Goal: Task Accomplishment & Management: Use online tool/utility

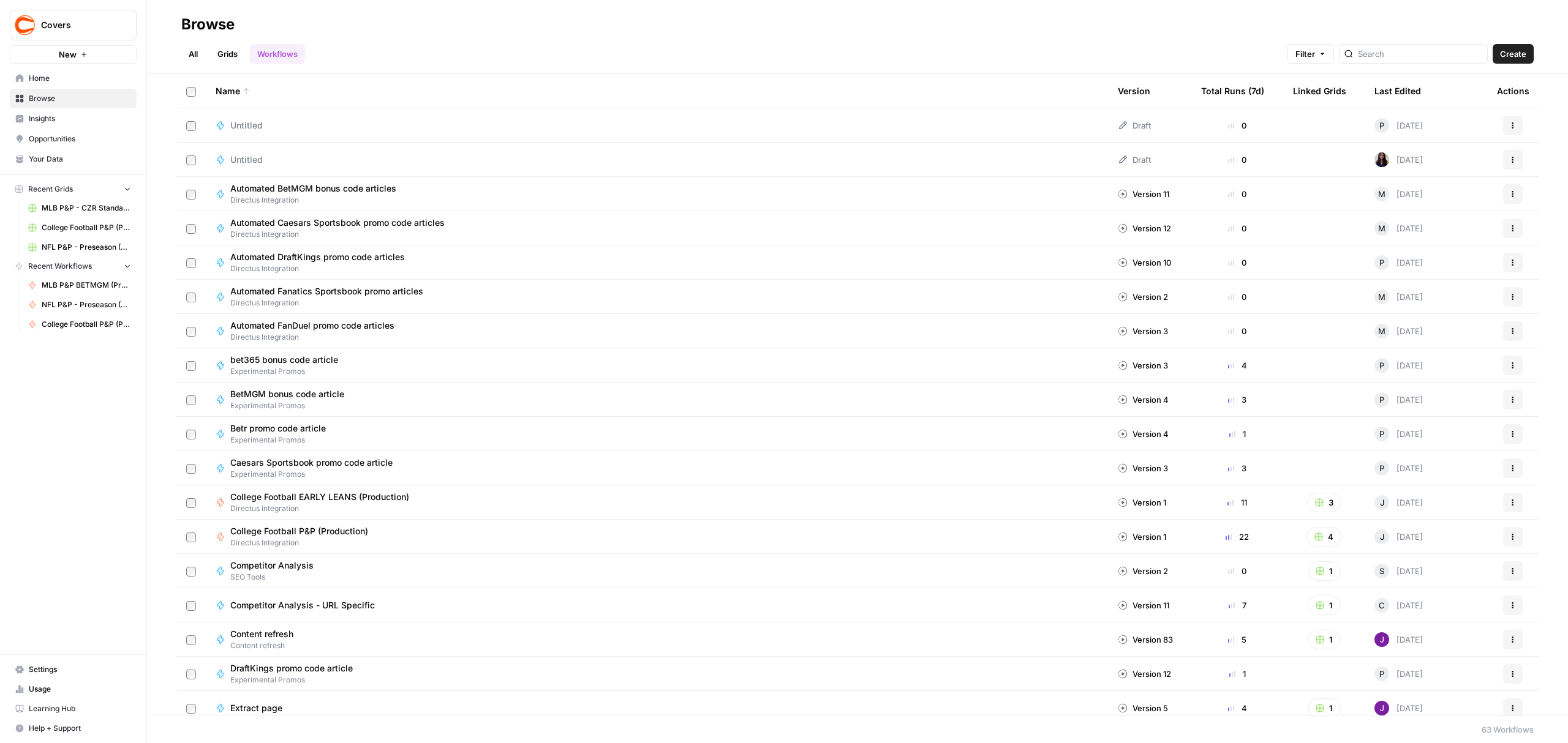
click at [230, 59] on link "Grids" at bounding box center [228, 53] width 35 height 19
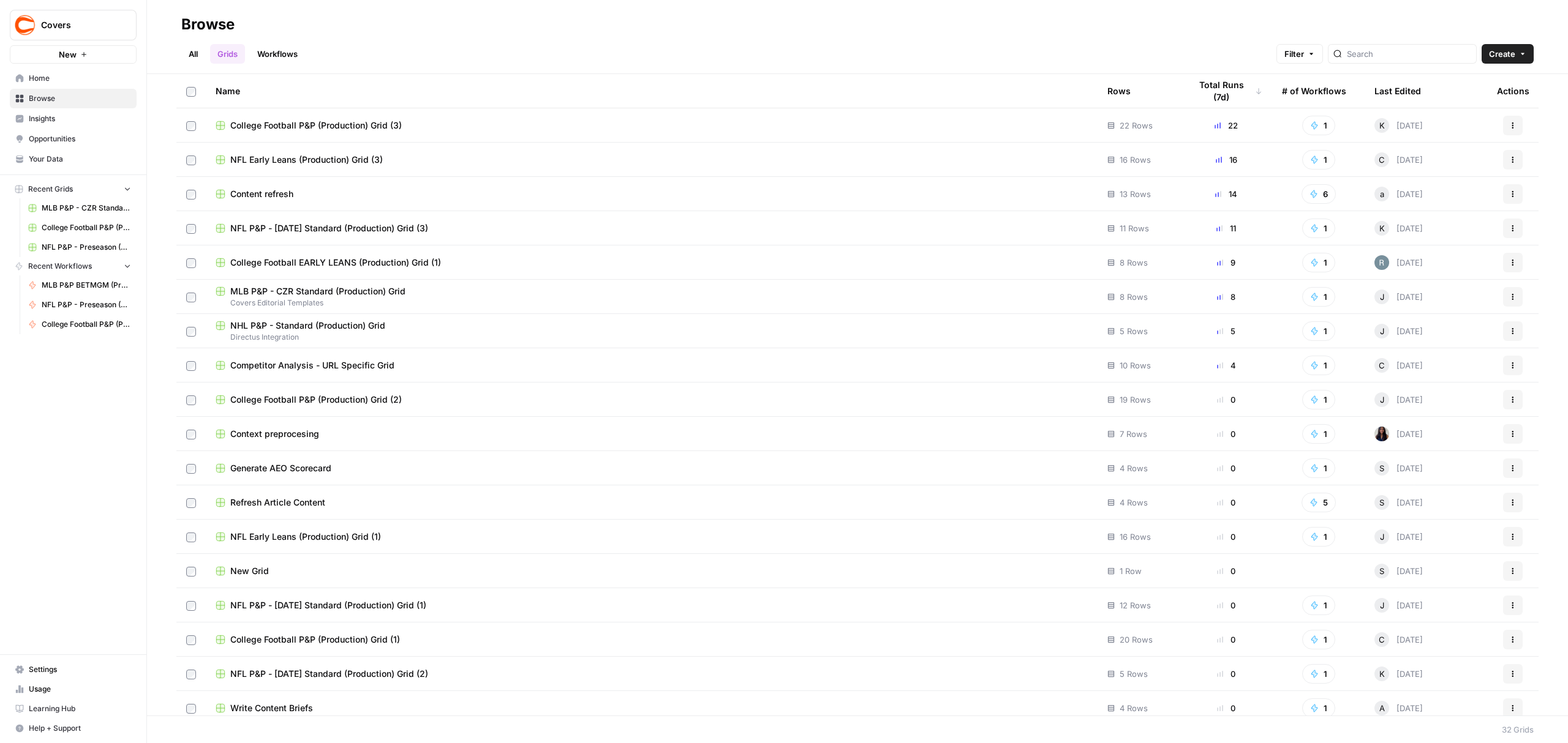
click at [1404, 91] on div "Last Edited" at bounding box center [1398, 91] width 47 height 33
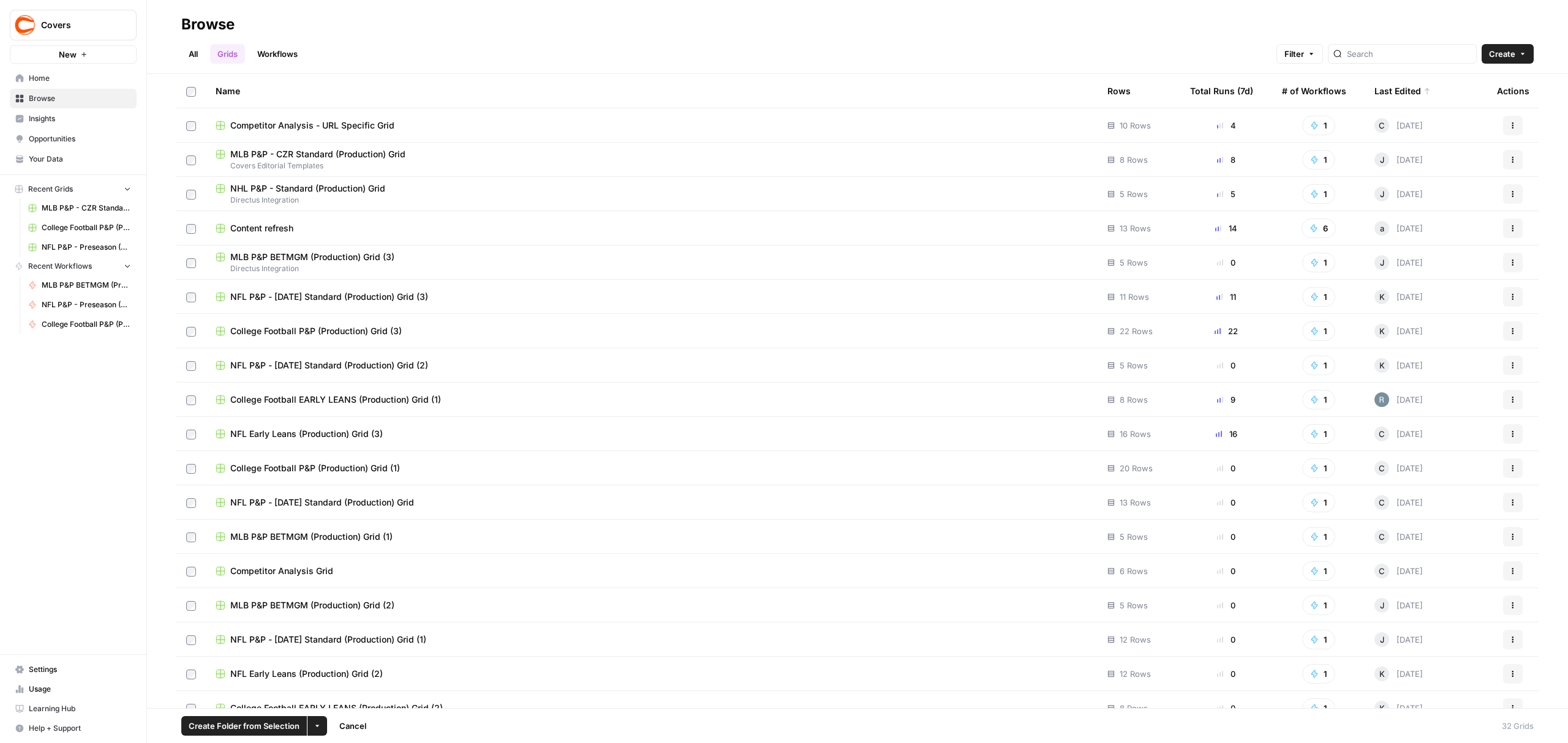
click at [192, 497] on label at bounding box center [190, 502] width 10 height 11
click at [190, 508] on td at bounding box center [191, 502] width 30 height 33
click at [193, 508] on td at bounding box center [191, 502] width 30 height 33
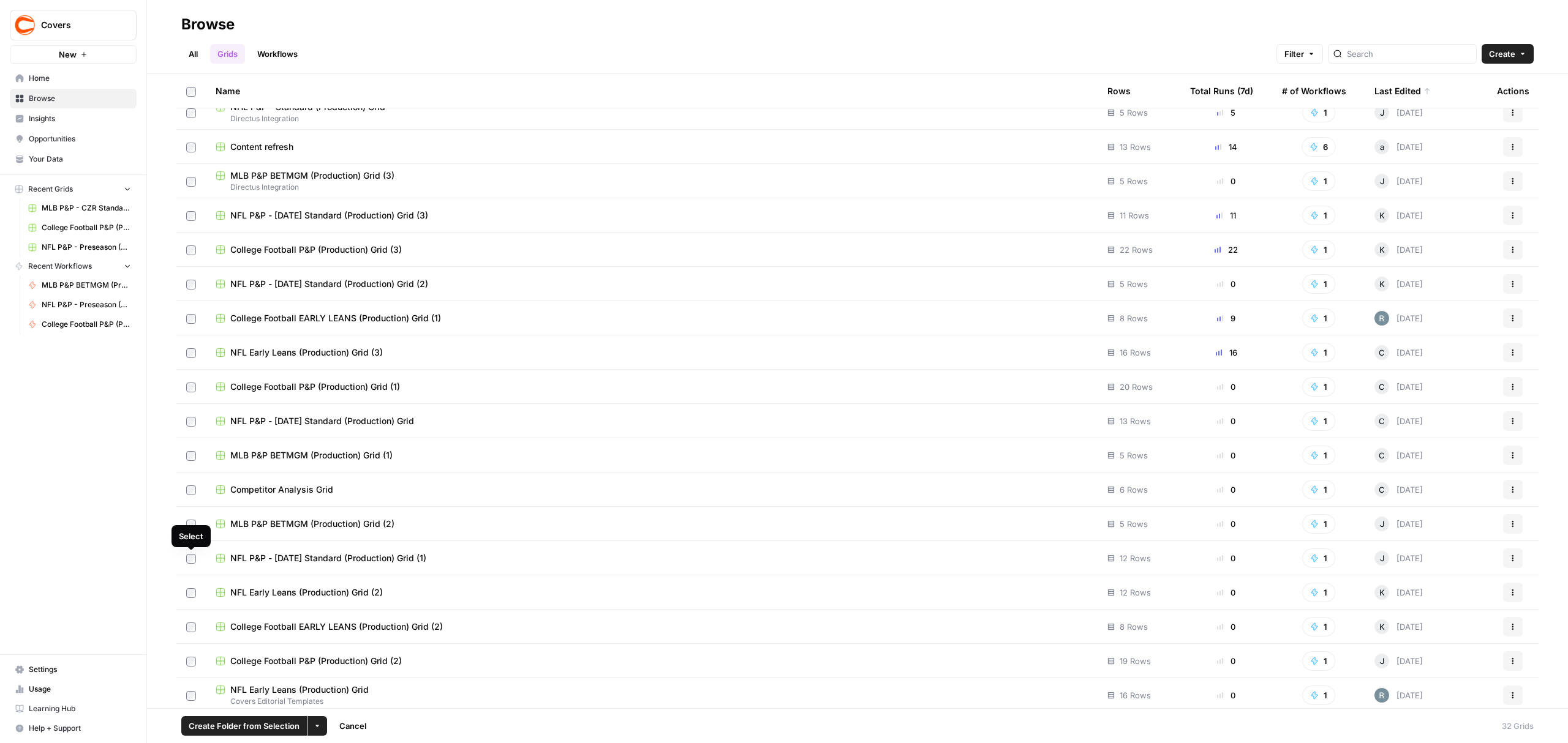
click at [195, 563] on label at bounding box center [190, 558] width 10 height 11
click at [190, 525] on div "Deselect" at bounding box center [191, 536] width 49 height 22
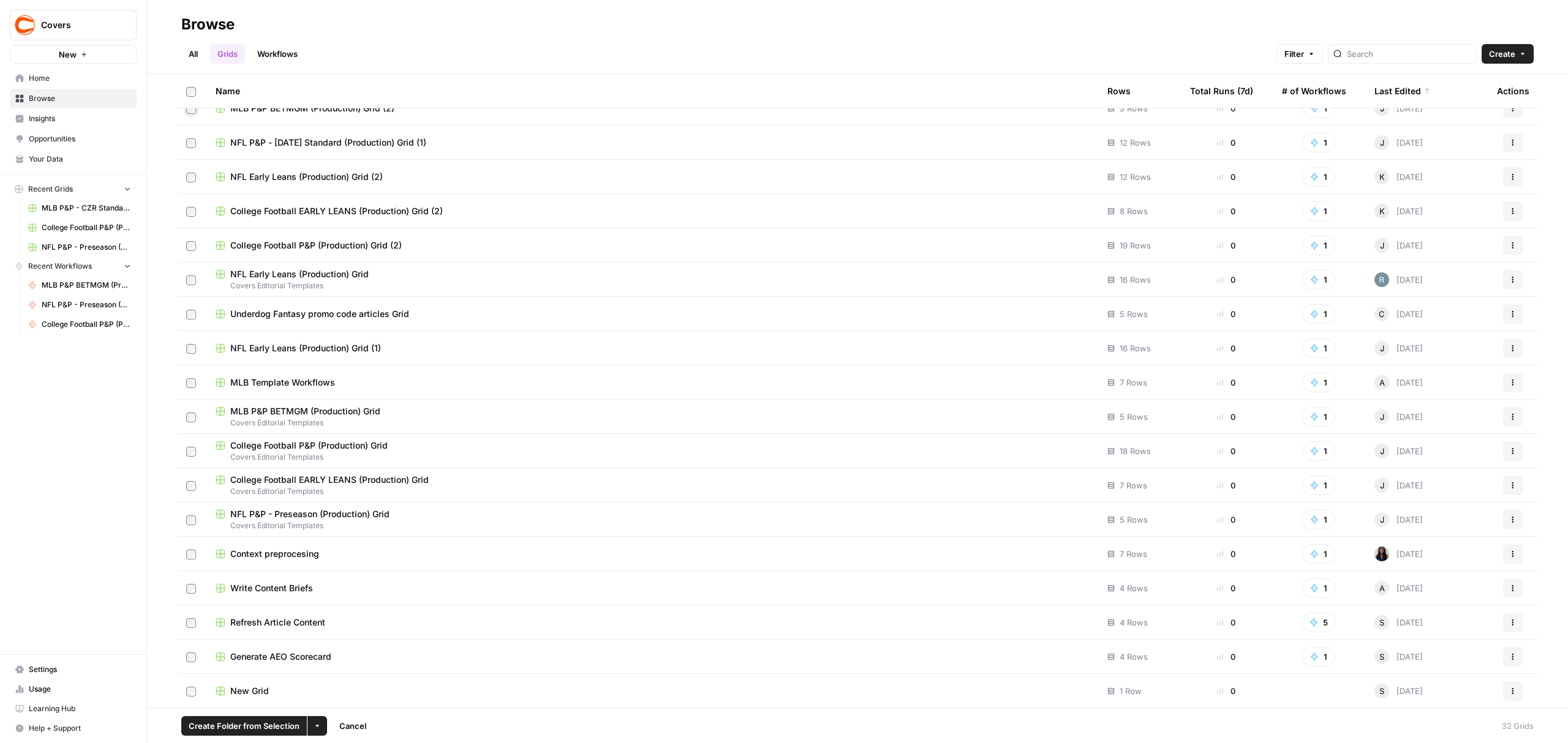
scroll to position [0, 0]
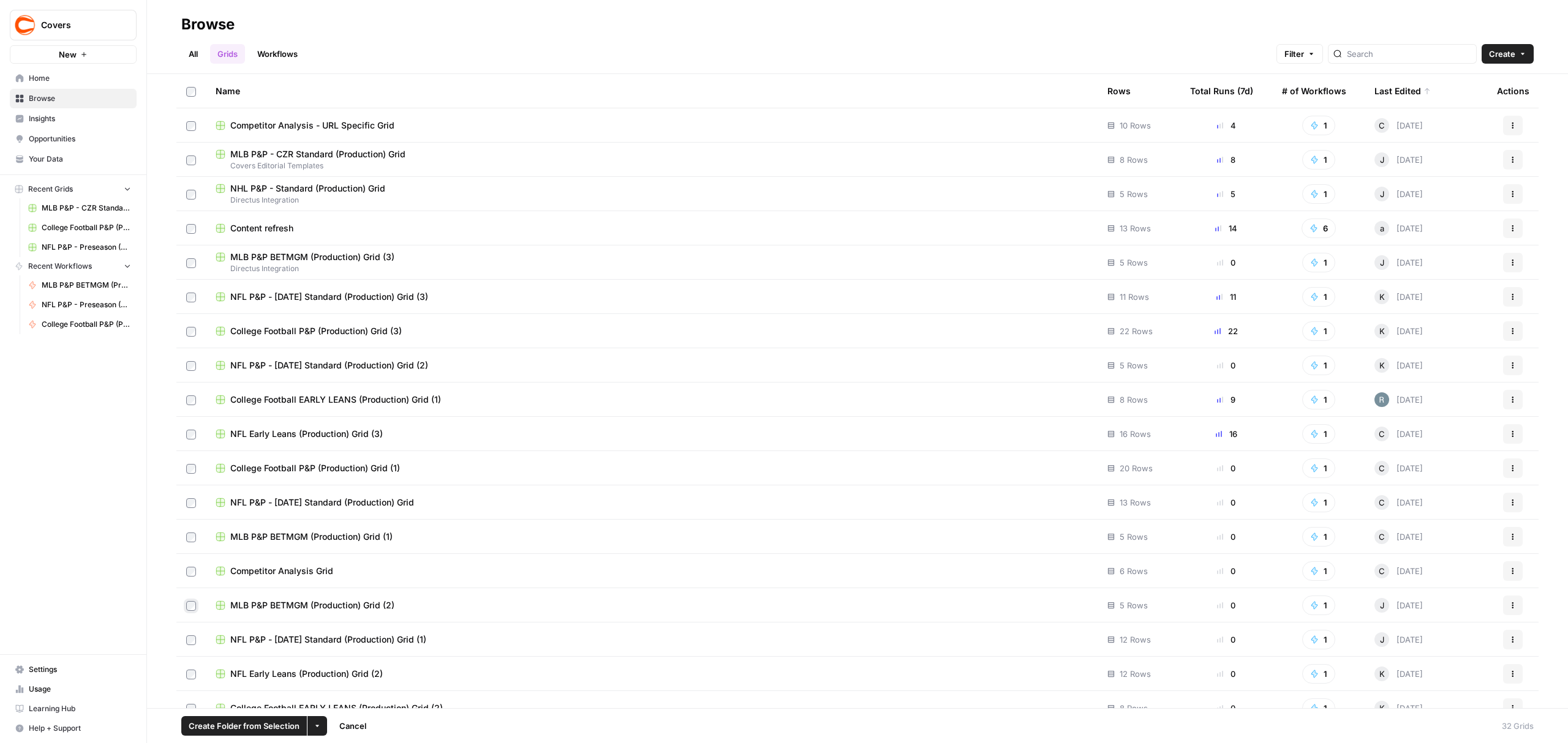
click at [1522, 59] on button "Create" at bounding box center [1508, 53] width 52 height 19
click at [1236, 39] on div "All Grids Workflows Filter Create" at bounding box center [857, 49] width 1352 height 30
click at [1505, 366] on button "Actions" at bounding box center [1513, 366] width 19 height 19
click at [1421, 465] on span "Delete" at bounding box center [1447, 467] width 98 height 12
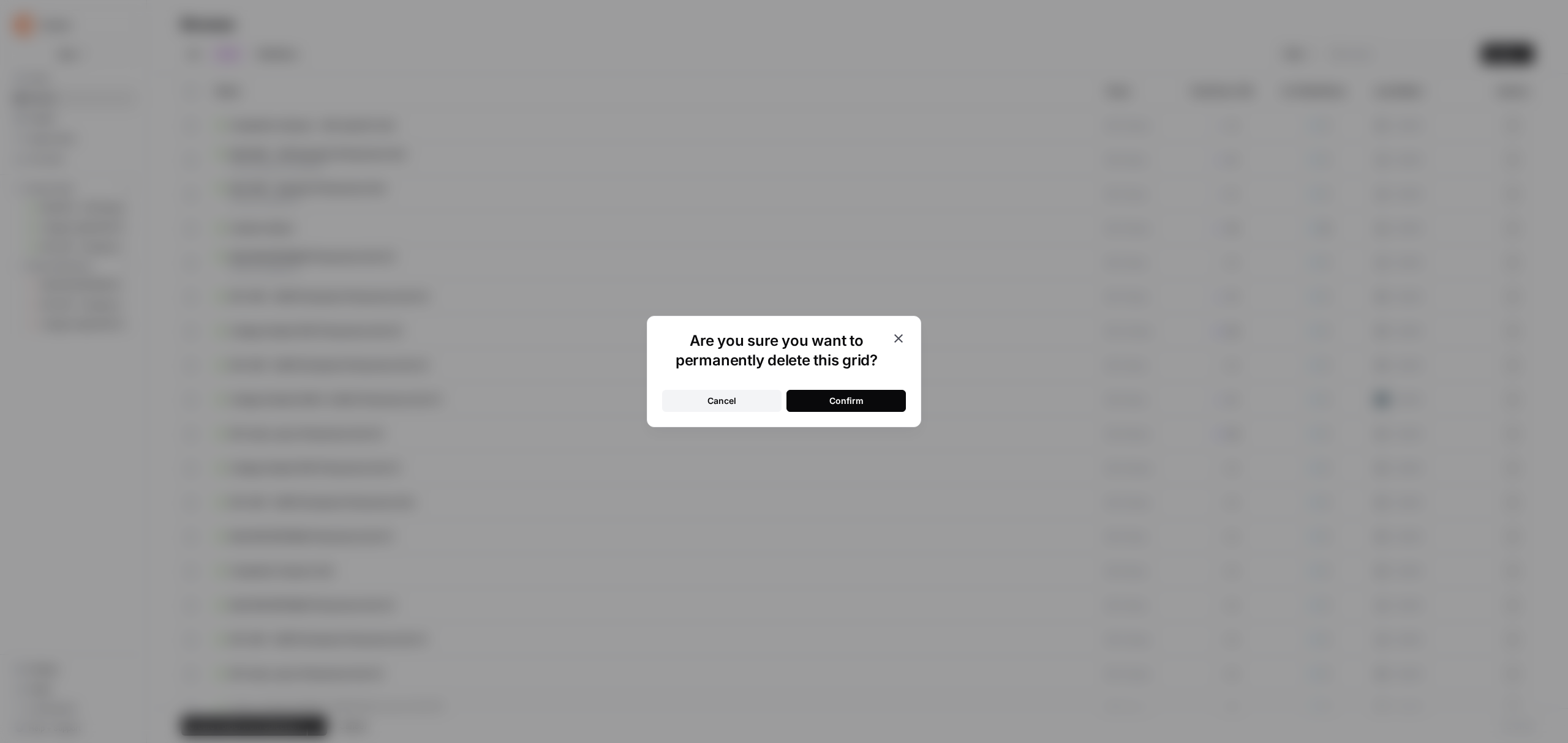
click at [871, 397] on button "Confirm" at bounding box center [846, 401] width 120 height 22
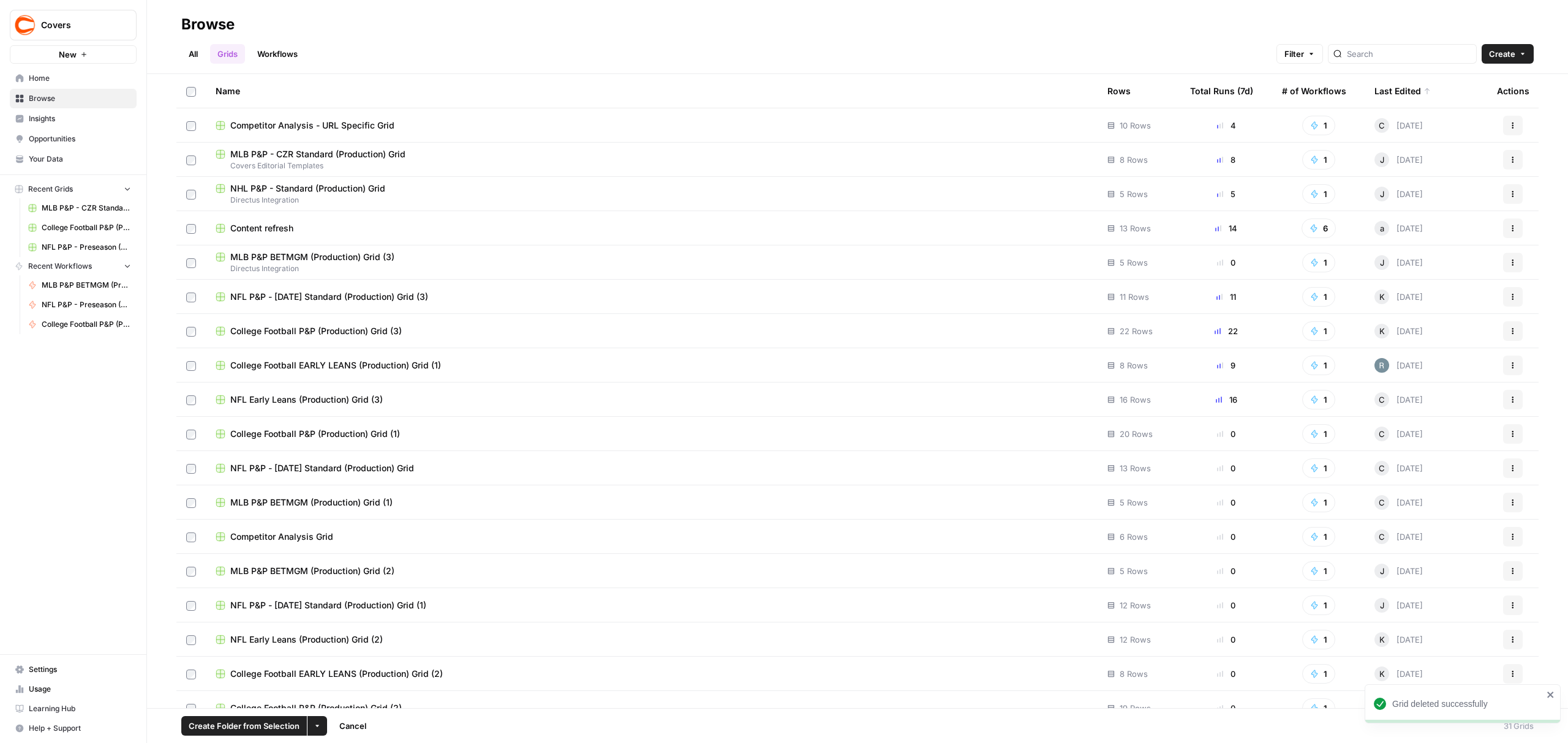
click at [1512, 262] on icon "button" at bounding box center [1513, 262] width 1 height 1
click at [1428, 363] on span "Delete" at bounding box center [1447, 363] width 98 height 12
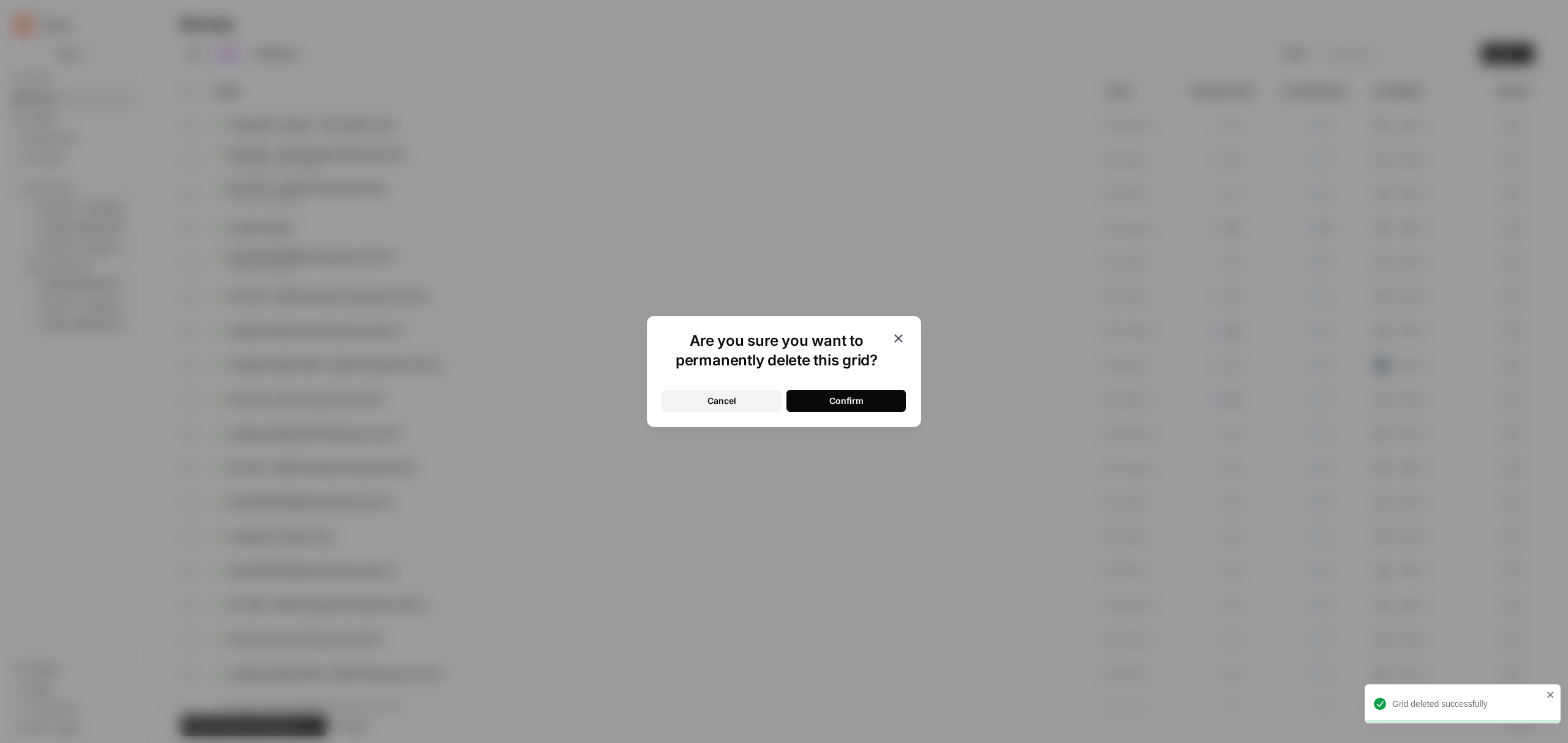
click at [890, 397] on button "Confirm" at bounding box center [846, 401] width 120 height 22
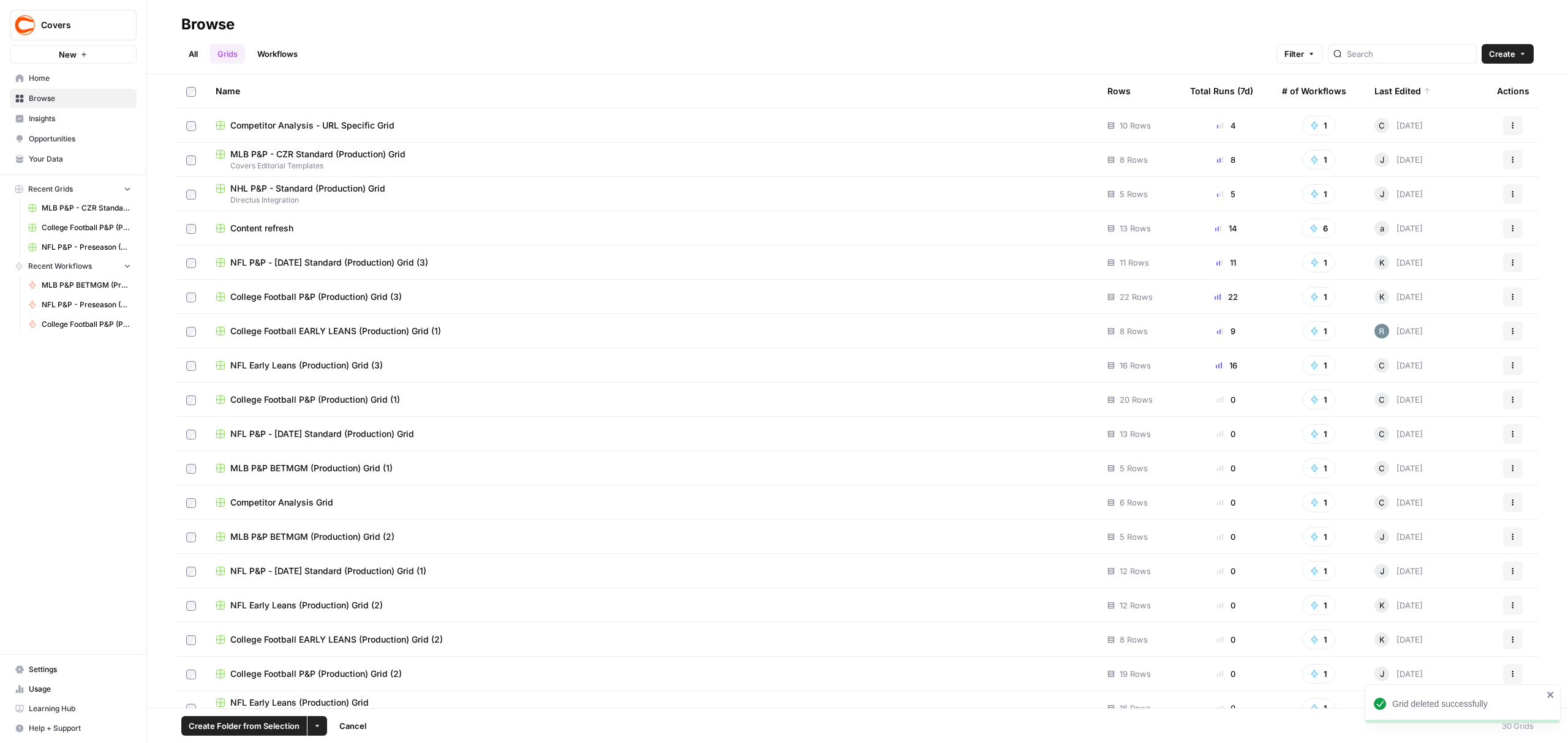
click at [1509, 263] on icon "button" at bounding box center [1513, 262] width 7 height 7
click at [1434, 363] on span "Delete" at bounding box center [1447, 363] width 98 height 12
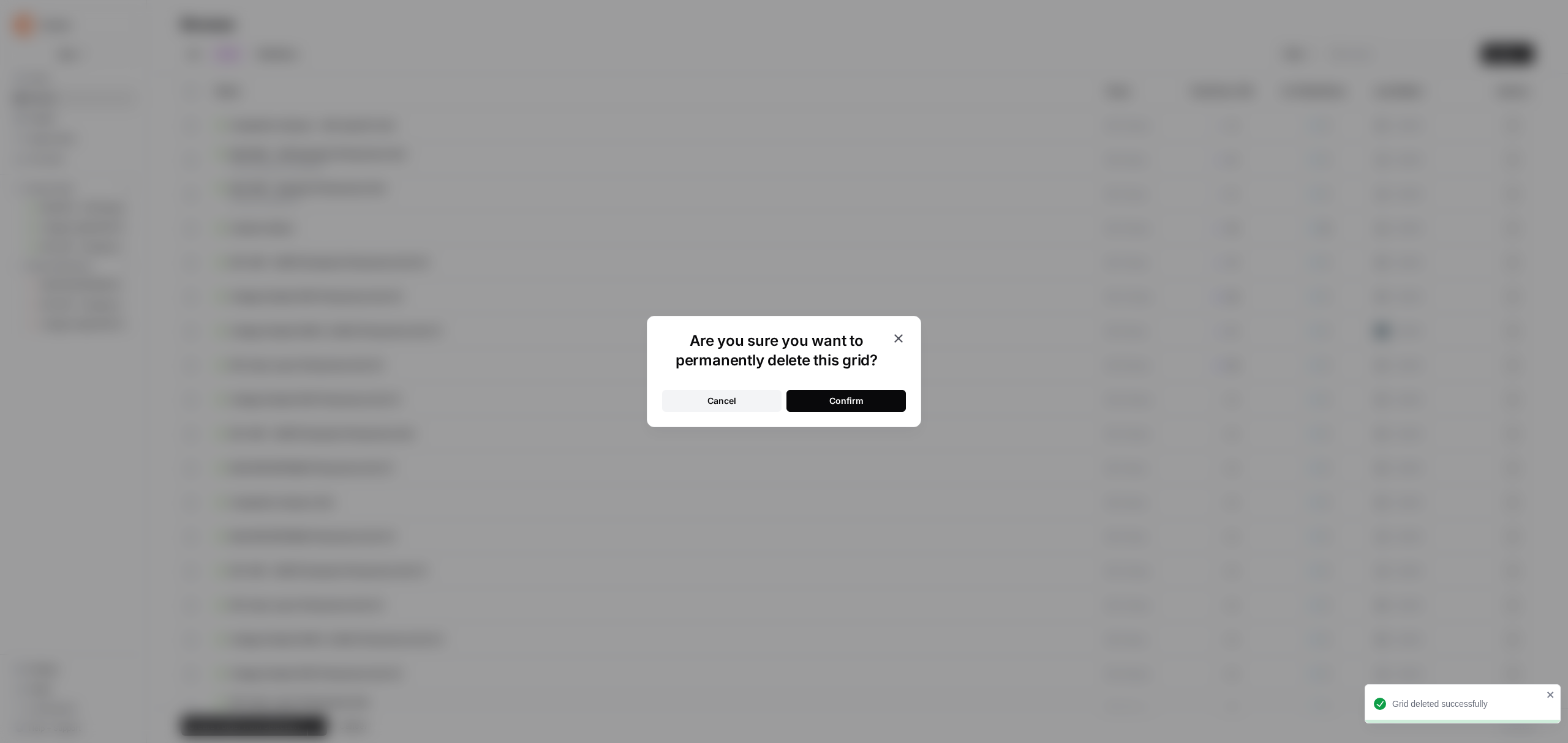
click at [853, 393] on button "Confirm" at bounding box center [846, 401] width 120 height 22
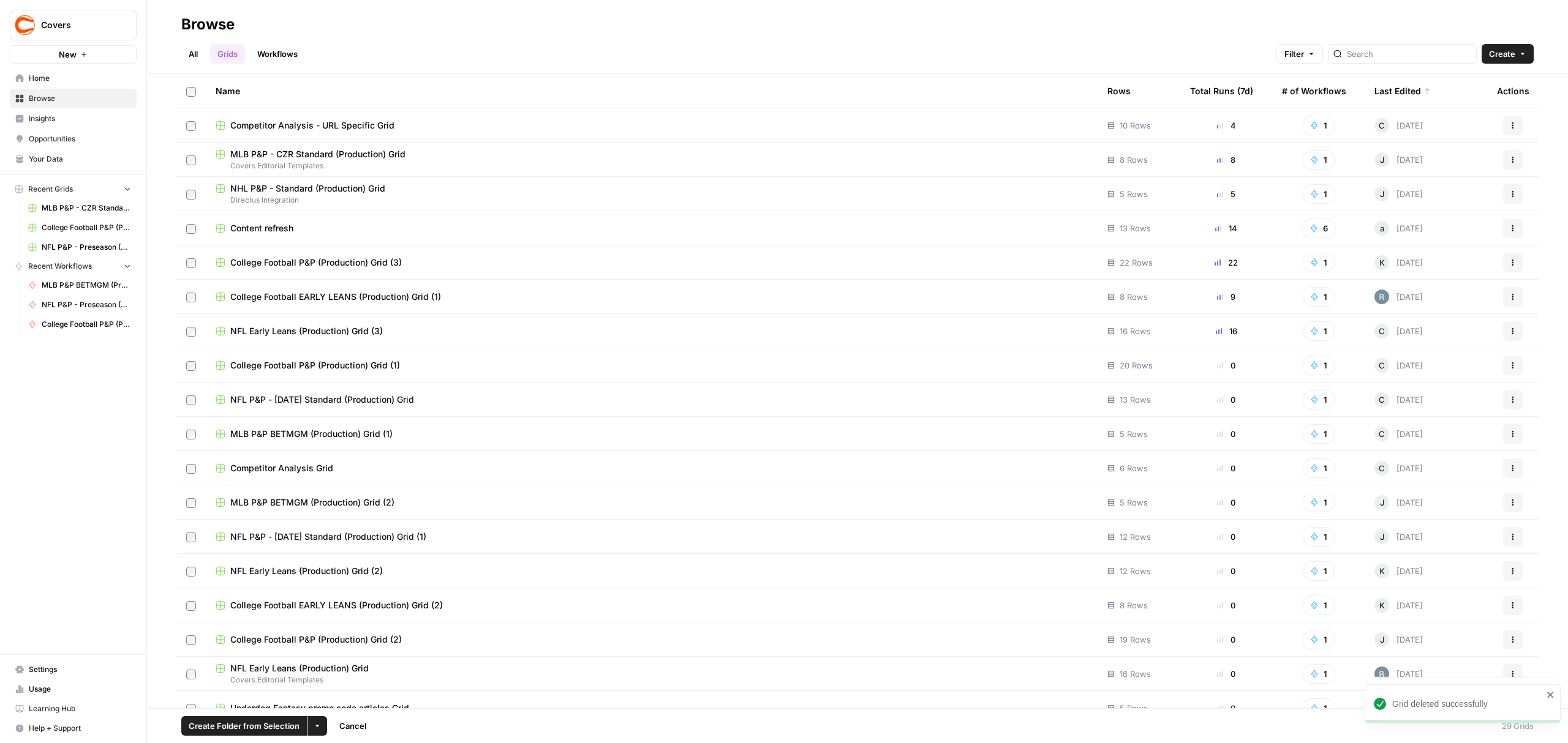
click at [1509, 263] on icon "button" at bounding box center [1513, 262] width 7 height 7
click at [1415, 363] on span "Delete" at bounding box center [1447, 363] width 98 height 12
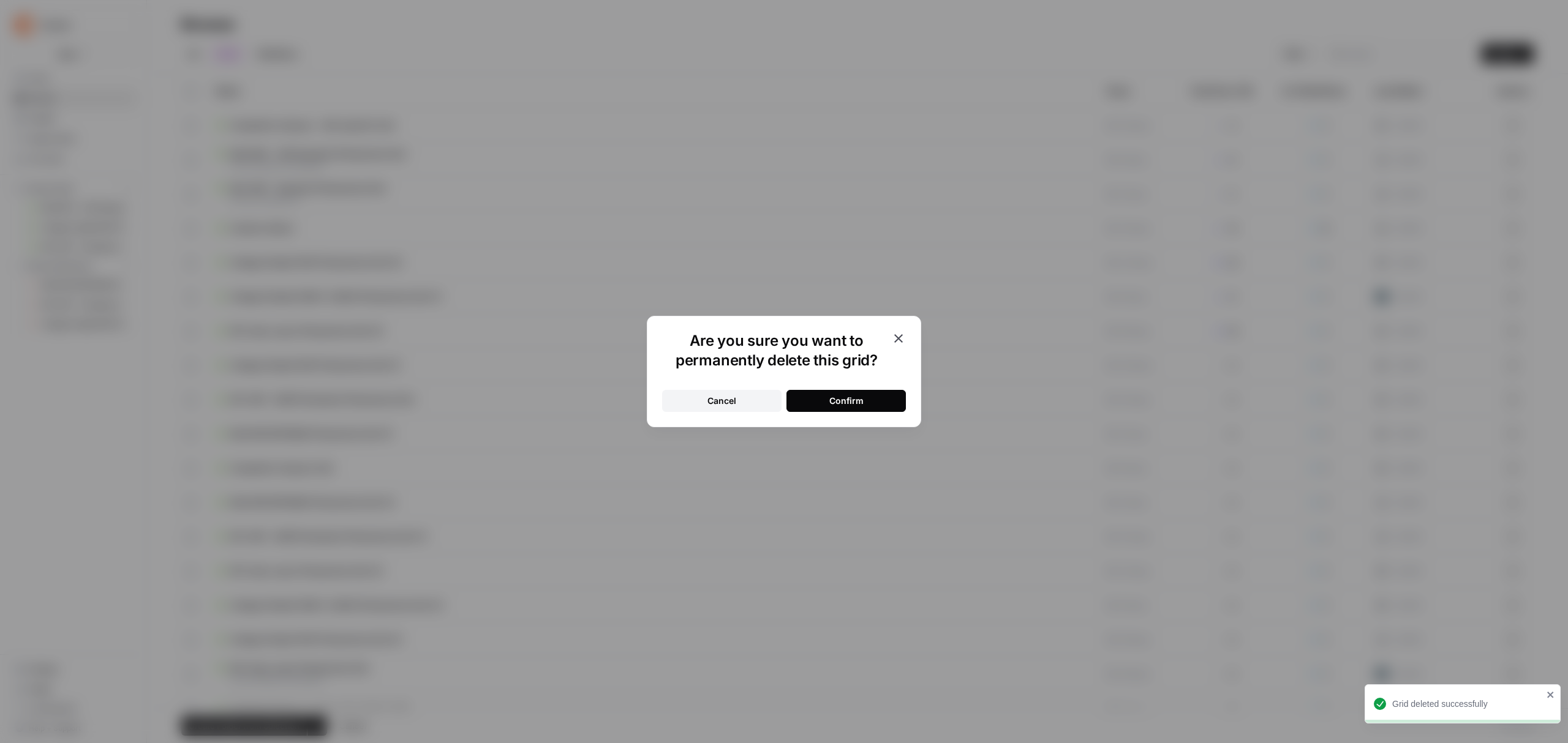
click at [838, 395] on div "Confirm" at bounding box center [846, 400] width 34 height 12
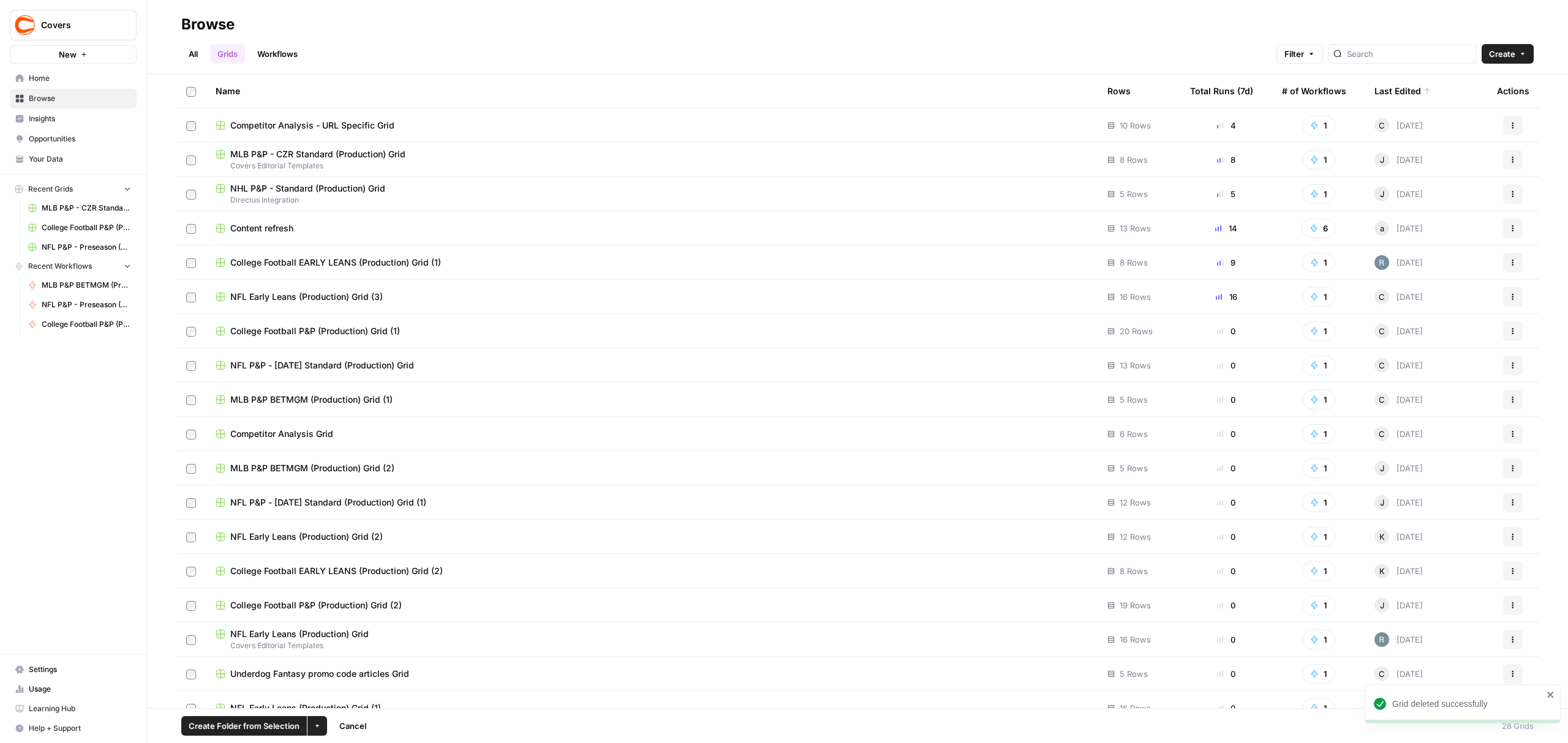
click at [1509, 265] on icon "button" at bounding box center [1513, 262] width 7 height 7
click at [1417, 359] on span "Delete" at bounding box center [1447, 363] width 98 height 12
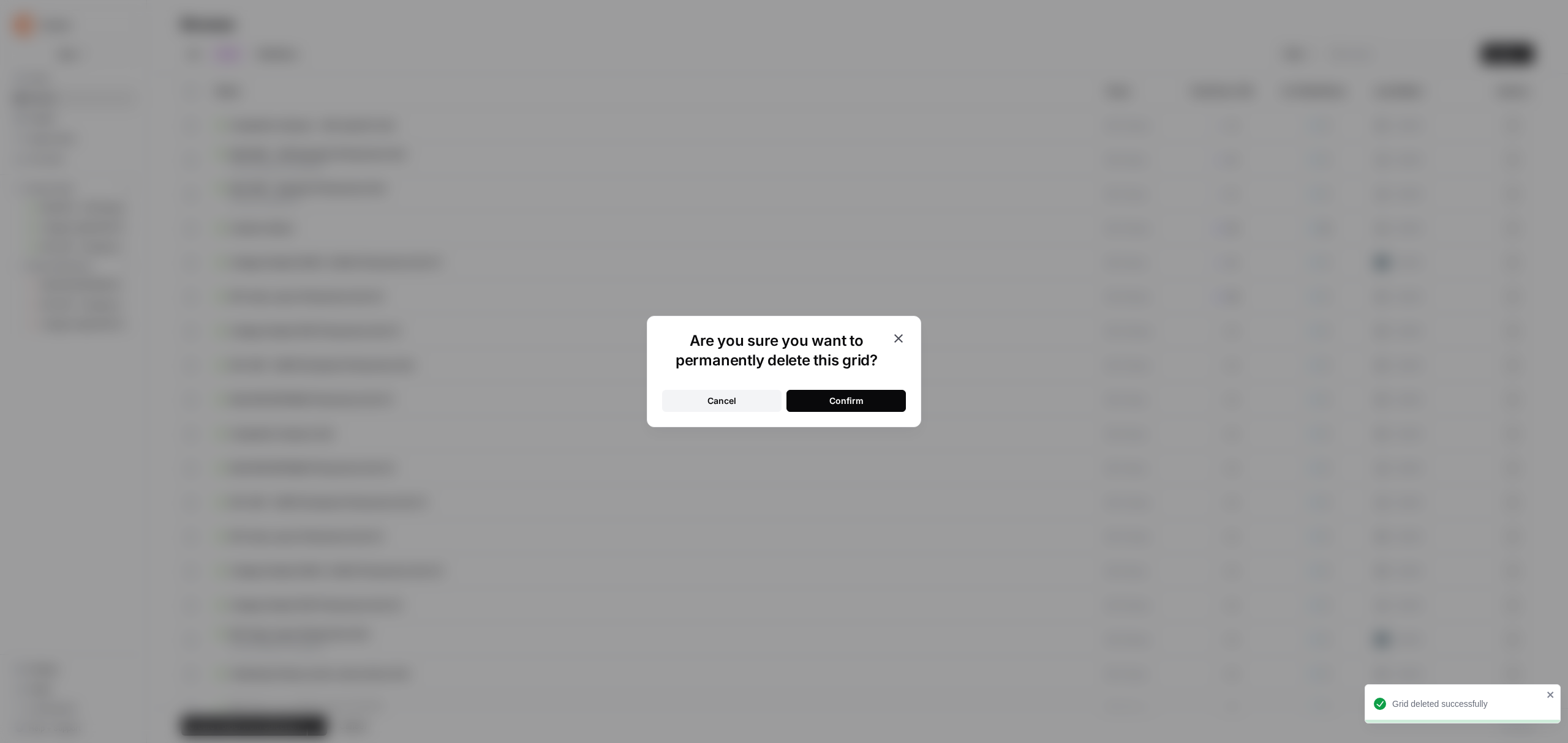
click at [865, 395] on button "Confirm" at bounding box center [846, 401] width 120 height 22
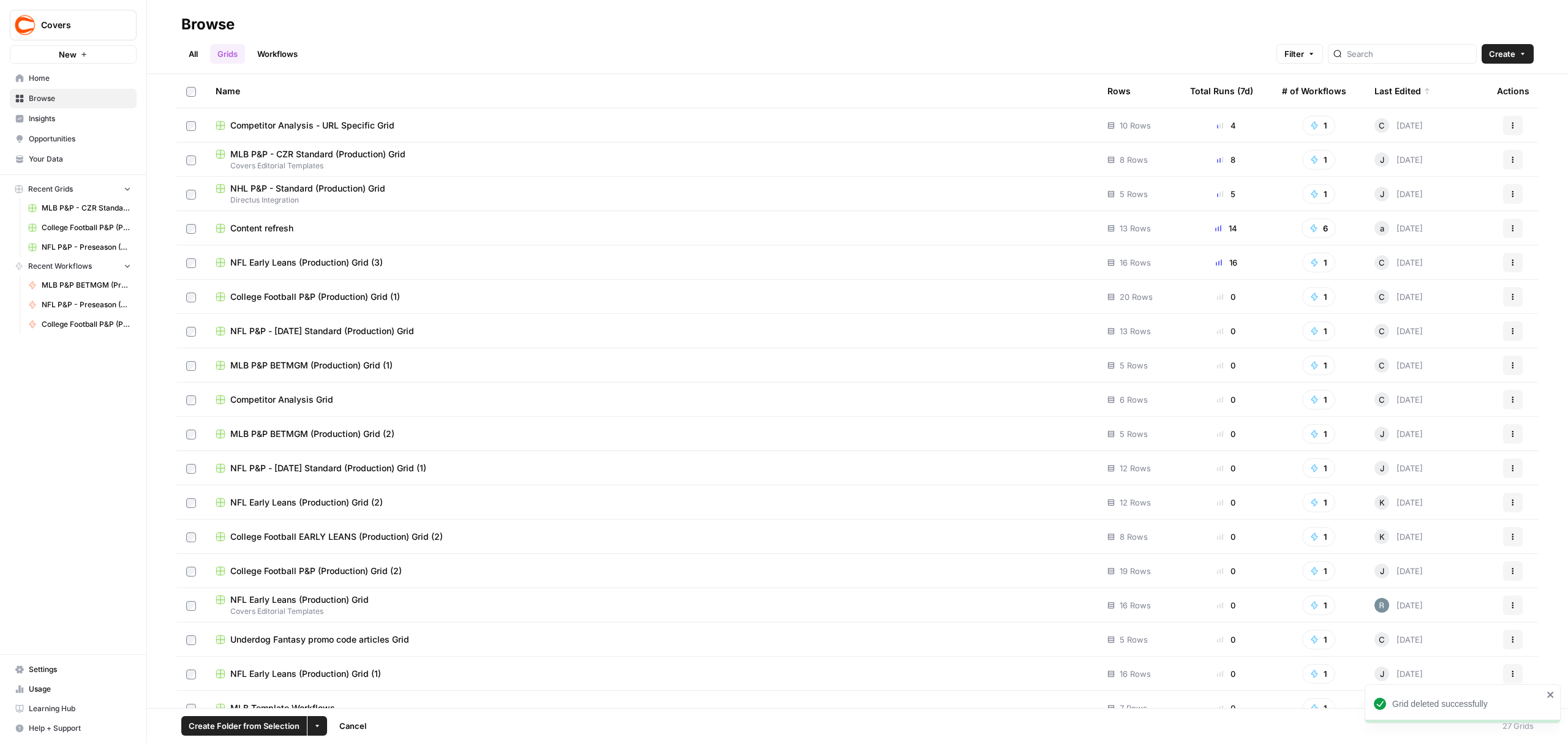
drag, startPoint x: 1495, startPoint y: 260, endPoint x: 1488, endPoint y: 263, distance: 7.6
click at [1503, 260] on button "Actions" at bounding box center [1513, 262] width 19 height 19
click at [1401, 359] on span "Delete" at bounding box center [1447, 363] width 98 height 12
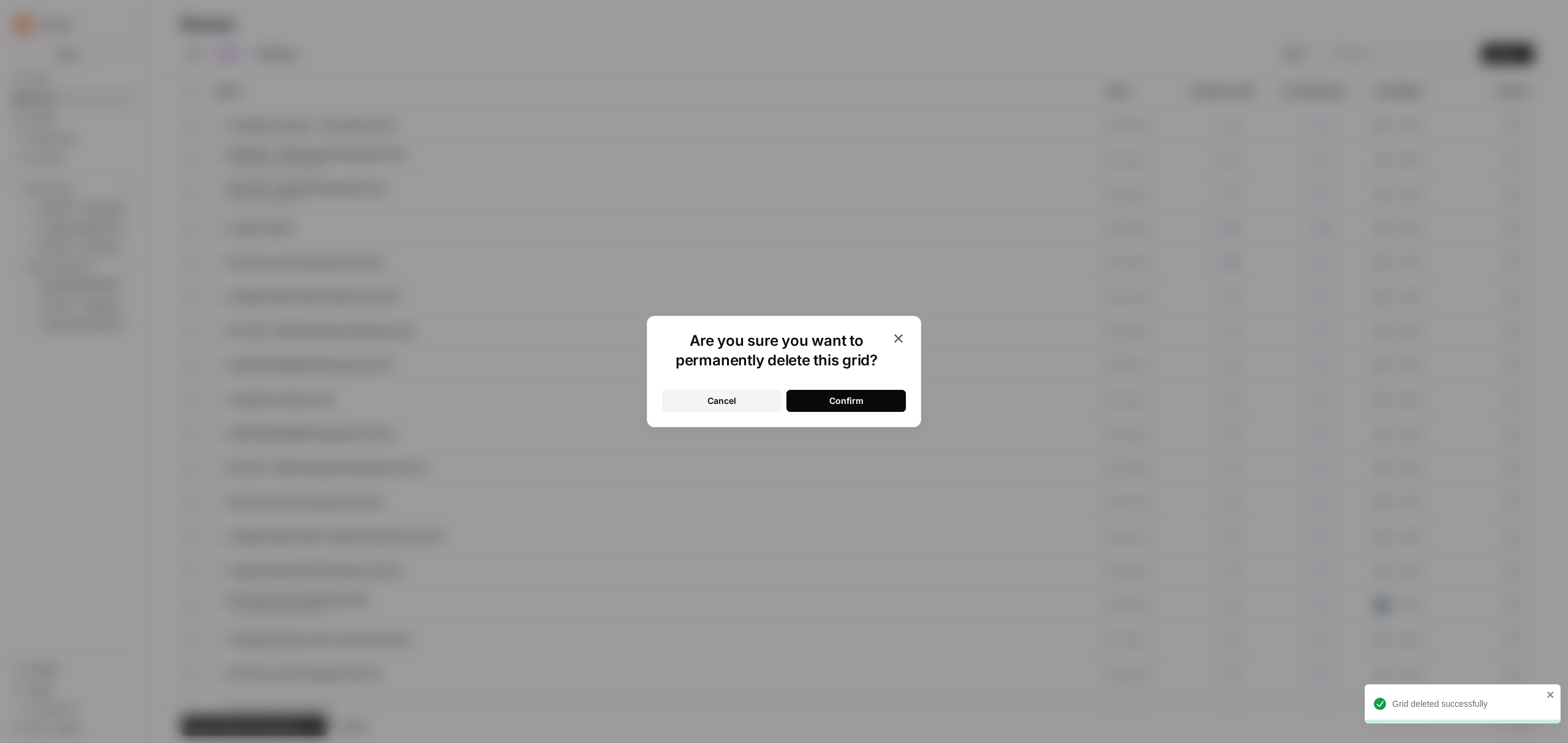
click at [821, 406] on button "Confirm" at bounding box center [846, 401] width 120 height 22
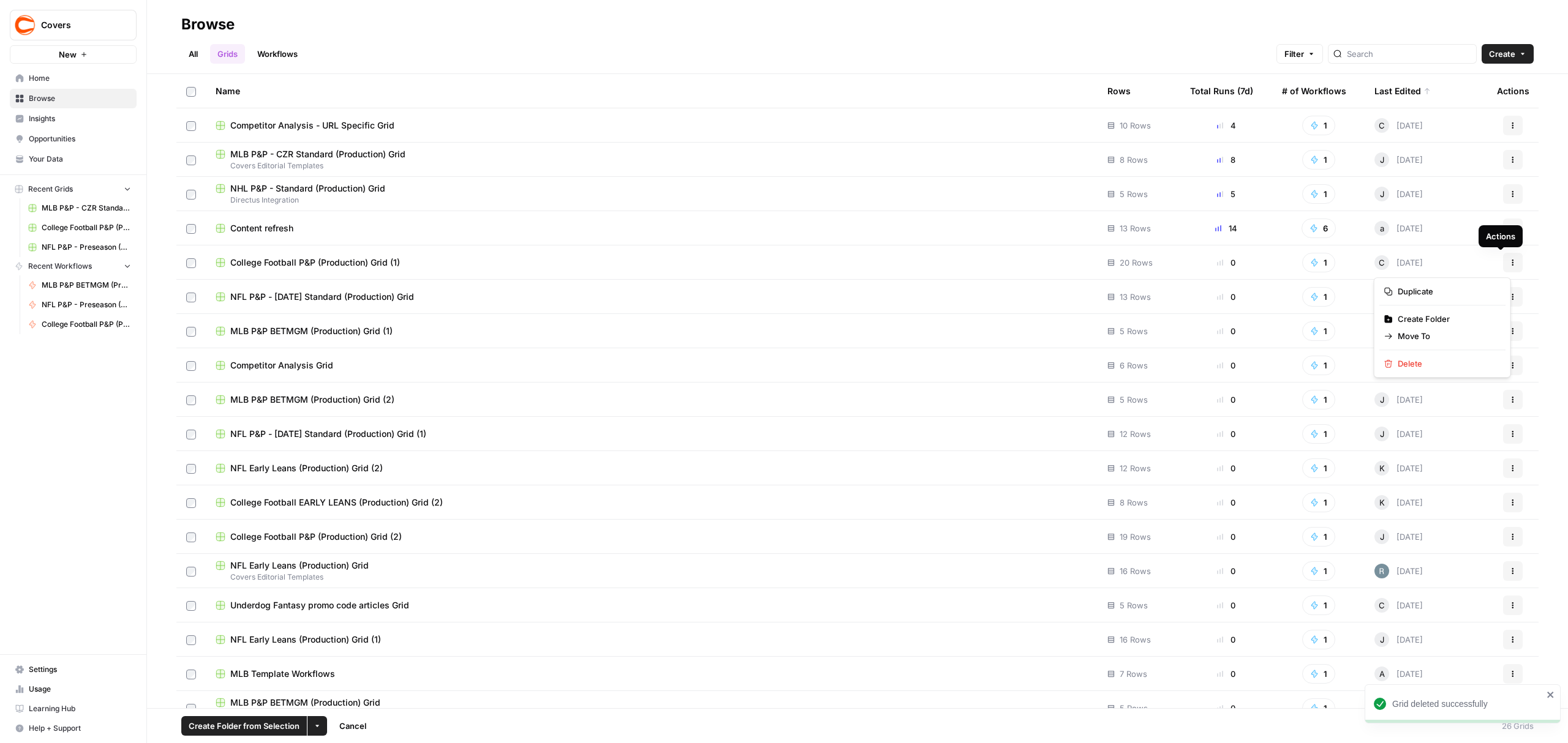
click at [1512, 265] on icon "button" at bounding box center [1513, 265] width 1 height 1
click at [1399, 360] on span "Delete" at bounding box center [1447, 363] width 98 height 12
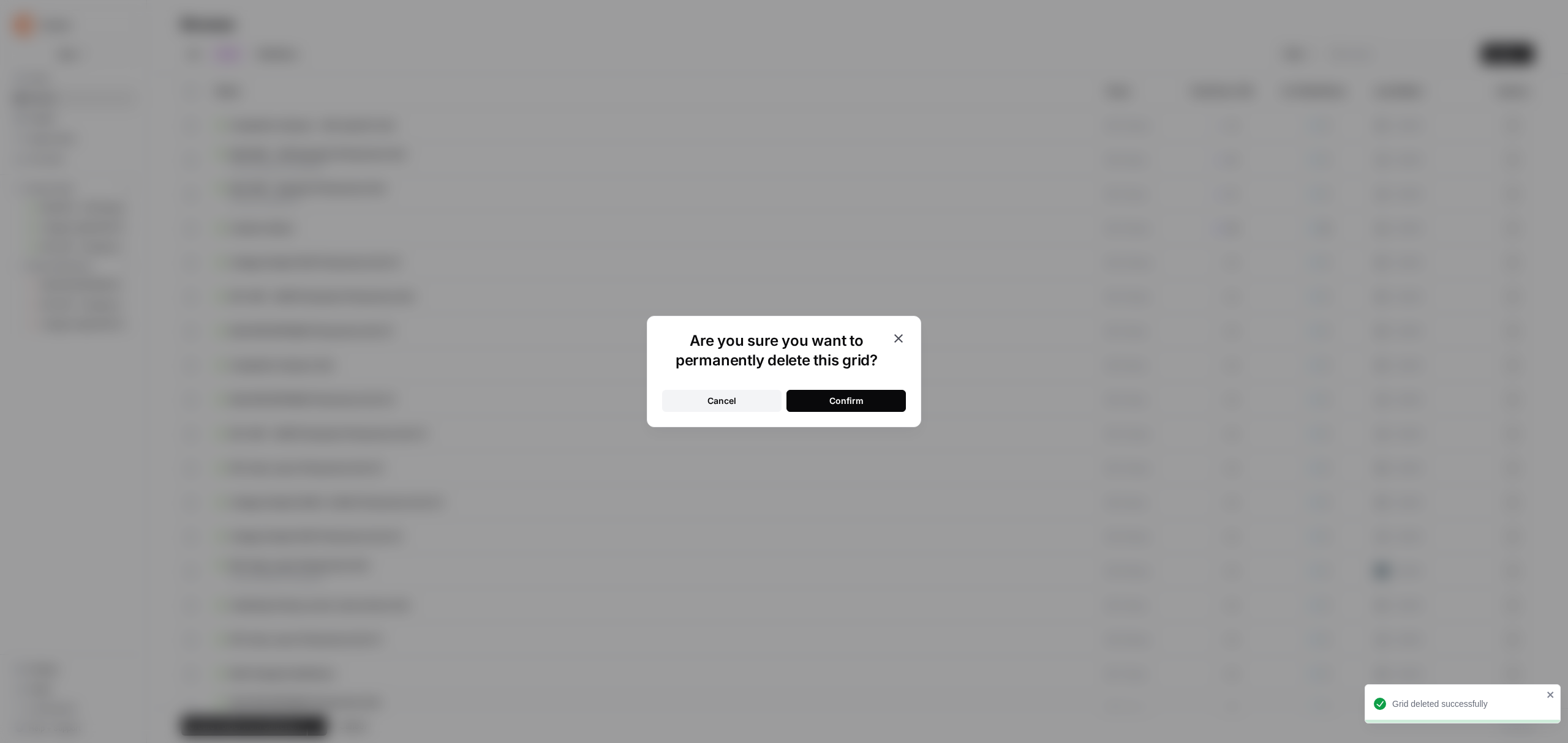
click at [878, 397] on button "Confirm" at bounding box center [846, 401] width 120 height 22
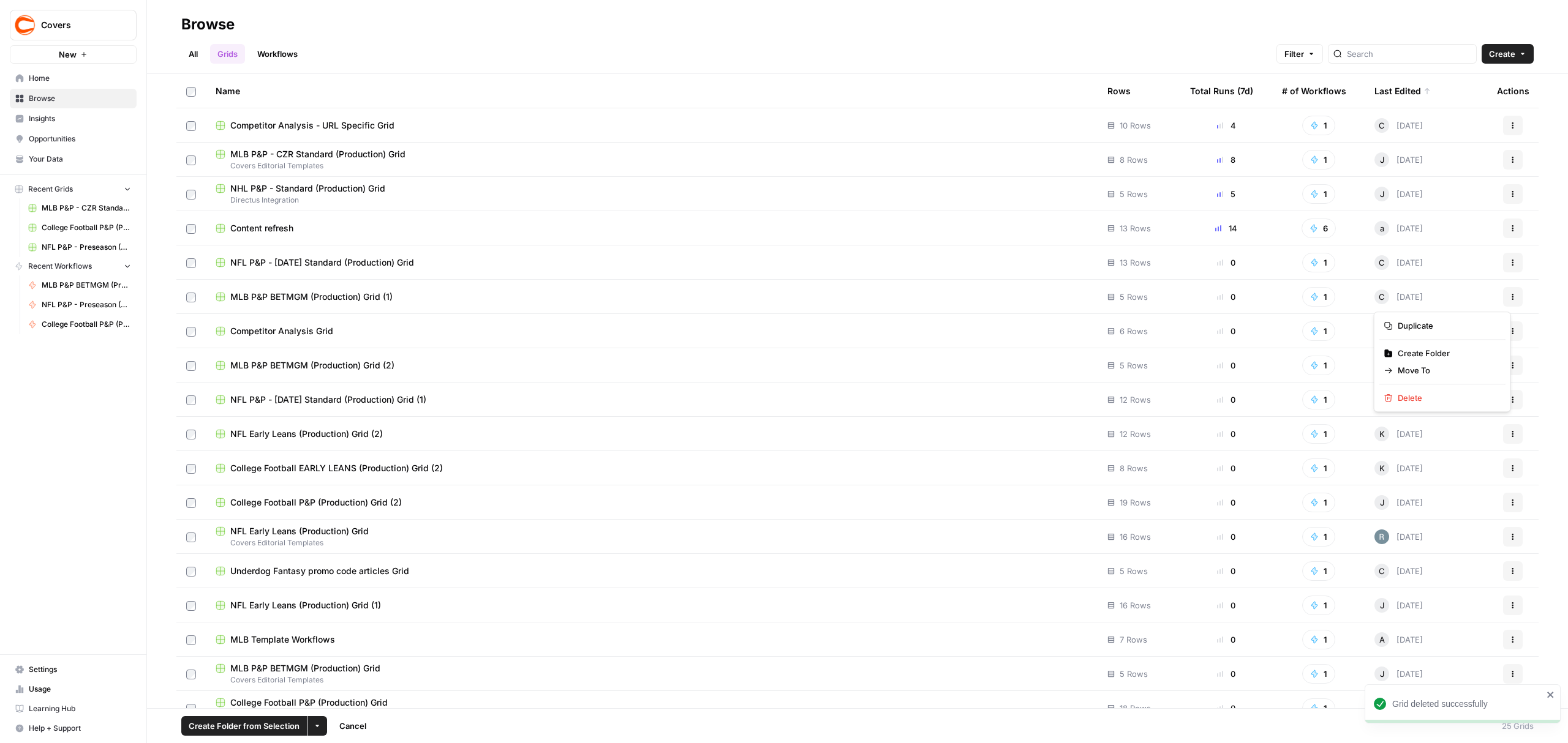
click at [1509, 299] on icon "button" at bounding box center [1513, 297] width 7 height 7
click at [1399, 395] on span "Delete" at bounding box center [1447, 398] width 98 height 12
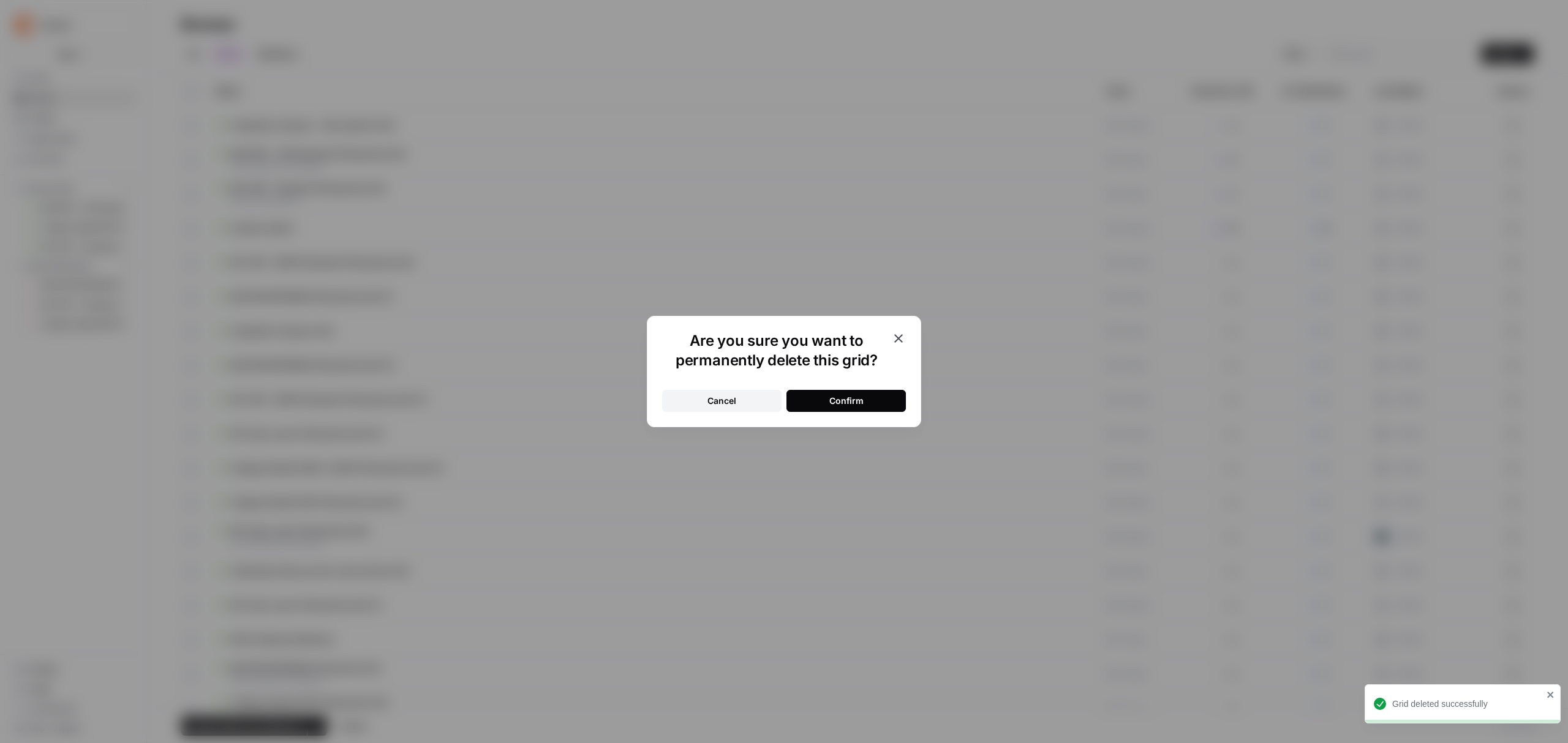
click at [857, 400] on div "Confirm" at bounding box center [846, 400] width 34 height 12
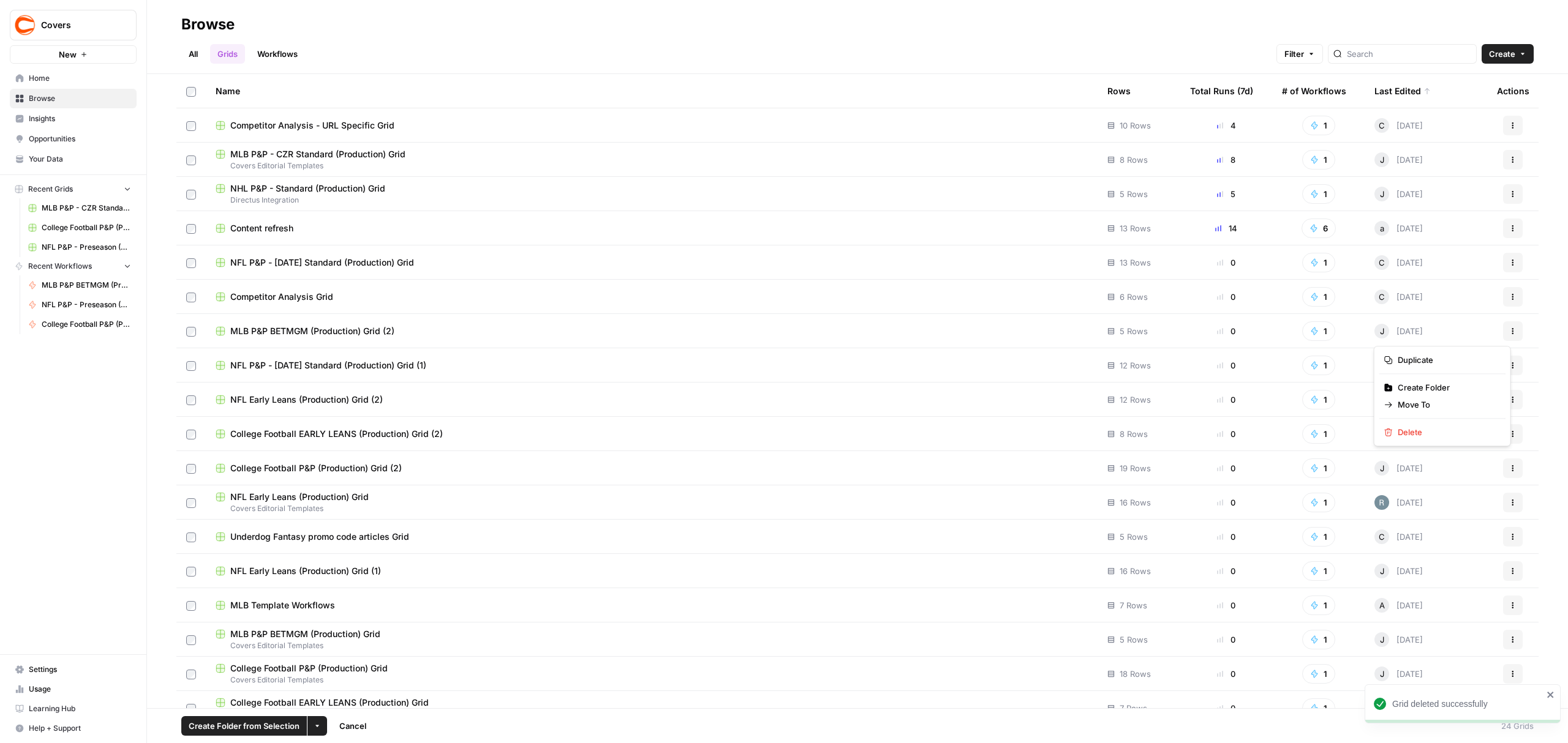
click at [1509, 332] on icon "button" at bounding box center [1513, 331] width 7 height 7
click at [1421, 431] on span "Delete" at bounding box center [1447, 432] width 98 height 12
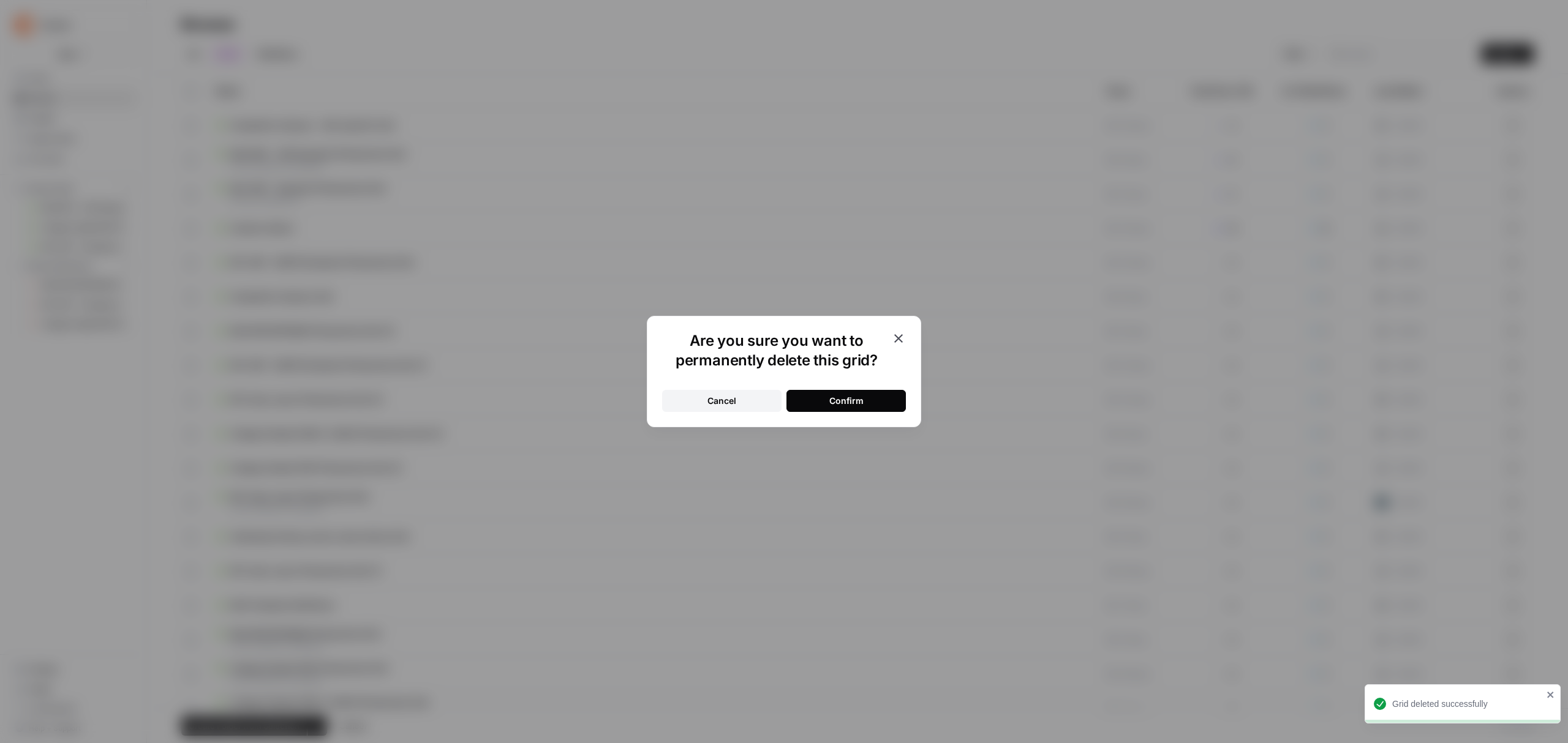
click at [866, 402] on button "Confirm" at bounding box center [846, 401] width 120 height 22
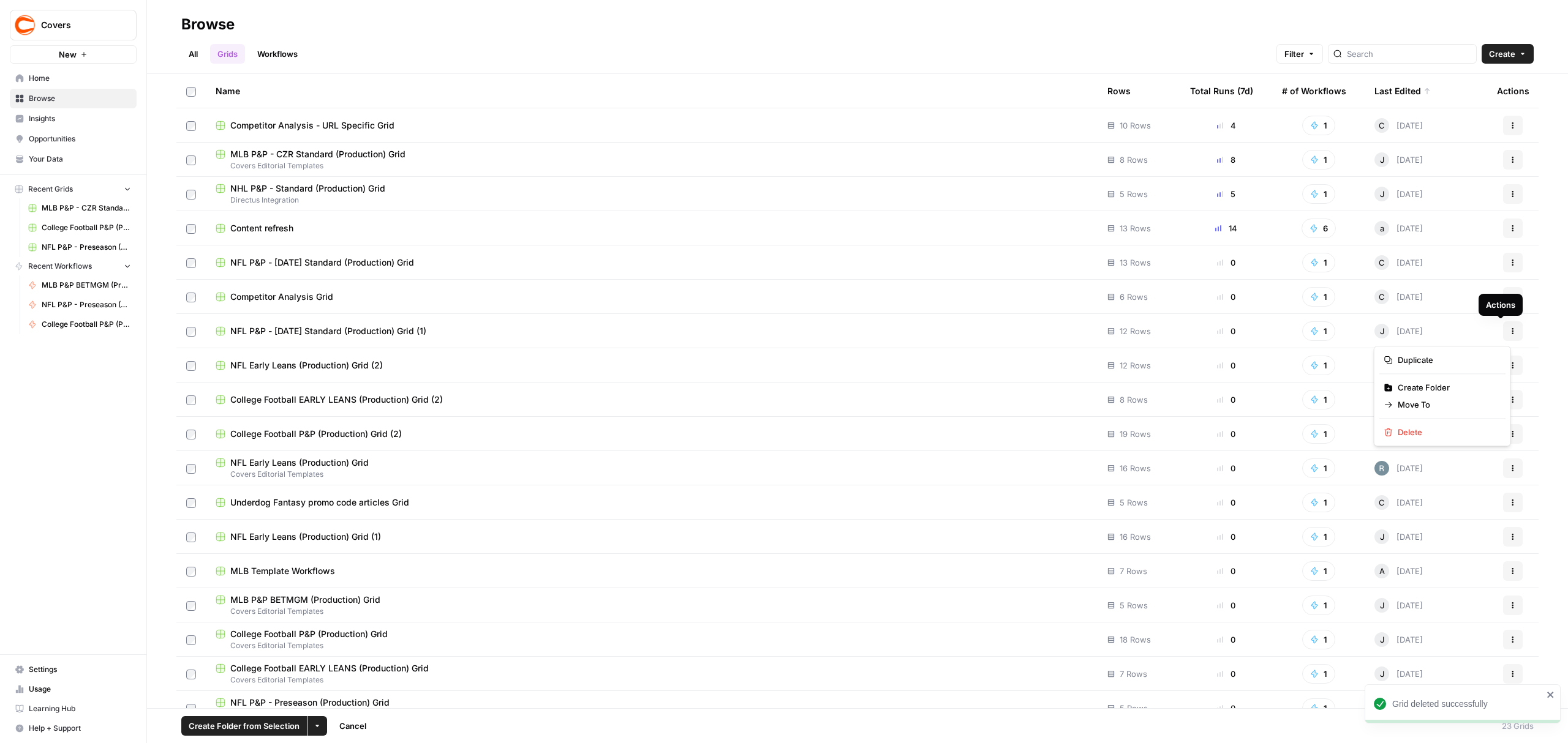
click at [1505, 331] on button "Actions" at bounding box center [1513, 331] width 19 height 19
click at [1413, 432] on span "Delete" at bounding box center [1447, 432] width 98 height 12
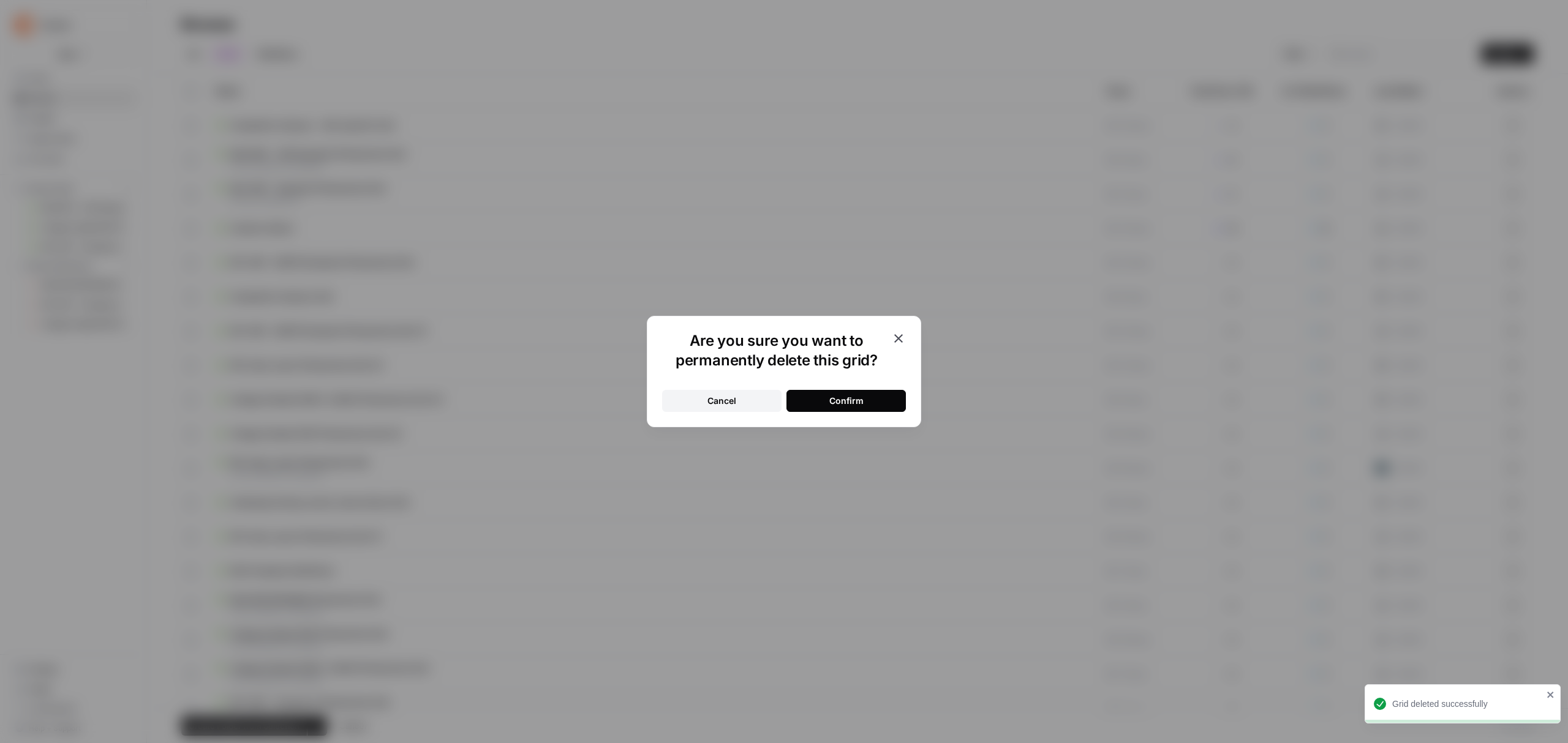
click at [881, 395] on button "Confirm" at bounding box center [846, 401] width 120 height 22
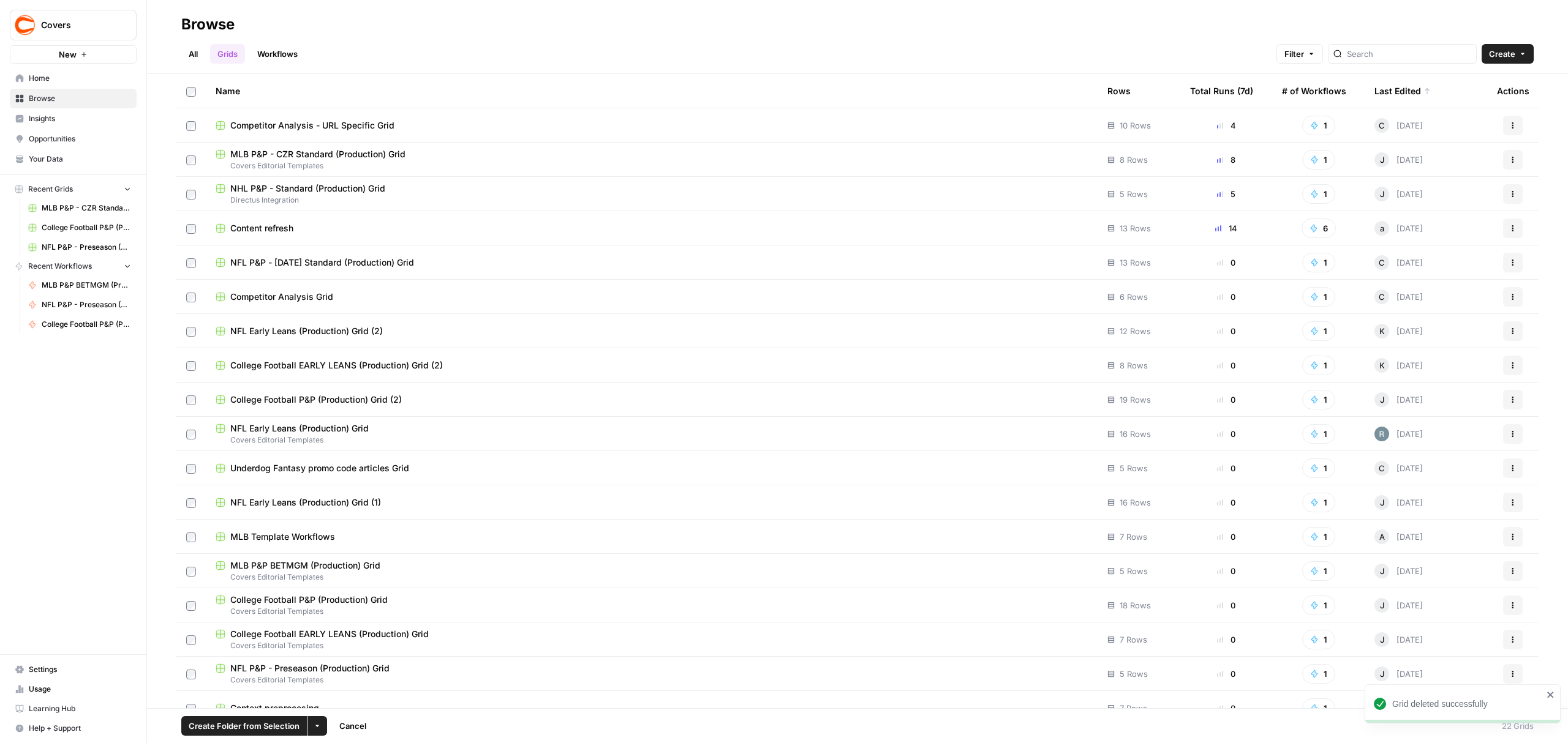
click at [1509, 332] on icon "button" at bounding box center [1513, 331] width 7 height 7
click at [1396, 432] on div "Delete" at bounding box center [1442, 432] width 117 height 12
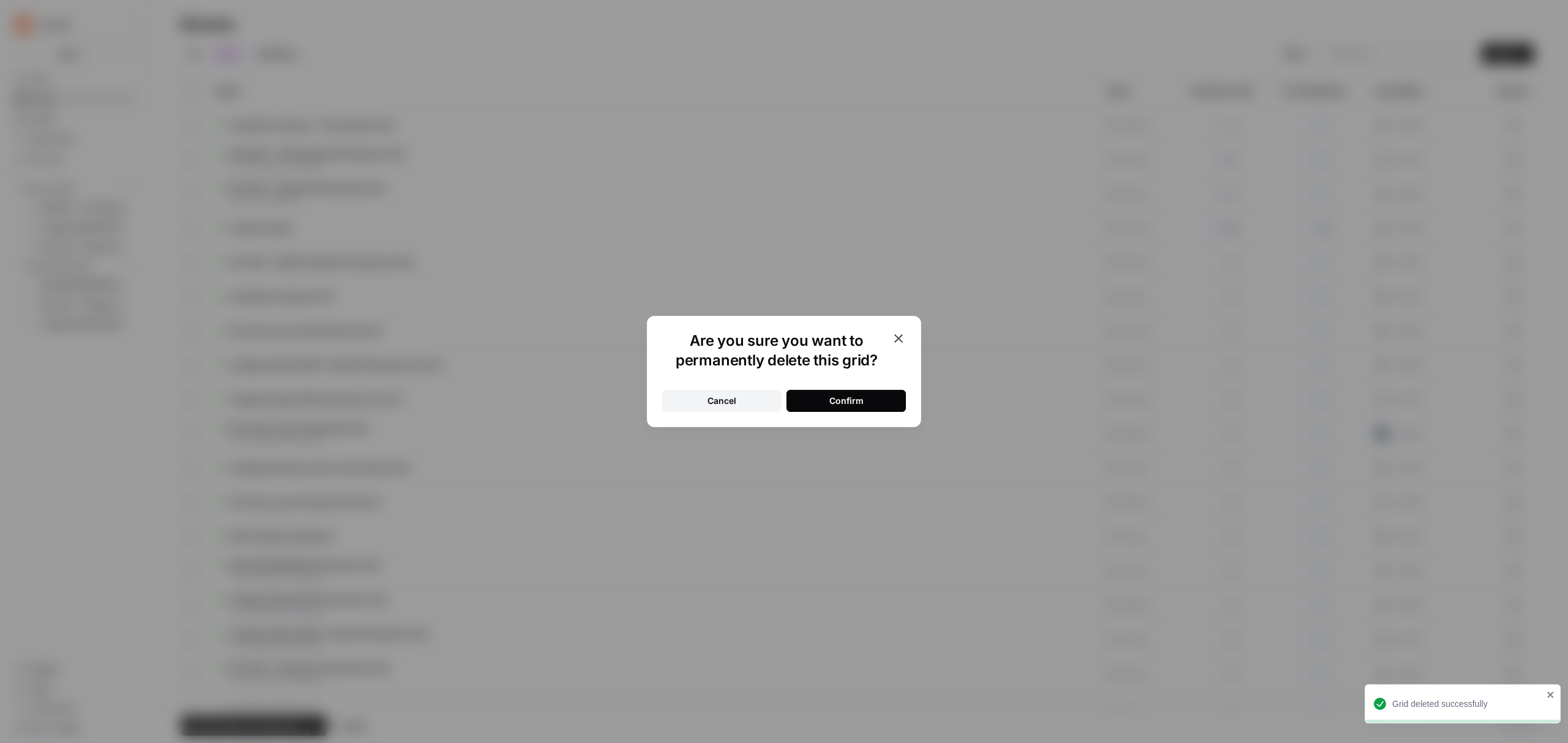
click at [849, 395] on div "Confirm" at bounding box center [846, 400] width 34 height 12
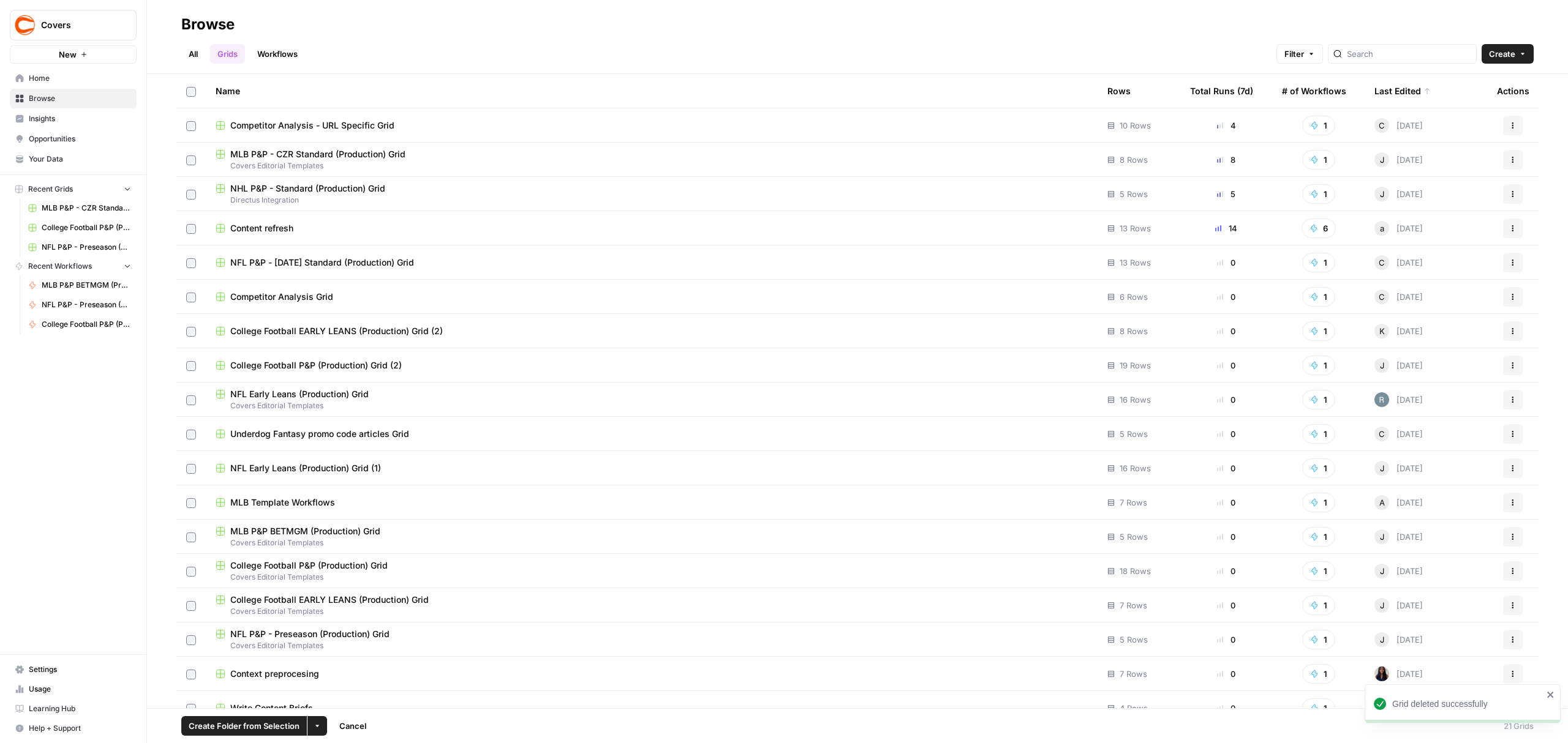
click at [1509, 332] on icon "button" at bounding box center [1513, 331] width 7 height 7
click at [1407, 432] on span "Delete" at bounding box center [1447, 432] width 98 height 12
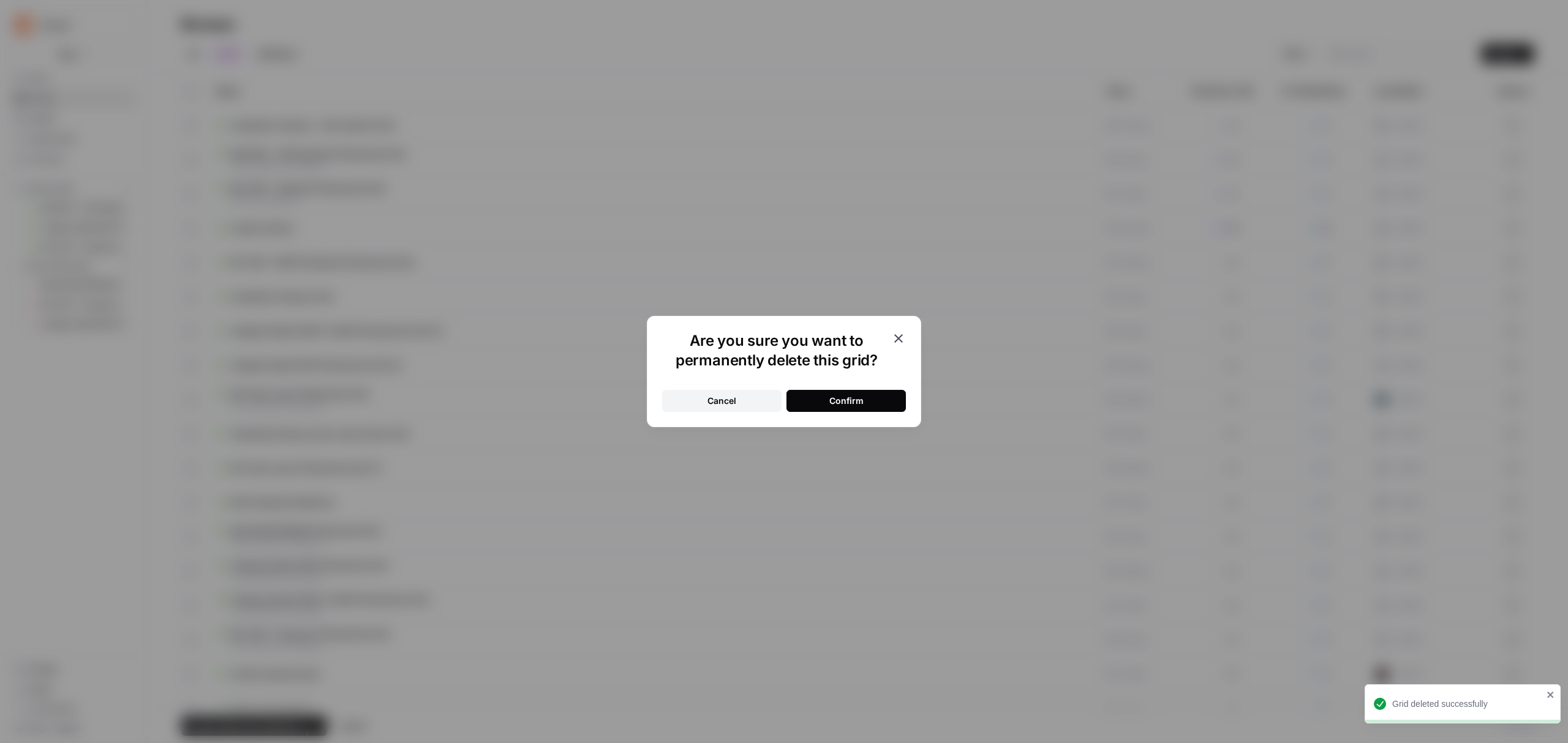
click at [881, 400] on button "Confirm" at bounding box center [846, 401] width 120 height 22
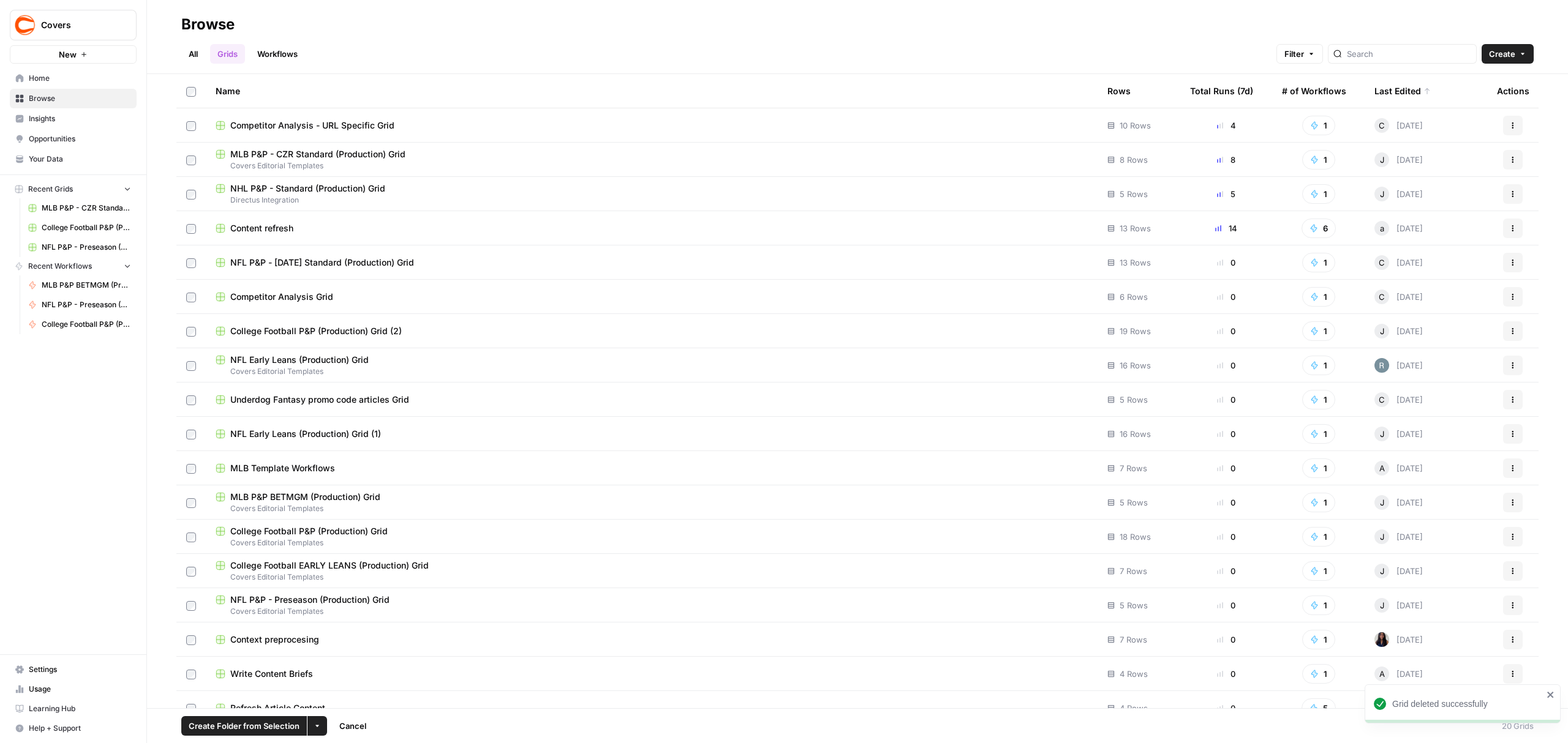
click at [1509, 333] on icon "button" at bounding box center [1513, 331] width 7 height 7
click at [1424, 432] on span "Delete" at bounding box center [1447, 432] width 98 height 12
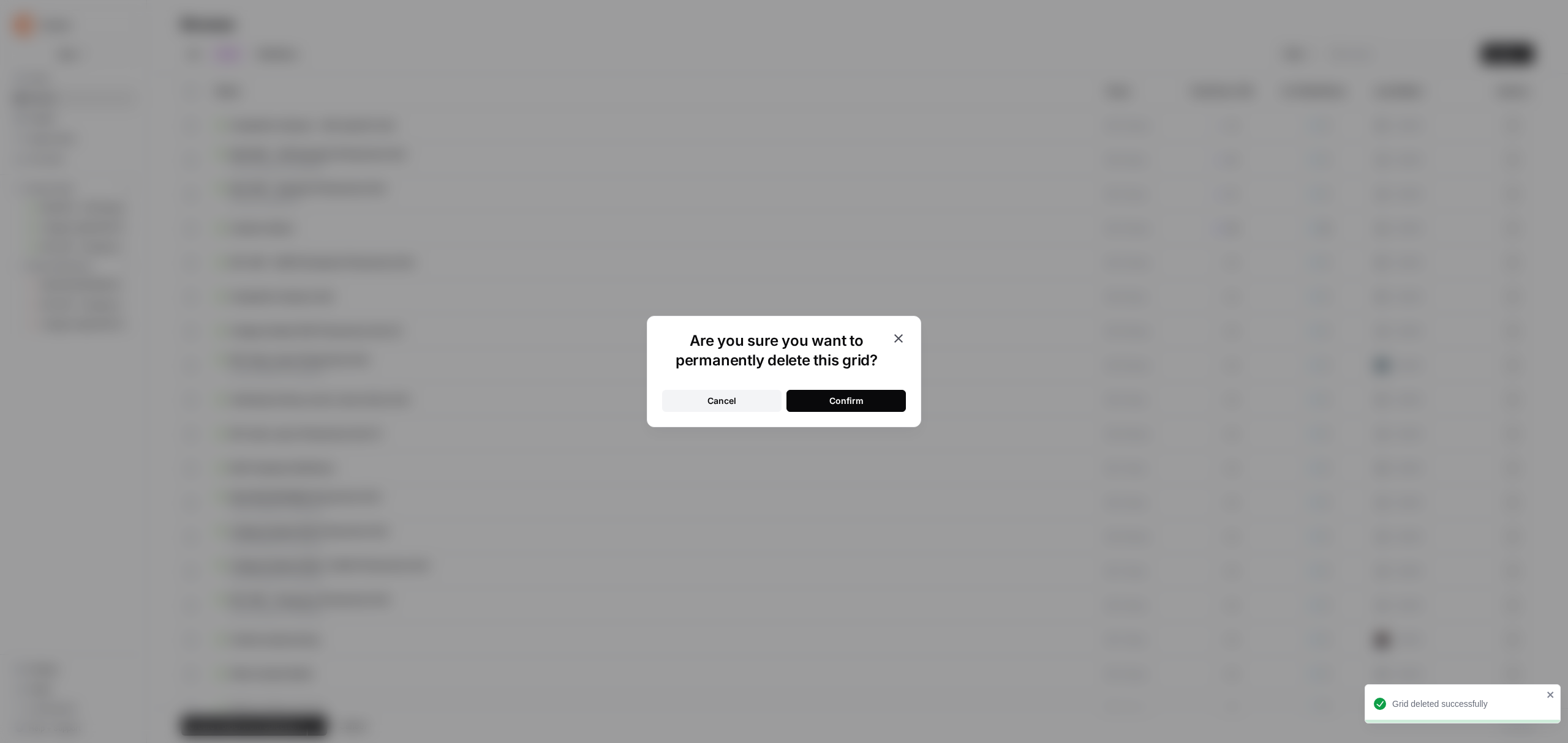
click at [862, 397] on div "Confirm" at bounding box center [846, 400] width 34 height 12
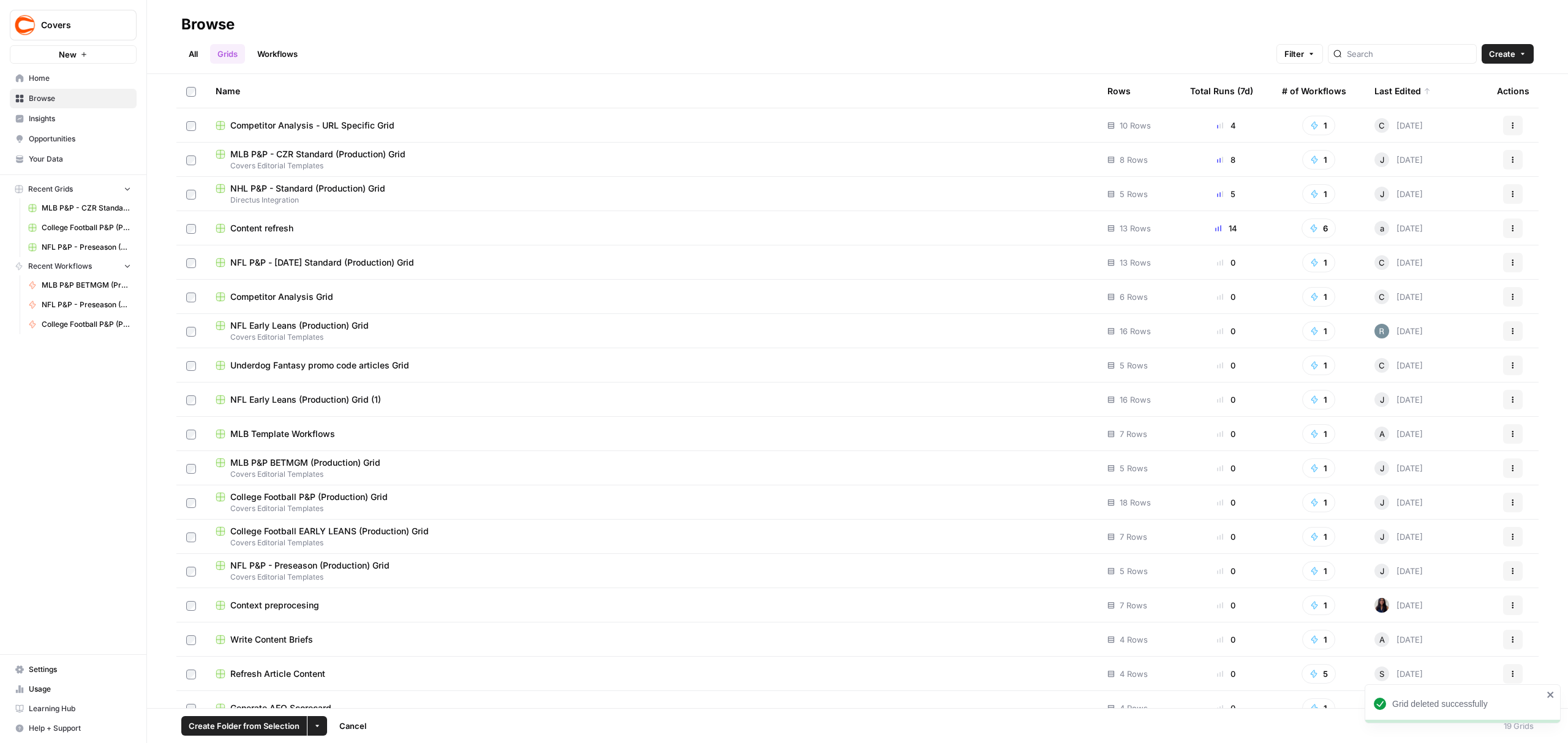
click at [1509, 397] on icon "button" at bounding box center [1513, 400] width 7 height 7
click at [1413, 499] on span "Delete" at bounding box center [1447, 501] width 98 height 12
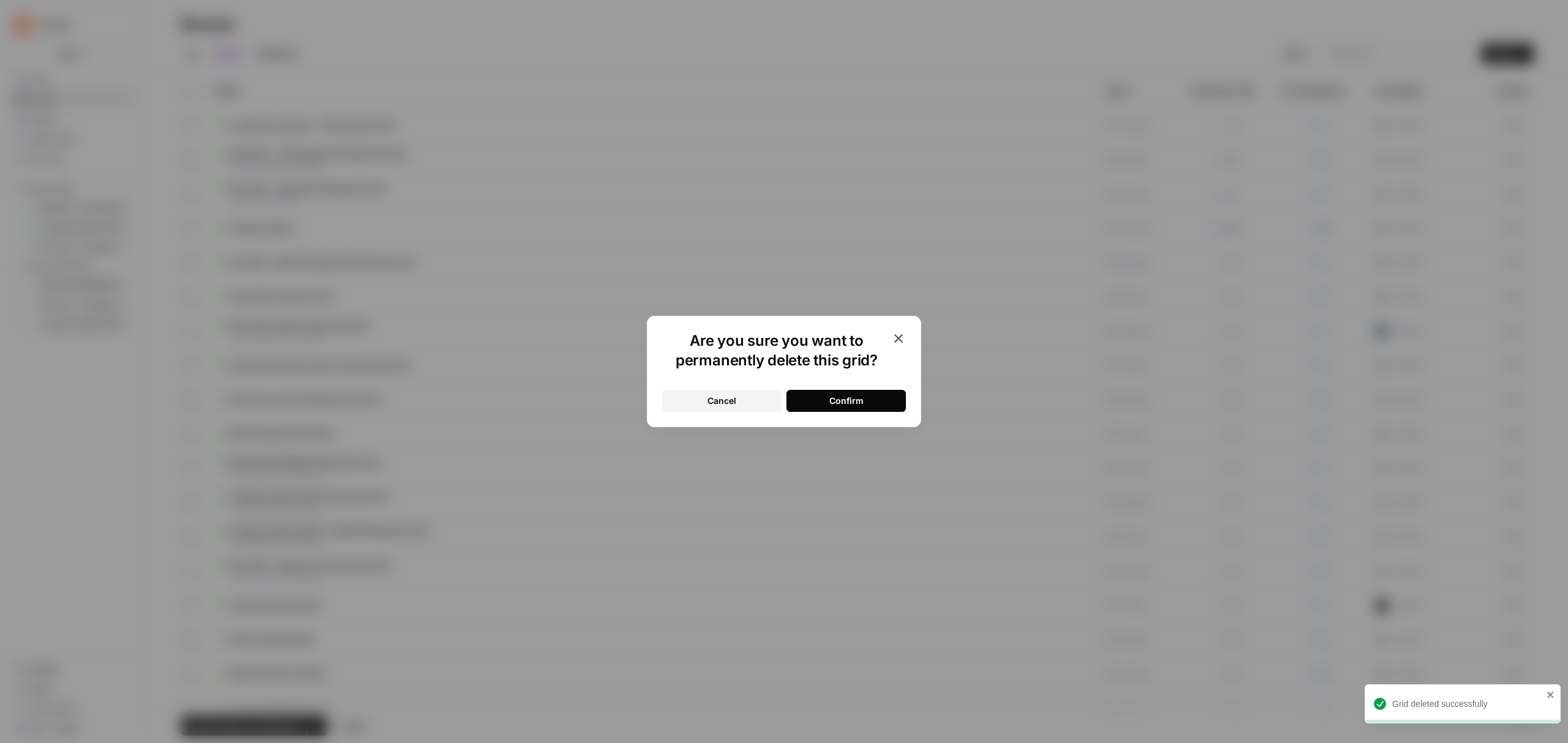
click at [873, 398] on button "Confirm" at bounding box center [846, 401] width 120 height 22
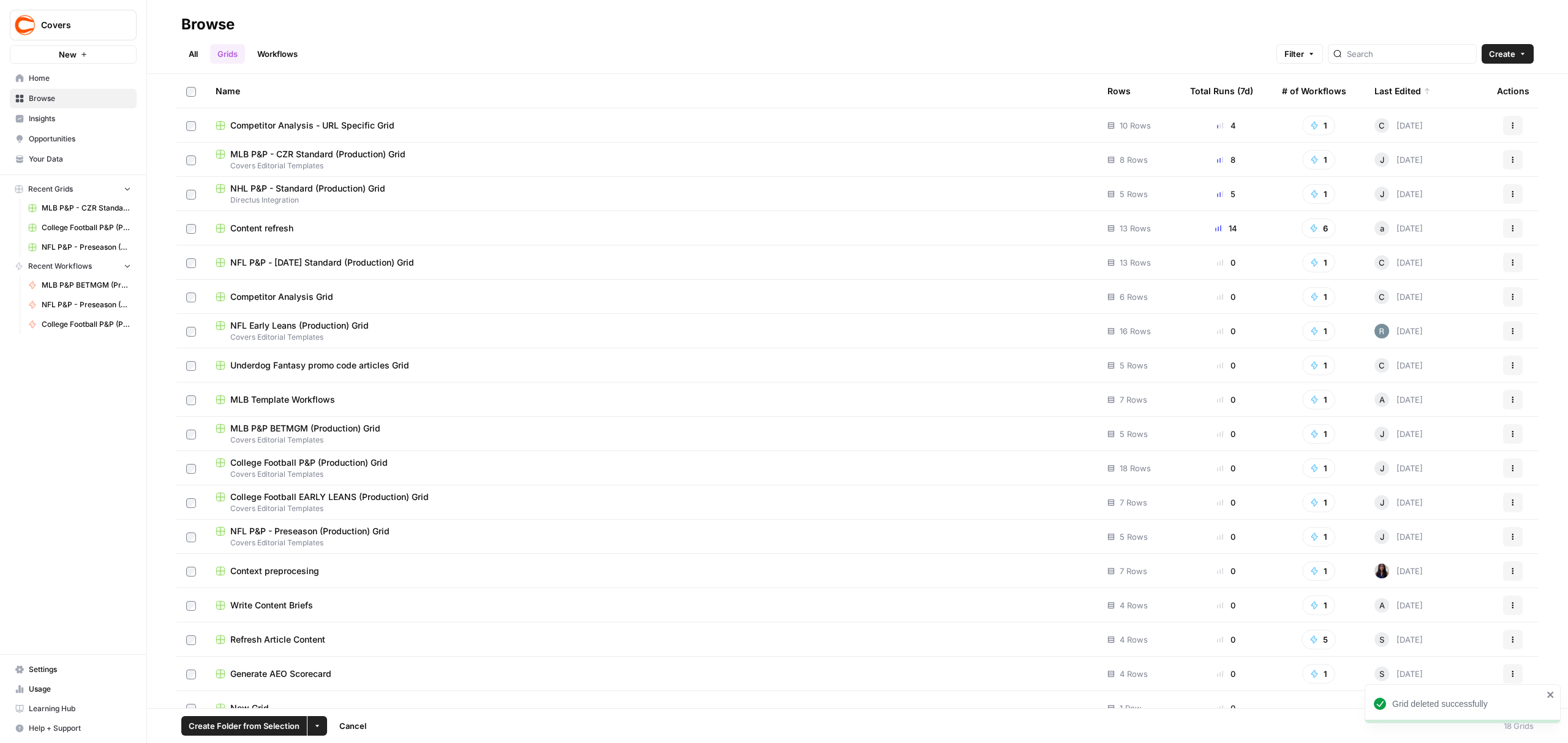
scroll to position [17, 0]
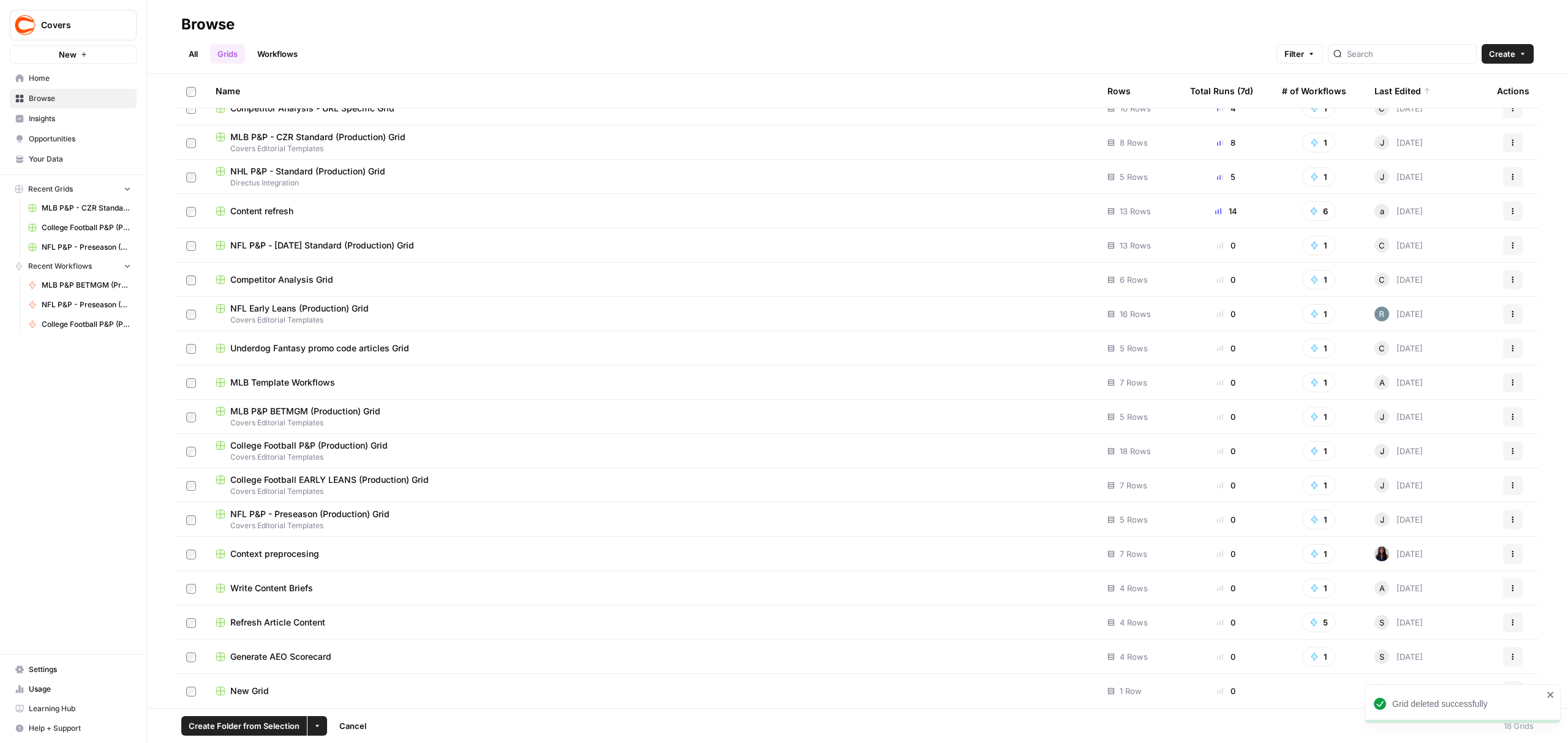
click at [1503, 525] on button "Actions" at bounding box center [1513, 519] width 19 height 19
click at [1551, 429] on div "Name Rows Total Runs (7d) # of Workflows Last Edited Actions Competitor Analysi…" at bounding box center [857, 392] width 1421 height 635
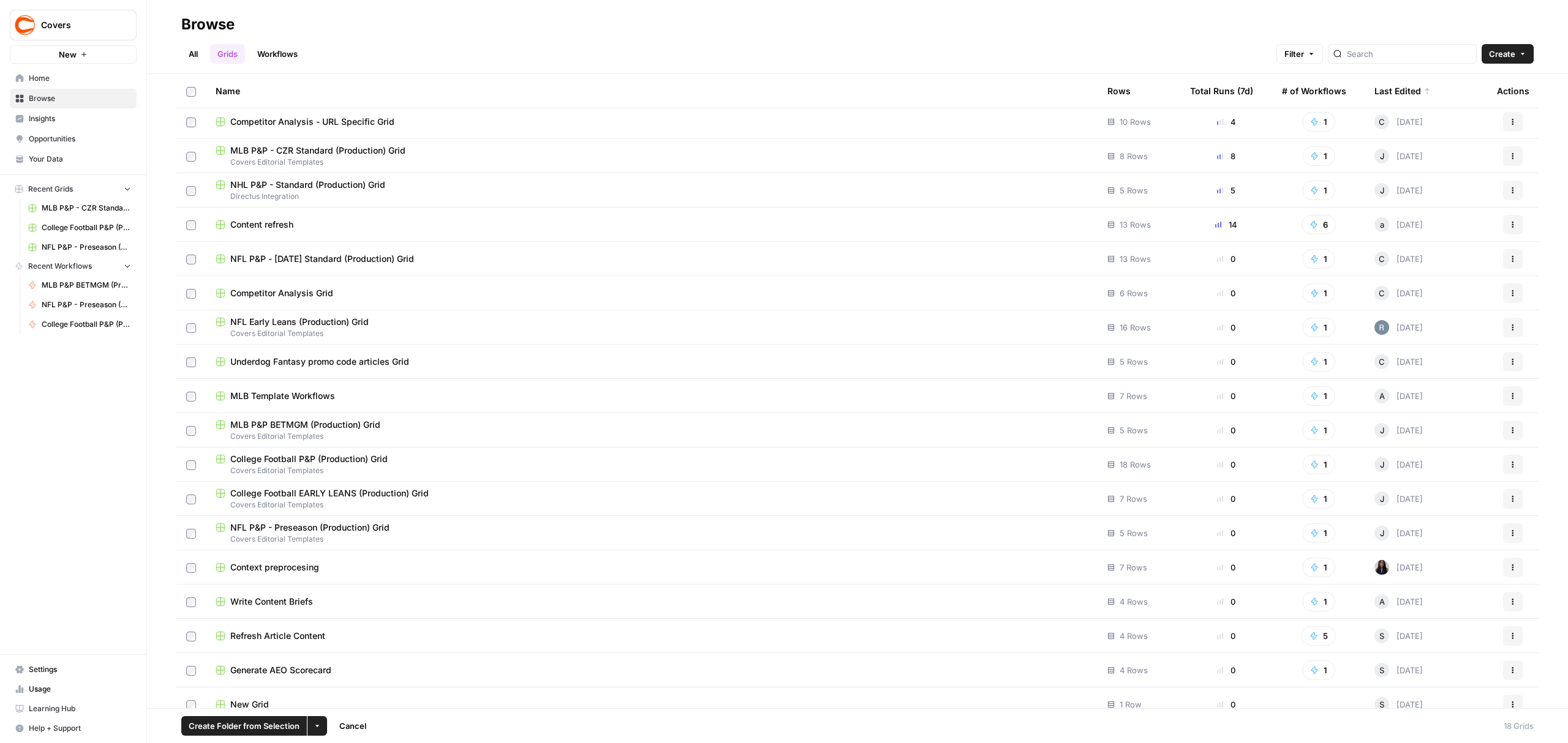
scroll to position [0, 0]
click at [339, 534] on span "NFL P&P - Preseason (Production) Grid" at bounding box center [310, 531] width 159 height 12
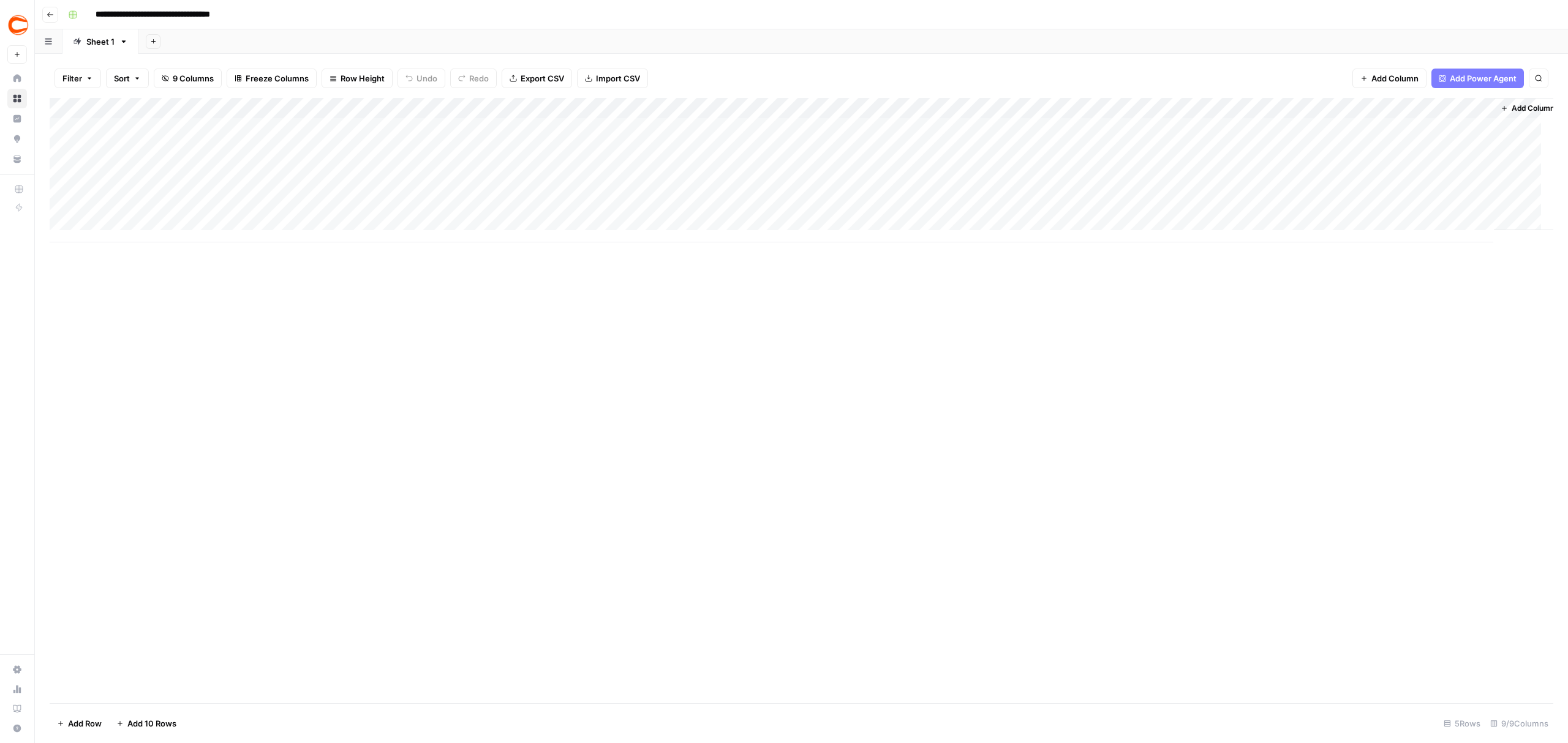
click at [1098, 111] on div "Add Column" at bounding box center [801, 170] width 1504 height 144
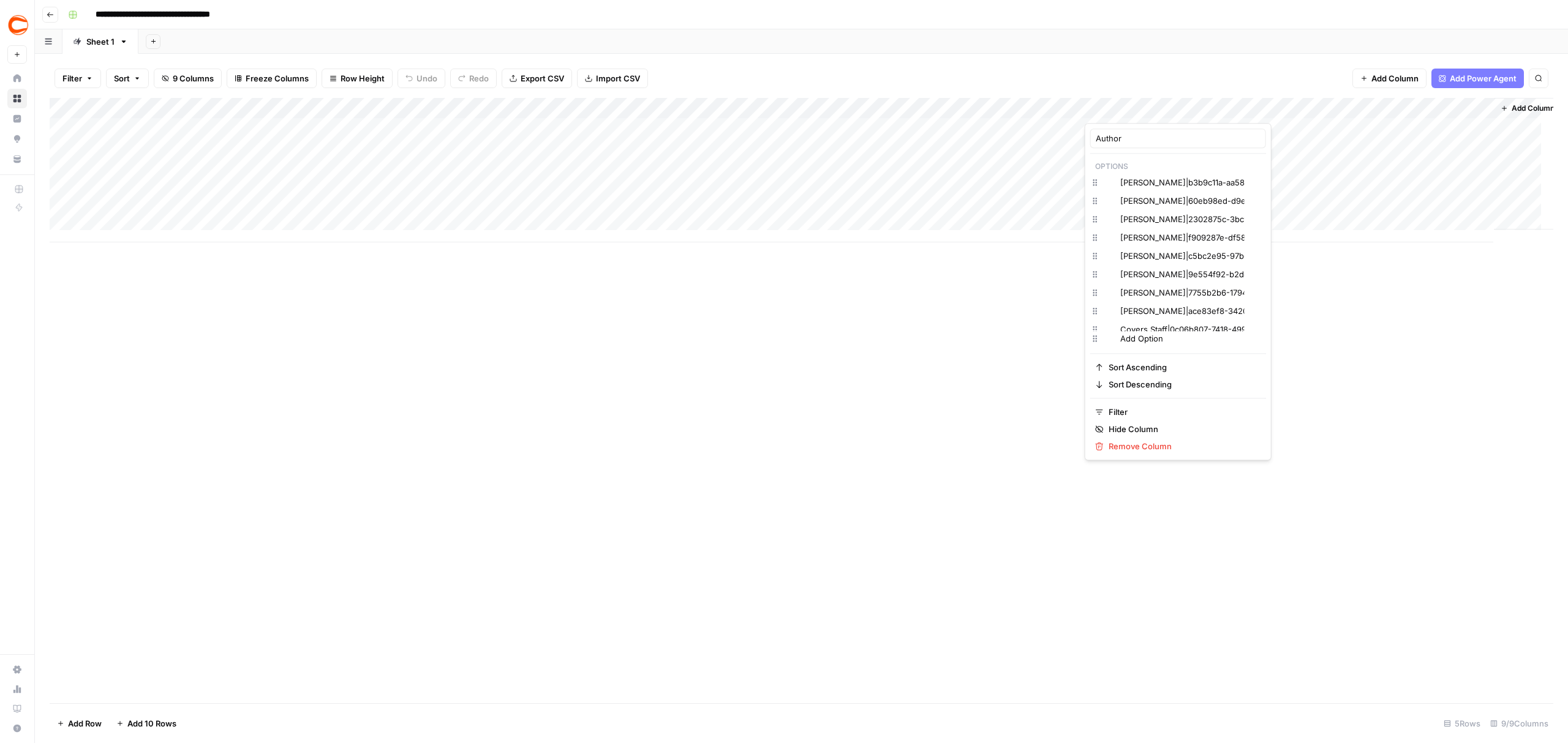
type input "Author"
click at [1254, 201] on icon "button" at bounding box center [1257, 201] width 7 height 7
click at [1160, 140] on input "Author" at bounding box center [1178, 138] width 165 height 12
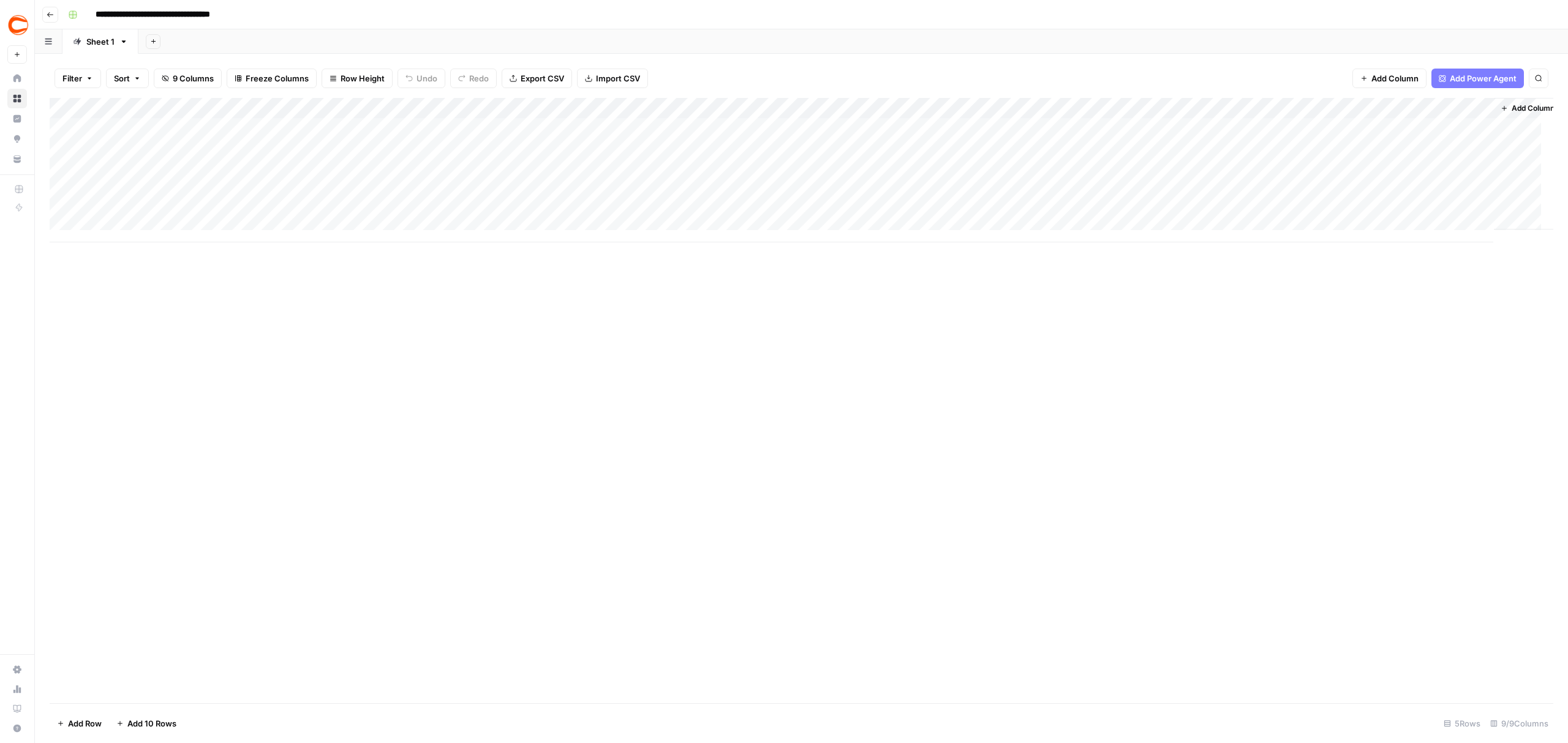
click at [1184, 108] on div "Add Column" at bounding box center [801, 170] width 1504 height 144
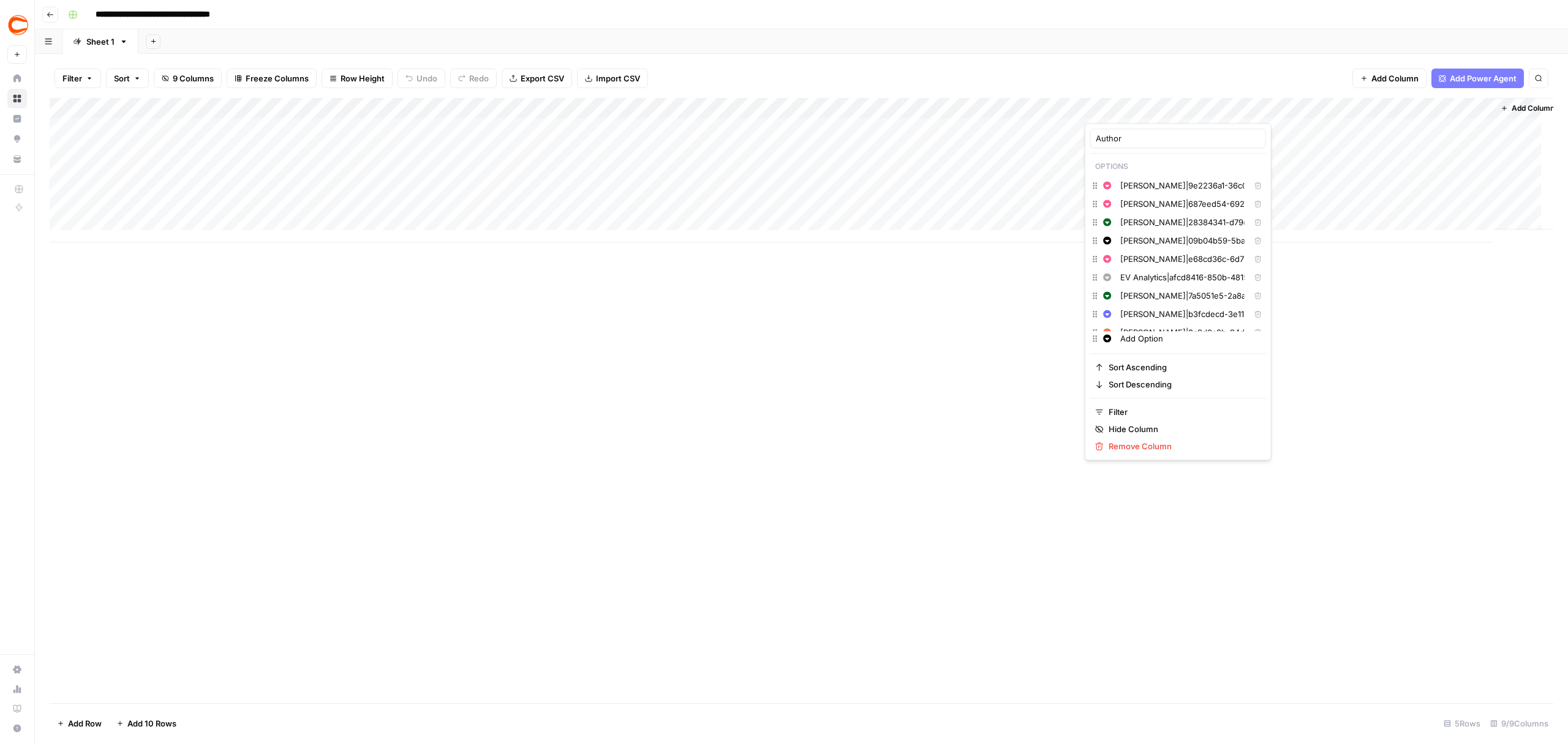
scroll to position [163, 0]
click at [1254, 278] on icon "button" at bounding box center [1257, 276] width 7 height 7
click at [1340, 509] on div "Add Column" at bounding box center [801, 400] width 1504 height 606
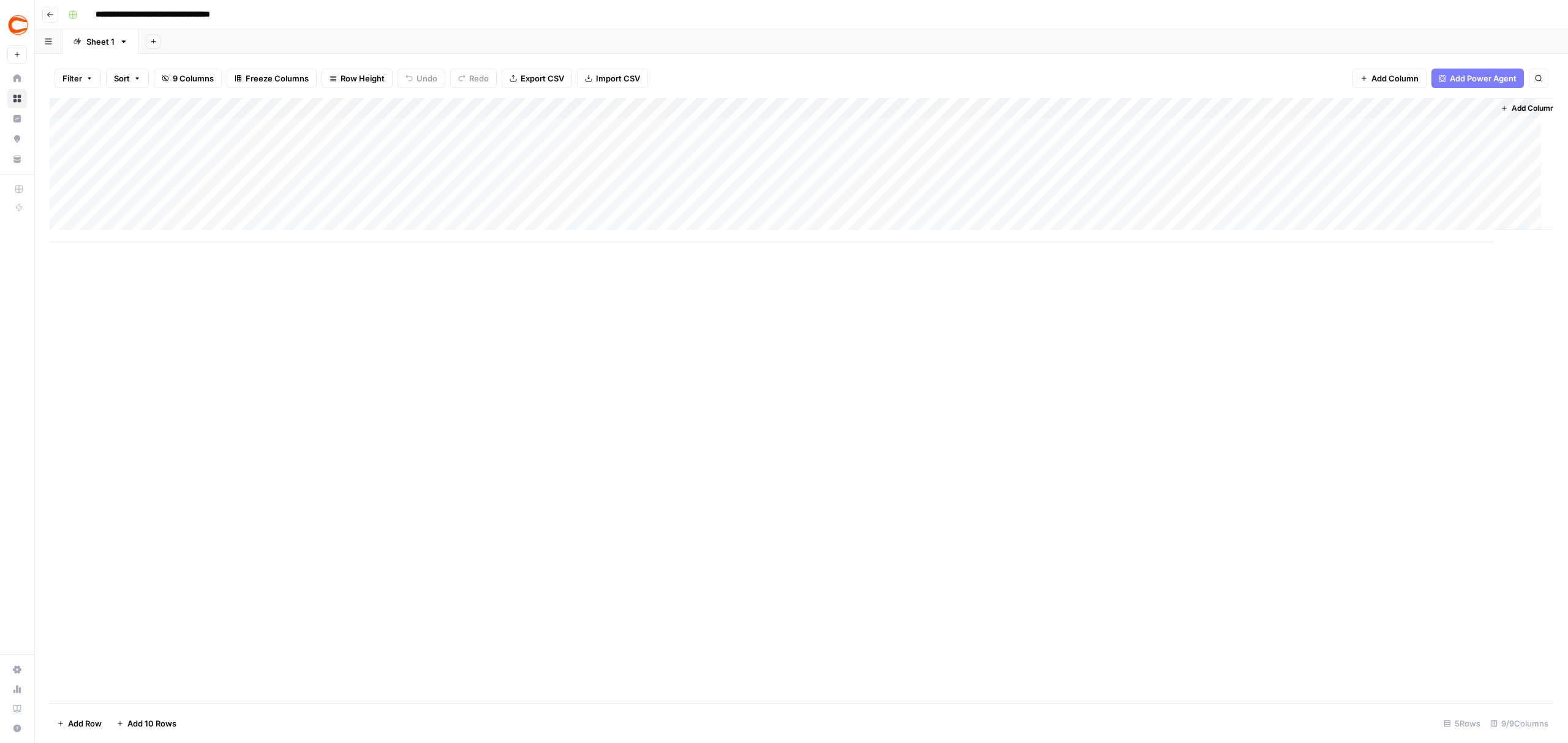
click at [52, 12] on icon "button" at bounding box center [51, 15] width 7 height 7
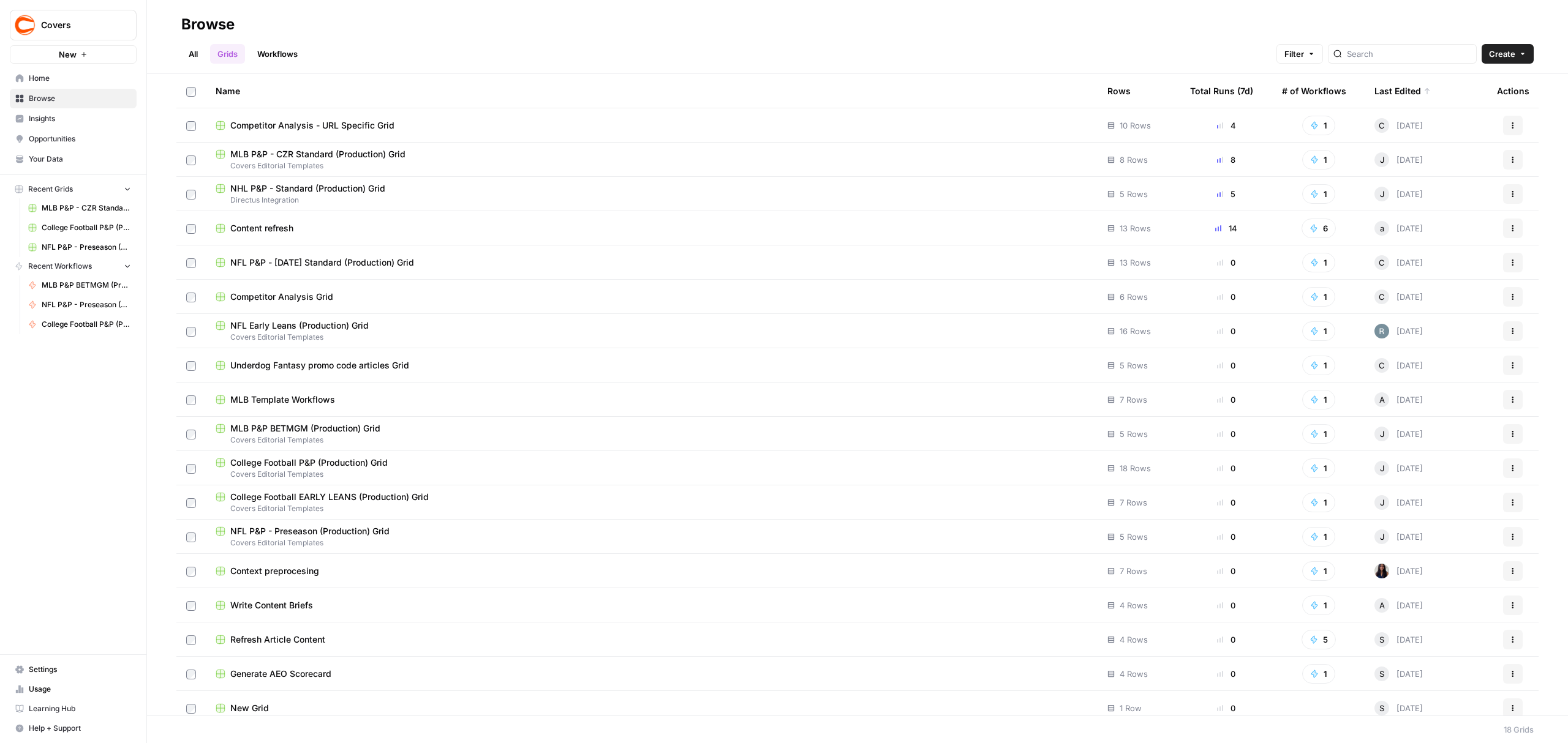
click at [1512, 158] on icon "button" at bounding box center [1513, 158] width 1 height 1
click at [356, 147] on td "MLB P&P - CZR Standard (Production) Grid Covers Editorial Templates" at bounding box center [652, 159] width 892 height 33
click at [301, 155] on span "MLB P&P - CZR Standard (Production) Grid" at bounding box center [318, 154] width 175 height 12
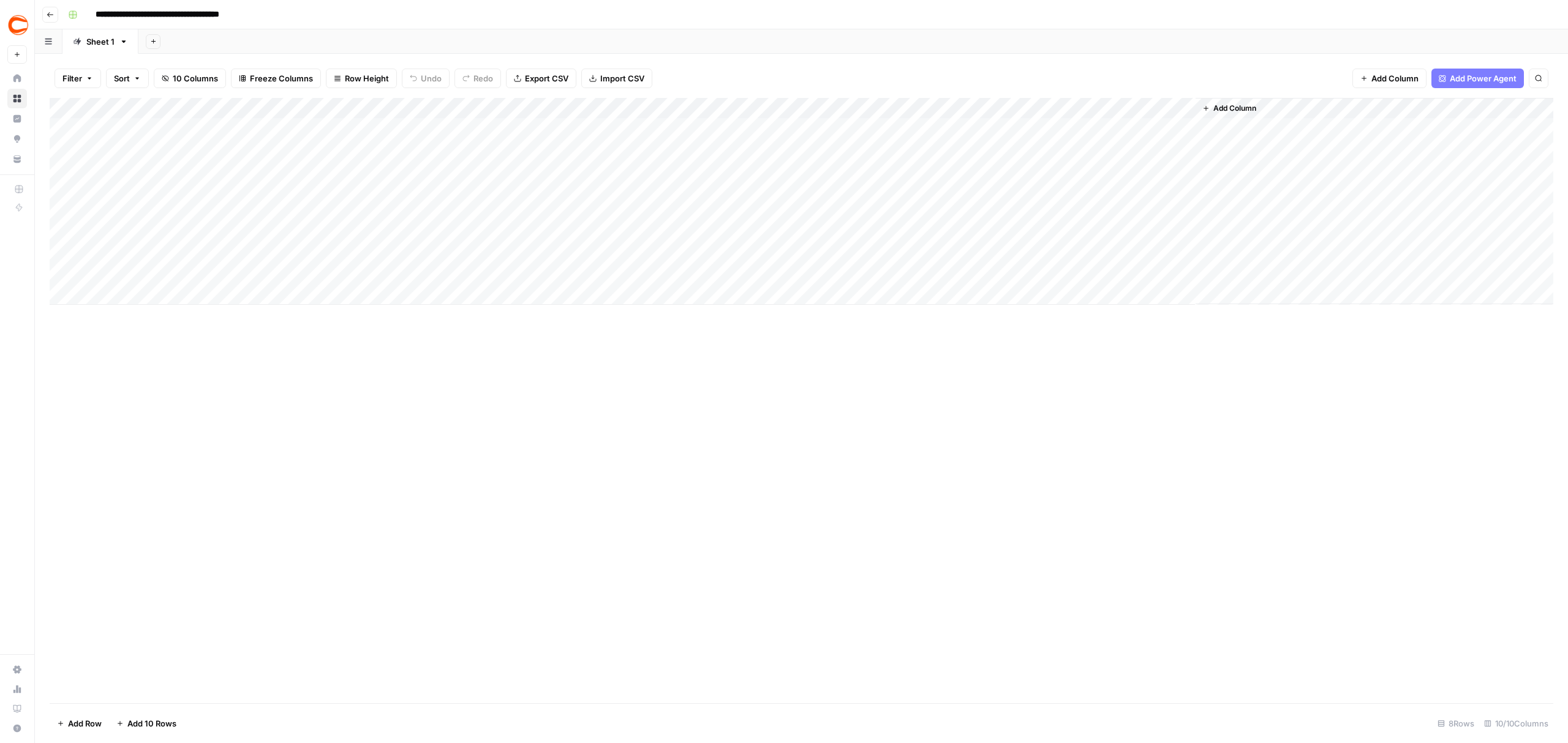
click at [767, 108] on div "Add Column" at bounding box center [801, 201] width 1504 height 207
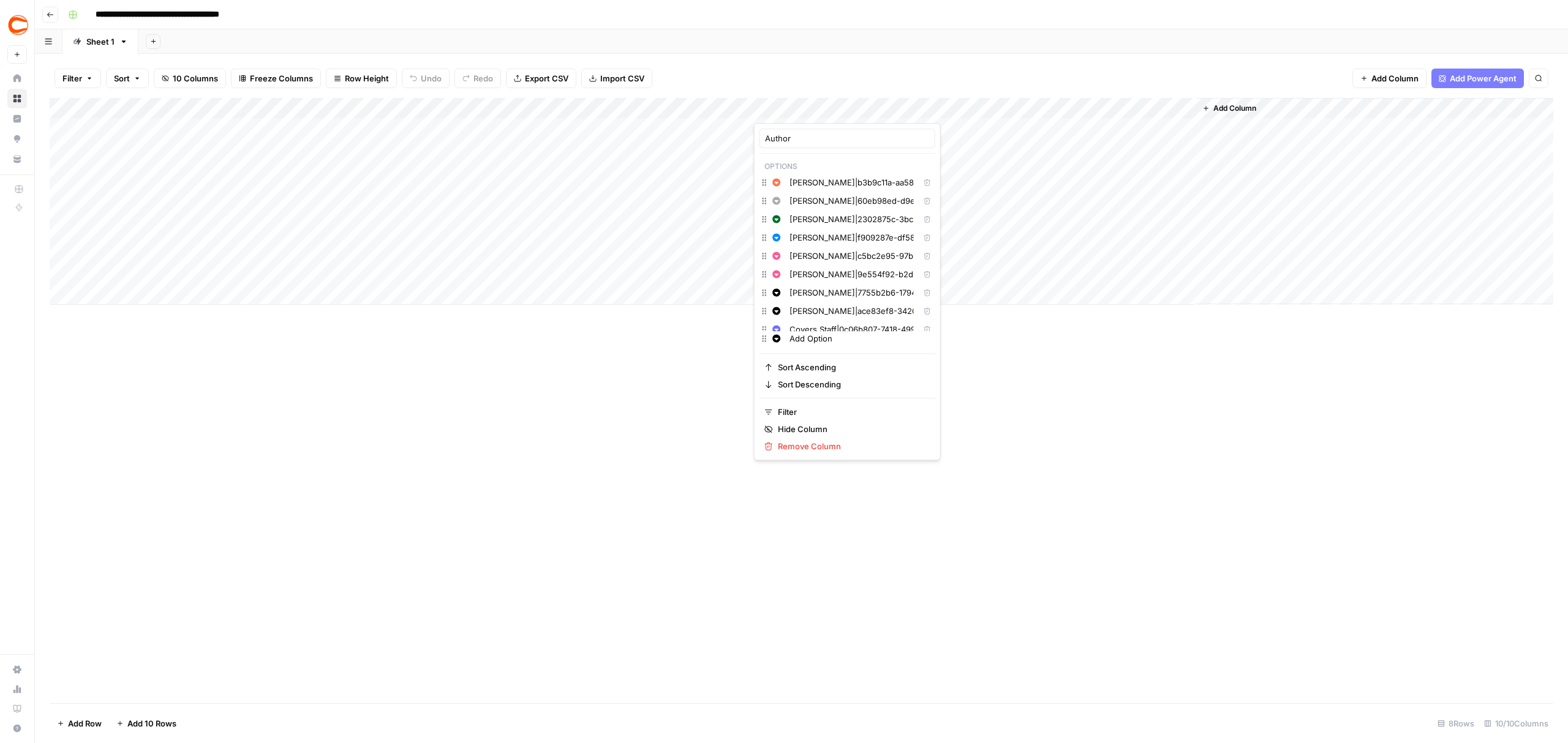
click at [923, 202] on icon "button" at bounding box center [926, 201] width 7 height 7
click at [923, 279] on icon "button" at bounding box center [927, 276] width 7 height 7
click at [653, 402] on div "Add Column" at bounding box center [801, 400] width 1504 height 606
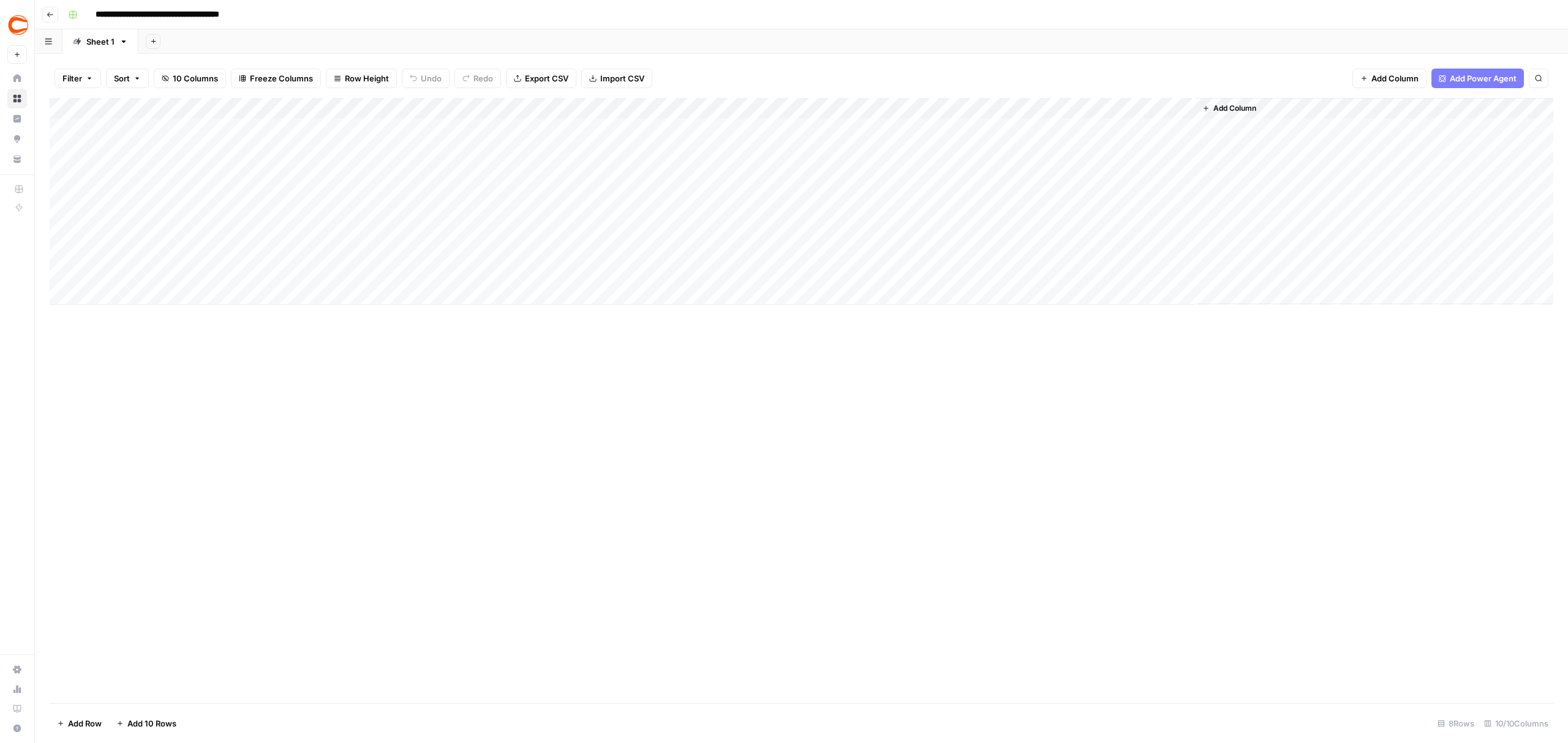
click at [55, 15] on button "Go back" at bounding box center [50, 14] width 16 height 16
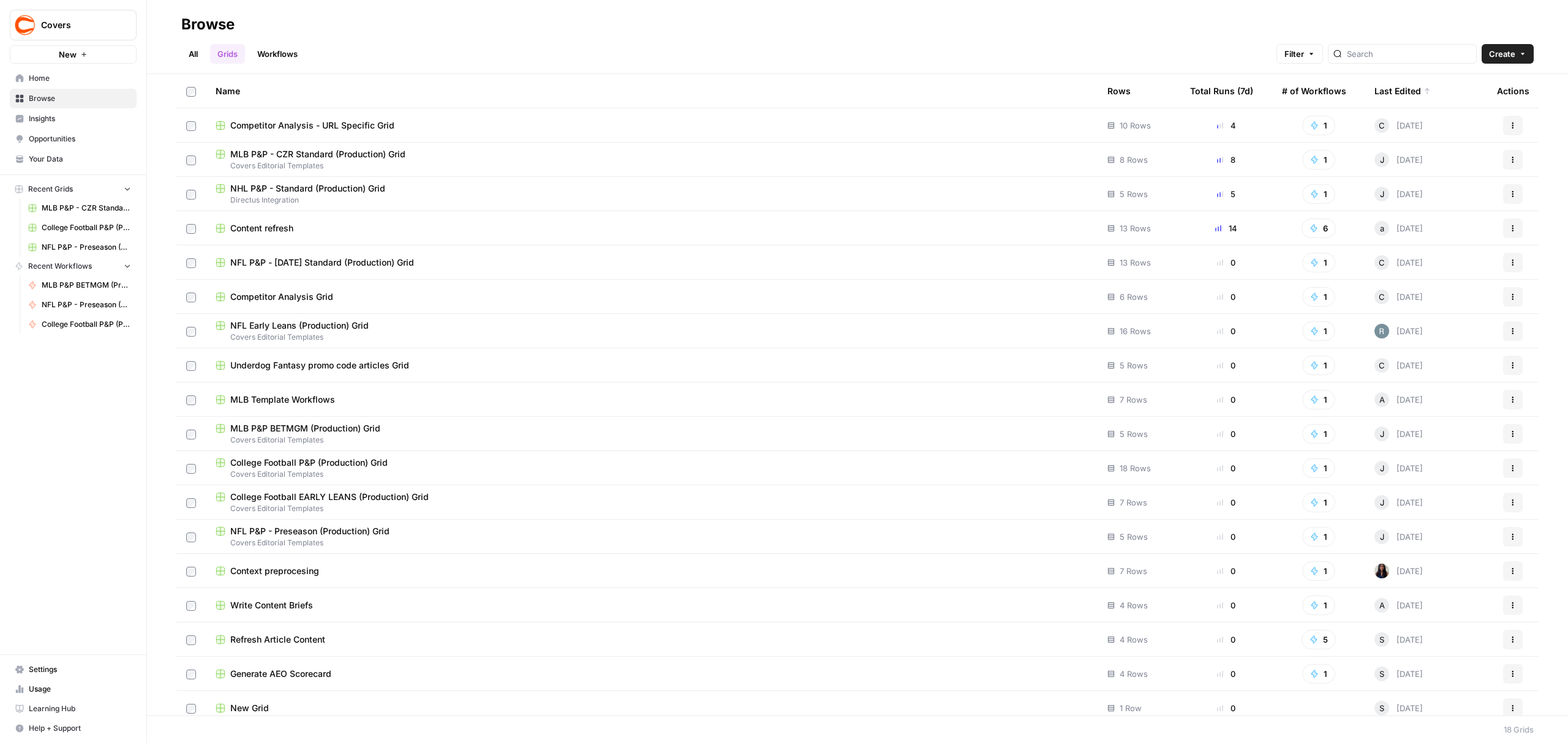
click at [324, 189] on span "NHL P&P - Standard (Production) Grid" at bounding box center [308, 189] width 155 height 12
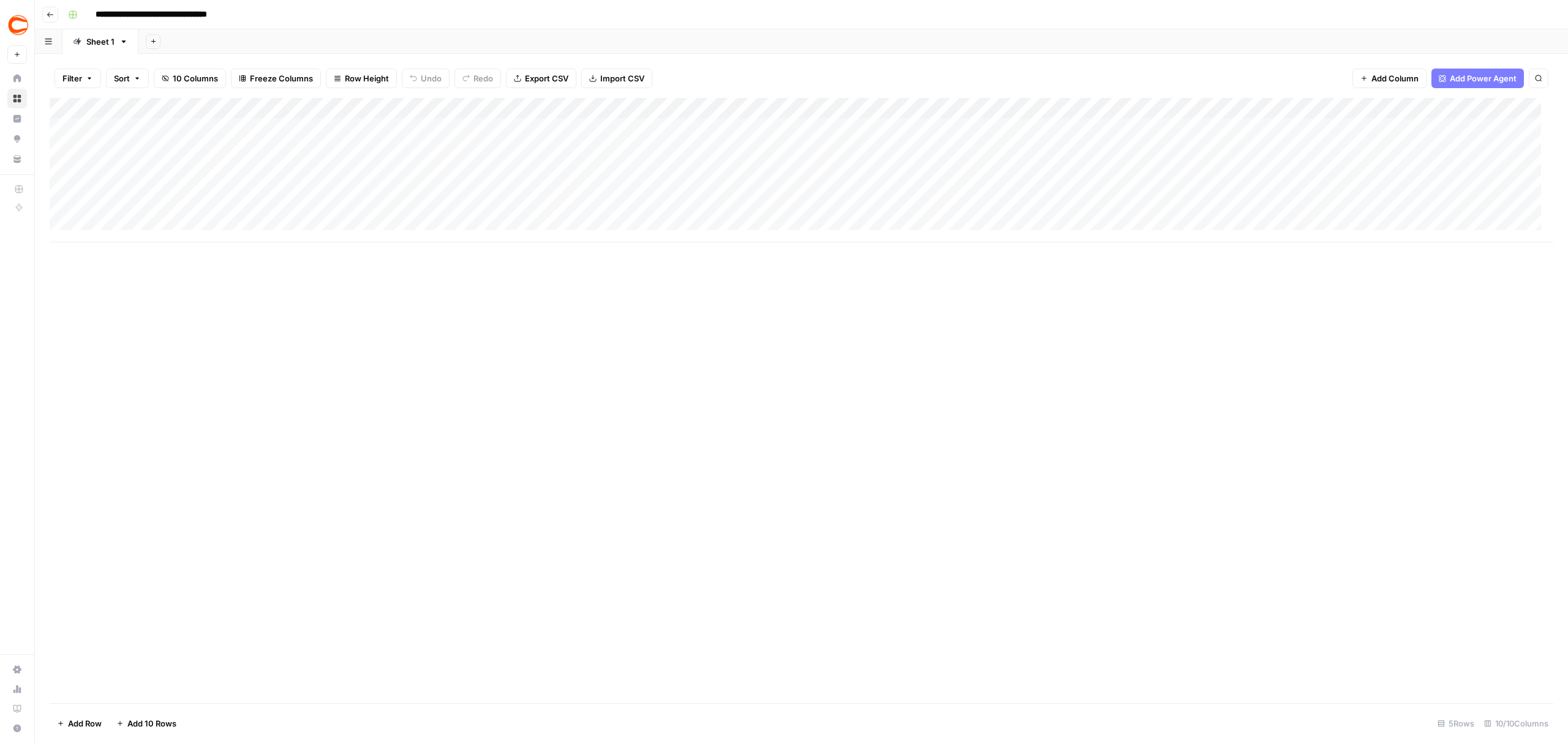
click at [1094, 113] on div "Add Column" at bounding box center [801, 170] width 1504 height 144
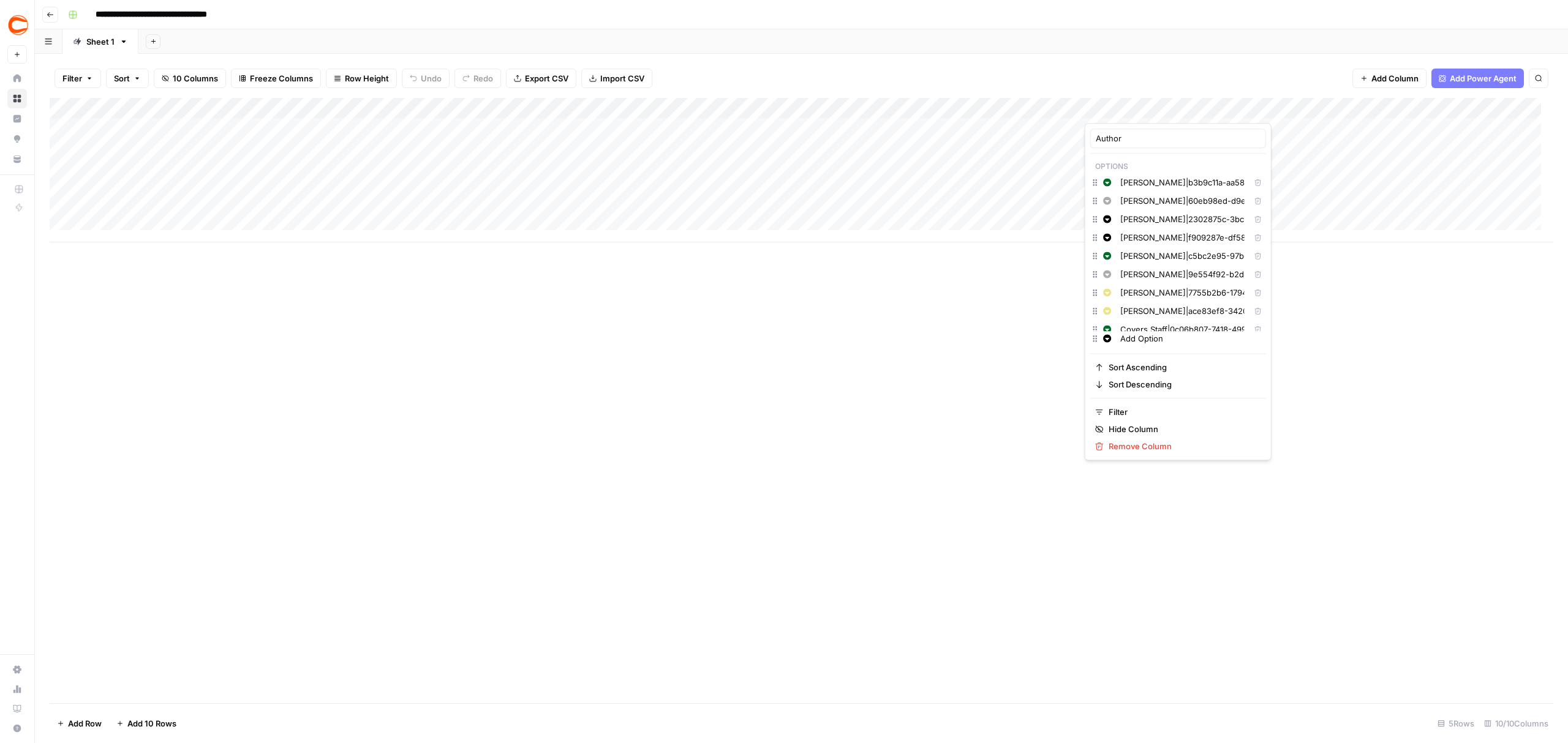
click at [1254, 204] on icon "button" at bounding box center [1258, 201] width 7 height 7
click at [1250, 282] on button "Delete" at bounding box center [1257, 276] width 16 height 16
click at [1125, 341] on input "Add Option" at bounding box center [1190, 338] width 141 height 12
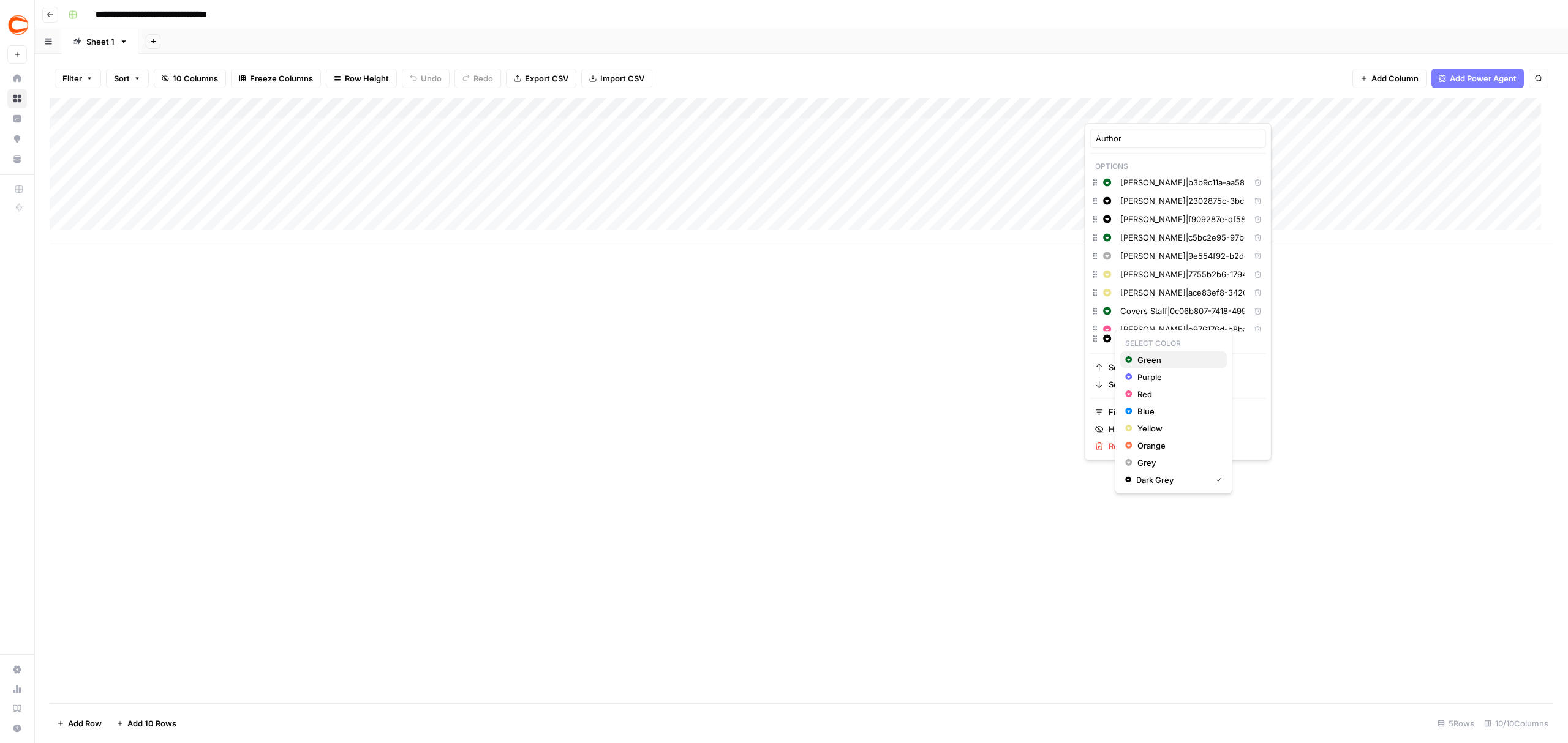
click at [1145, 361] on span "Green" at bounding box center [1177, 360] width 80 height 12
click at [1154, 343] on input "Add Option" at bounding box center [1190, 338] width 141 height 12
type input "Add OptiLon"
click at [1174, 338] on input "Add OptiLon" at bounding box center [1190, 338] width 141 height 12
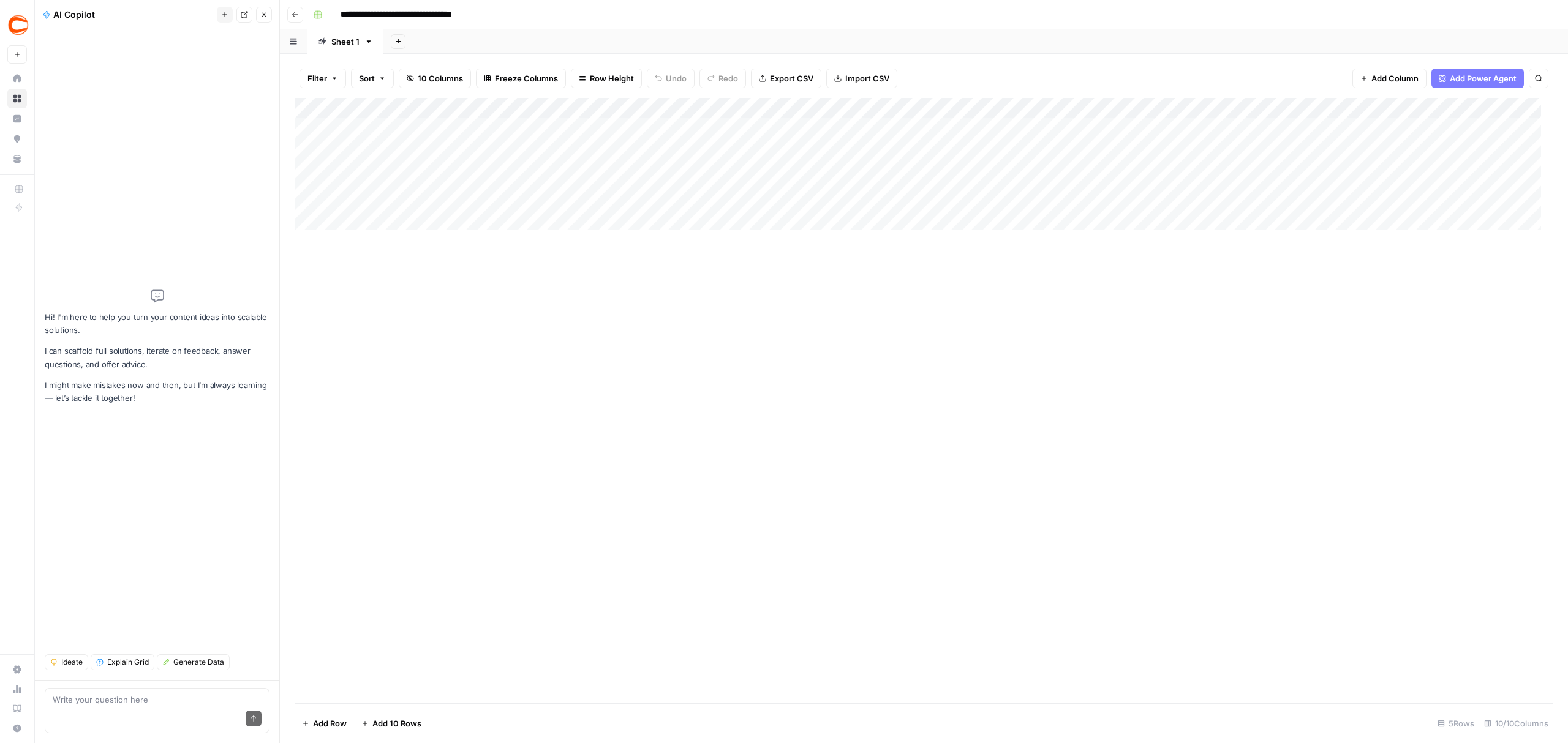
click at [263, 19] on button "Close" at bounding box center [263, 14] width 16 height 16
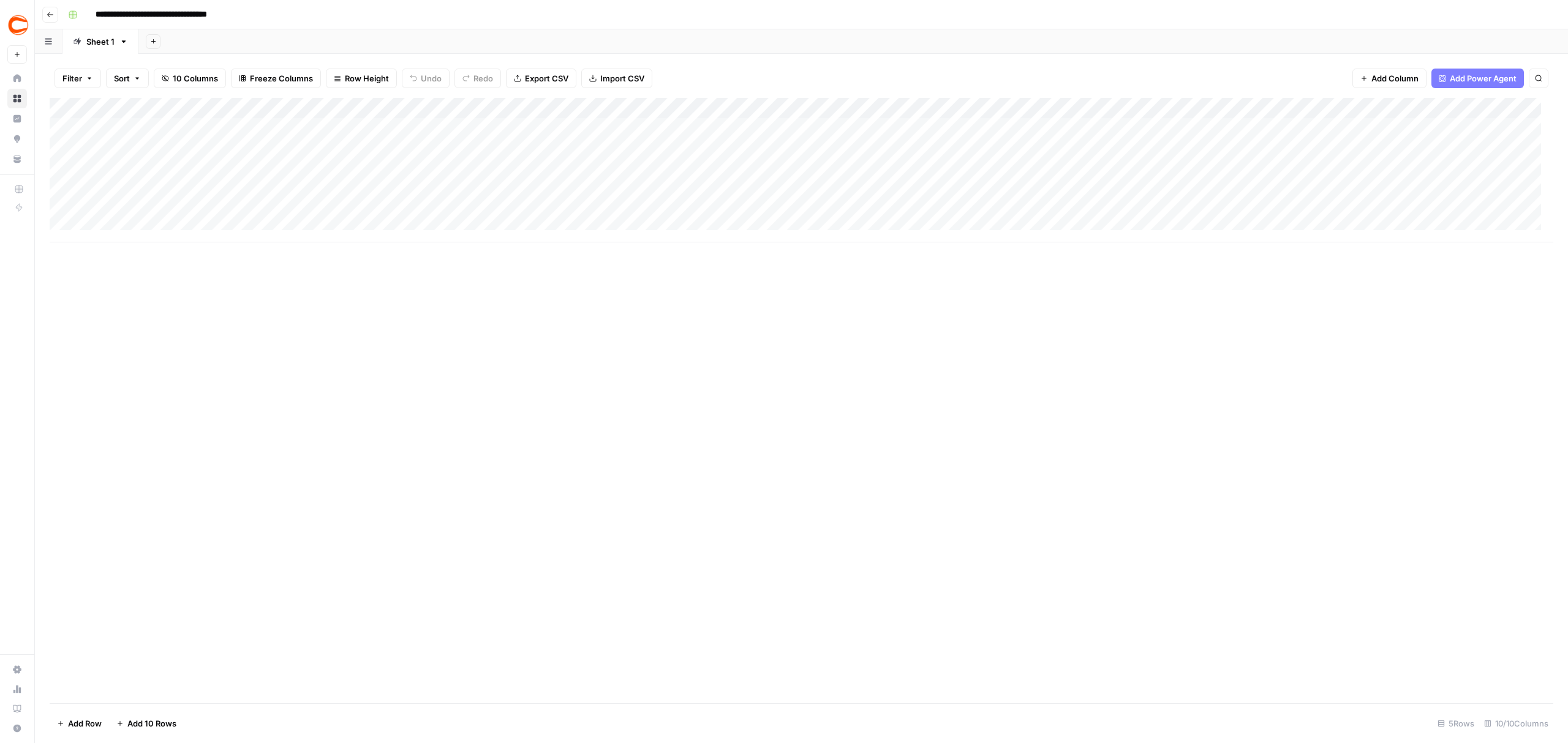
click at [1095, 110] on div "Add Column" at bounding box center [801, 170] width 1504 height 144
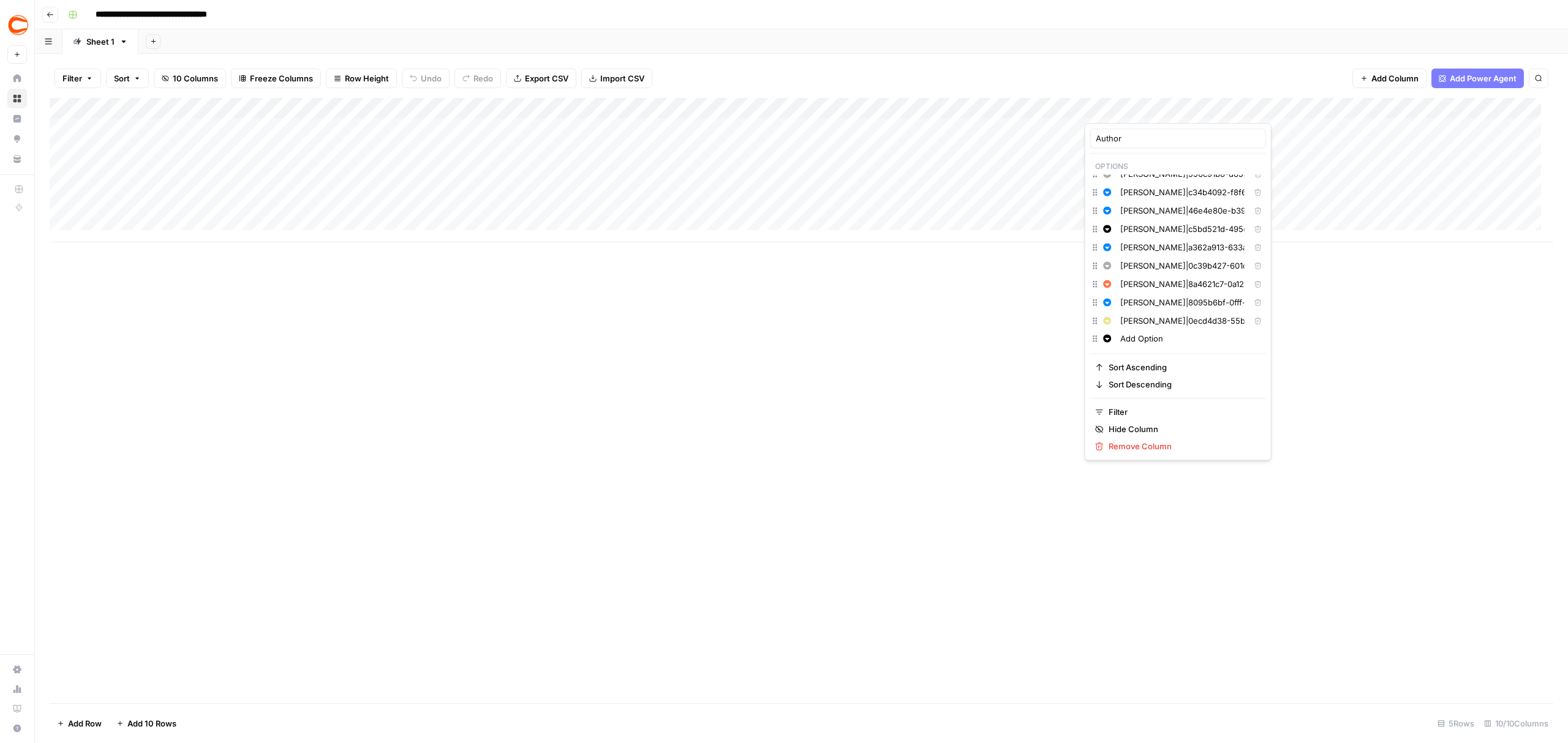
scroll to position [326, 0]
click at [1135, 343] on input "Add Option" at bounding box center [1190, 338] width 141 height 12
click at [1145, 357] on span "Green" at bounding box center [1177, 360] width 80 height 12
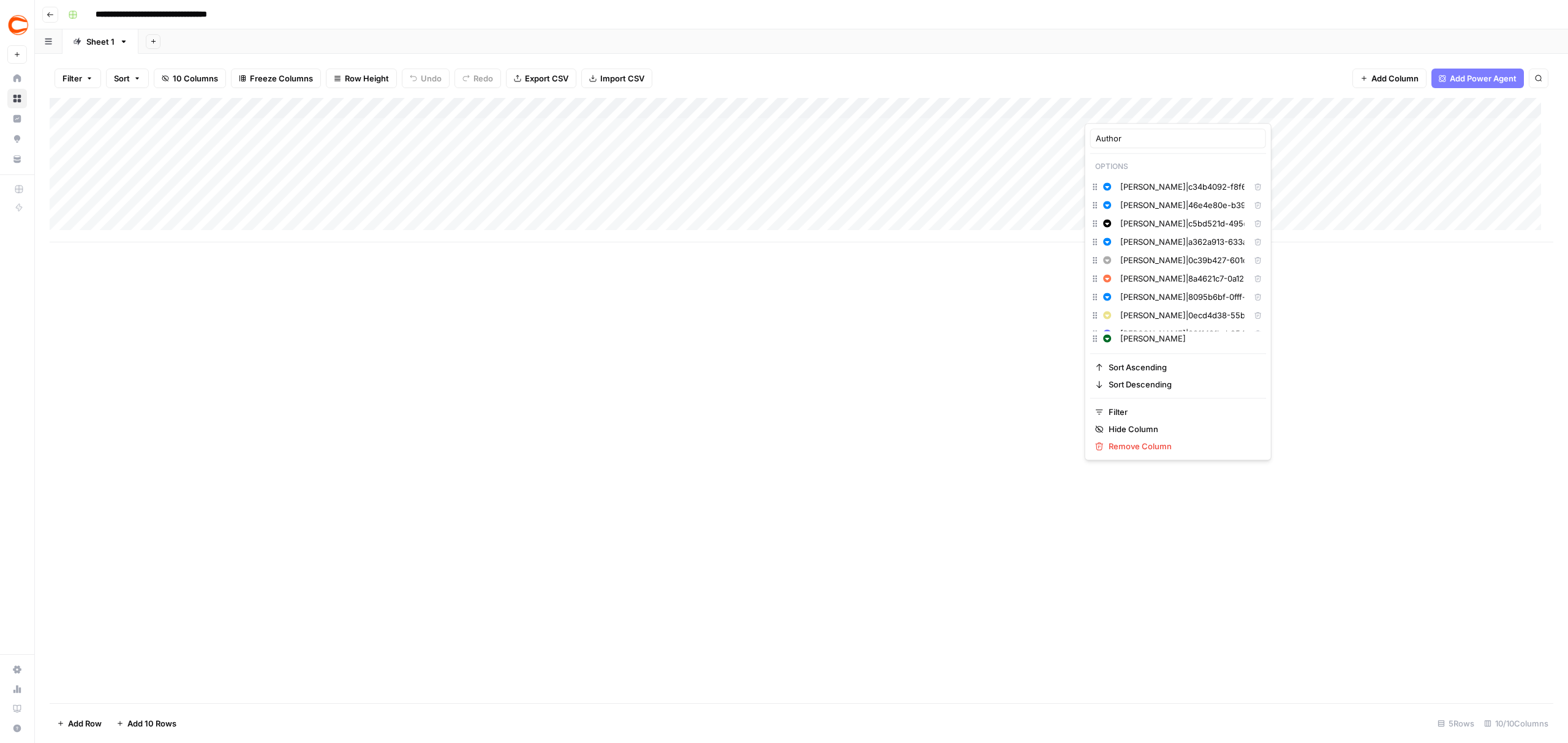
click at [1212, 340] on input "Luc LeBlanc" at bounding box center [1190, 338] width 141 height 12
type input "Luc LeBlanc"
click at [1187, 341] on input "Luc LeBlanc" at bounding box center [1190, 338] width 141 height 12
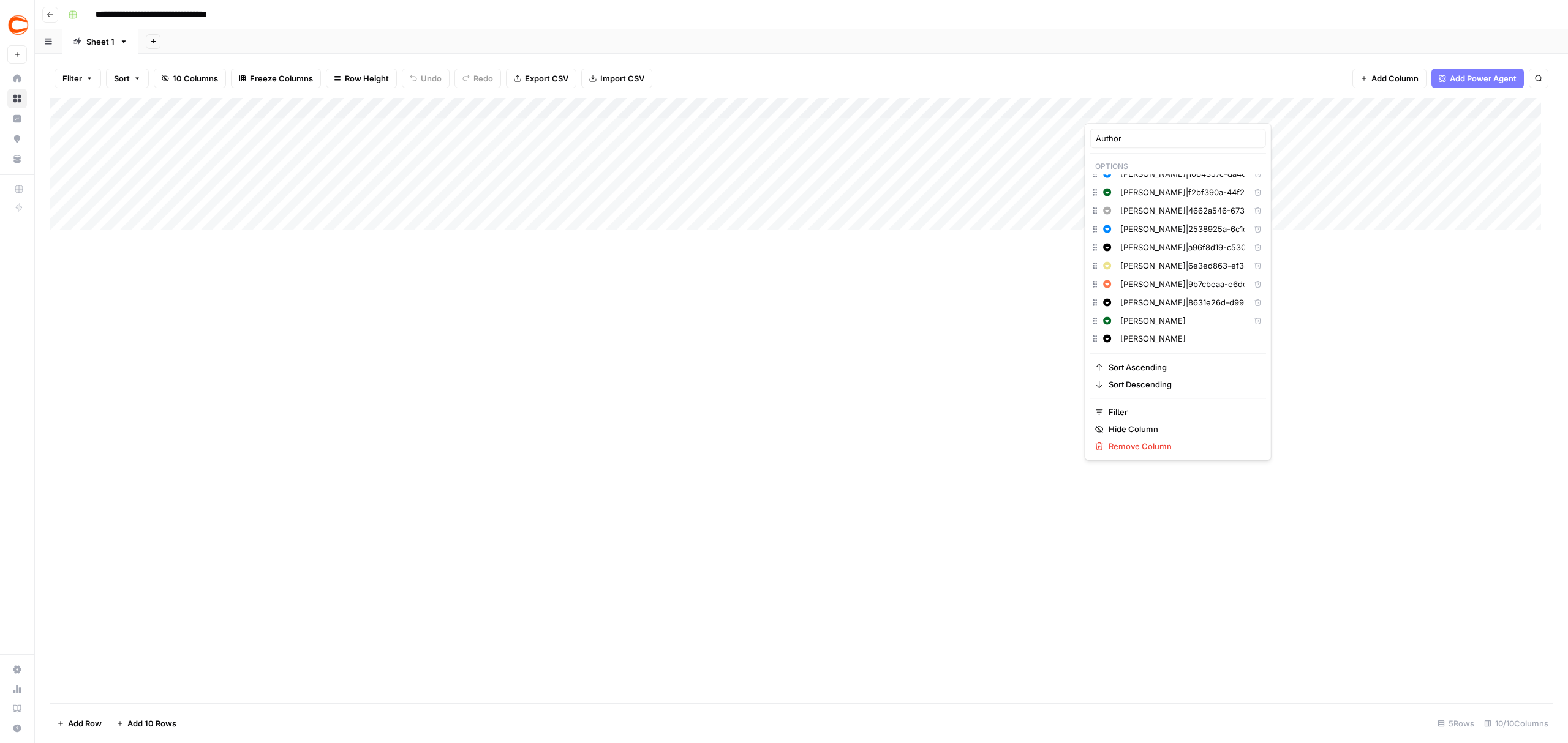
click at [1187, 341] on input "Luc LeBlanc" at bounding box center [1190, 338] width 141 height 12
click at [1173, 325] on input "Luc LeBlanc" at bounding box center [1182, 320] width 124 height 12
click at [1187, 326] on input "Luc LeBlanc" at bounding box center [1182, 320] width 124 height 12
paste input "df9d70c2-639f-4ab5-ae9e-2b0c5f511066"
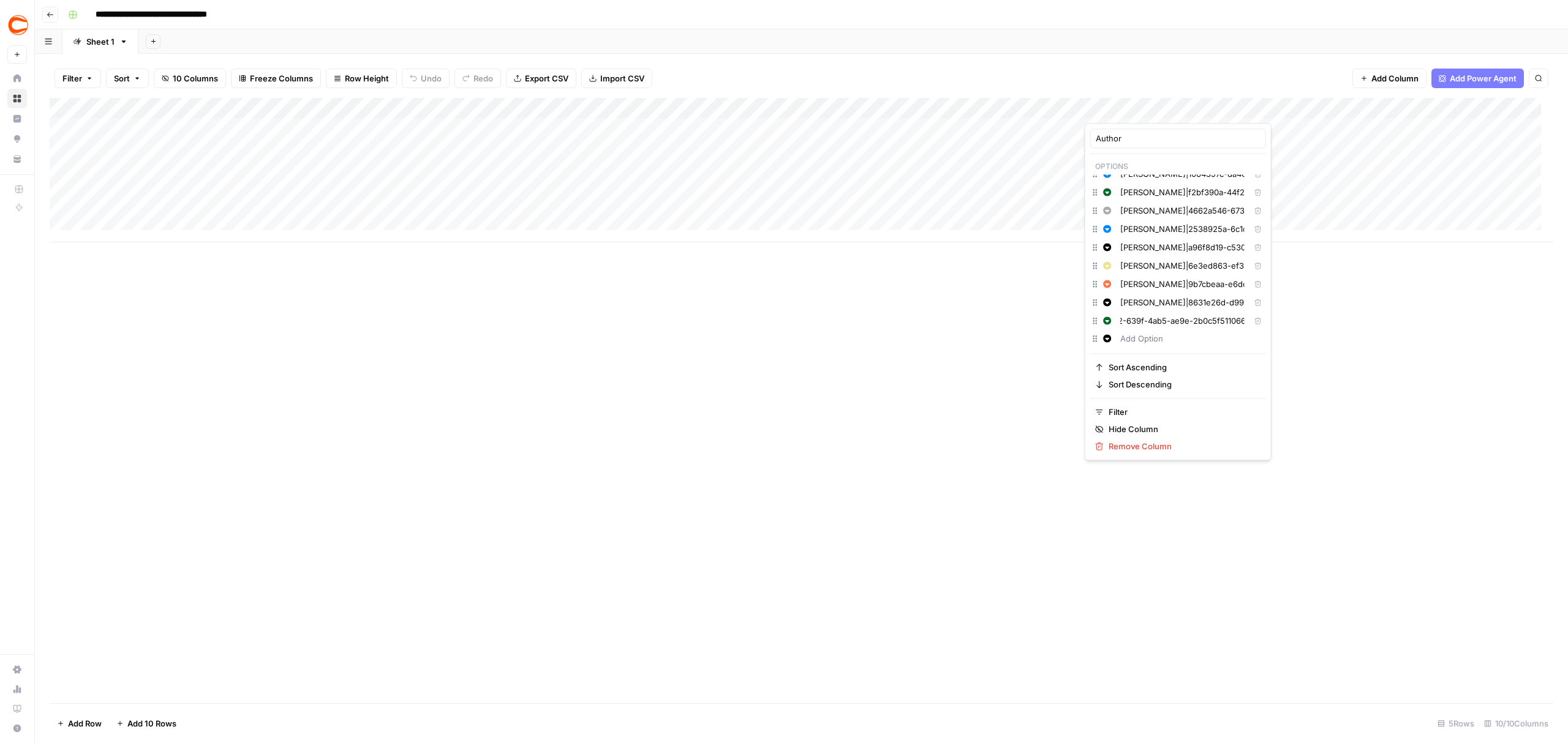
type input "Luc LeBlanc|df9d70c2-639f-4ab5-ae9e-2b0c5f511066"
click at [1245, 580] on div "Add Column" at bounding box center [801, 400] width 1504 height 606
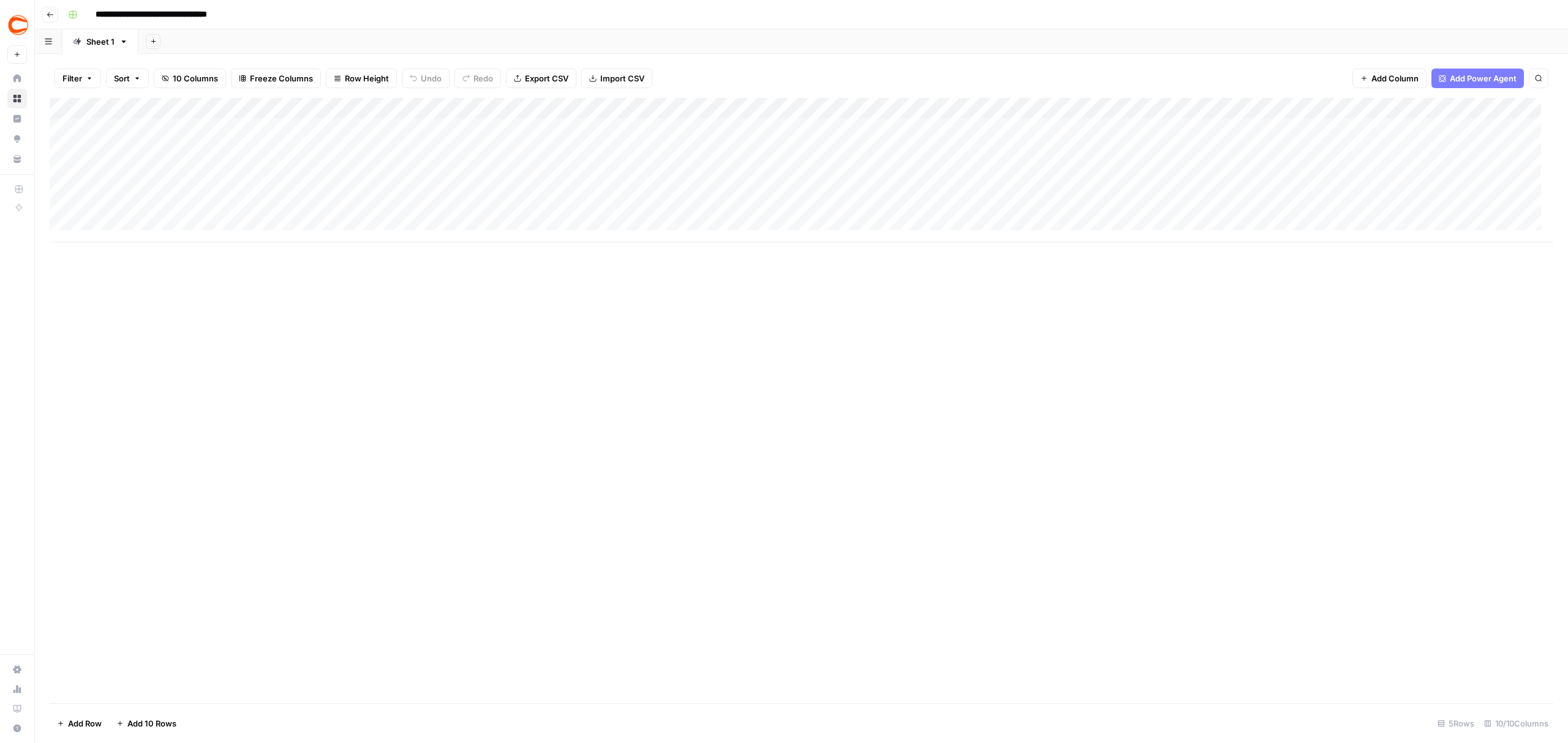
click at [1093, 108] on div "Add Column" at bounding box center [801, 170] width 1504 height 144
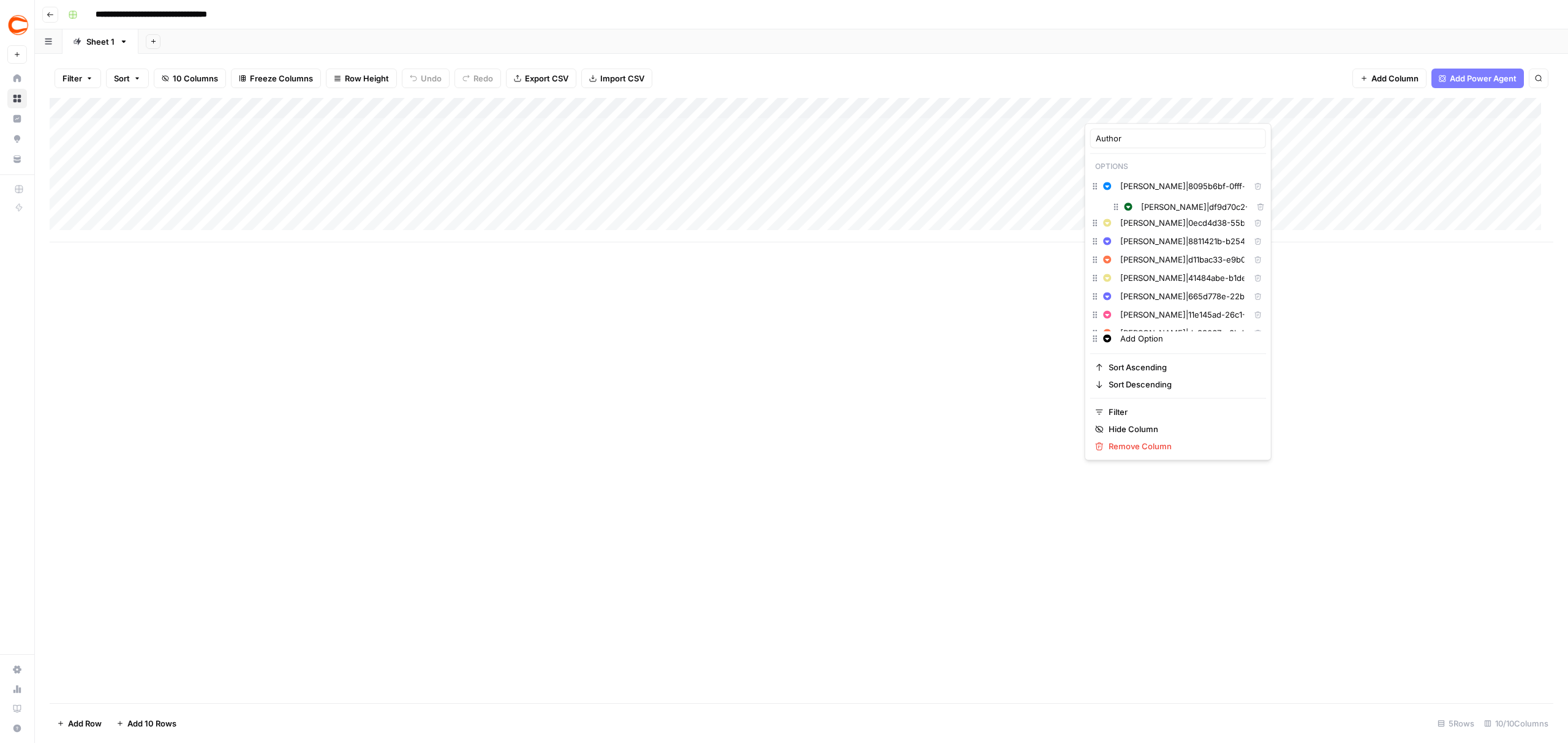
scroll to position [432, 0]
drag, startPoint x: 1094, startPoint y: 321, endPoint x: 1114, endPoint y: 225, distance: 98.1
click at [856, 513] on div "Add Column" at bounding box center [801, 400] width 1504 height 606
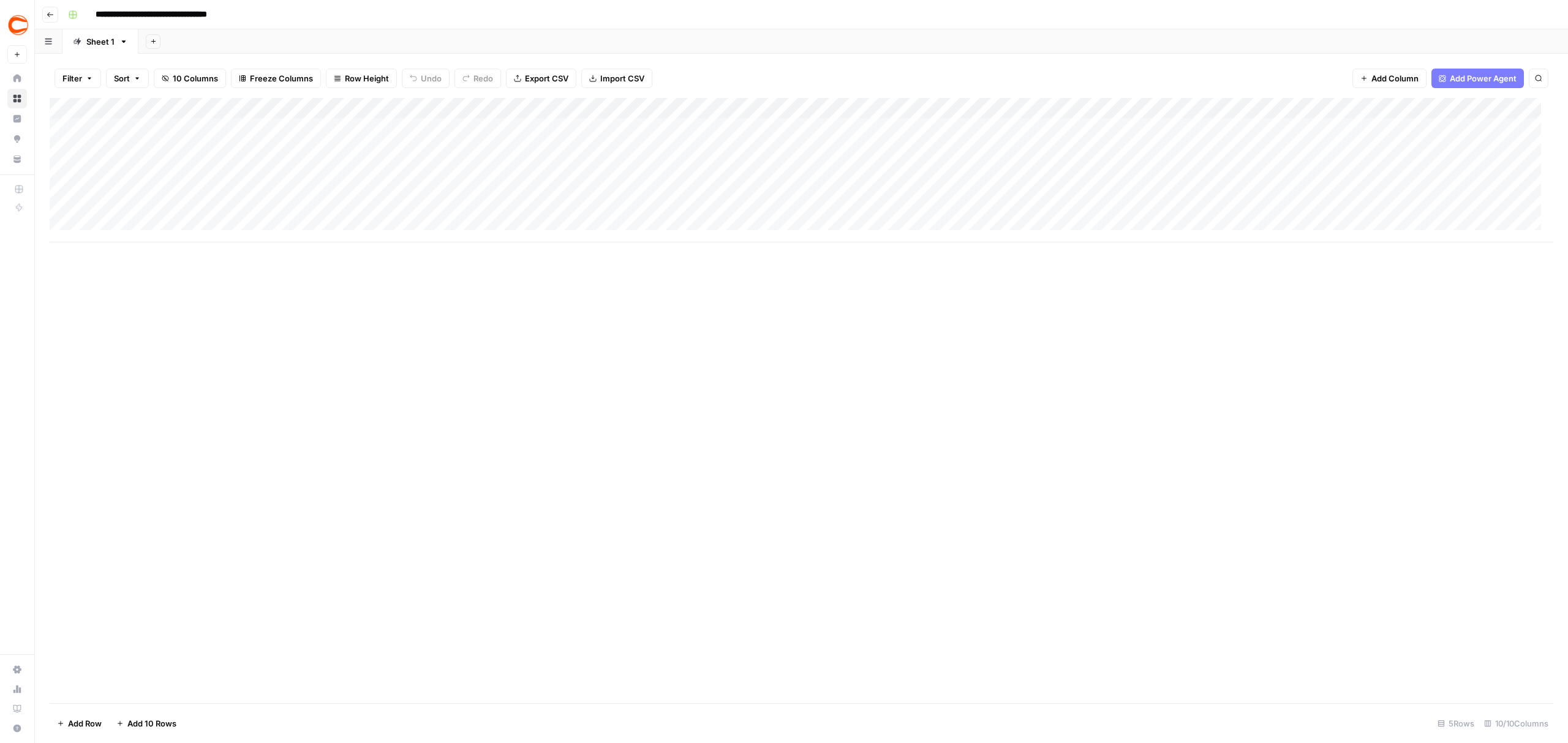
click at [47, 11] on icon "button" at bounding box center [51, 15] width 7 height 7
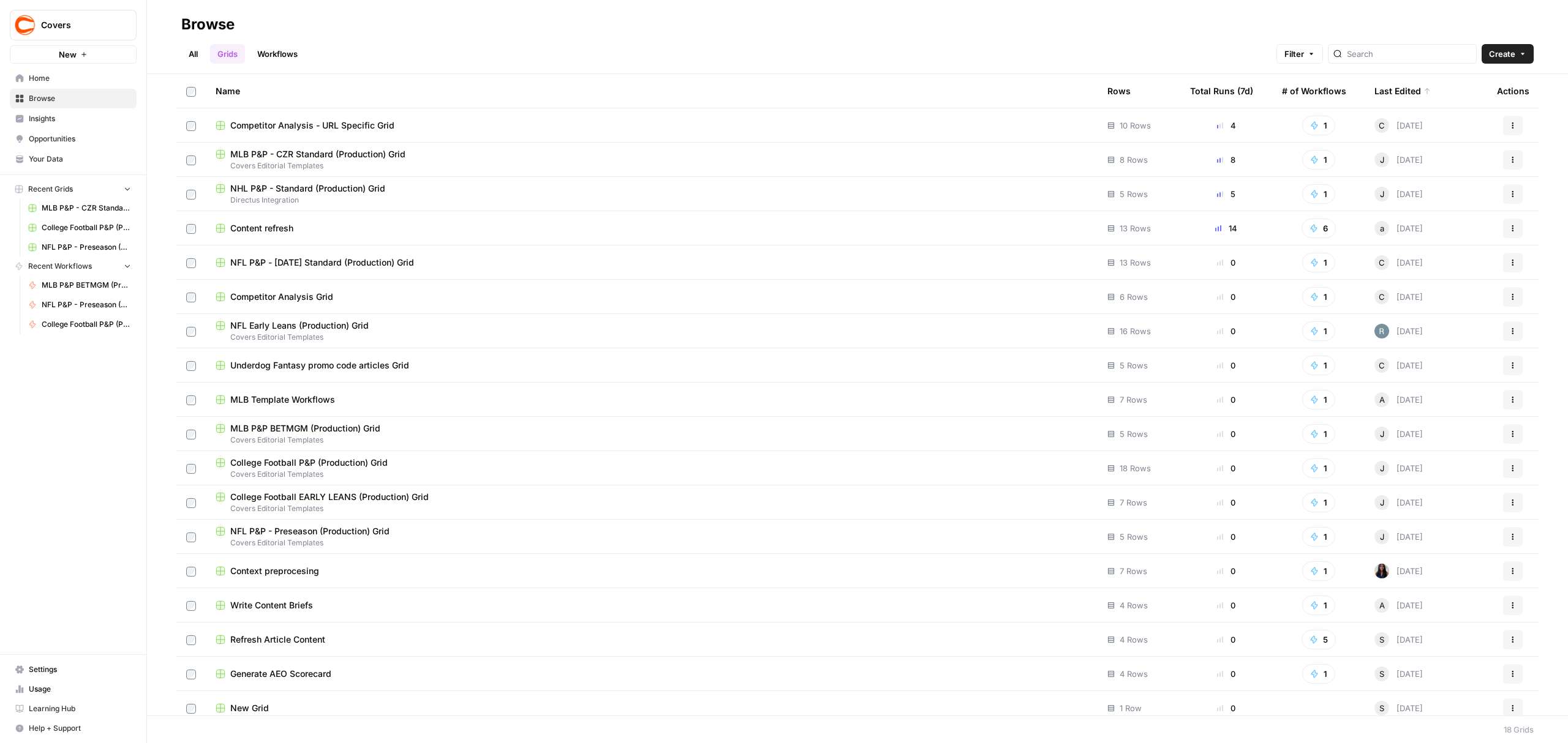
click at [401, 260] on span "NFL P&P - Sunday Standard (Production) Grid" at bounding box center [322, 262] width 184 height 12
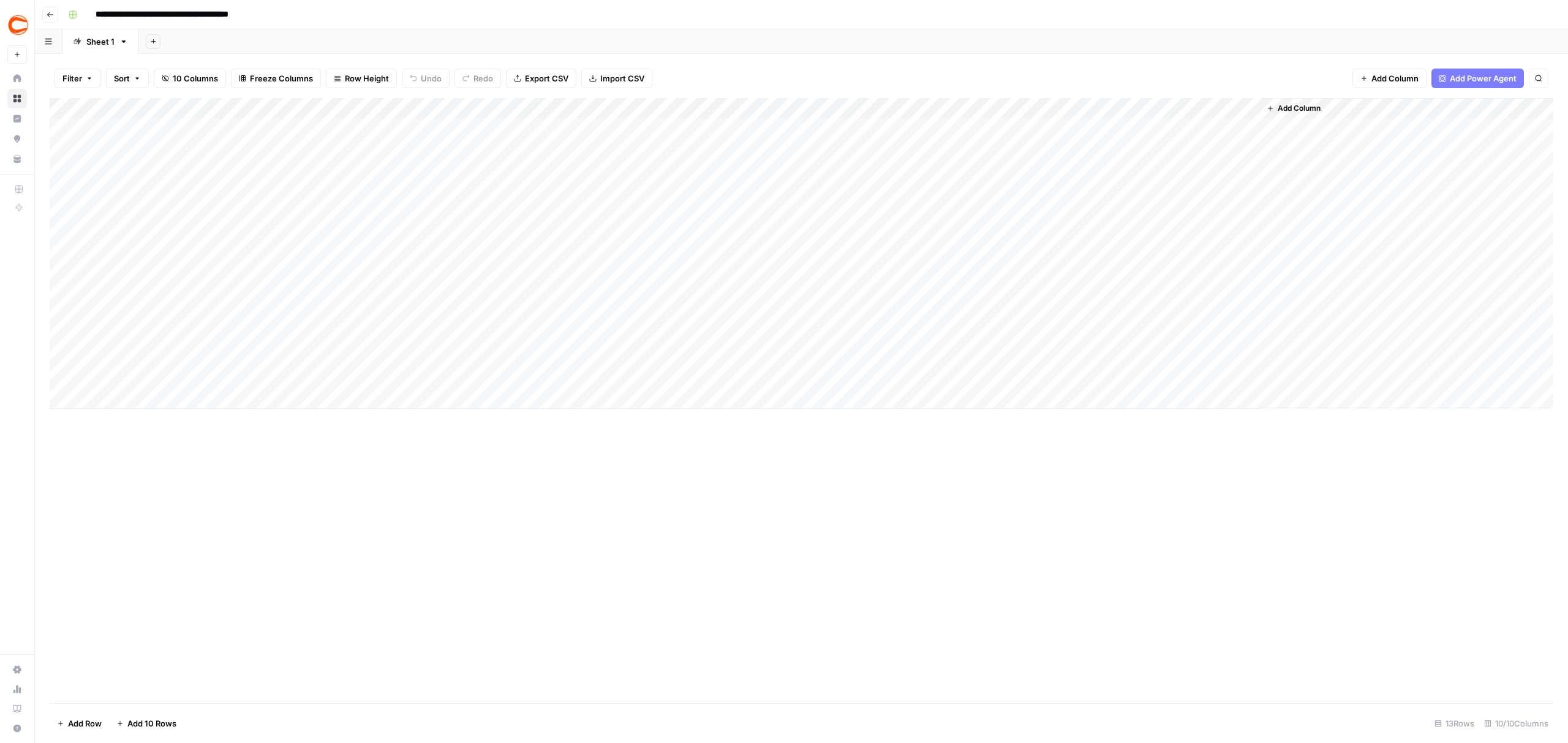
click at [652, 109] on div "Add Column" at bounding box center [801, 253] width 1504 height 311
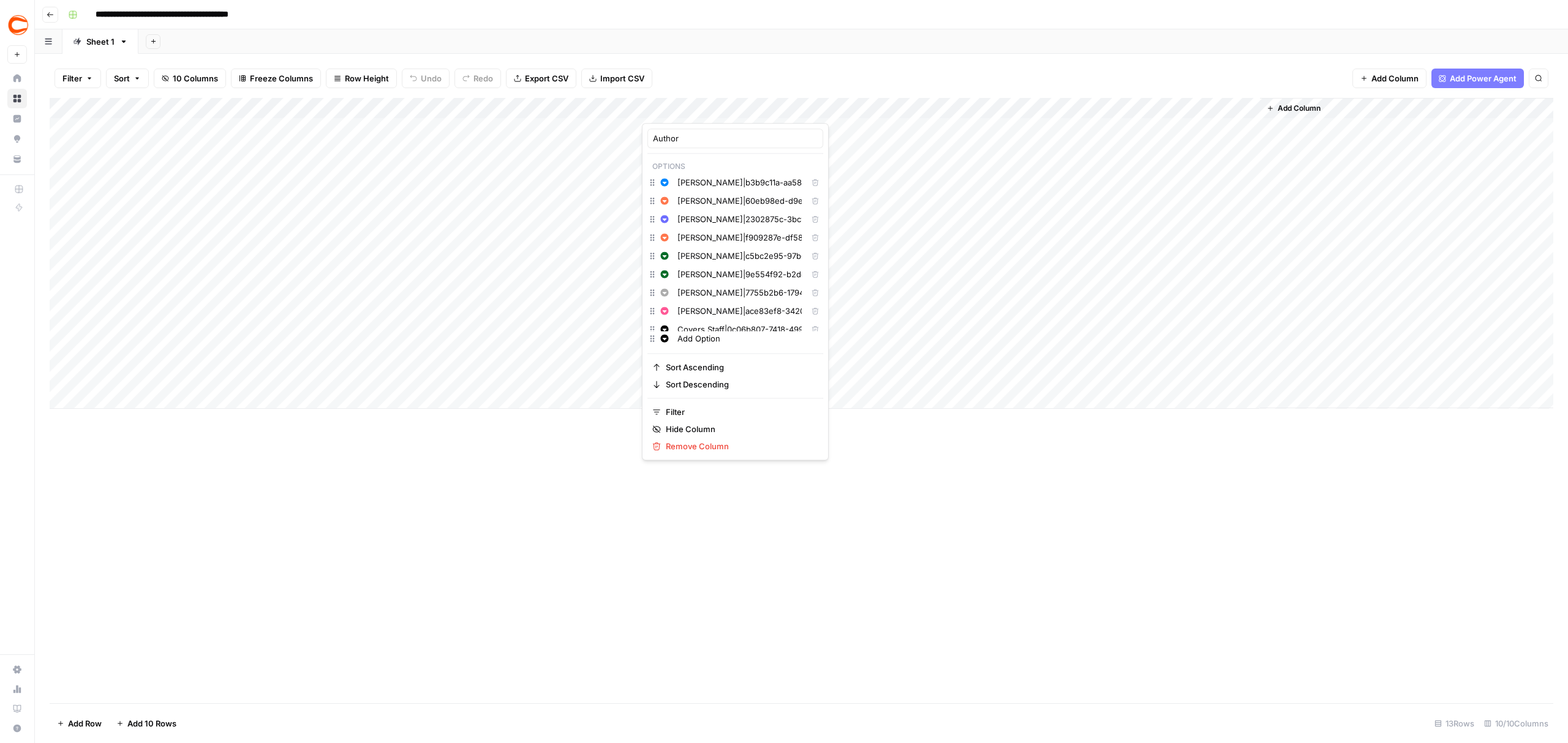
click at [807, 207] on button "Delete" at bounding box center [815, 201] width 16 height 16
click at [812, 279] on icon "button" at bounding box center [816, 276] width 7 height 7
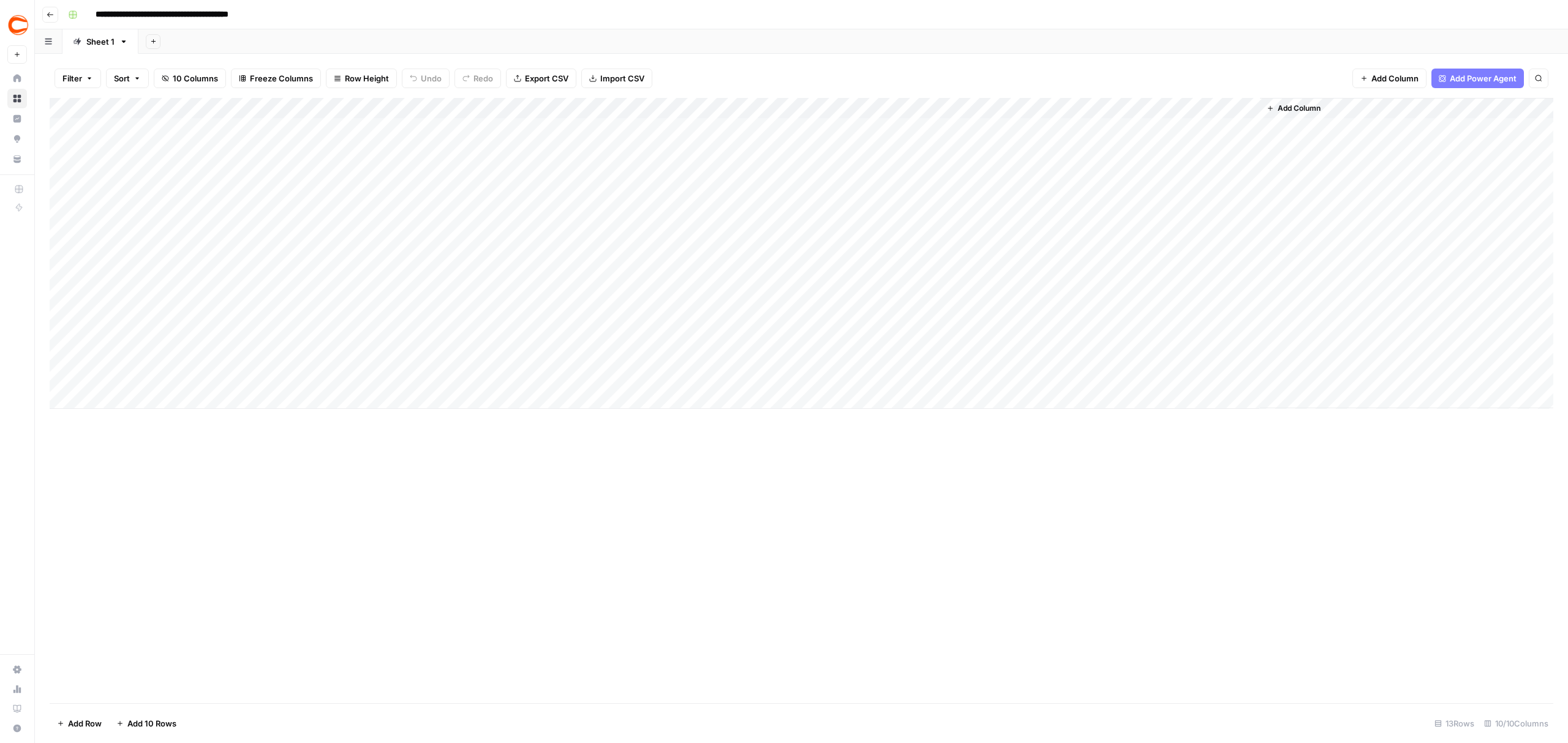
click at [622, 566] on div "Add Column" at bounding box center [801, 400] width 1504 height 606
click at [54, 16] on button "Go back" at bounding box center [50, 14] width 16 height 16
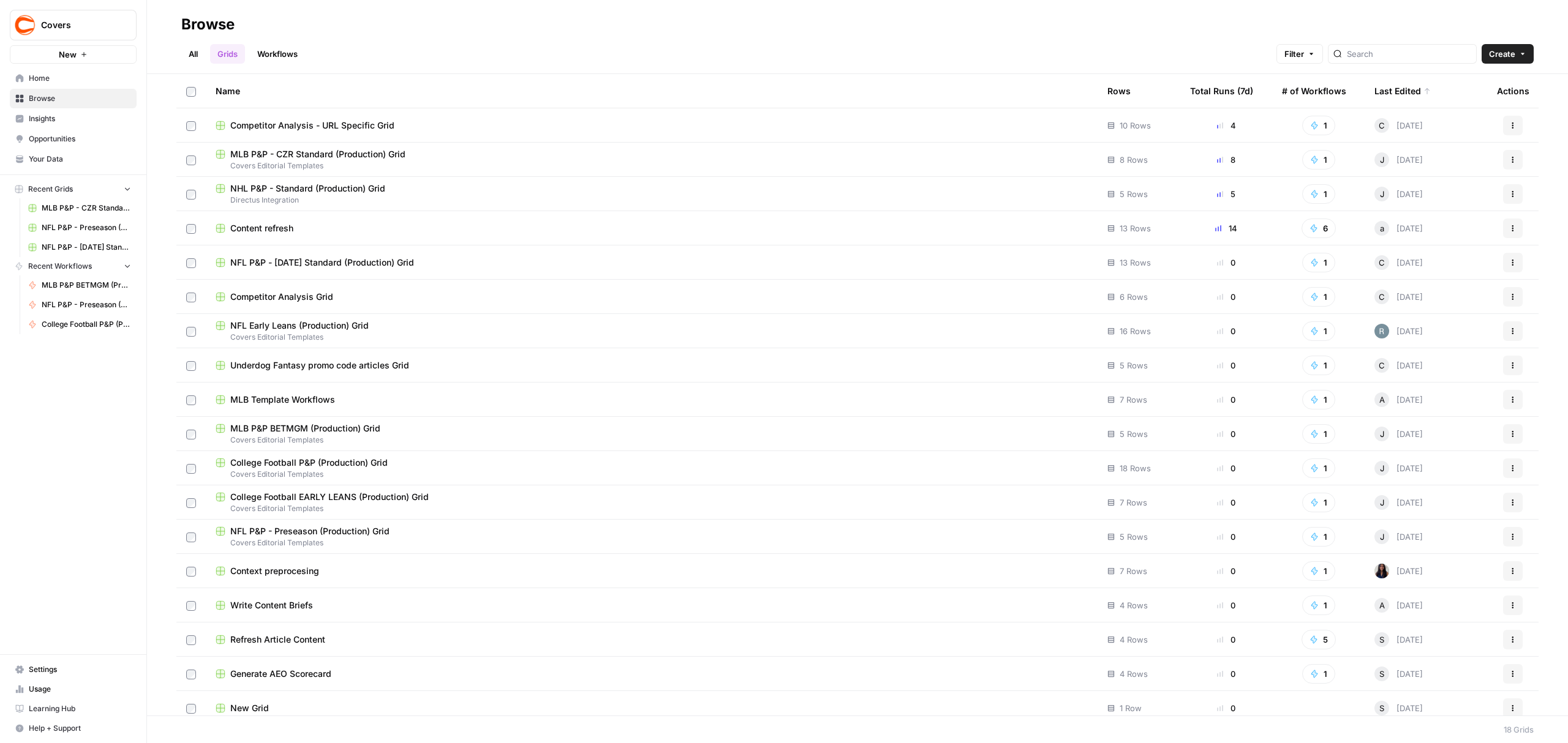
click at [339, 328] on span "NFL Early Leans (Production) Grid" at bounding box center [300, 325] width 138 height 12
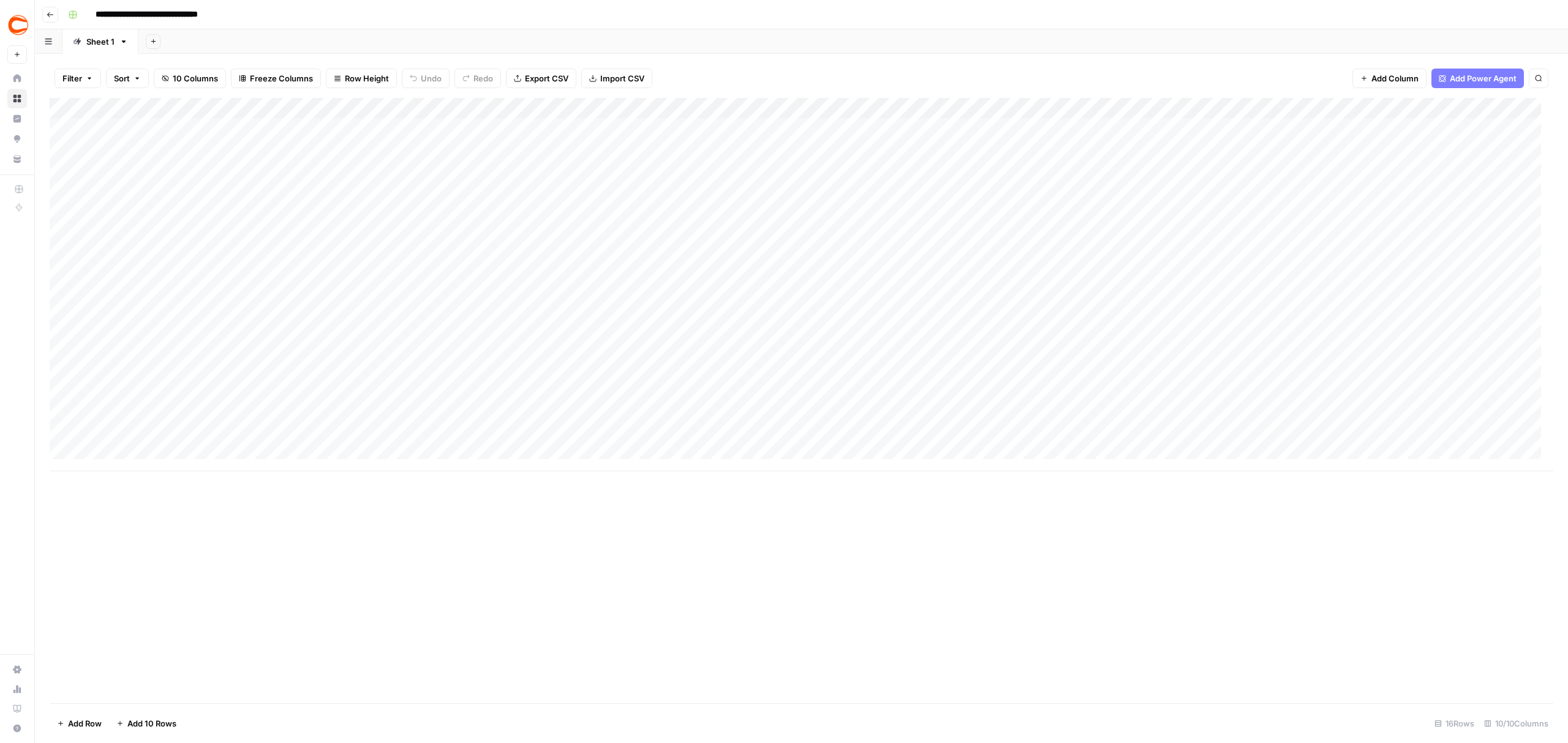
click at [1096, 108] on div "Add Column" at bounding box center [801, 285] width 1504 height 374
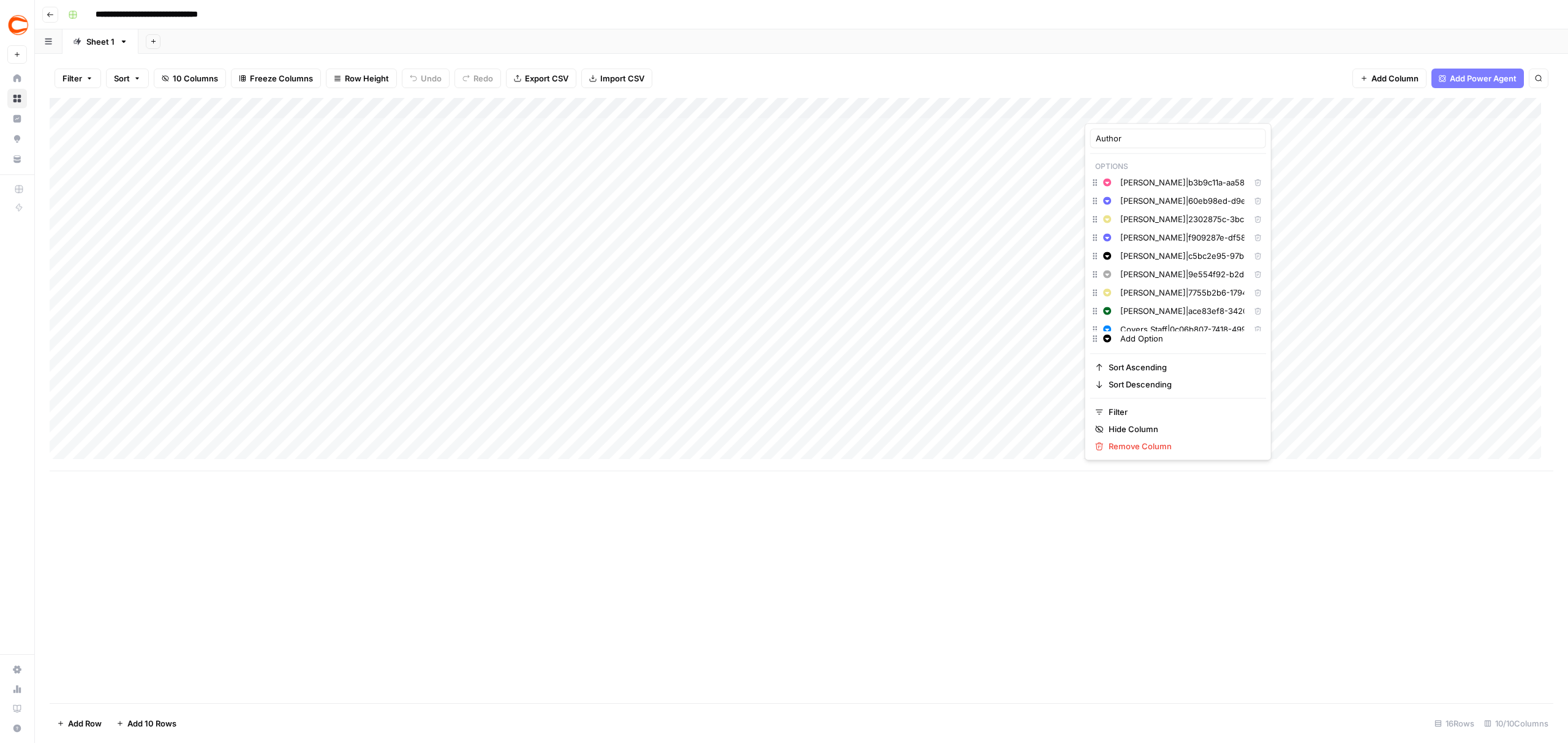
click at [1250, 206] on button "Delete" at bounding box center [1257, 201] width 16 height 16
click at [1254, 276] on icon "button" at bounding box center [1258, 276] width 7 height 7
click at [1090, 617] on div "Add Column" at bounding box center [801, 400] width 1504 height 606
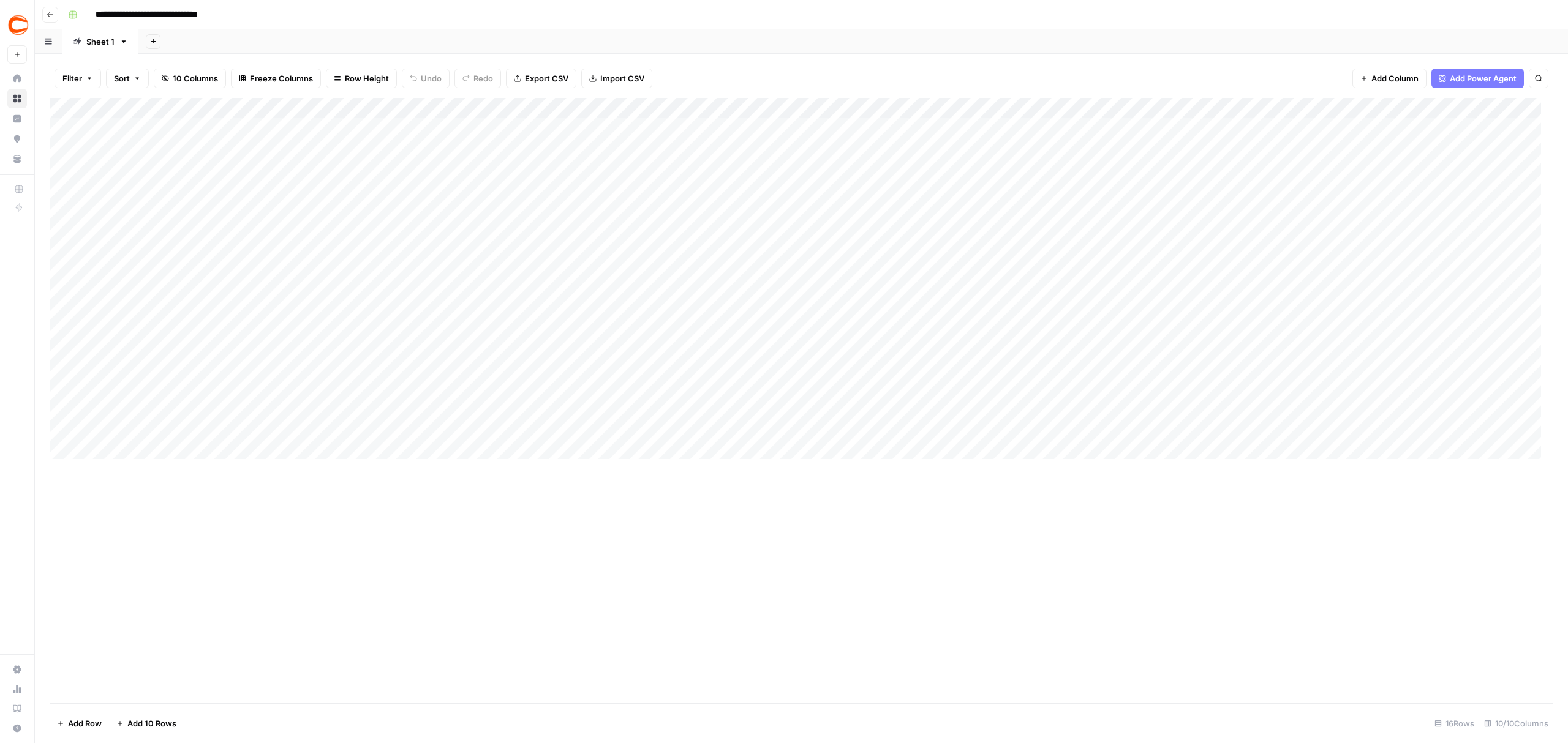
click at [54, 16] on icon "button" at bounding box center [51, 15] width 7 height 7
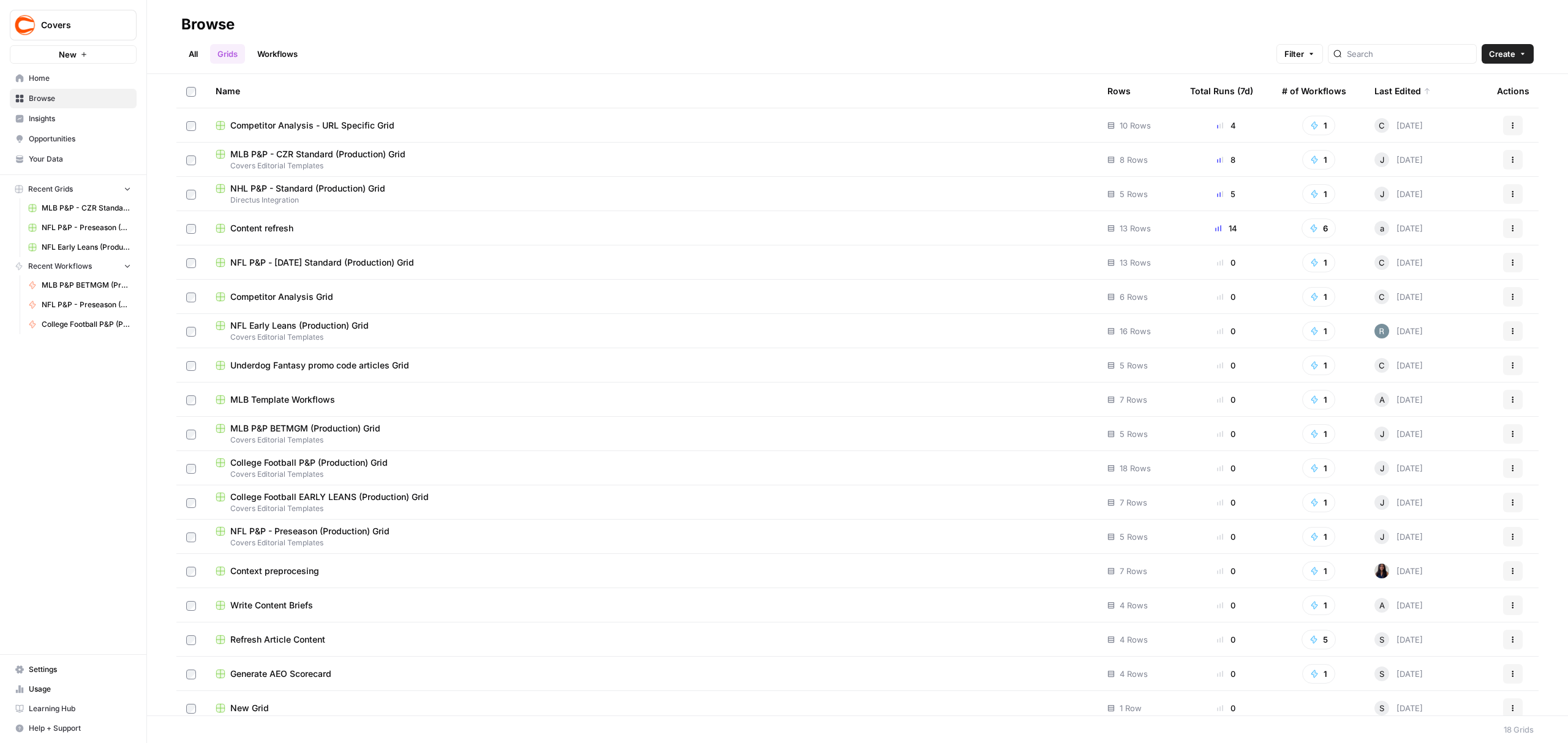
scroll to position [10, 0]
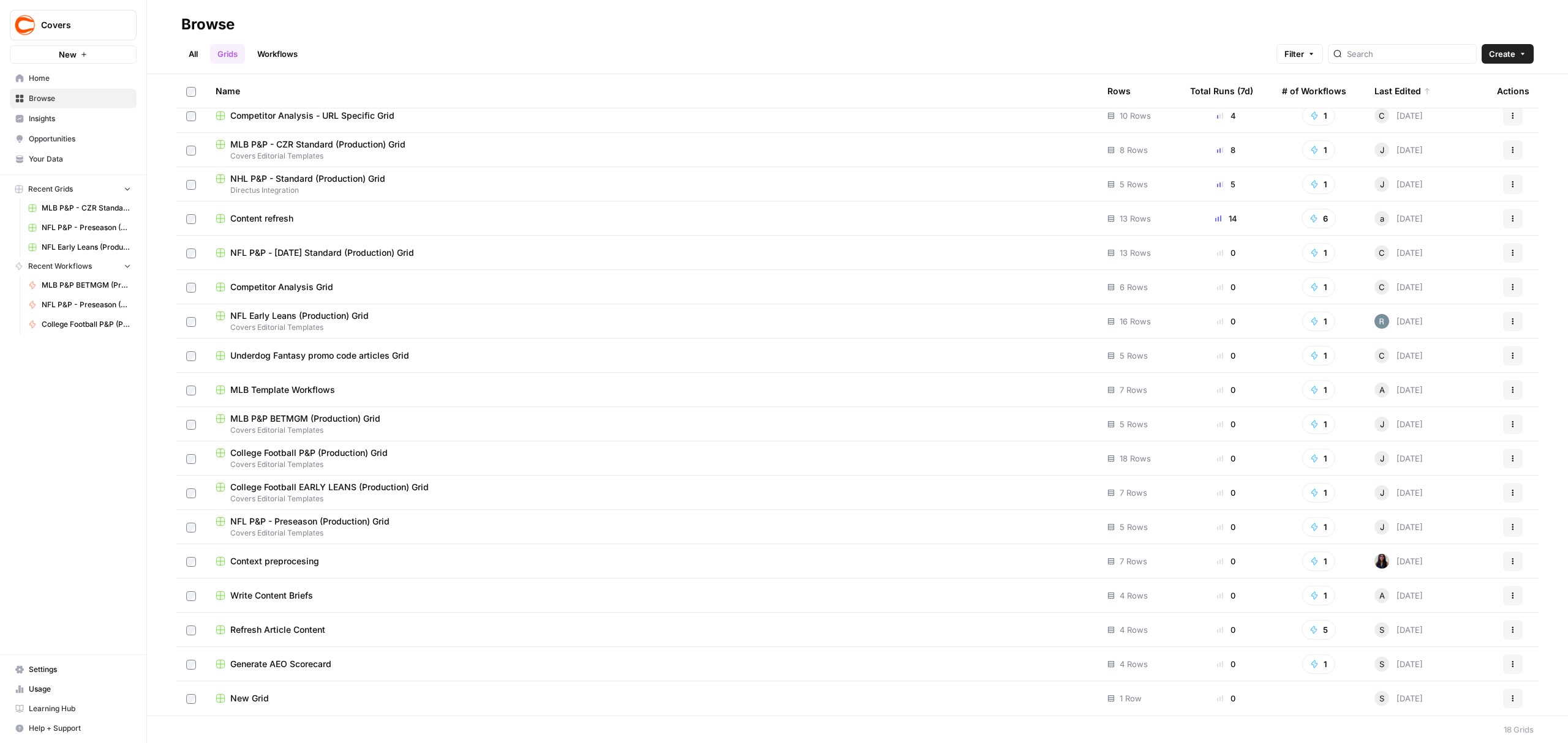
click at [338, 420] on span "MLB P&P BETMGM (Production) Grid" at bounding box center [306, 418] width 150 height 12
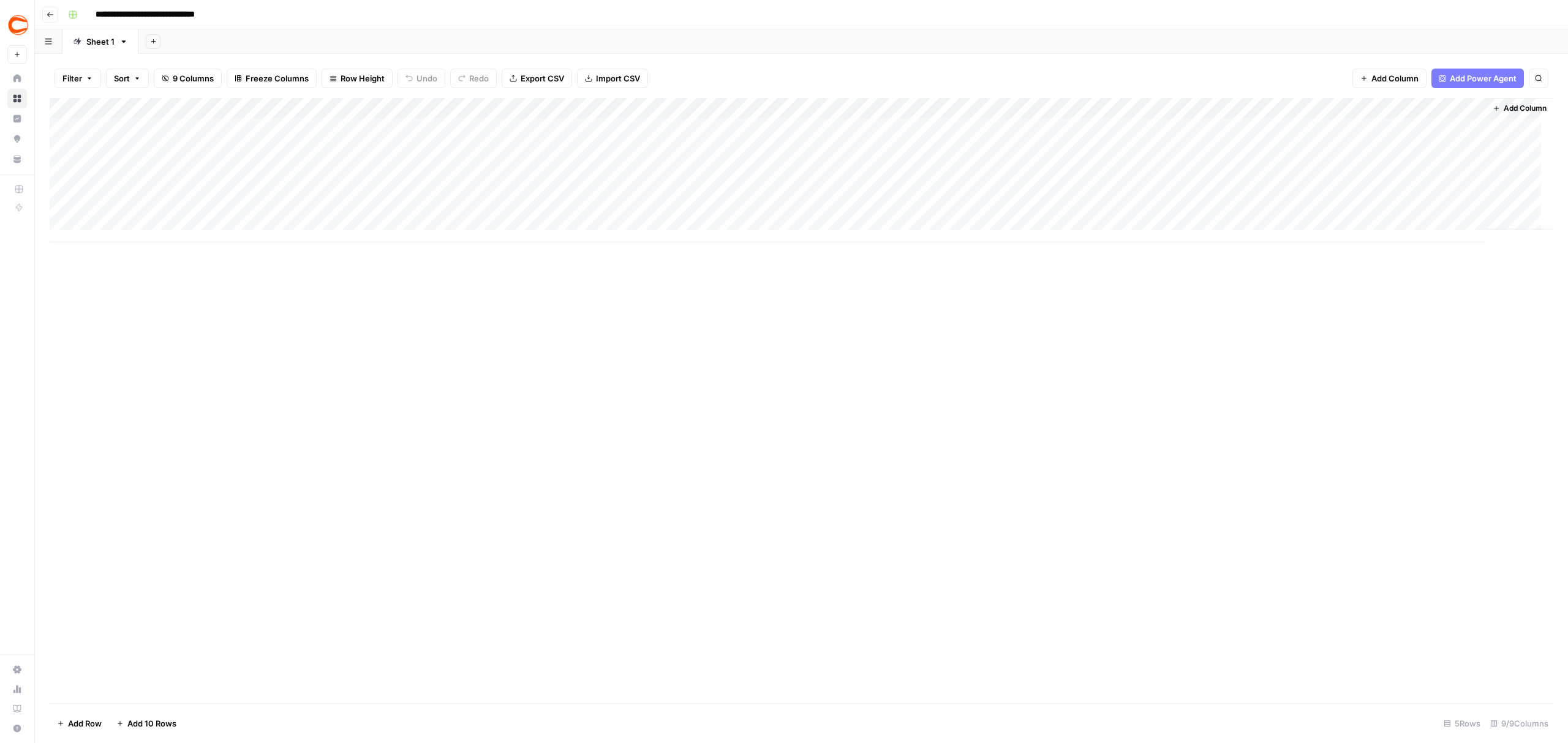
click at [1097, 110] on div "Add Column" at bounding box center [801, 170] width 1504 height 144
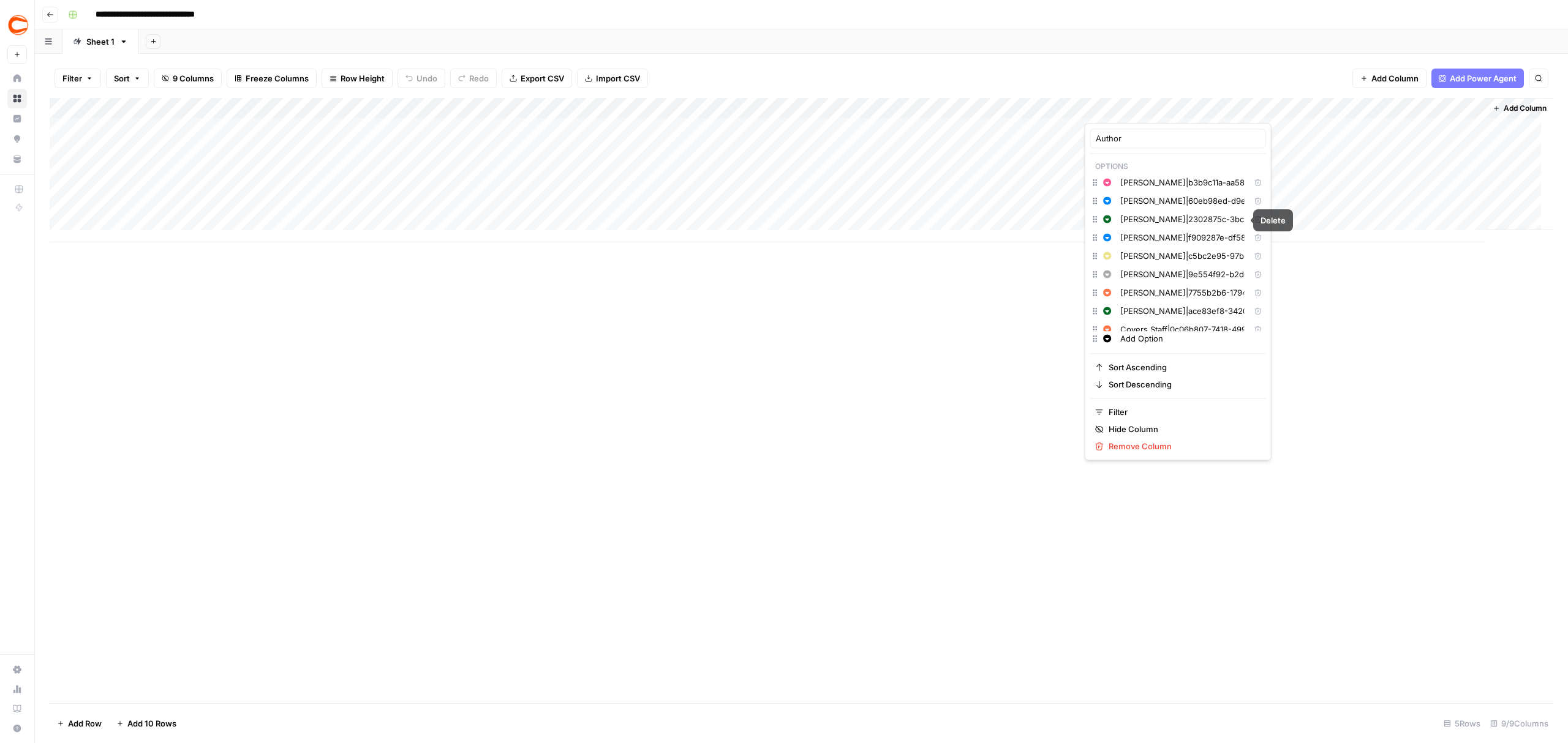
click at [1254, 204] on icon "button" at bounding box center [1258, 201] width 7 height 7
click at [1254, 279] on icon "button" at bounding box center [1257, 276] width 7 height 7
click at [674, 388] on div "Add Column" at bounding box center [801, 400] width 1504 height 606
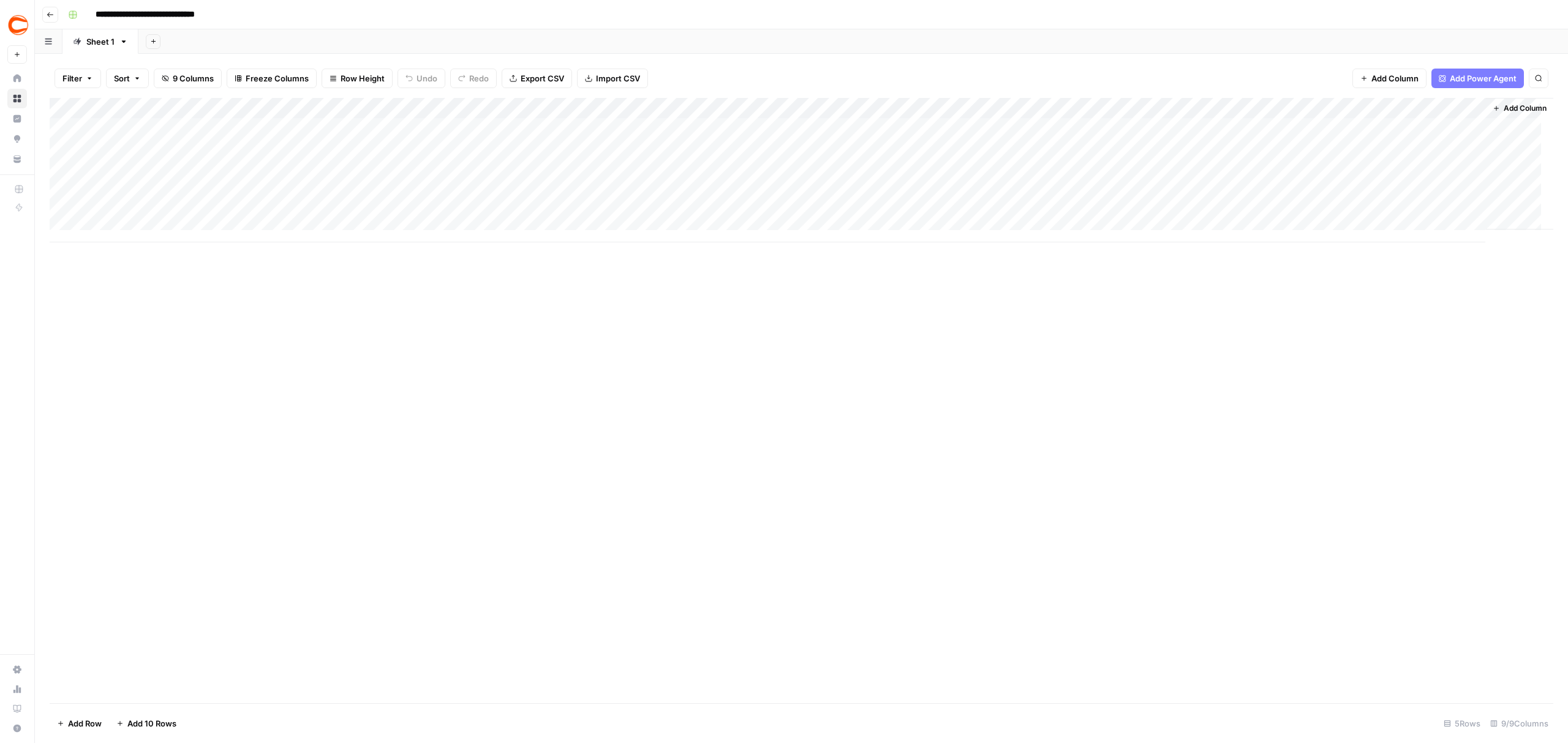
click at [47, 18] on button "Go back" at bounding box center [50, 14] width 16 height 16
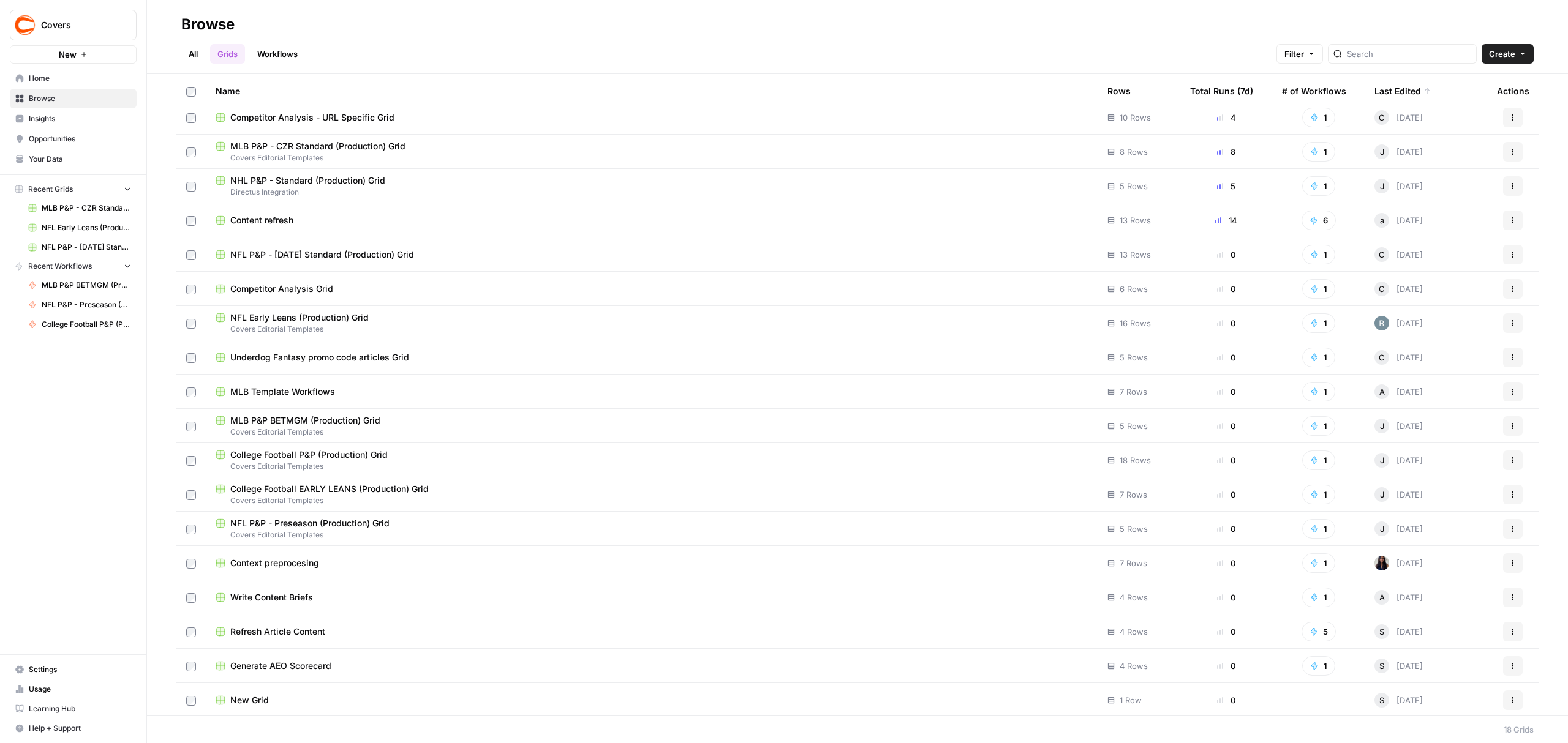
scroll to position [10, 0]
click at [359, 453] on span "College Football P&P (Production) Grid" at bounding box center [309, 452] width 158 height 12
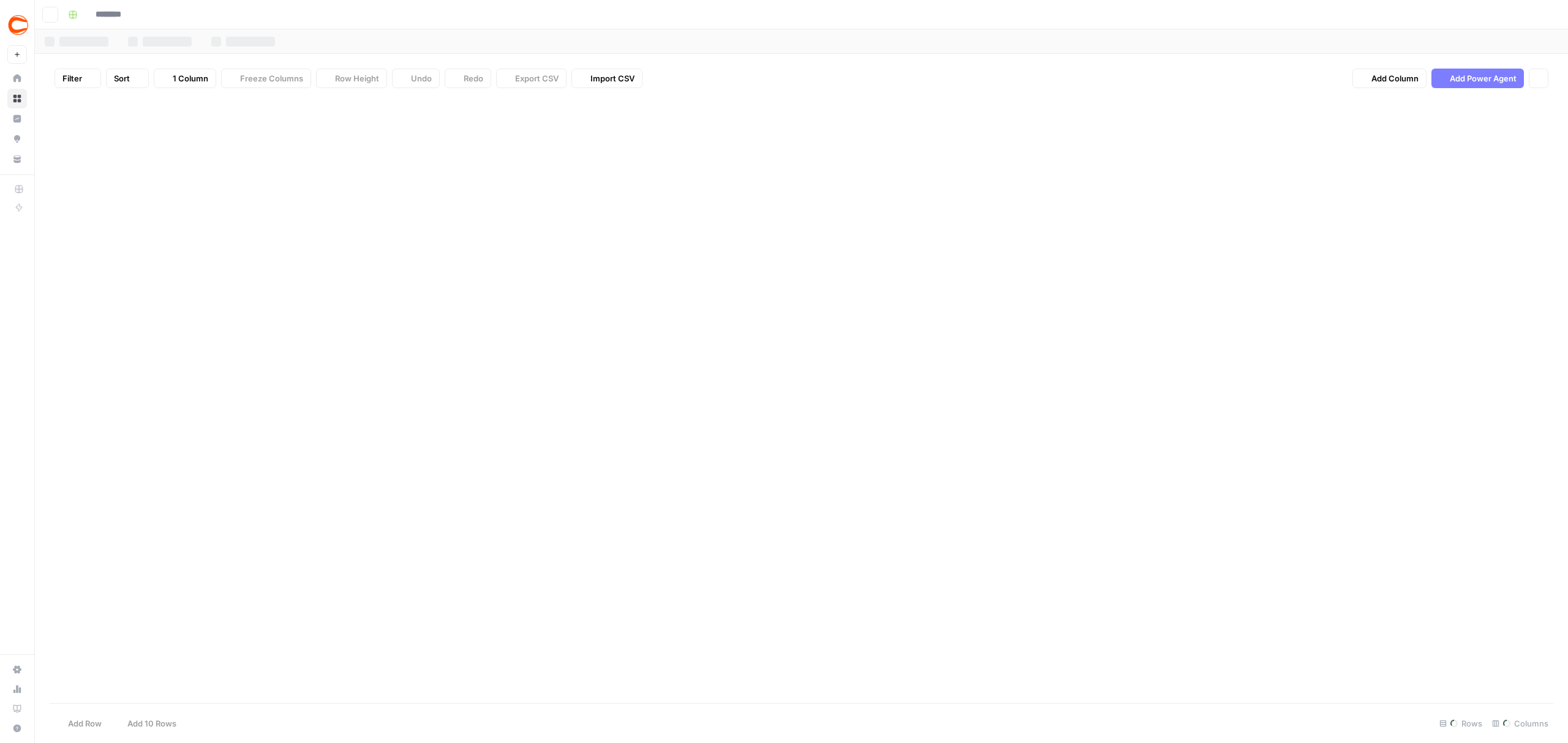
type input "**********"
click at [766, 110] on div "Add Column" at bounding box center [801, 305] width 1504 height 415
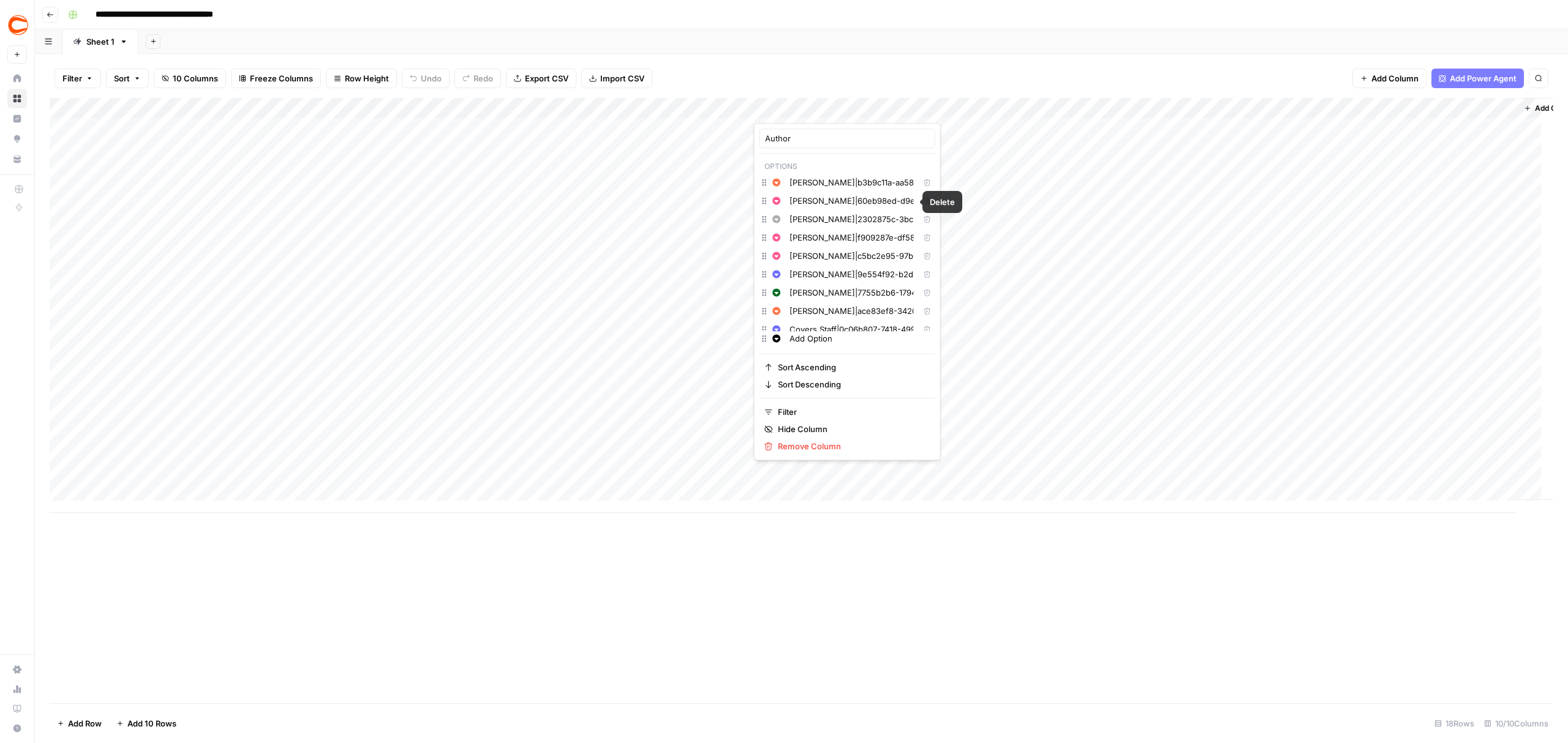
click at [923, 202] on icon "button" at bounding box center [927, 201] width 7 height 7
click at [923, 204] on icon "button" at bounding box center [927, 201] width 7 height 7
click at [697, 544] on div "Add Column" at bounding box center [801, 400] width 1504 height 606
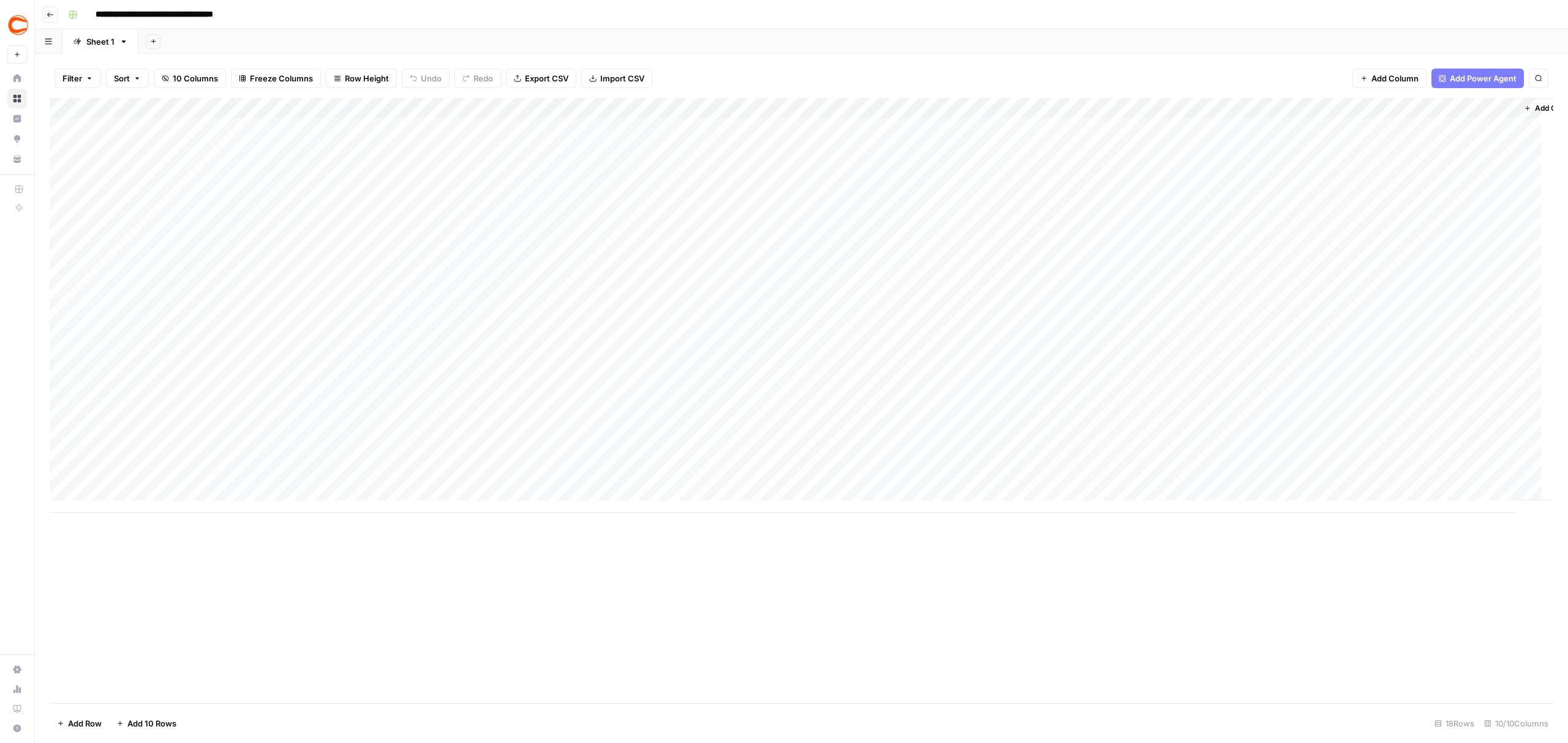
click at [130, 129] on div "Add Column" at bounding box center [801, 305] width 1504 height 415
click at [883, 598] on div "Add Column" at bounding box center [801, 400] width 1504 height 606
click at [68, 128] on div "Add Column" at bounding box center [801, 305] width 1504 height 415
click at [59, 125] on div "Add Column" at bounding box center [801, 305] width 1504 height 415
click at [145, 129] on div "Add Column" at bounding box center [801, 305] width 1504 height 415
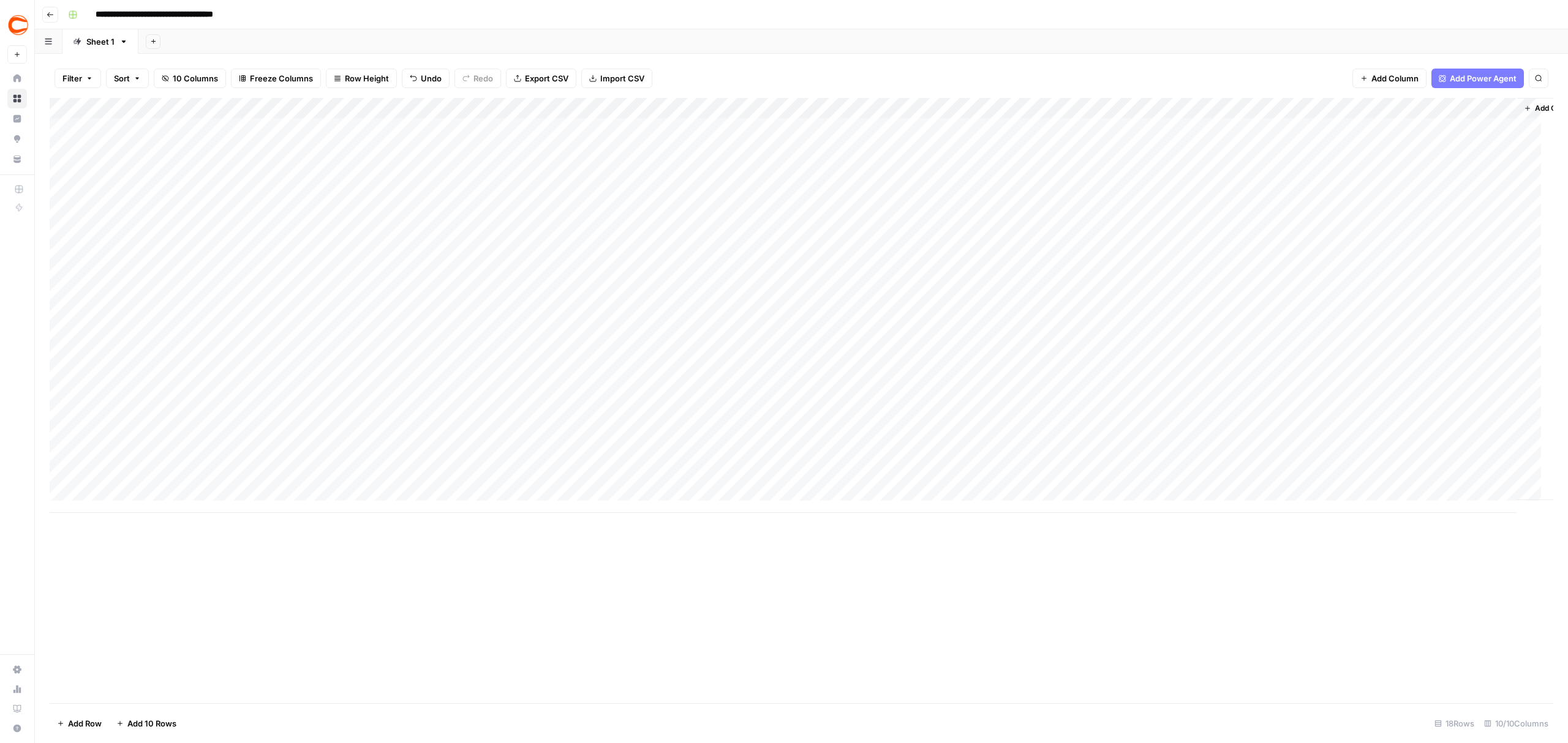
click at [854, 77] on div "Filter Sort 10 Columns Freeze Columns Row Height Undo Redo Export CSV Import CS…" at bounding box center [801, 78] width 1504 height 39
click at [760, 106] on div "Add Column" at bounding box center [801, 305] width 1504 height 415
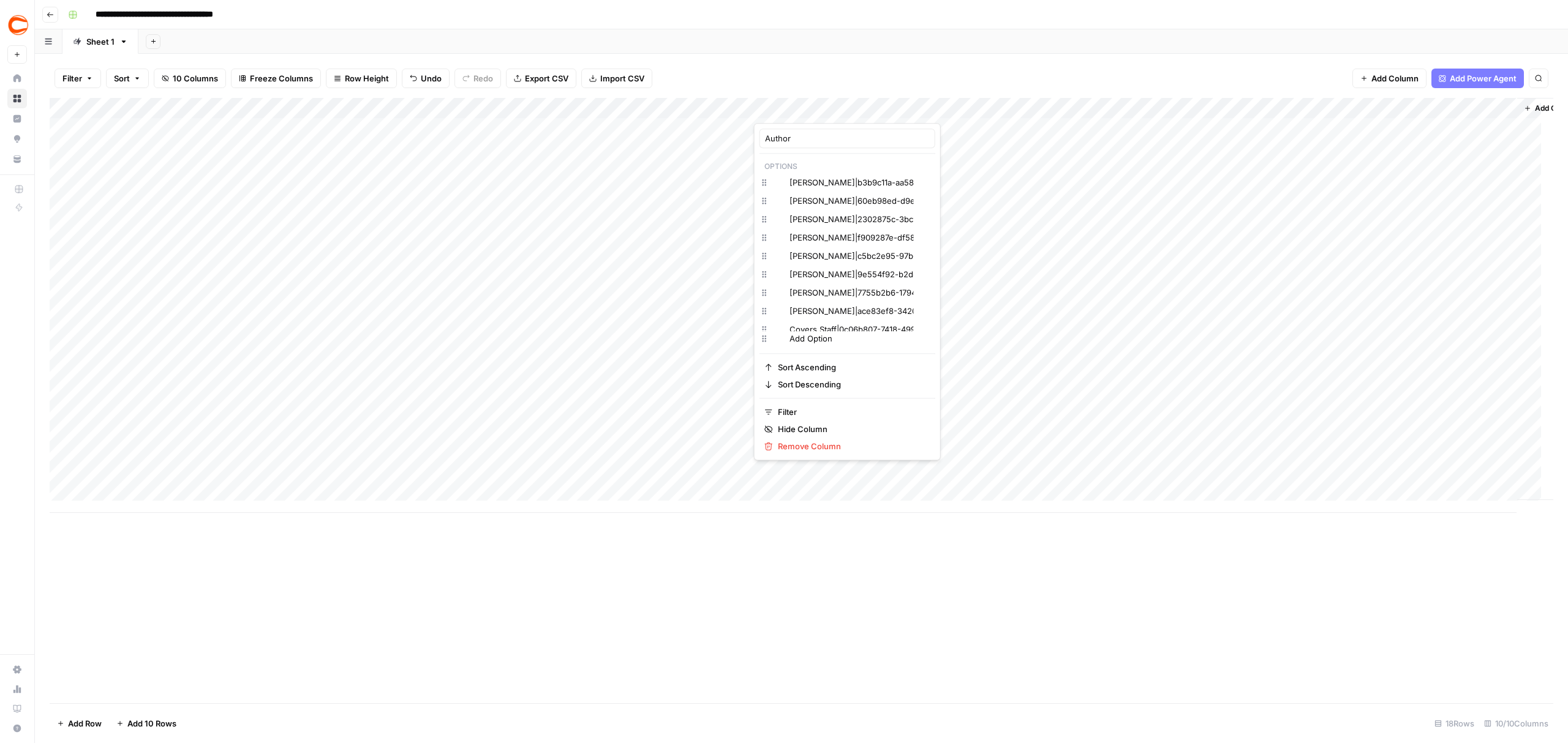
type input "Author"
click at [923, 204] on icon "button" at bounding box center [927, 201] width 7 height 7
click at [923, 277] on icon "button" at bounding box center [927, 276] width 7 height 7
click at [635, 600] on div "Add Column" at bounding box center [801, 400] width 1504 height 606
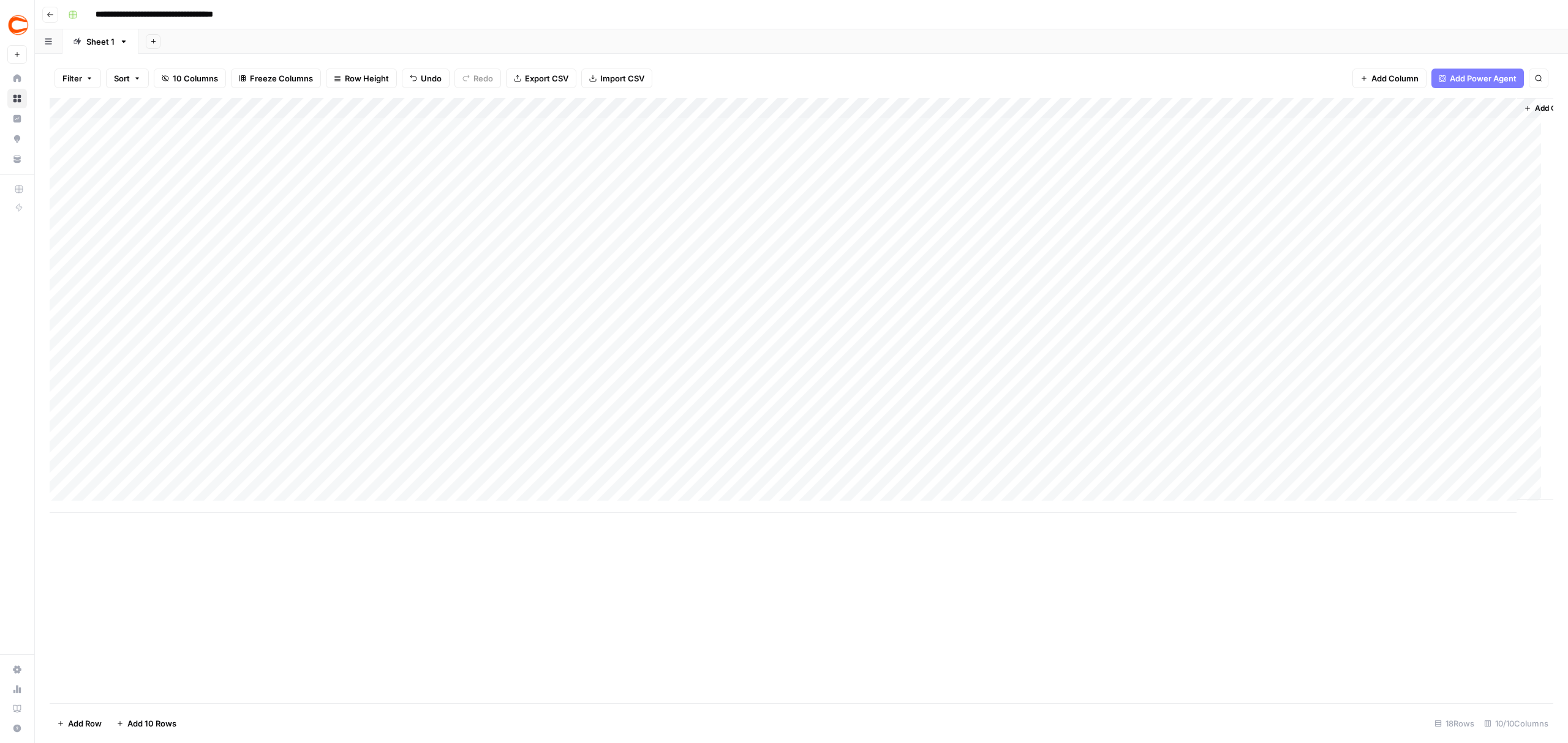
click at [51, 18] on button "Go back" at bounding box center [50, 14] width 16 height 16
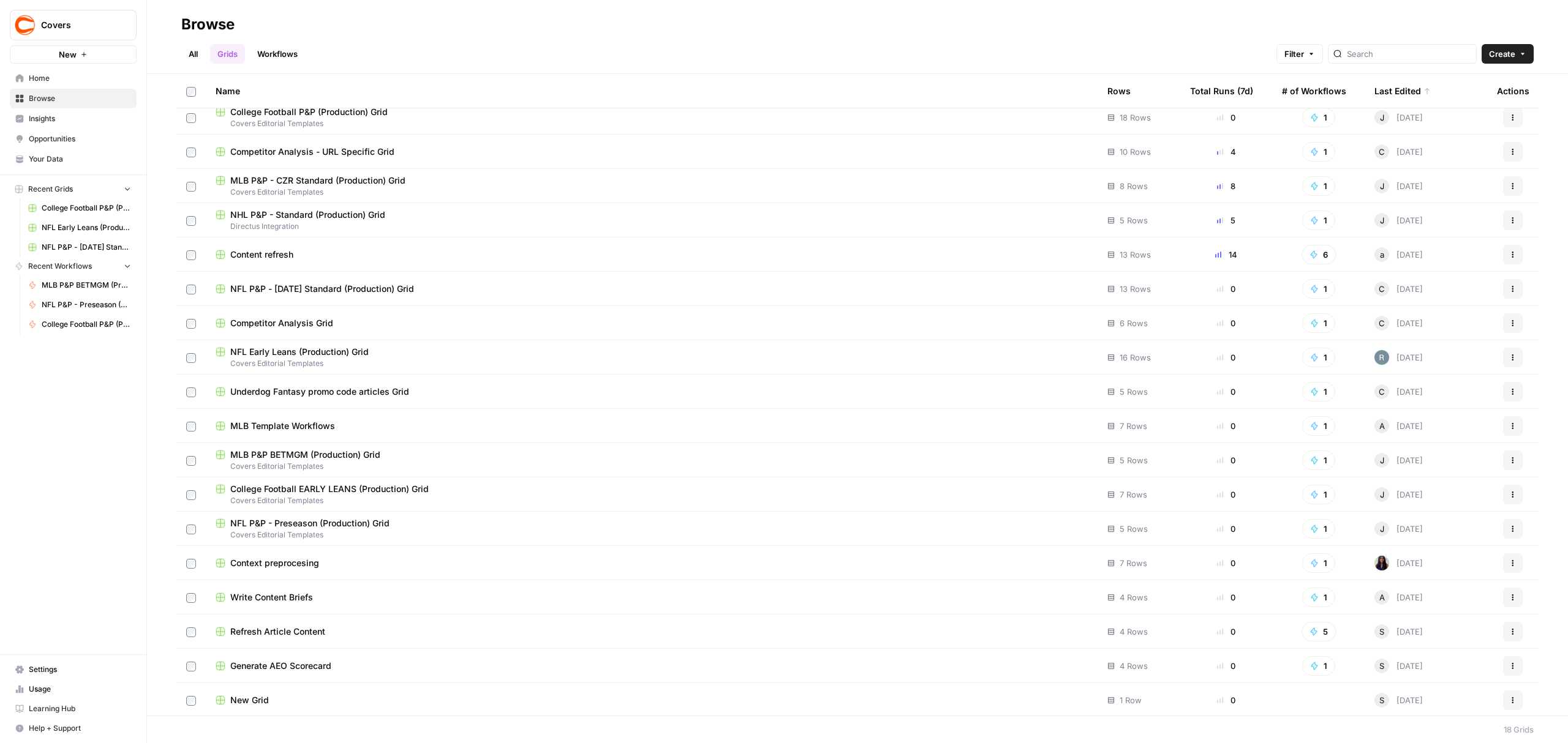
scroll to position [10, 0]
click at [358, 490] on span "College Football EARLY LEANS (Production) Grid" at bounding box center [329, 487] width 199 height 12
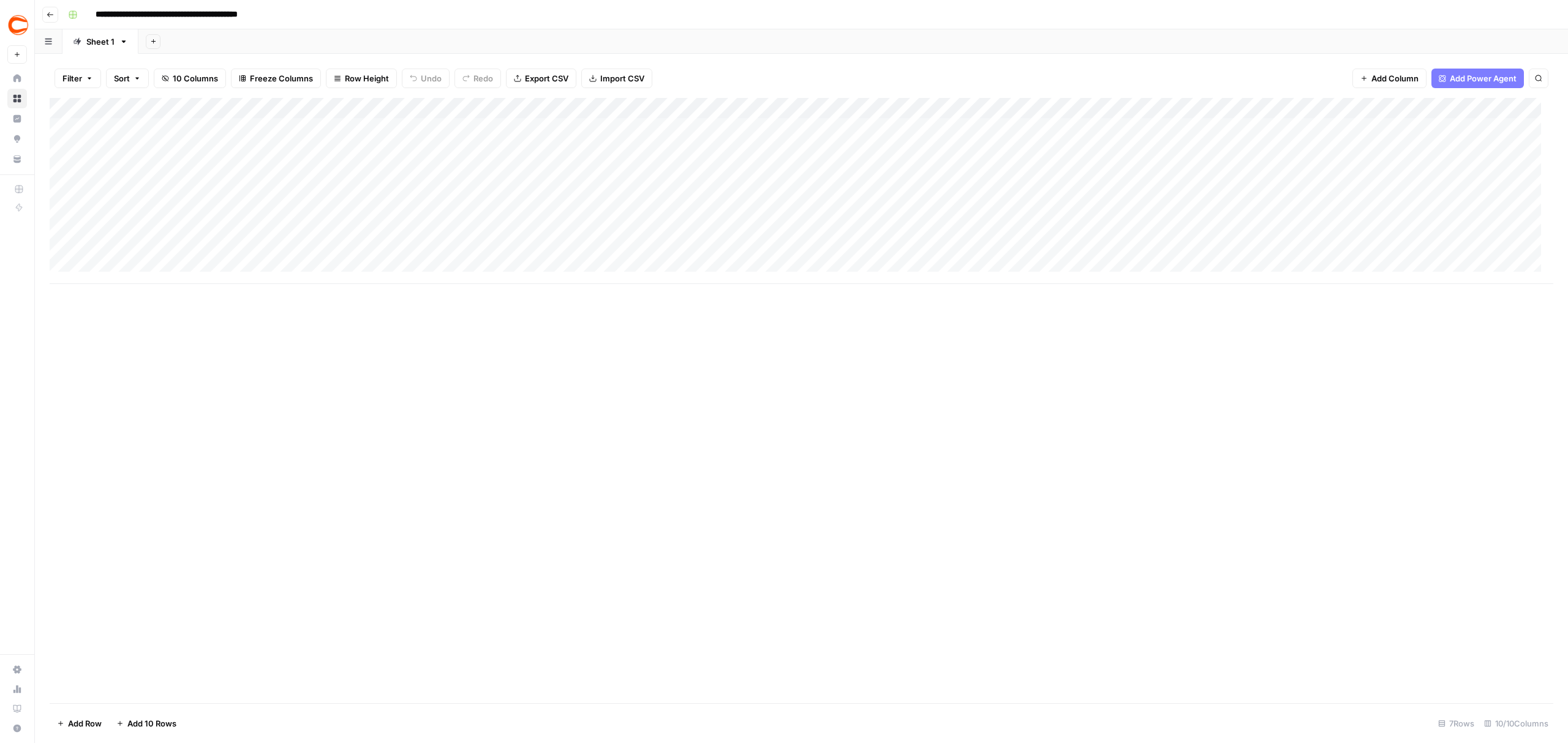
click at [1097, 109] on div "Add Column" at bounding box center [801, 191] width 1504 height 186
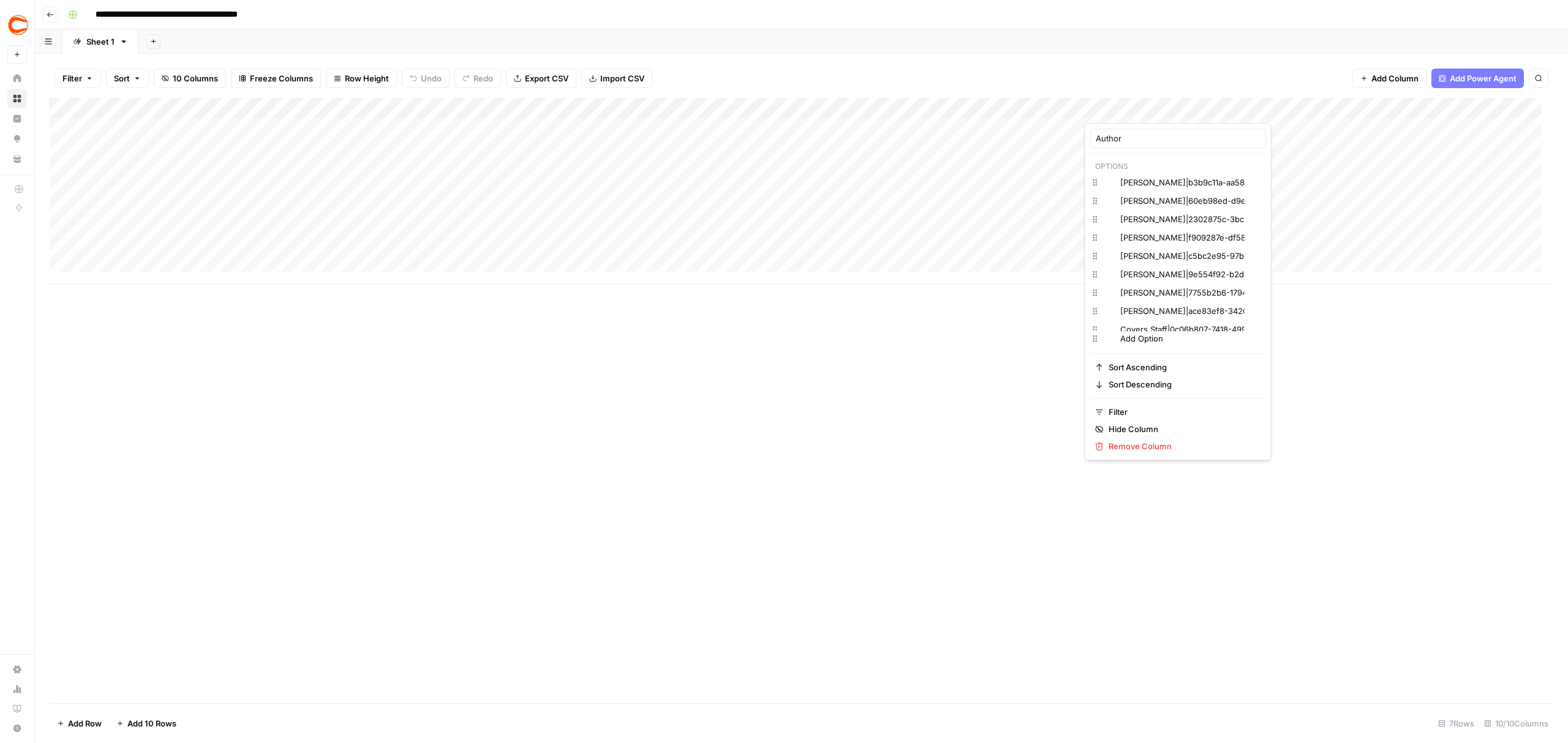
type input "Author"
click at [1254, 204] on icon "button" at bounding box center [1258, 201] width 7 height 7
click at [1254, 278] on icon "button" at bounding box center [1257, 276] width 7 height 7
click at [613, 422] on div "Add Column" at bounding box center [801, 400] width 1504 height 606
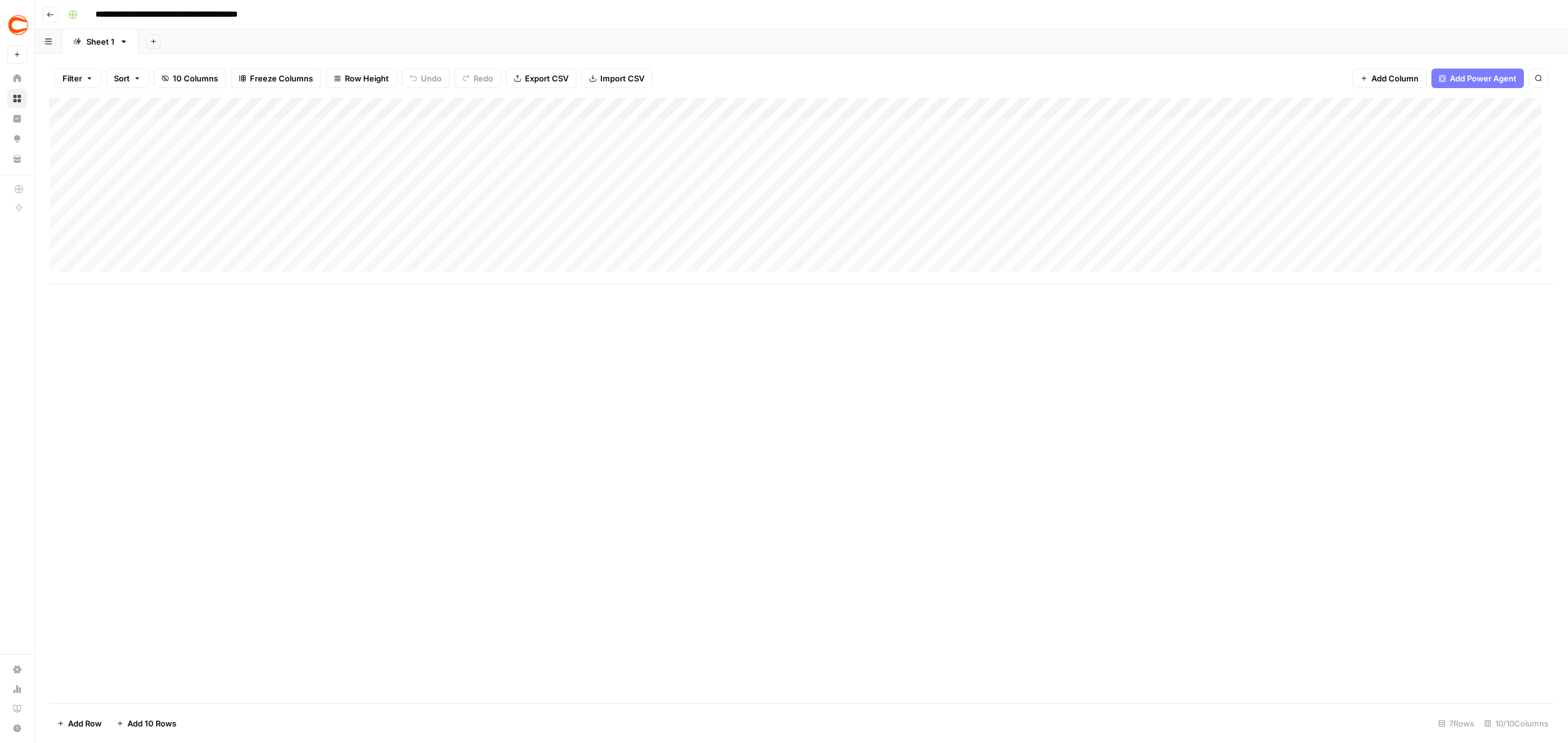
click at [54, 13] on button "Go back" at bounding box center [50, 14] width 16 height 16
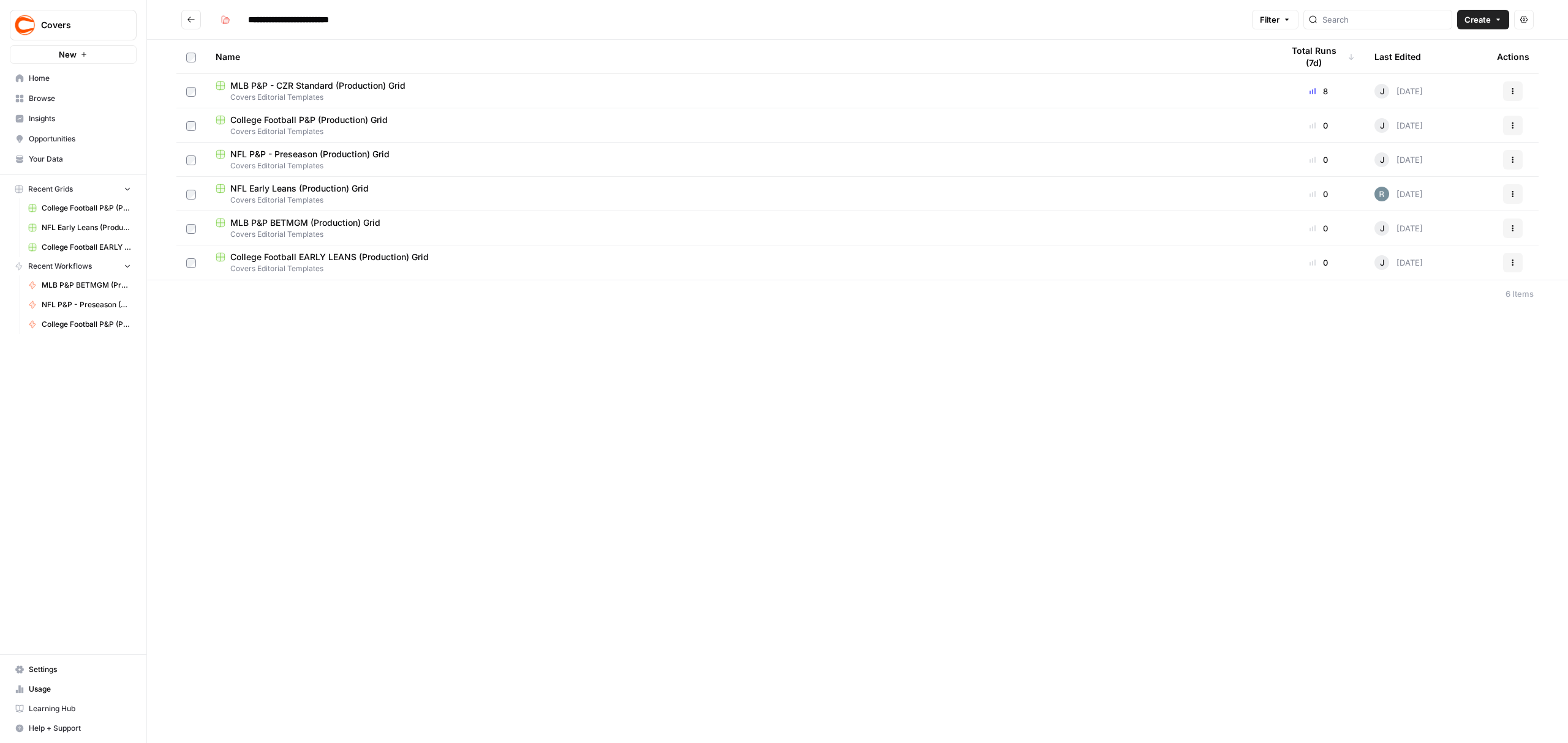
click at [193, 21] on icon "Go back" at bounding box center [191, 20] width 9 height 9
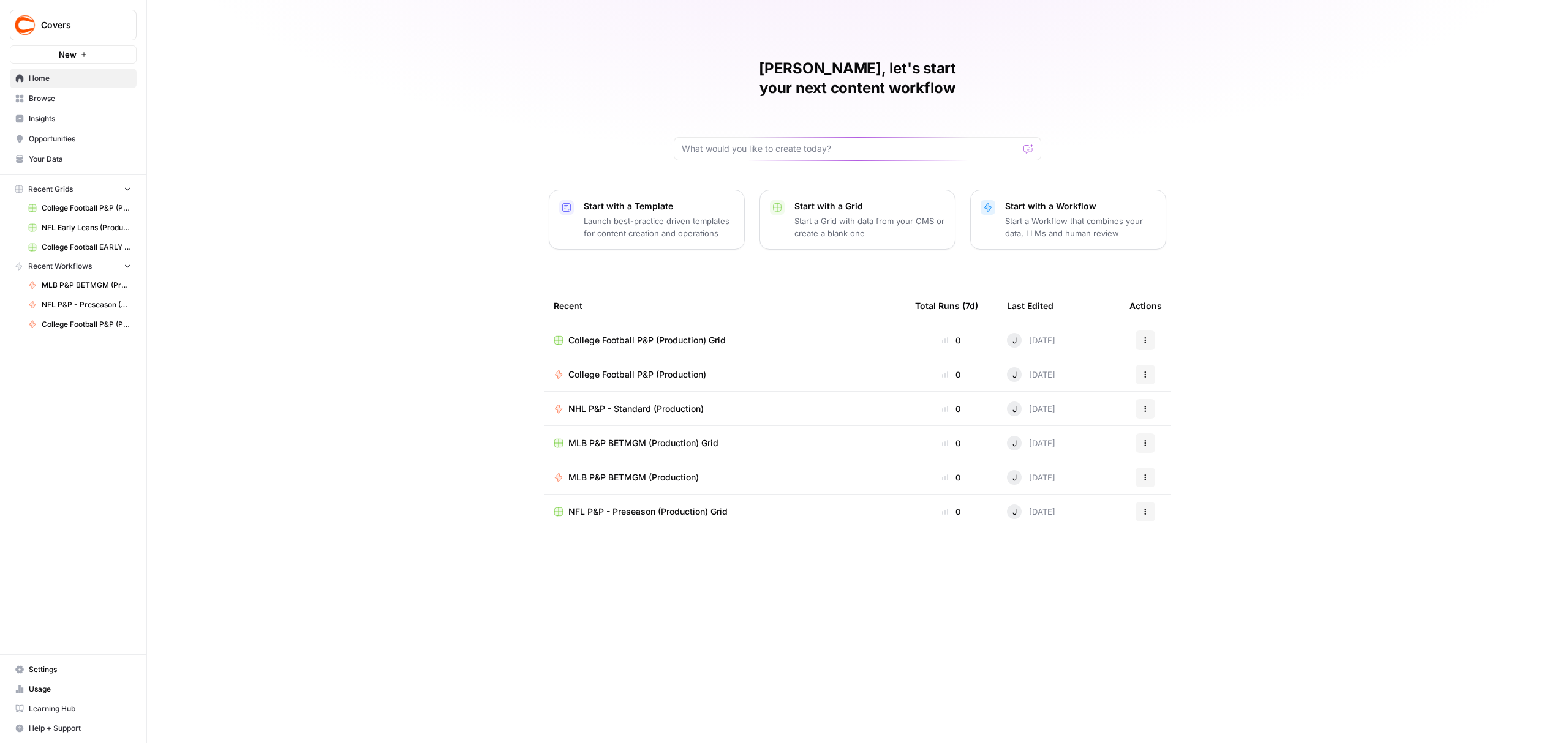
click at [1145, 399] on button "Actions" at bounding box center [1145, 409] width 19 height 19
click at [784, 597] on div "JARED, let's start your next content workflow Start with a Template Launch best…" at bounding box center [857, 372] width 1421 height 743
click at [55, 184] on span "Recent Grids" at bounding box center [51, 189] width 45 height 11
click at [590, 437] on span "MLB P&P BETMGM (Production) Grid" at bounding box center [644, 443] width 150 height 12
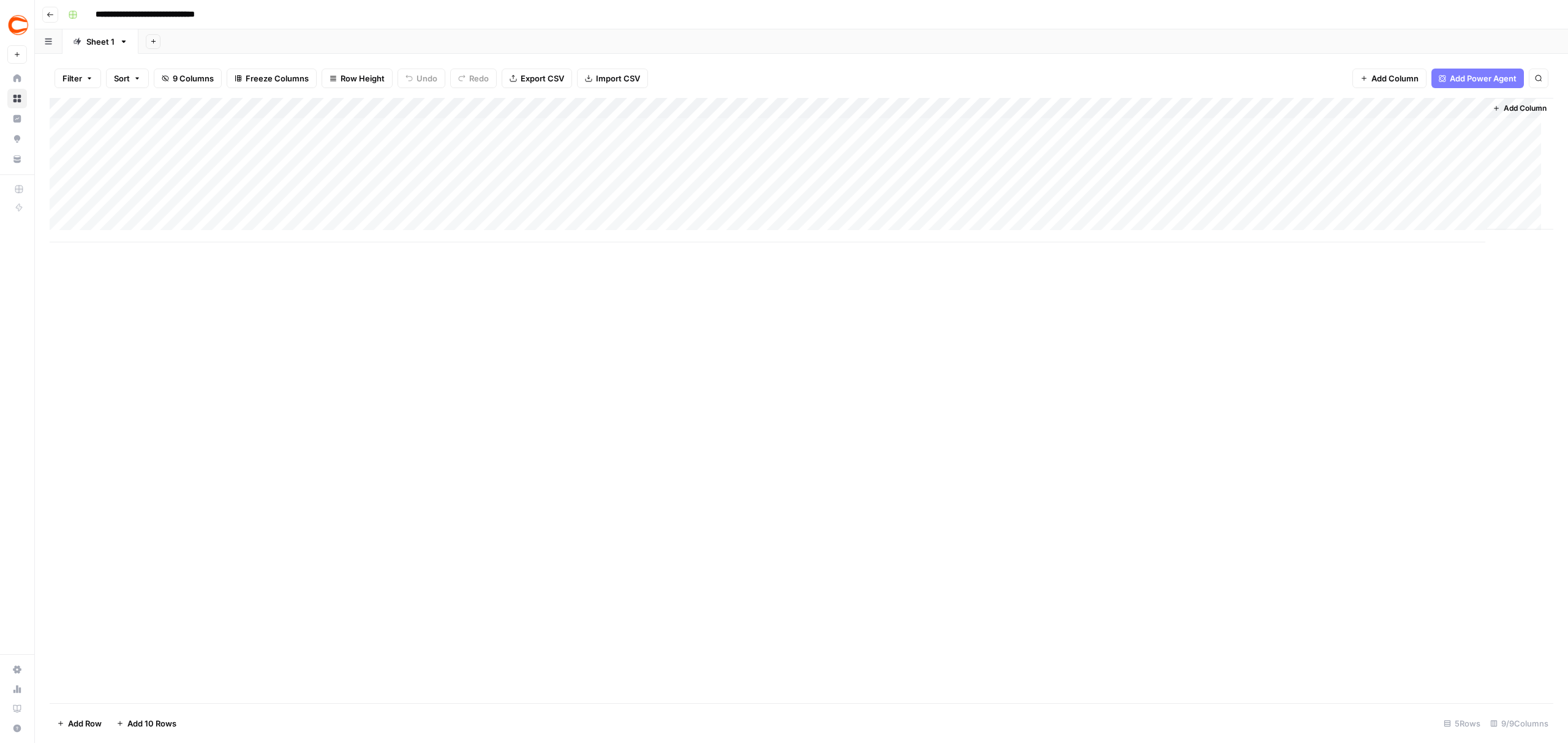
click at [54, 10] on button "Go back" at bounding box center [50, 14] width 16 height 16
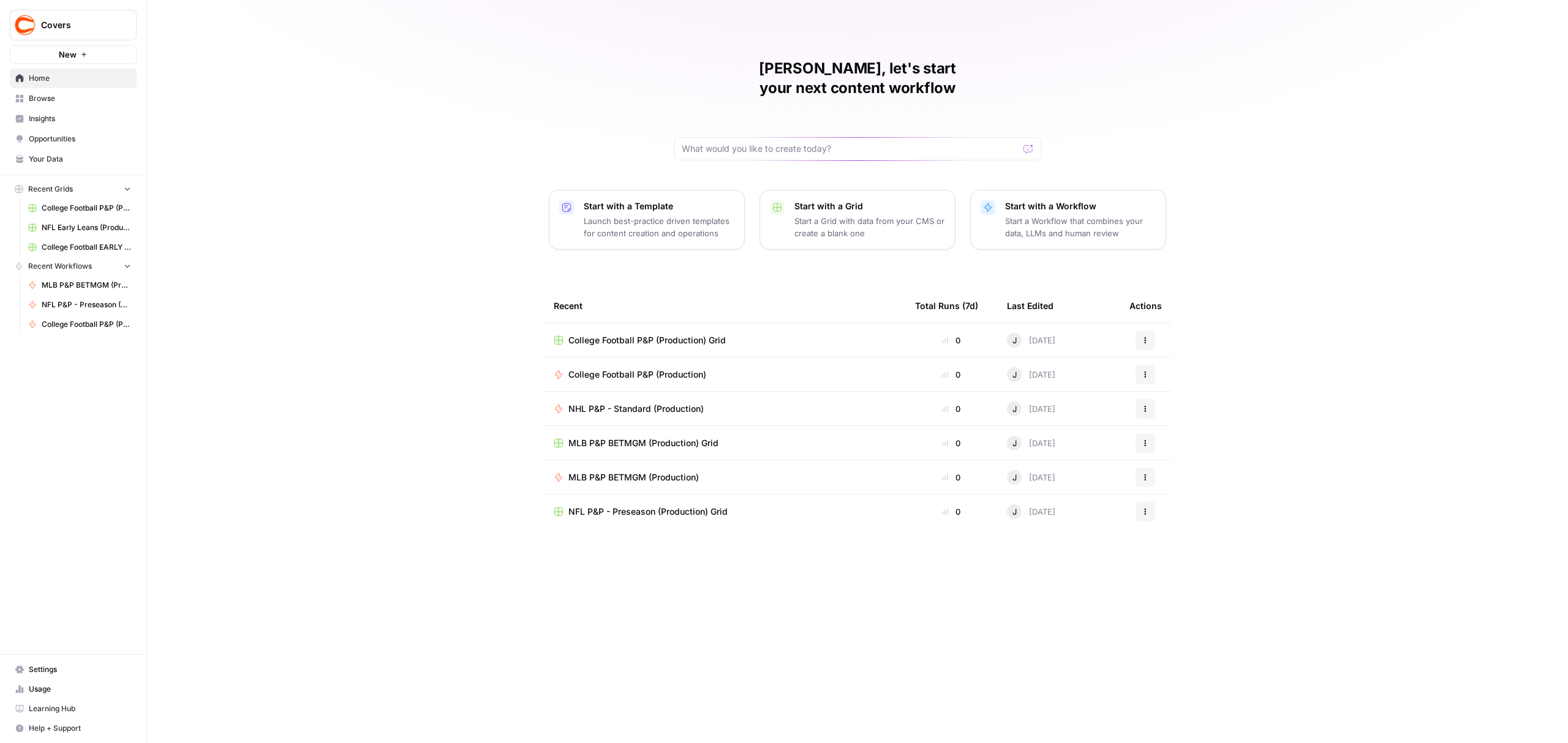
click at [47, 97] on span "Browse" at bounding box center [80, 98] width 103 height 11
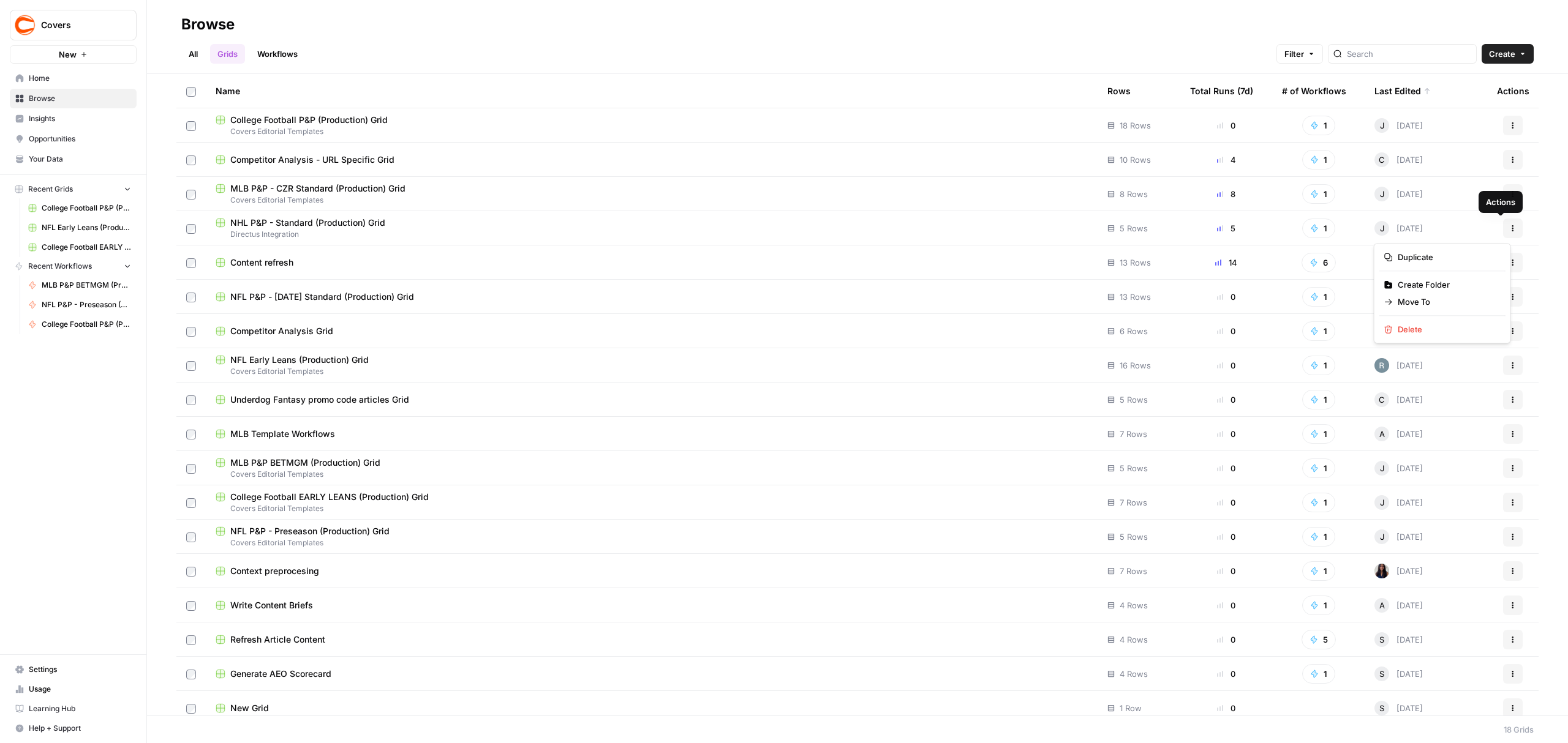
click at [1505, 228] on button "Actions" at bounding box center [1513, 228] width 19 height 19
click at [1422, 308] on span "Move To" at bounding box center [1447, 302] width 98 height 12
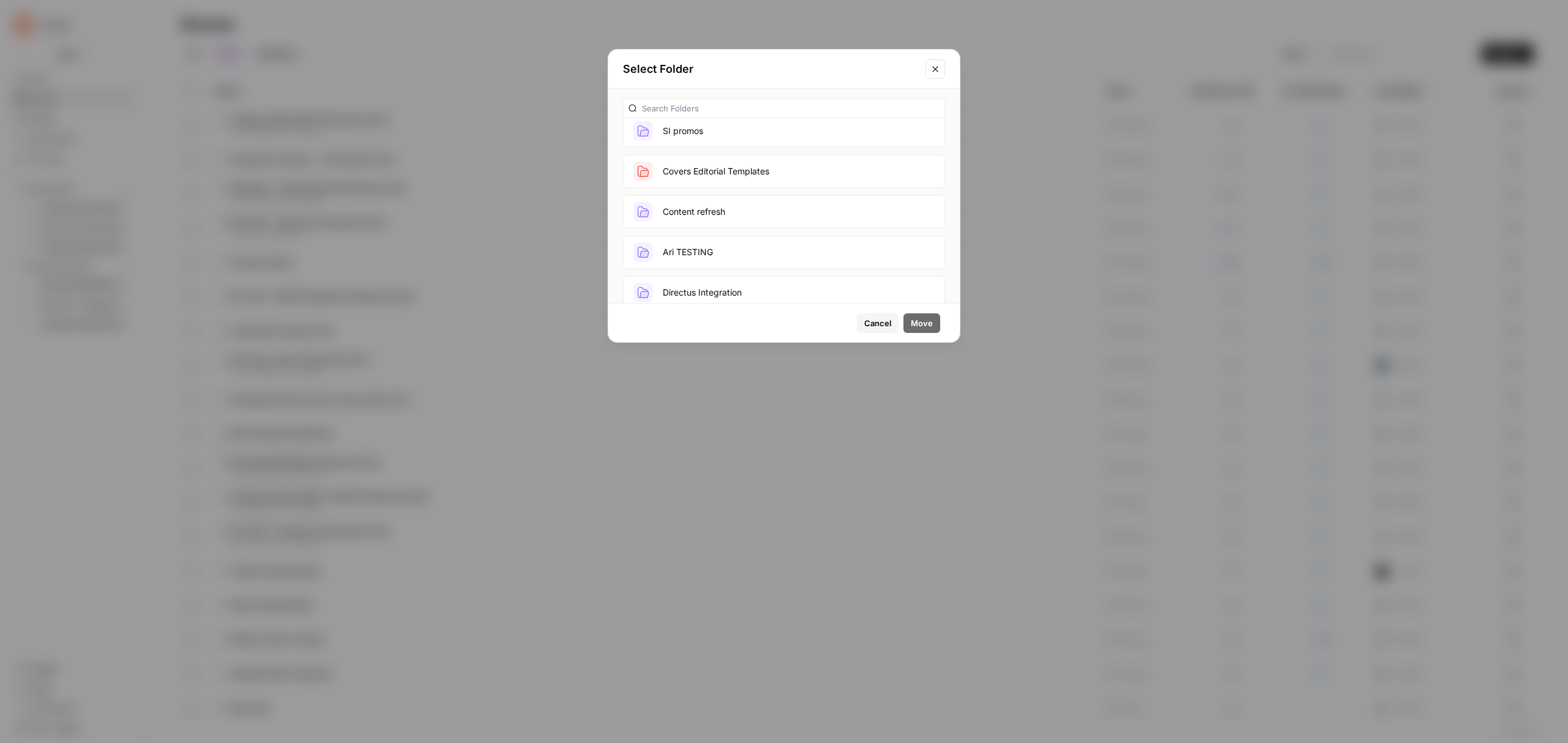
scroll to position [111, 0]
click at [768, 197] on button "Covers Editorial Templates" at bounding box center [784, 192] width 322 height 33
click at [923, 328] on button "Move" at bounding box center [921, 323] width 36 height 19
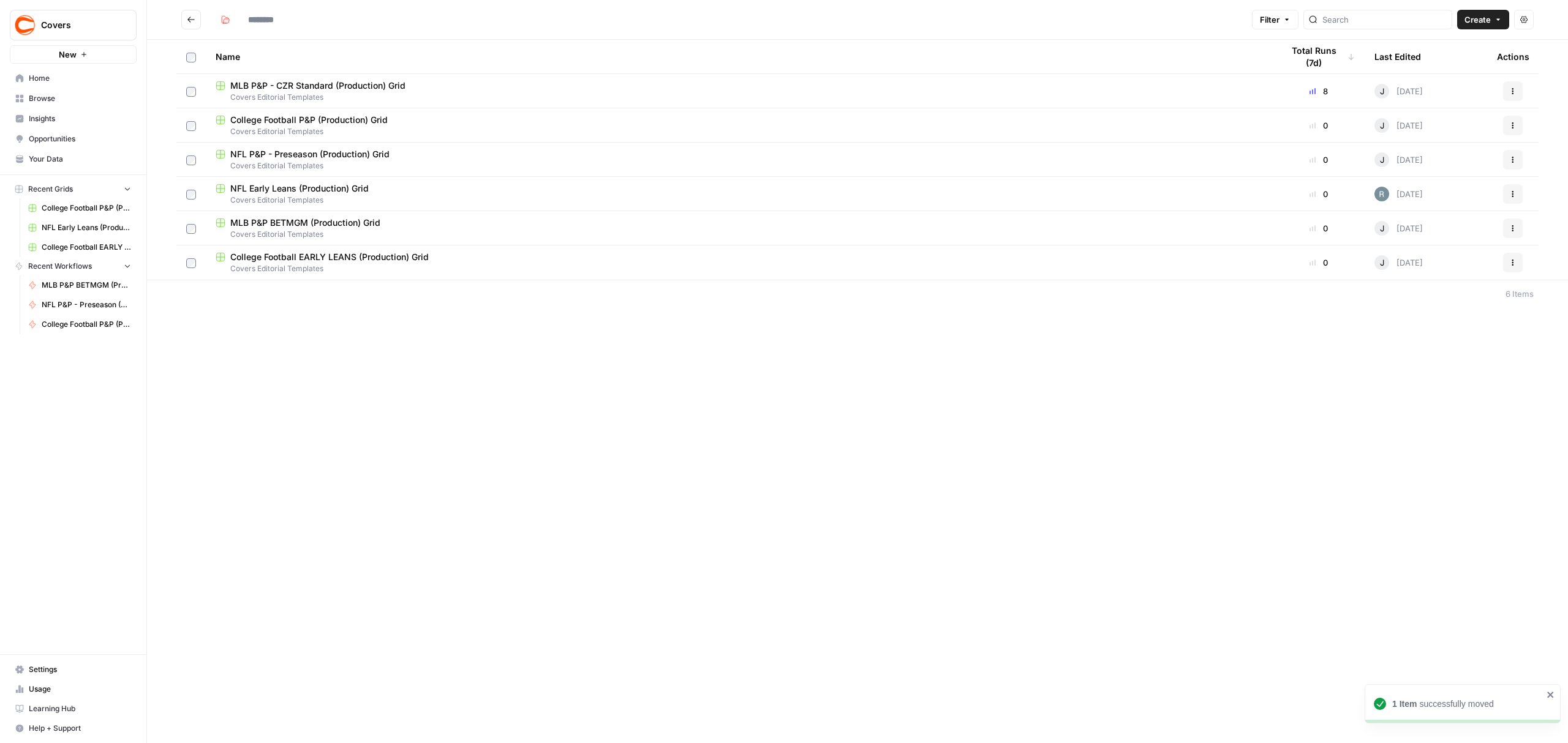
type input "**********"
click at [373, 123] on span "NHL P&P - Standard (Production) Grid" at bounding box center [308, 120] width 155 height 12
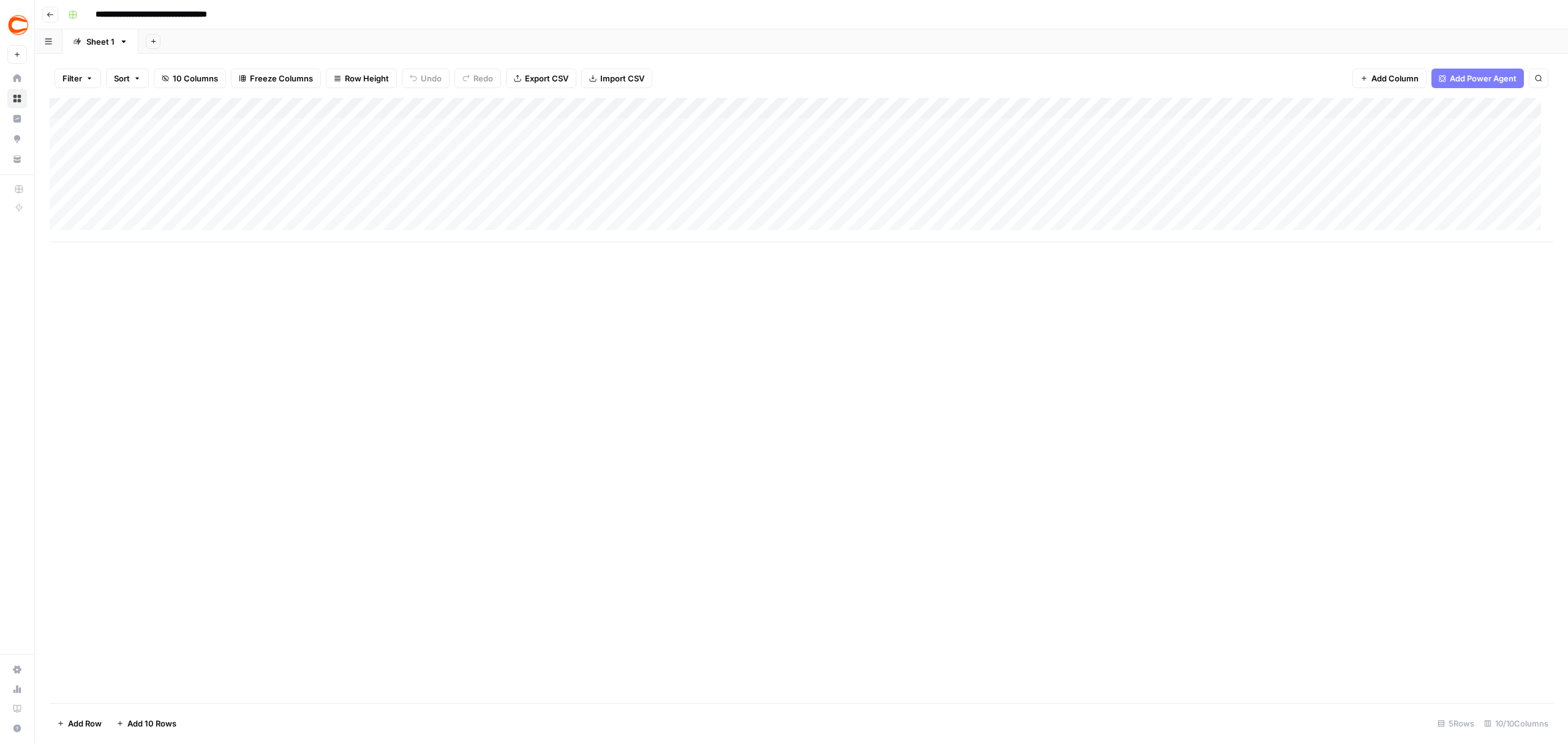
click at [1097, 108] on div "Add Column" at bounding box center [801, 170] width 1504 height 144
drag, startPoint x: 780, startPoint y: 384, endPoint x: 552, endPoint y: 328, distance: 234.8
click at [778, 384] on div "Add Column" at bounding box center [801, 400] width 1504 height 606
click at [52, 13] on icon "button" at bounding box center [51, 15] width 7 height 7
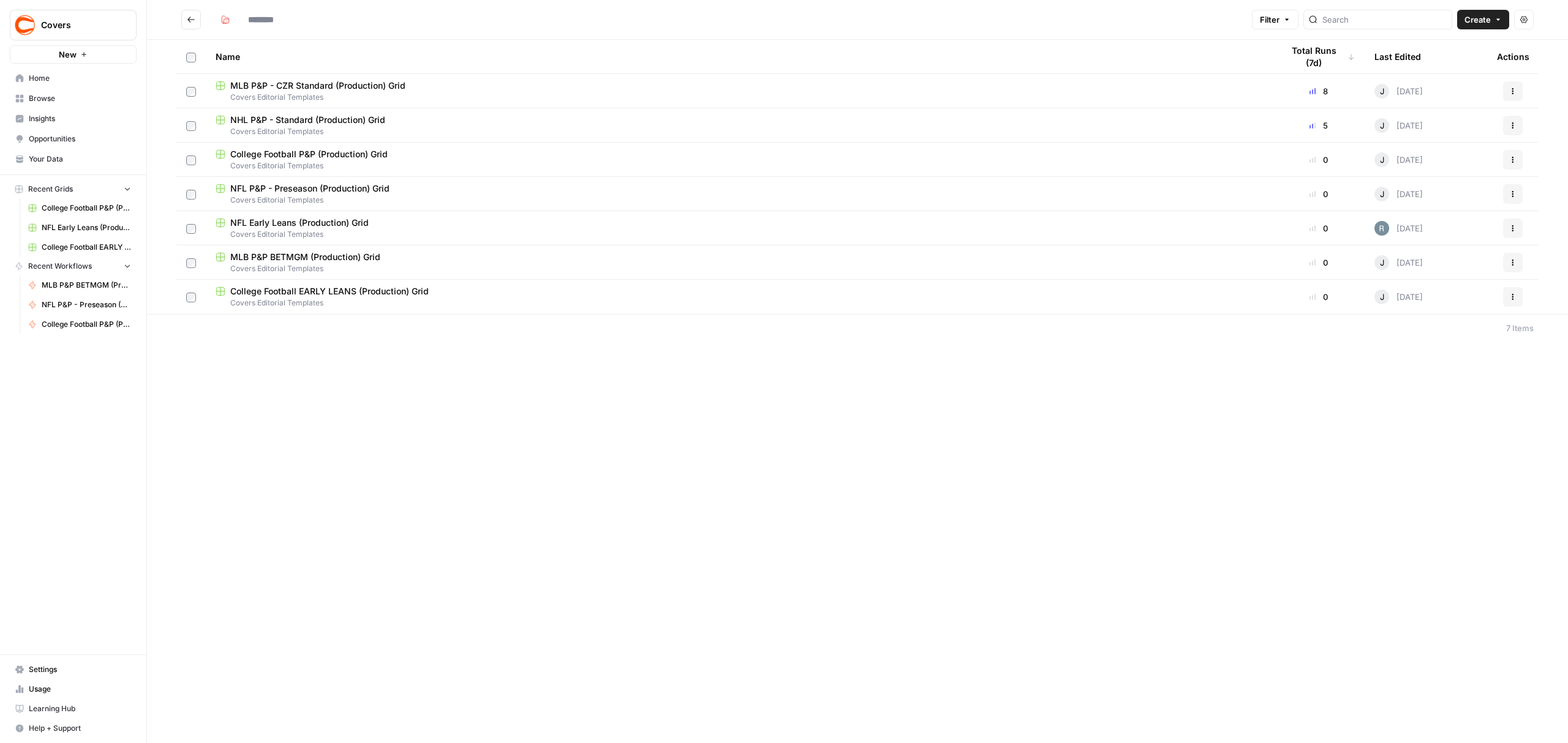
type input "**********"
click at [369, 84] on span "MLB P&P - CZR Standard (Production) Grid" at bounding box center [318, 85] width 175 height 12
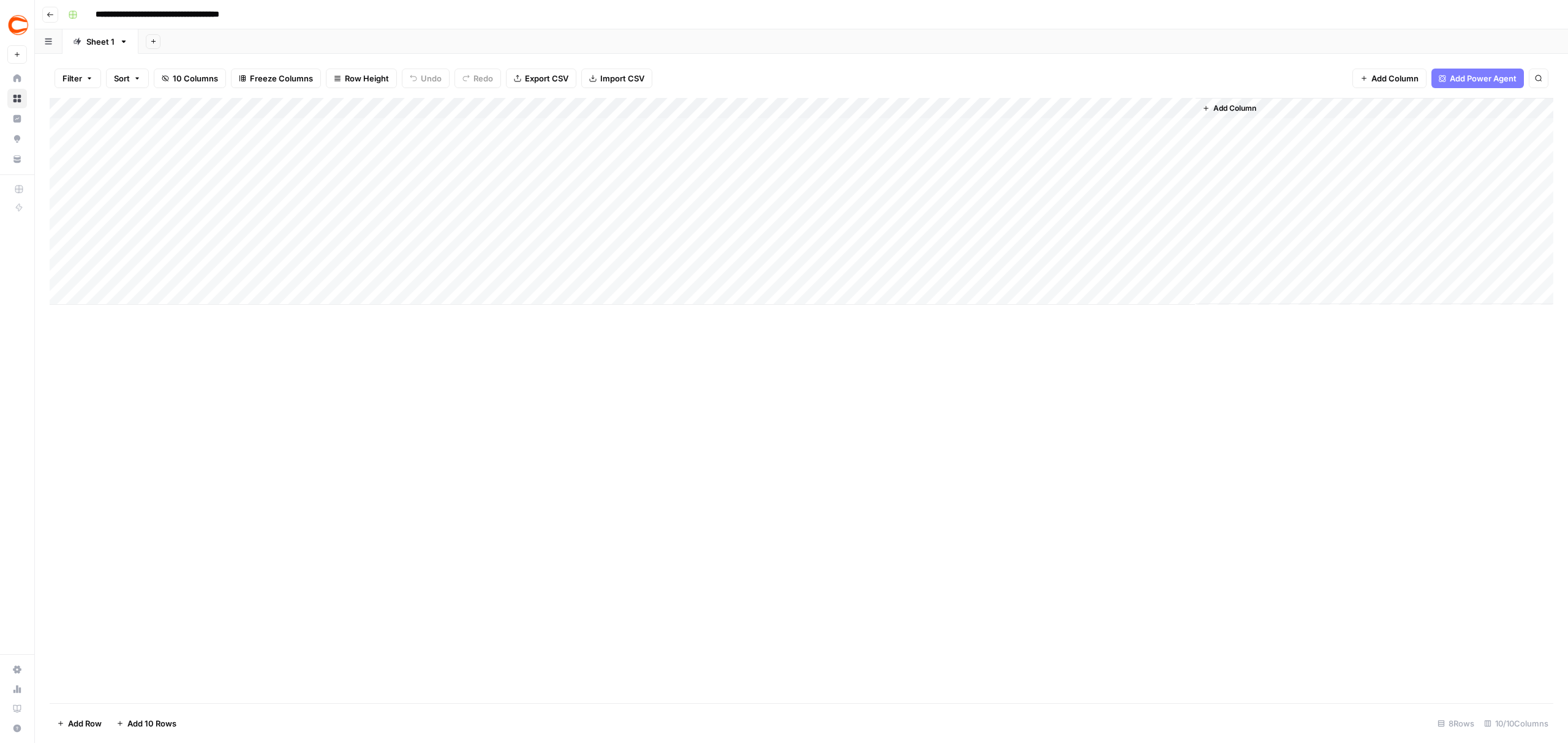
click at [763, 108] on div "Add Column" at bounding box center [801, 201] width 1504 height 207
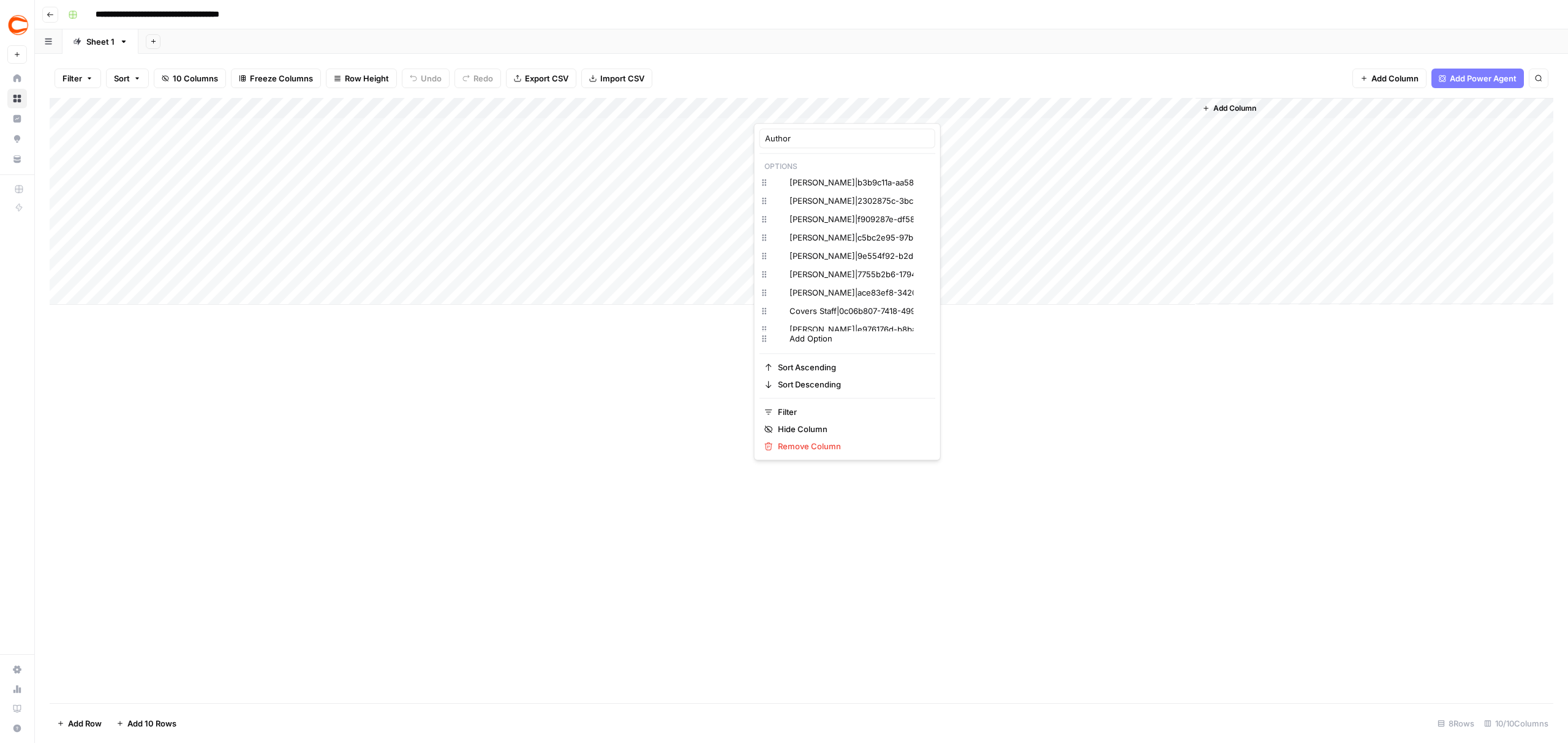
type input "Author"
click at [1052, 461] on div "Add Column" at bounding box center [801, 400] width 1504 height 606
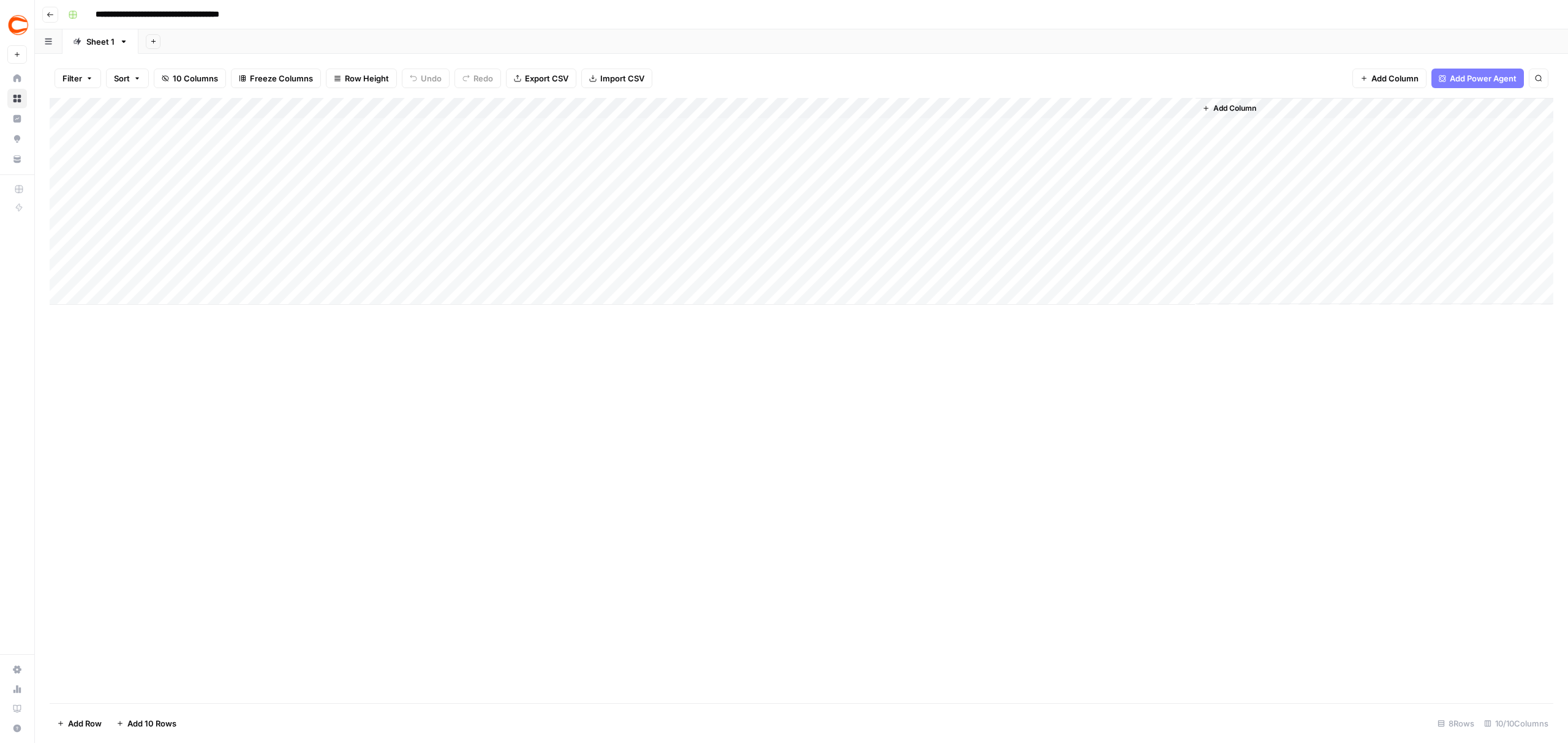
click at [764, 109] on div "Add Column" at bounding box center [801, 201] width 1504 height 207
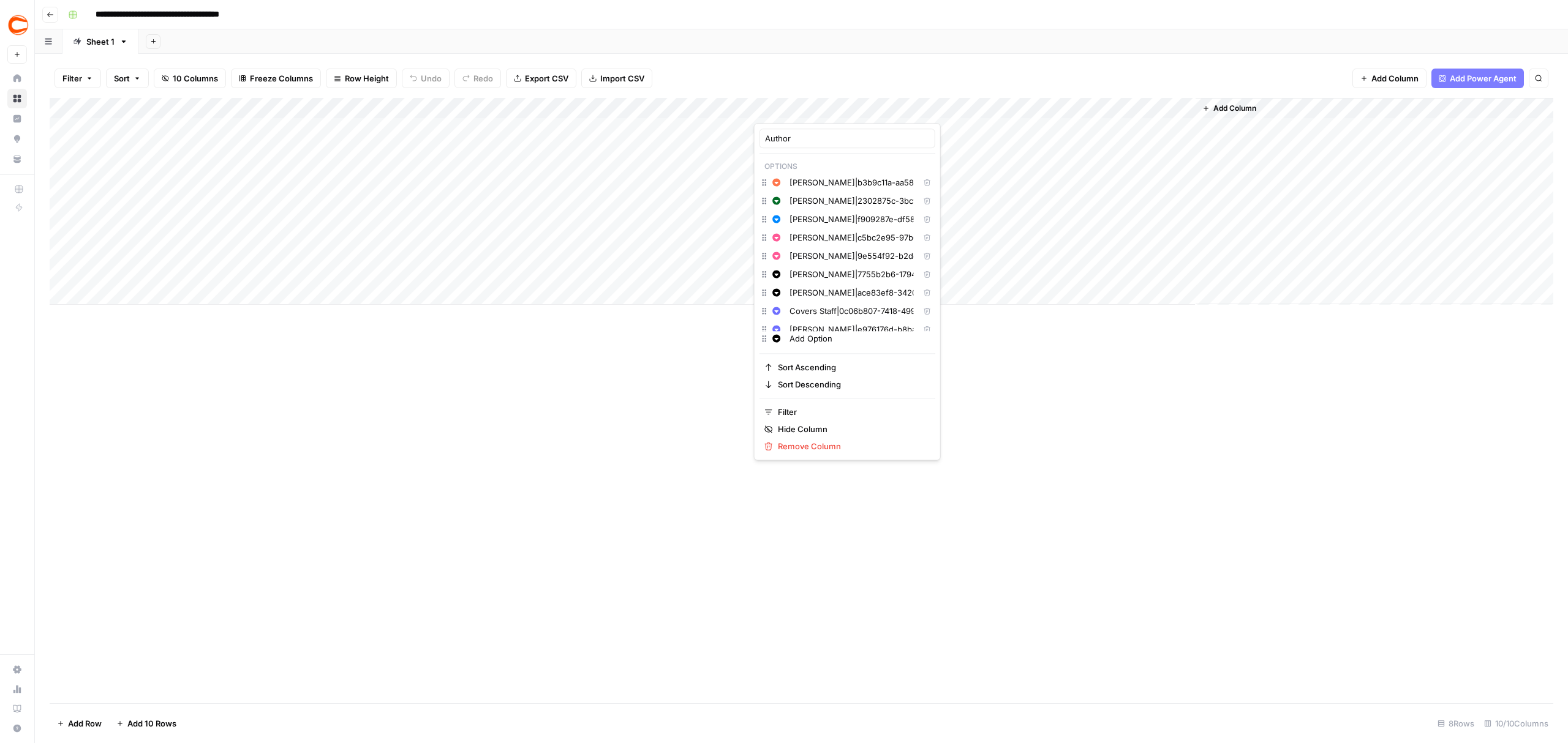
click at [1233, 519] on div "Add Column" at bounding box center [801, 400] width 1504 height 606
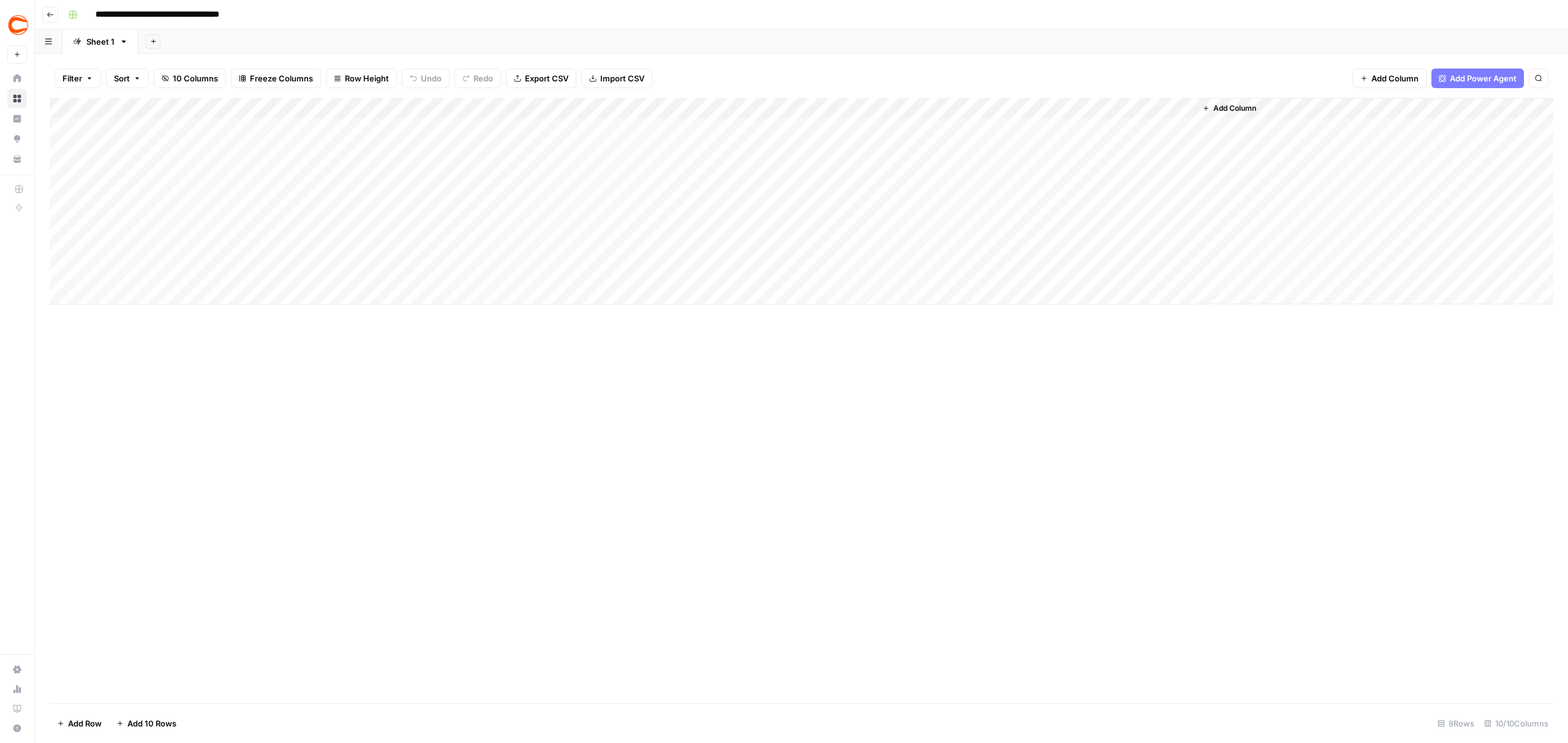
click at [51, 18] on button "Go back" at bounding box center [50, 14] width 16 height 16
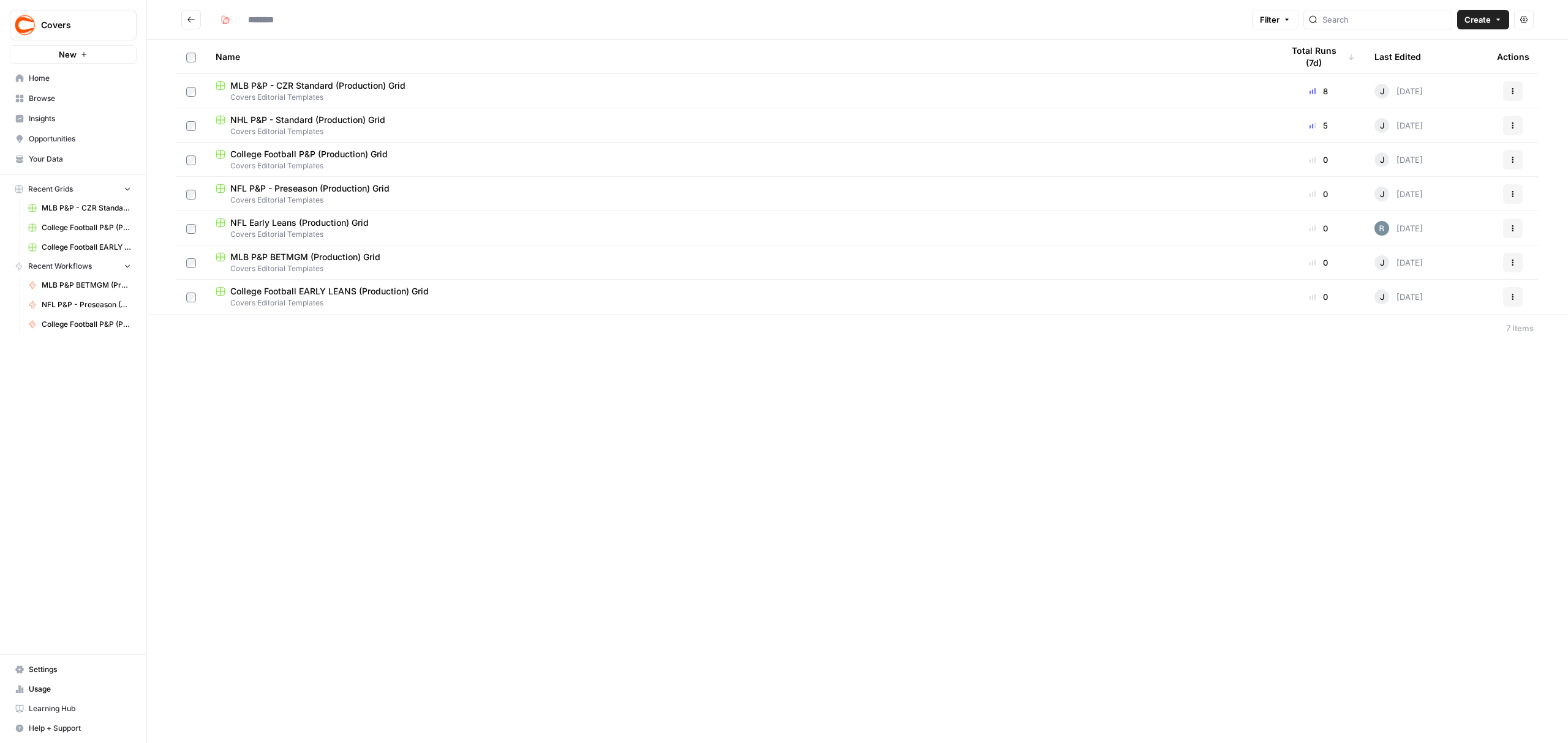
type input "**********"
click at [317, 256] on span "MLB P&P BETMGM (Production) Grid" at bounding box center [306, 257] width 150 height 12
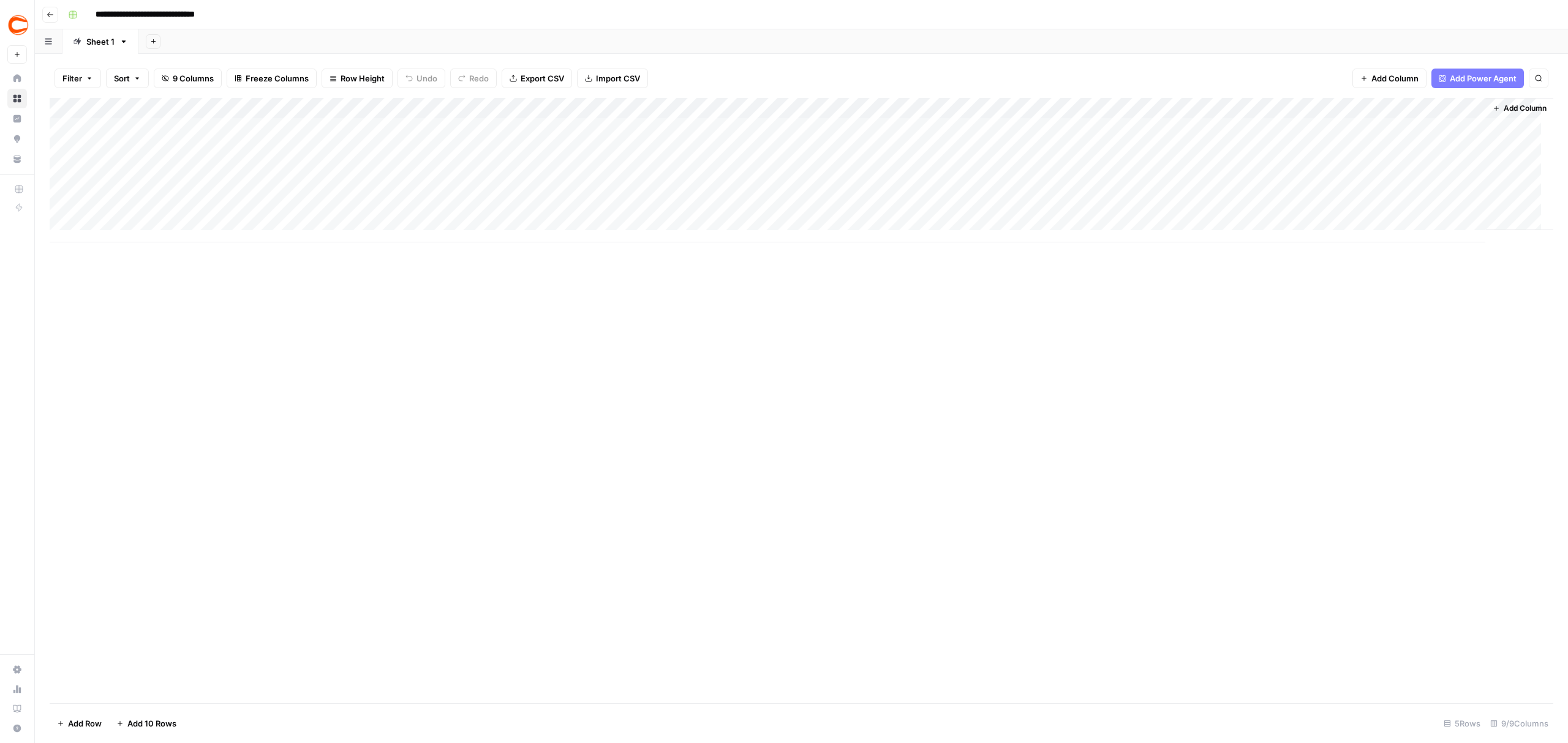
click at [1095, 113] on div "Add Column" at bounding box center [801, 170] width 1504 height 144
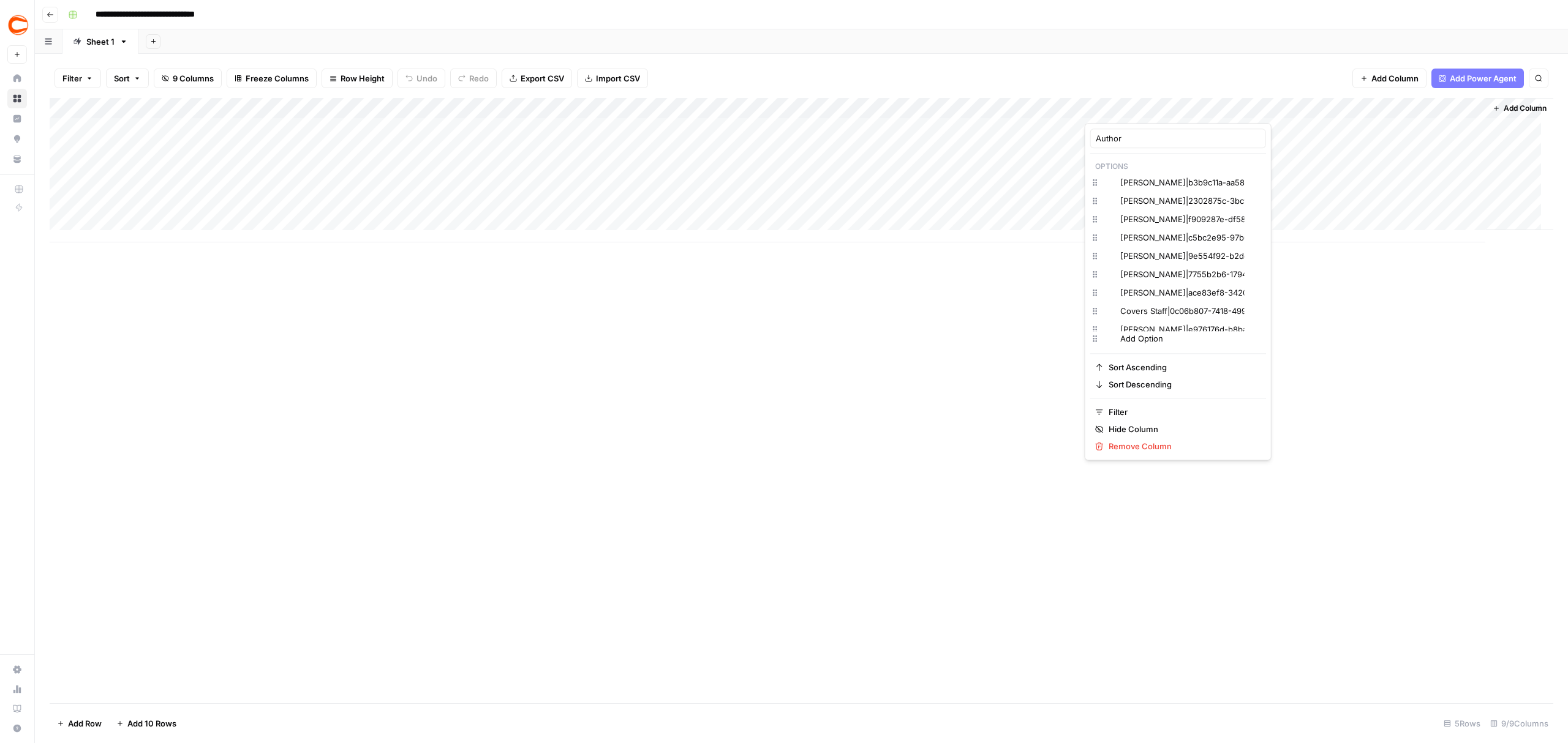
type input "Author"
click at [899, 351] on div "Add Column" at bounding box center [801, 400] width 1504 height 606
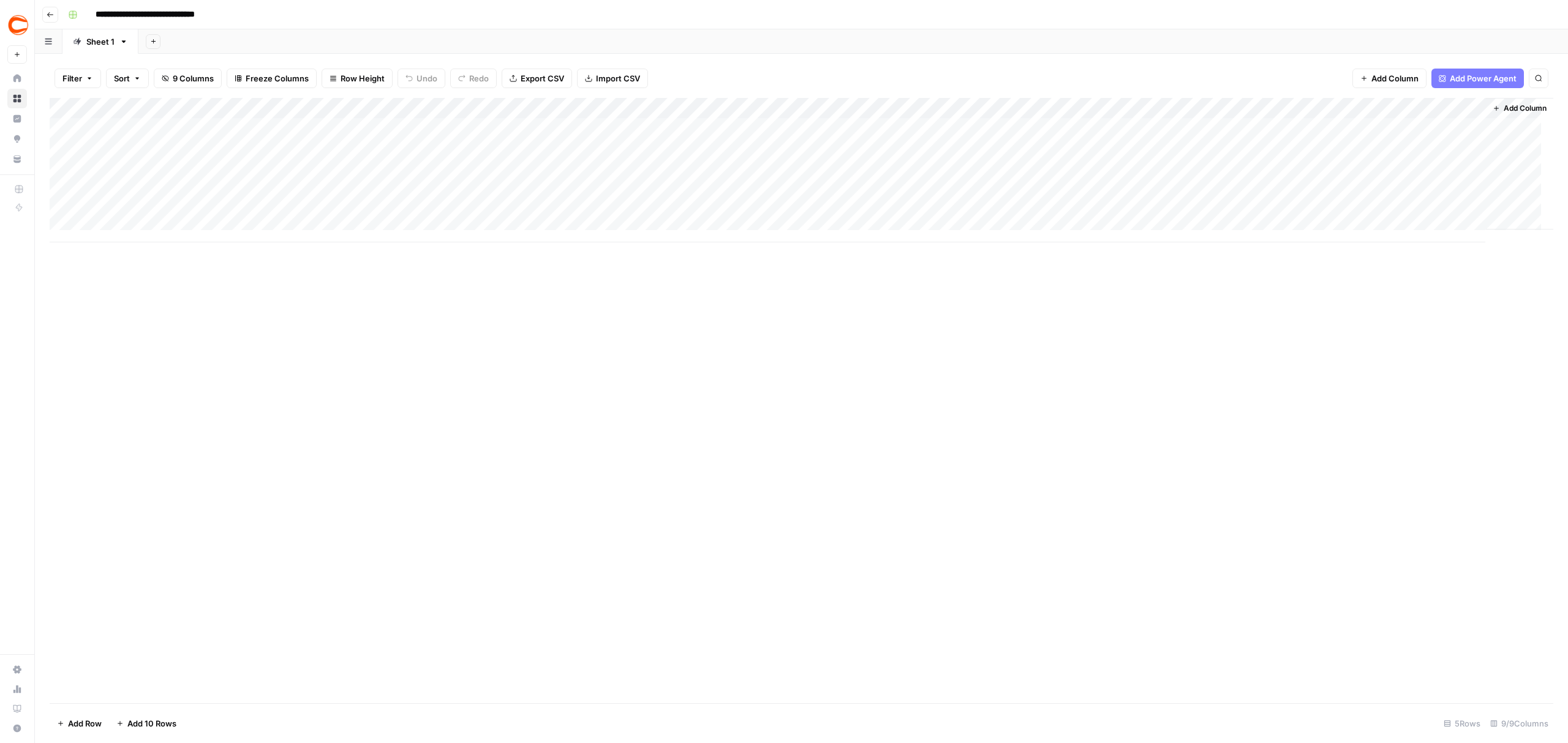
click at [53, 17] on icon "button" at bounding box center [51, 15] width 7 height 7
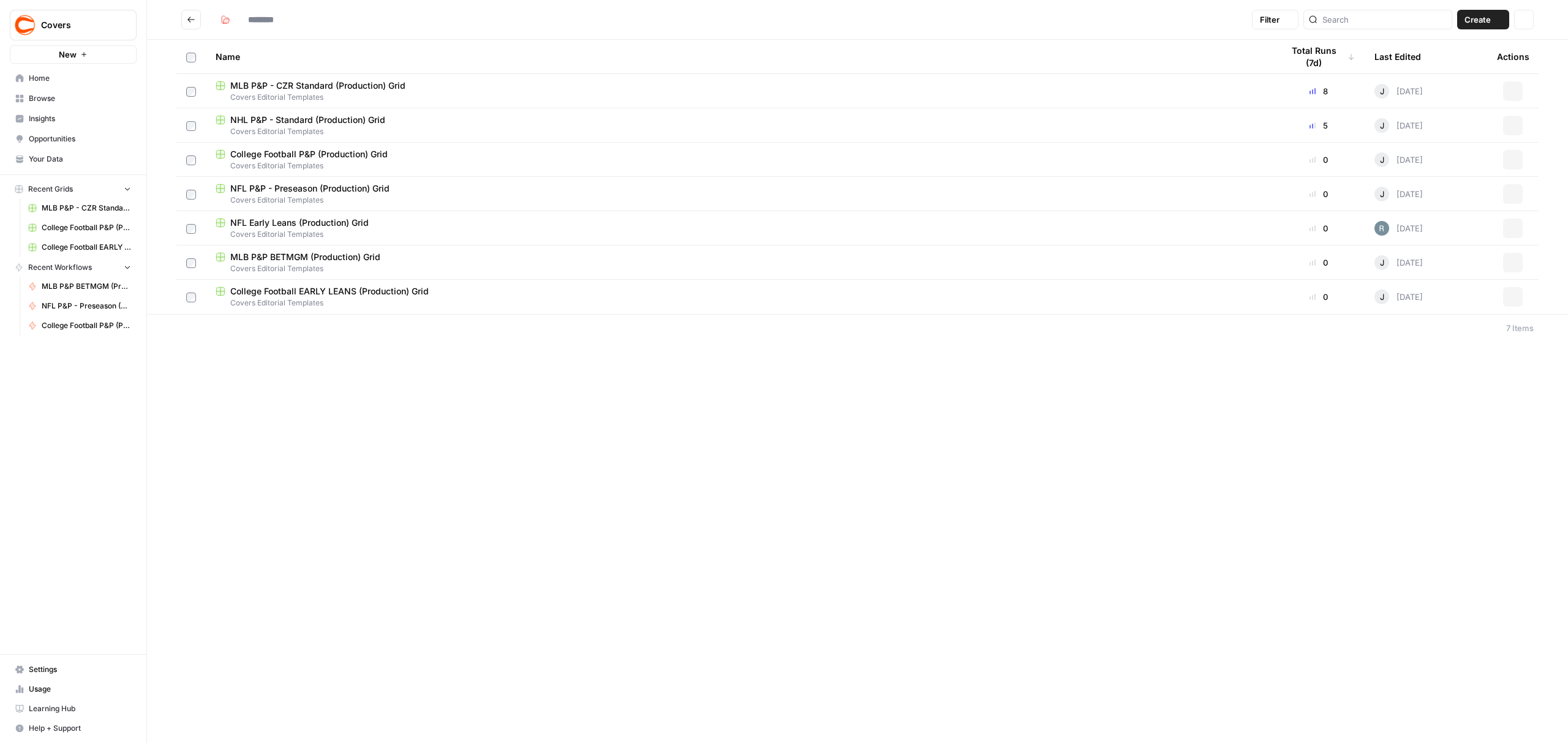
type input "**********"
click at [352, 155] on span "College Football P&P (Production) Grid" at bounding box center [309, 154] width 158 height 12
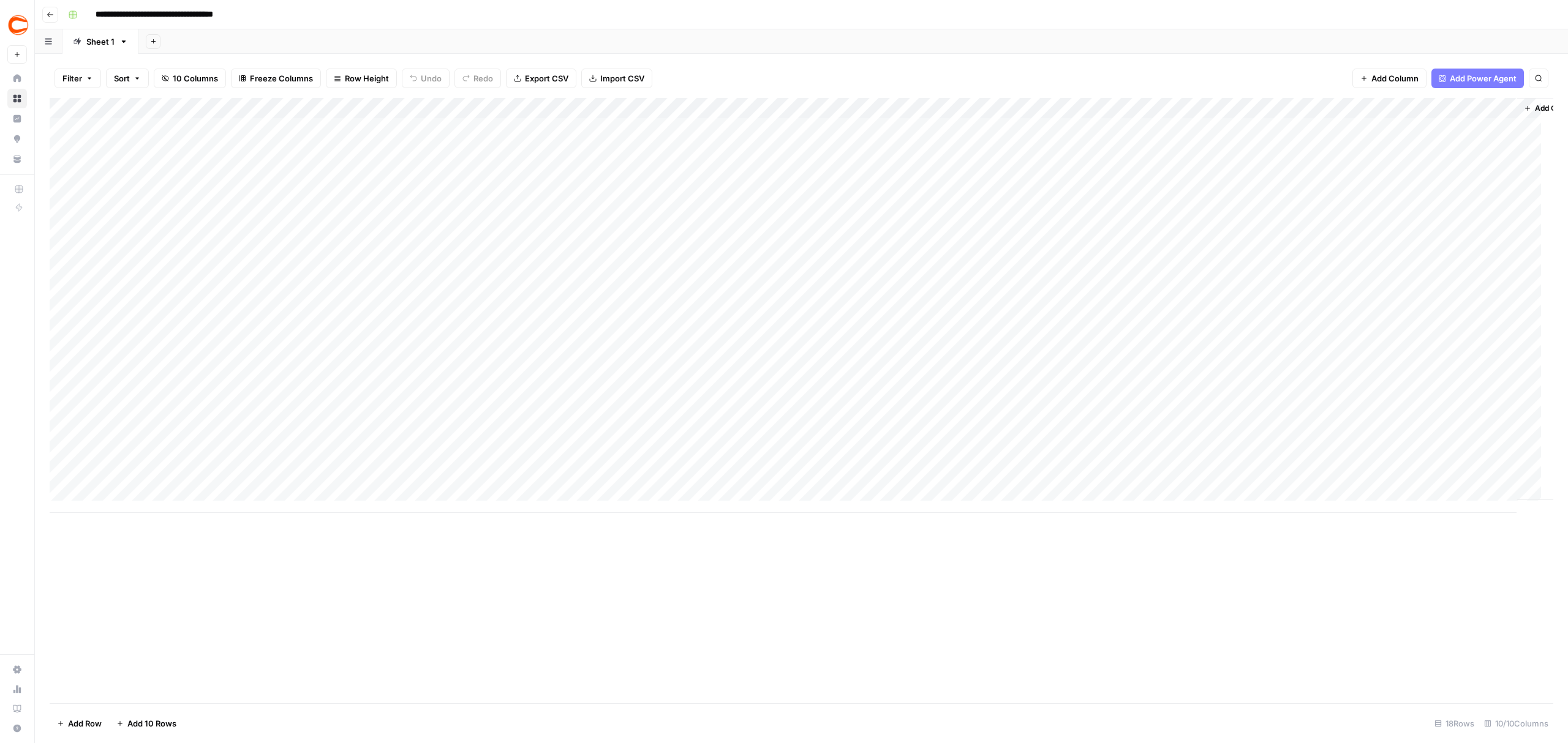
click at [764, 110] on div "Add Column" at bounding box center [801, 305] width 1504 height 415
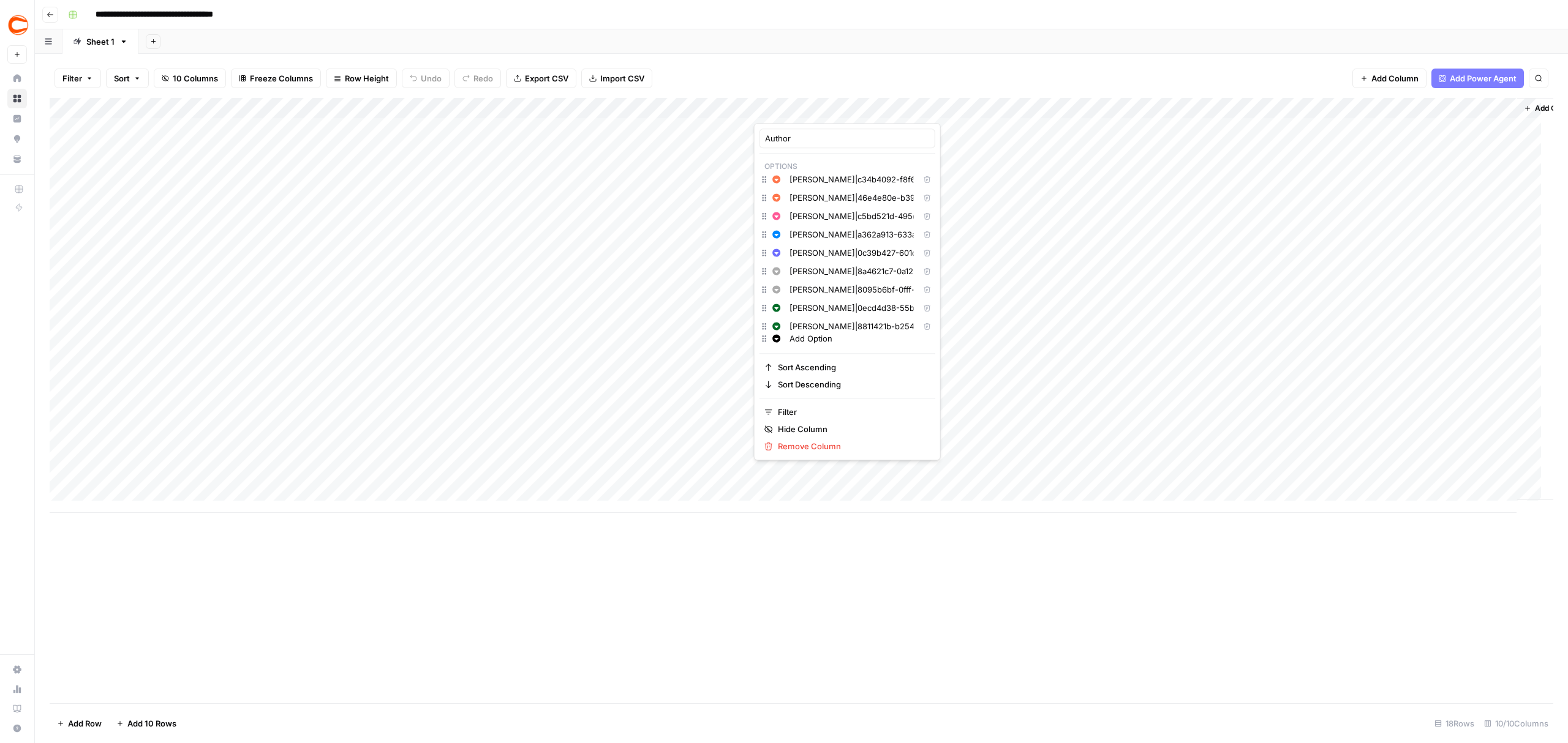
scroll to position [652, 0]
click at [923, 324] on icon "button" at bounding box center [927, 321] width 7 height 7
click at [648, 676] on div "Add Column" at bounding box center [801, 400] width 1504 height 606
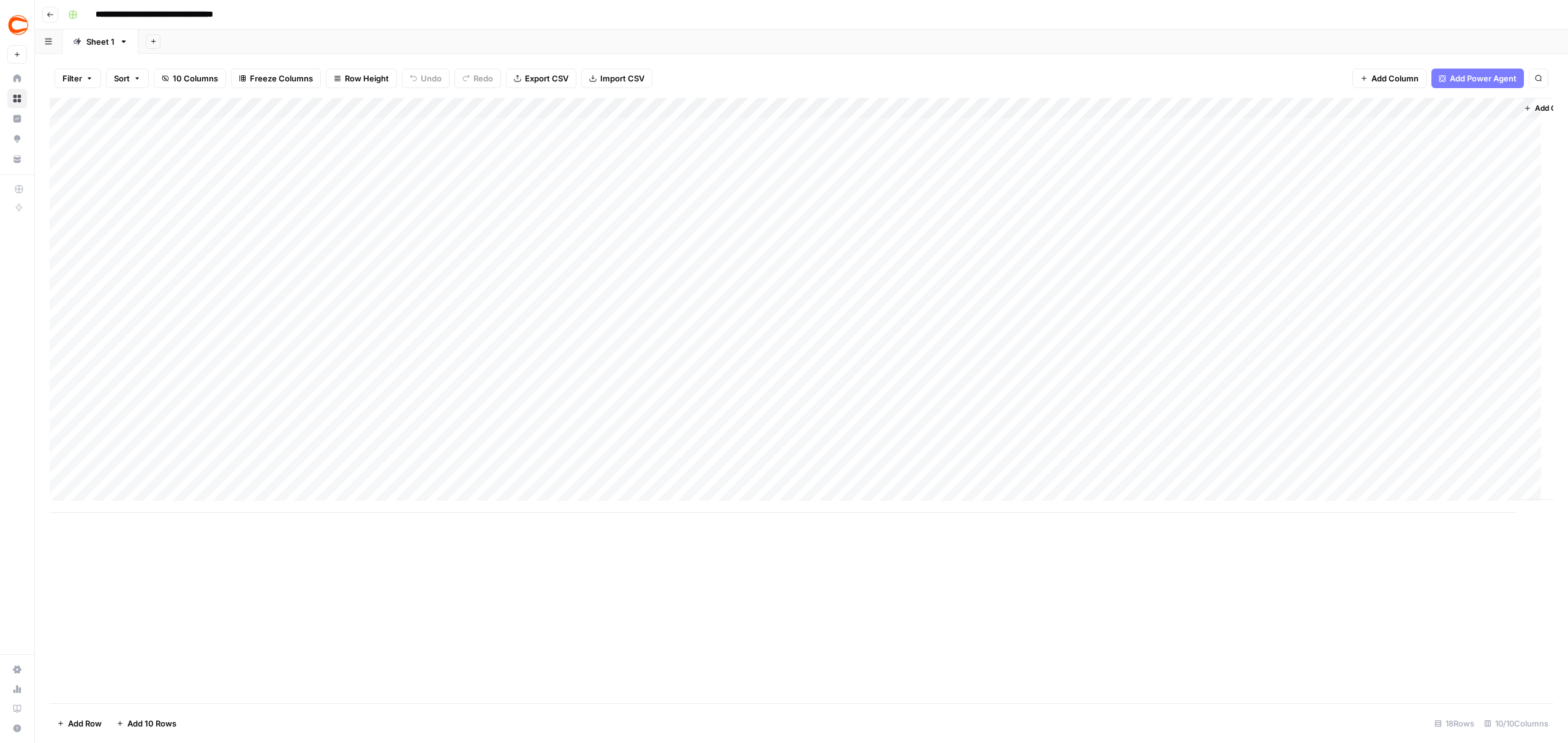
click at [783, 125] on div "Add Column" at bounding box center [801, 305] width 1504 height 415
type input "f"
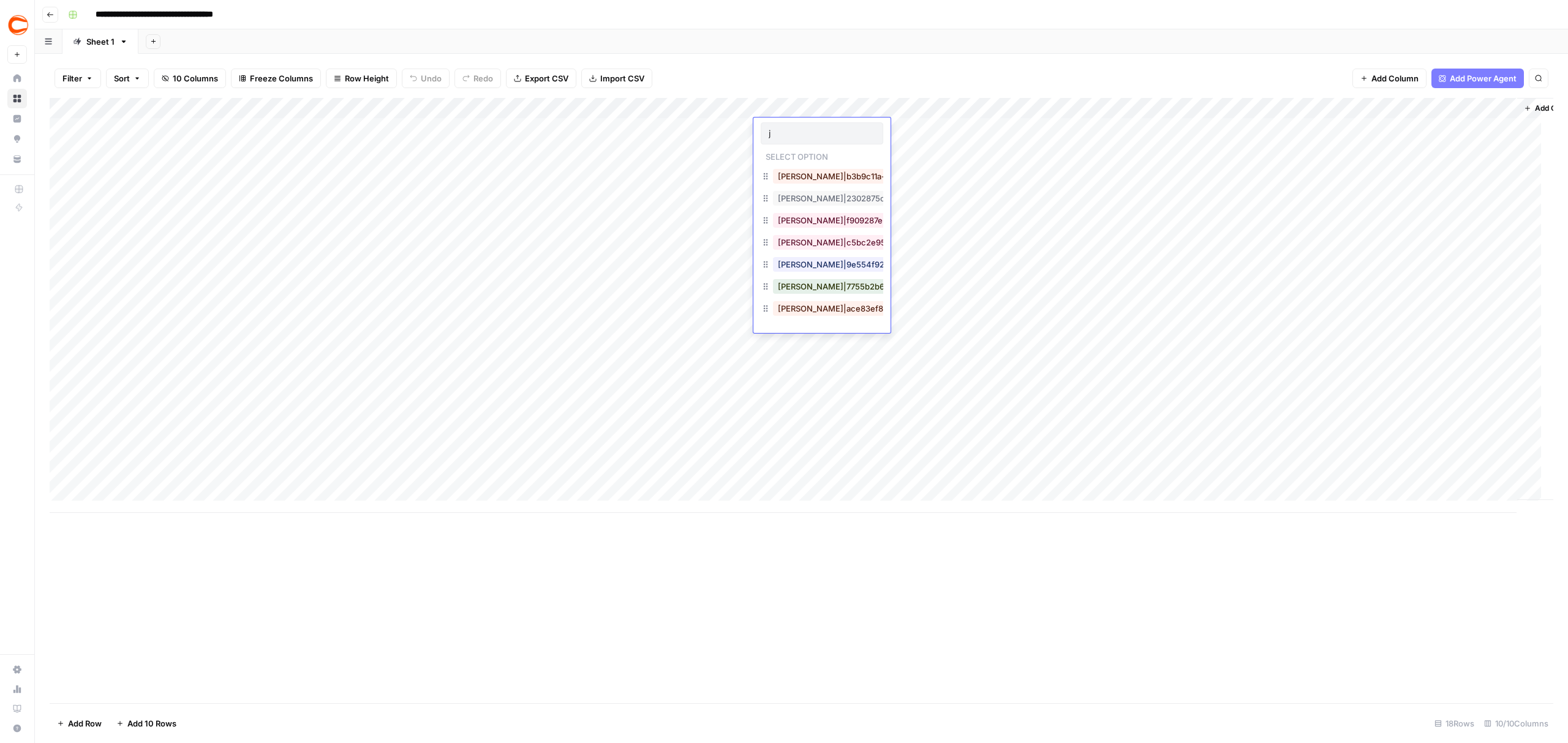
type input "jd"
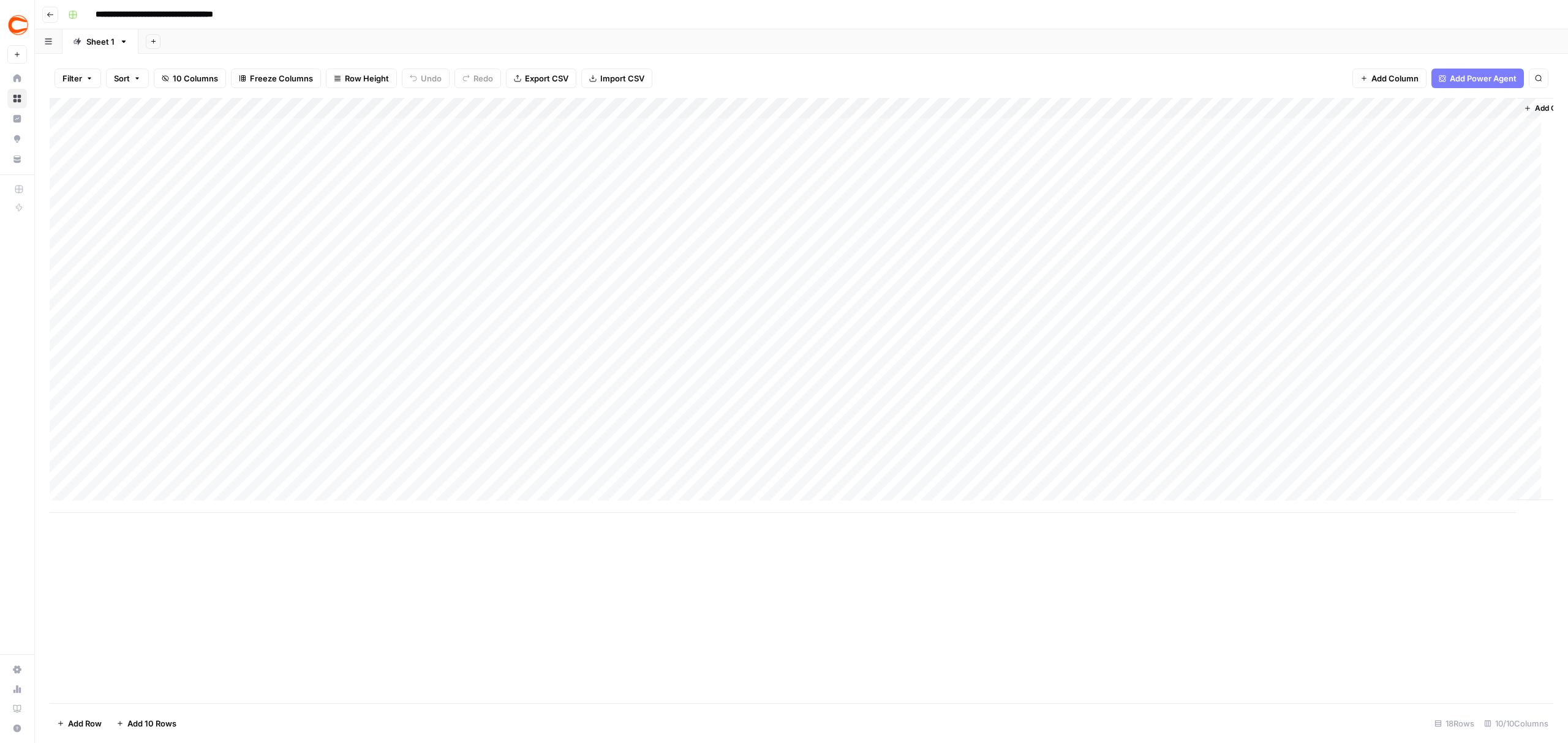
click at [796, 645] on div "Add Column" at bounding box center [801, 400] width 1504 height 606
click at [819, 129] on div "Add Column" at bounding box center [801, 305] width 1504 height 415
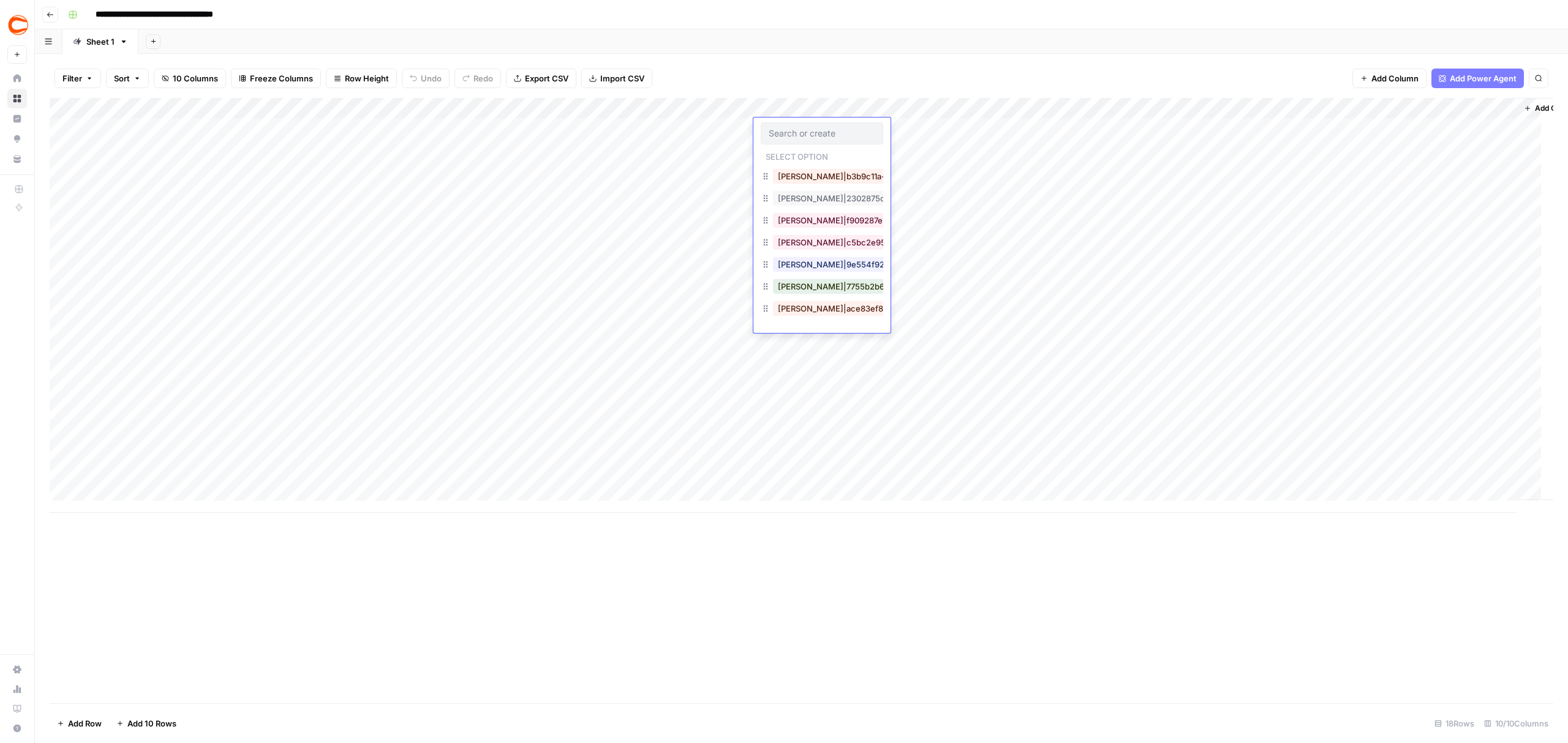
click at [719, 204] on div "Add Column" at bounding box center [801, 305] width 1504 height 415
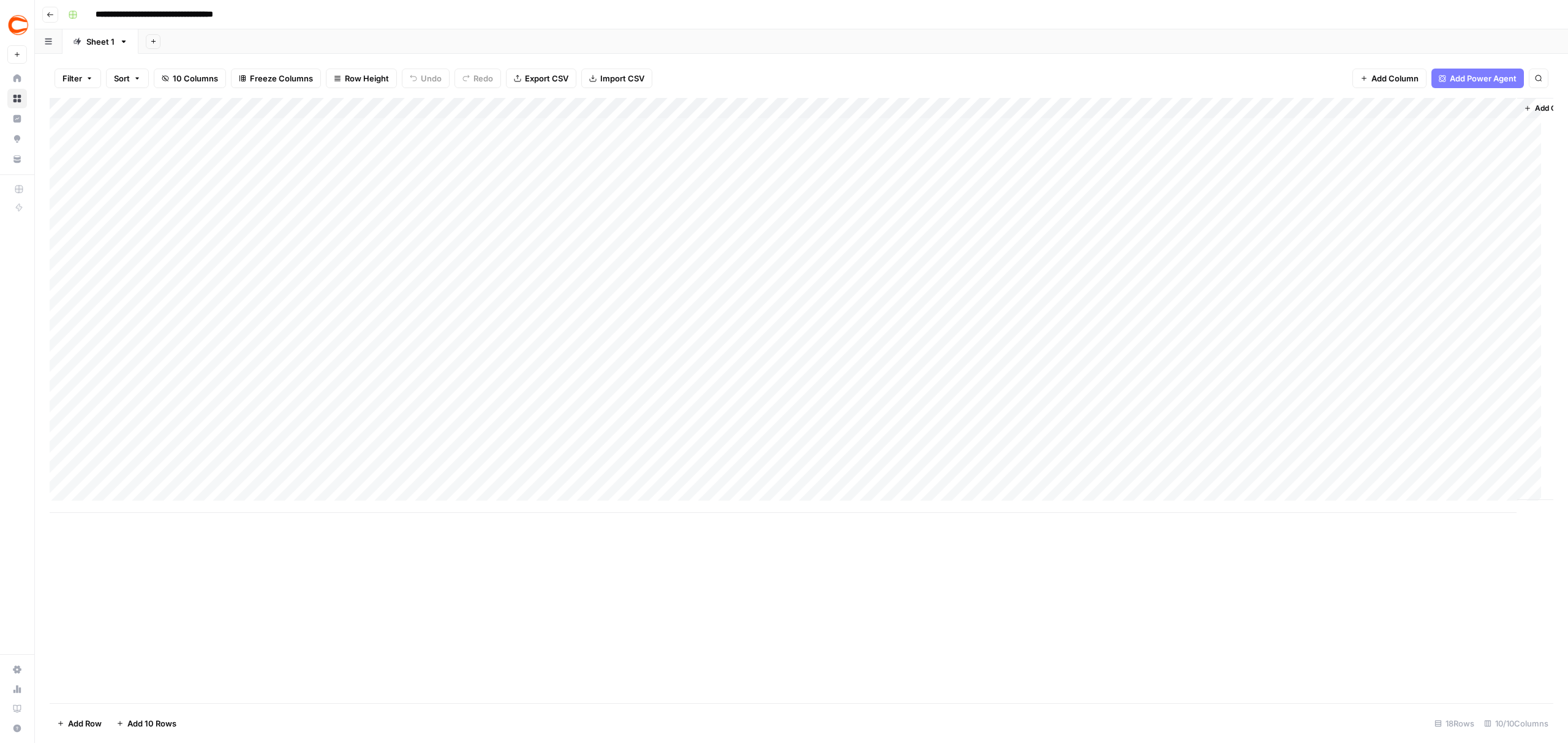
click at [808, 137] on div "Add Column" at bounding box center [801, 305] width 1504 height 415
click at [812, 134] on div "Add Column" at bounding box center [801, 305] width 1504 height 415
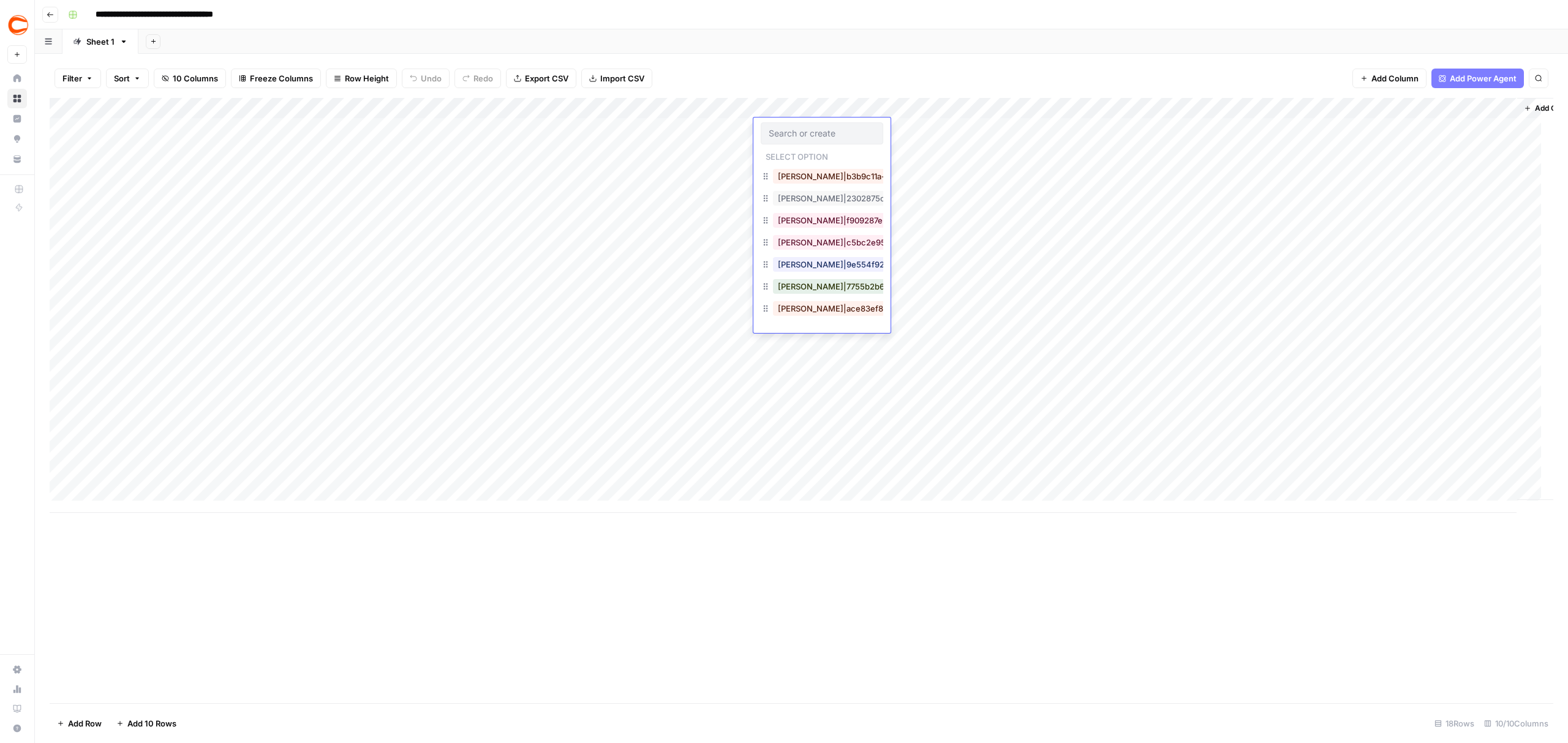
click at [930, 133] on div "Add Column" at bounding box center [801, 305] width 1504 height 415
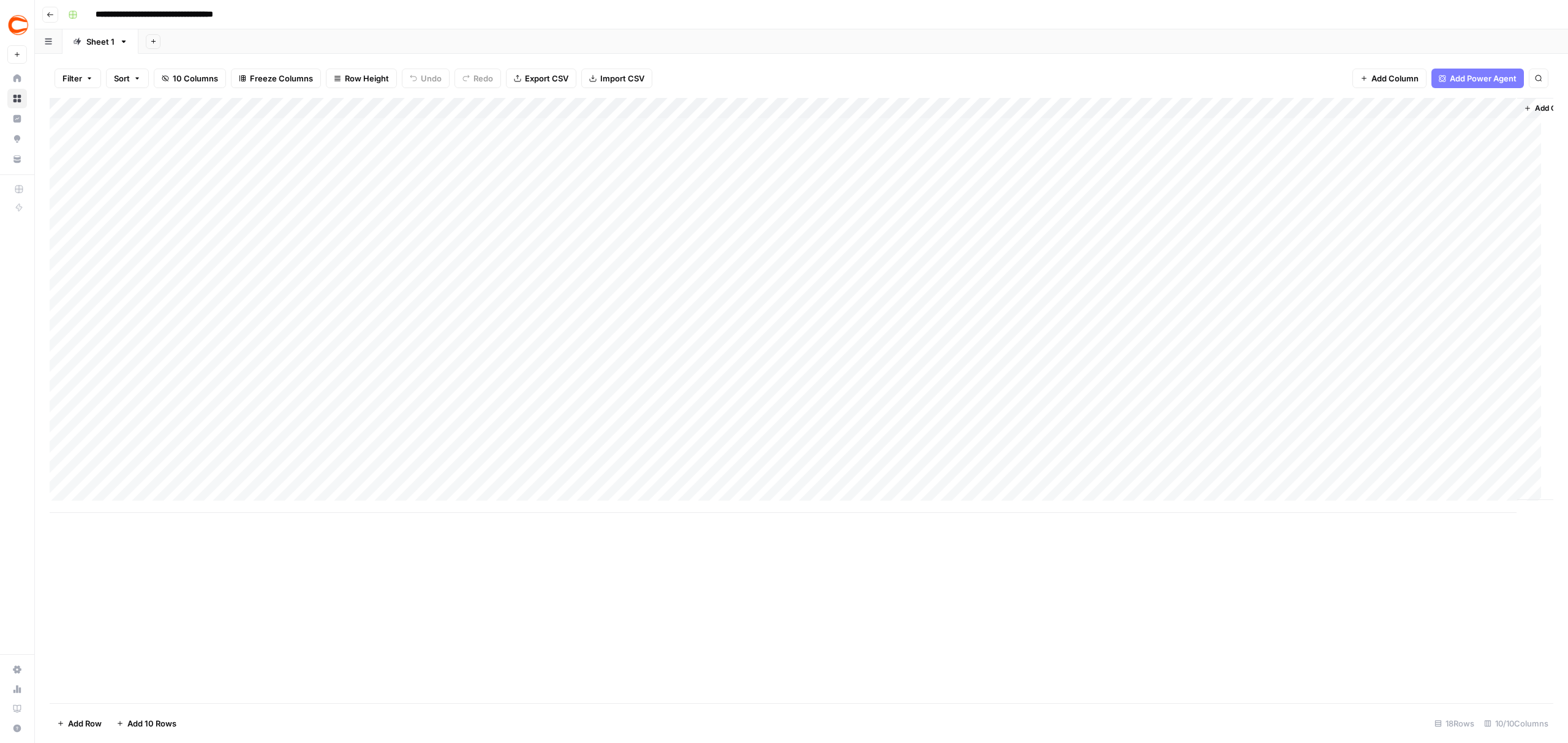
click at [833, 130] on div "Add Column" at bounding box center [801, 305] width 1504 height 415
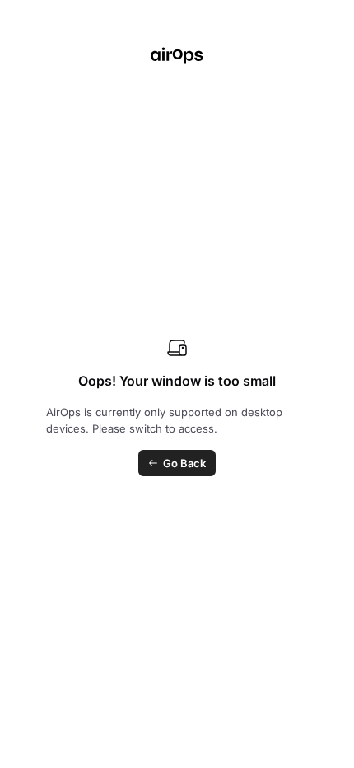
click at [189, 461] on span "Go Back" at bounding box center [184, 463] width 43 height 16
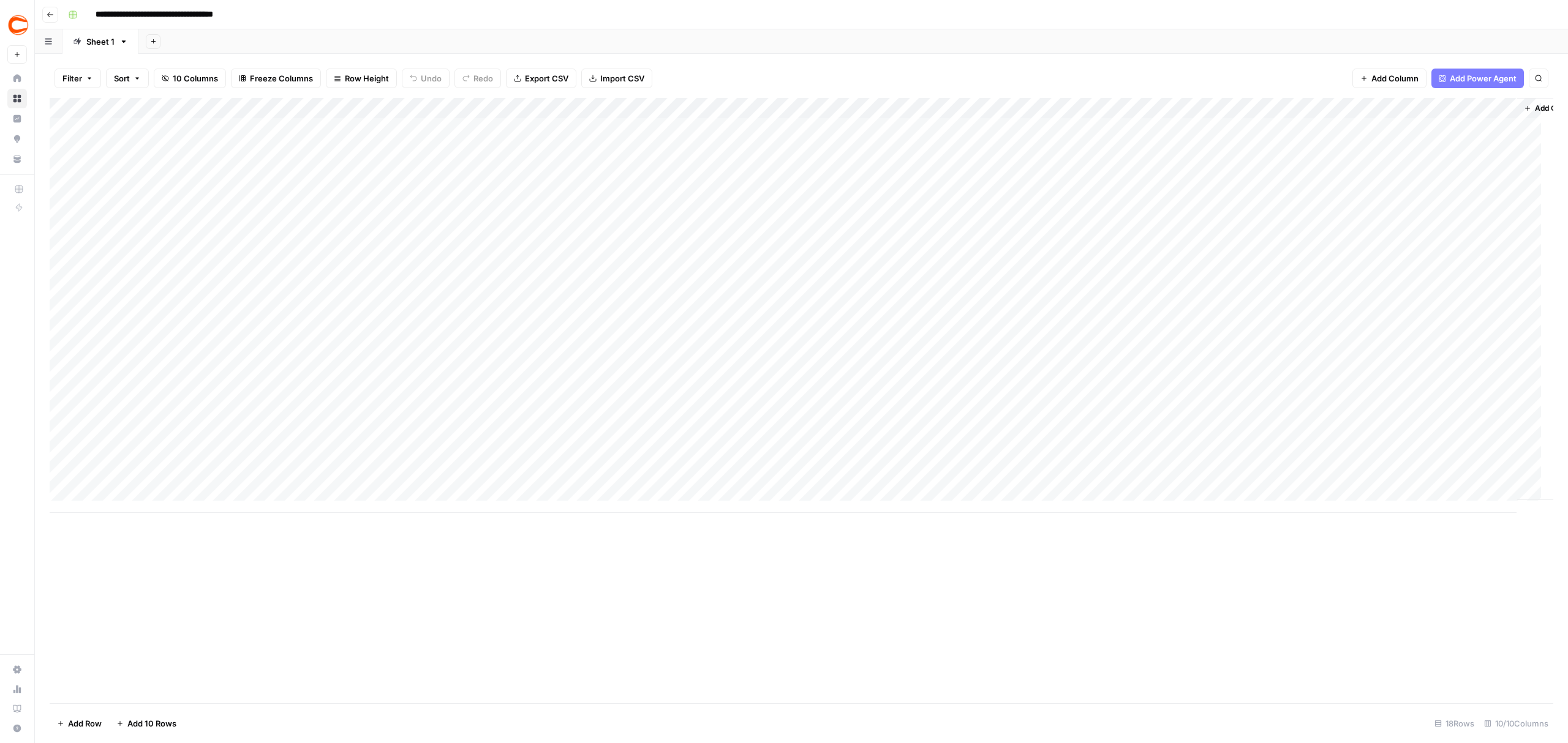
click at [804, 132] on div "Add Column" at bounding box center [801, 305] width 1504 height 415
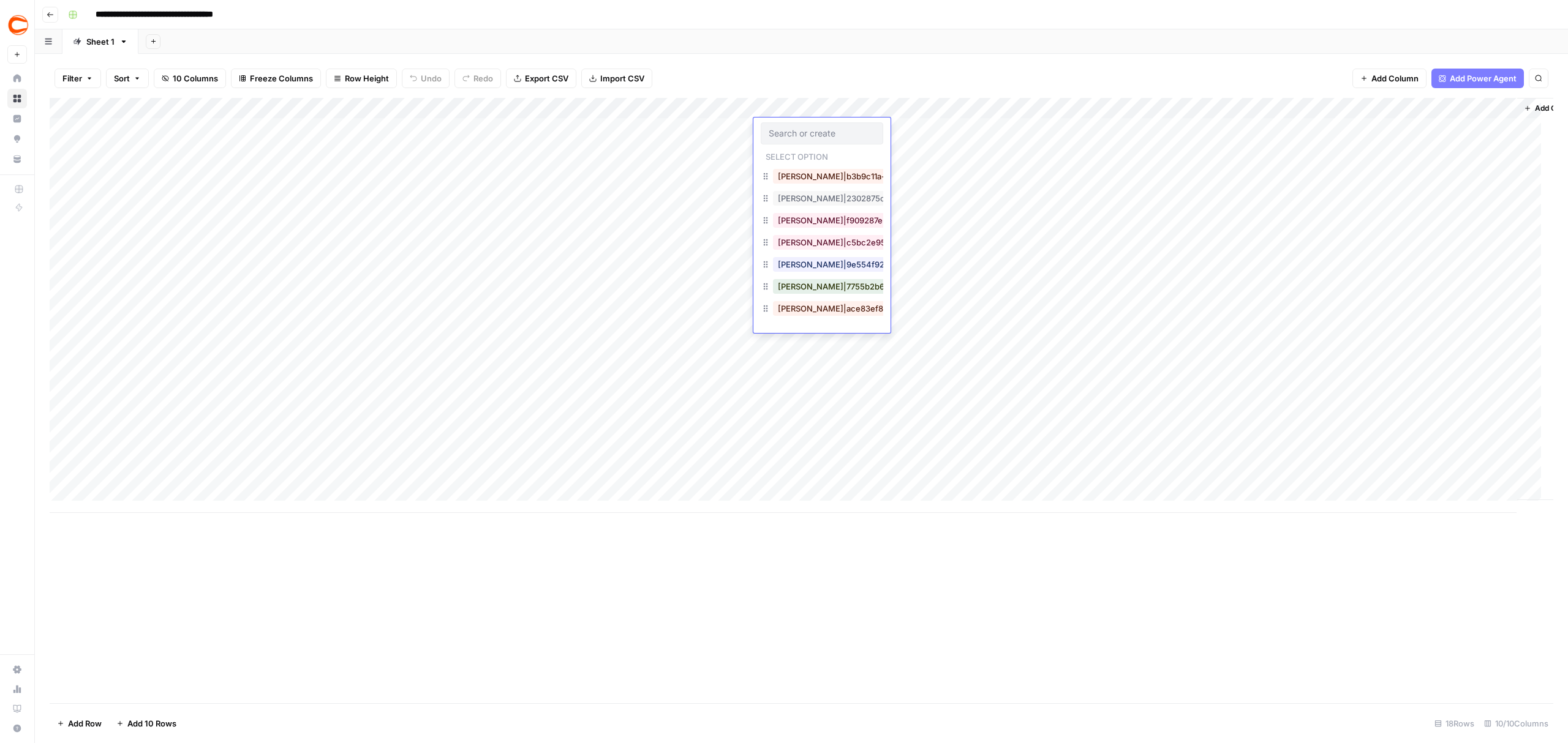
click at [804, 131] on input "text" at bounding box center [822, 133] width 106 height 11
click at [839, 131] on input "text" at bounding box center [822, 133] width 106 height 11
click at [789, 131] on input "text" at bounding box center [822, 133] width 106 height 11
click at [942, 147] on div "Add Column" at bounding box center [801, 305] width 1504 height 415
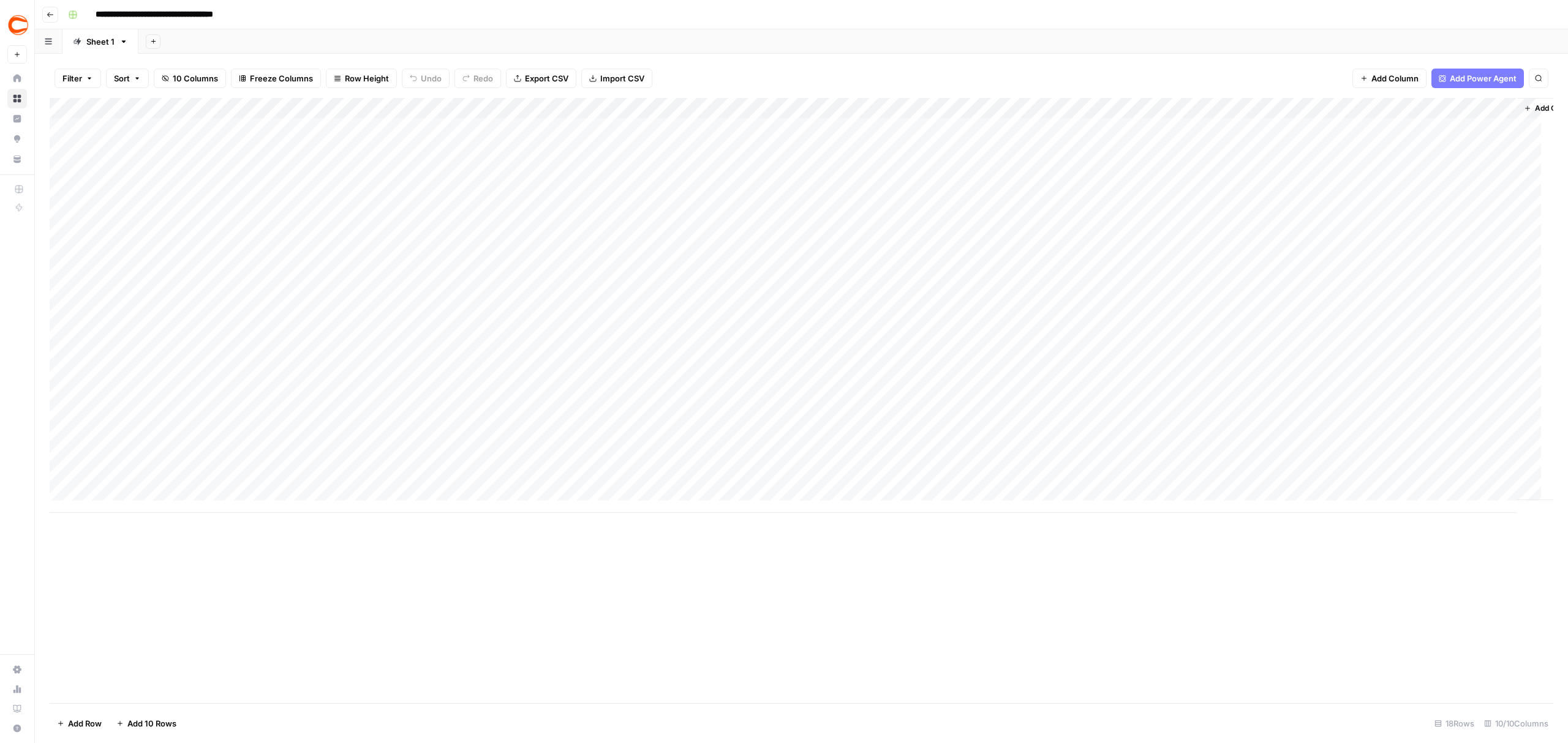
click at [836, 128] on div "Add Column" at bounding box center [801, 305] width 1504 height 415
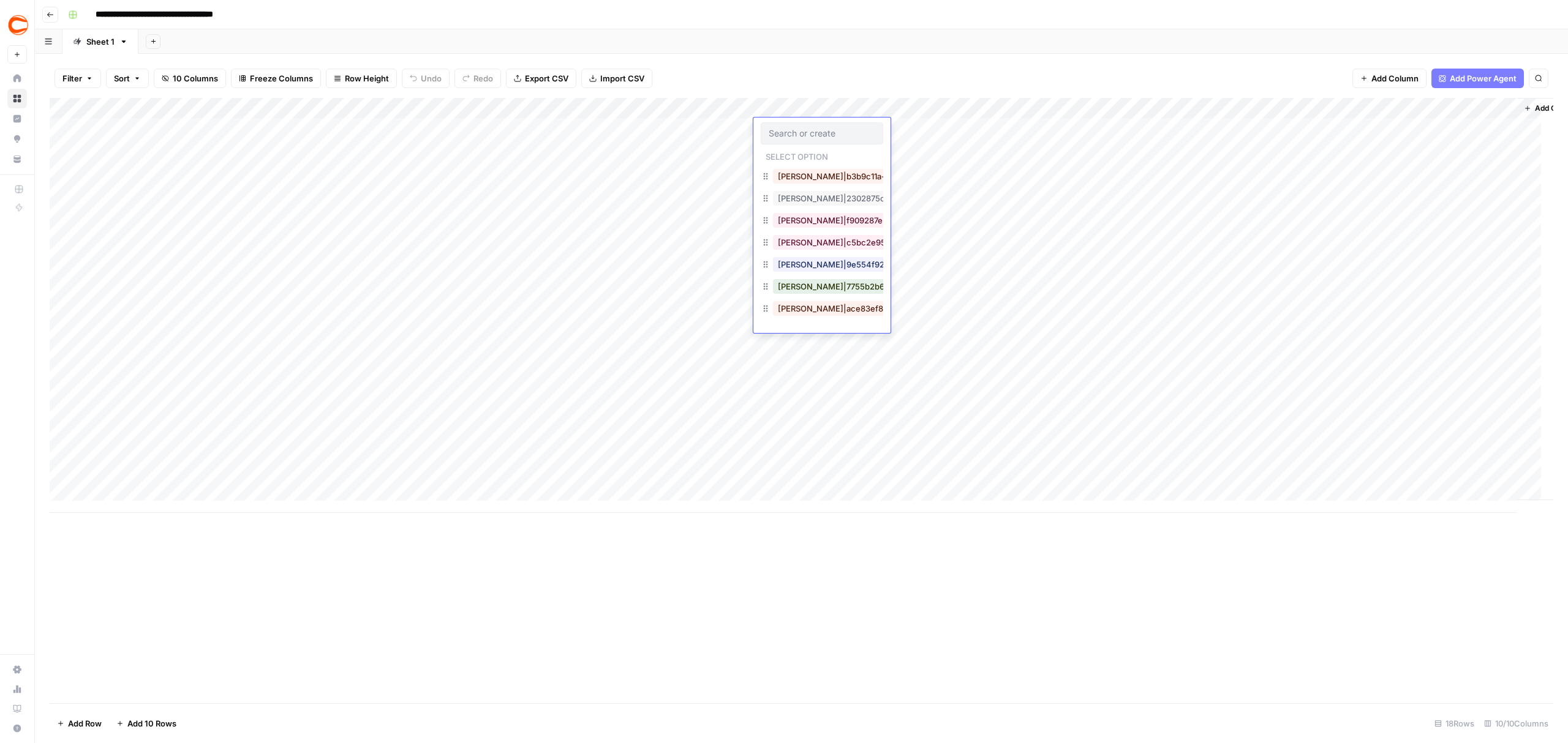
click at [687, 169] on div "Add Column" at bounding box center [801, 305] width 1504 height 415
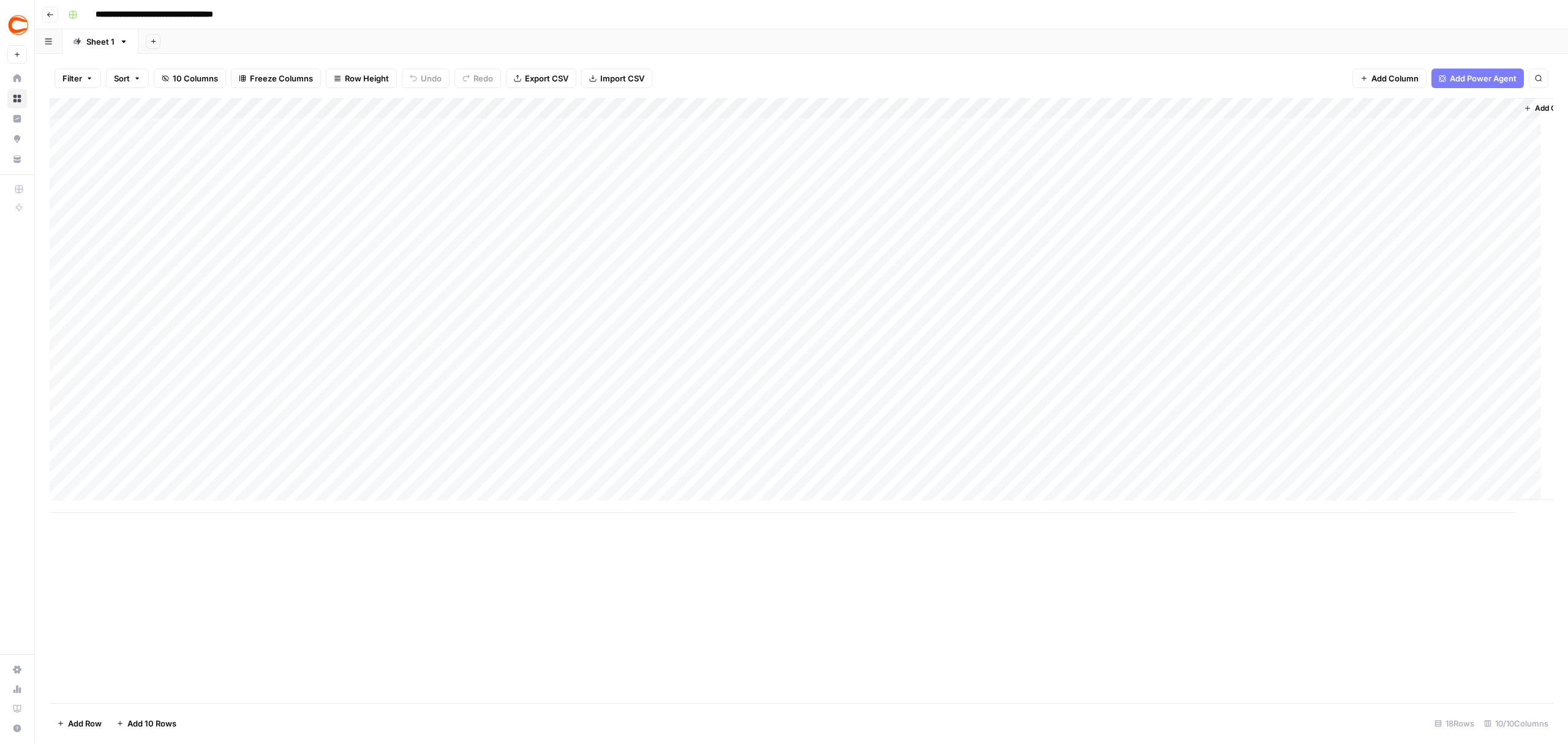
click at [815, 134] on div "Add Column" at bounding box center [801, 305] width 1504 height 415
click at [796, 129] on div "Add Column" at bounding box center [801, 305] width 1504 height 415
click at [687, 174] on div "Add Column" at bounding box center [801, 305] width 1504 height 415
click at [829, 126] on div "Add Column" at bounding box center [801, 305] width 1504 height 415
click at [802, 133] on div "Add Column" at bounding box center [801, 305] width 1504 height 415
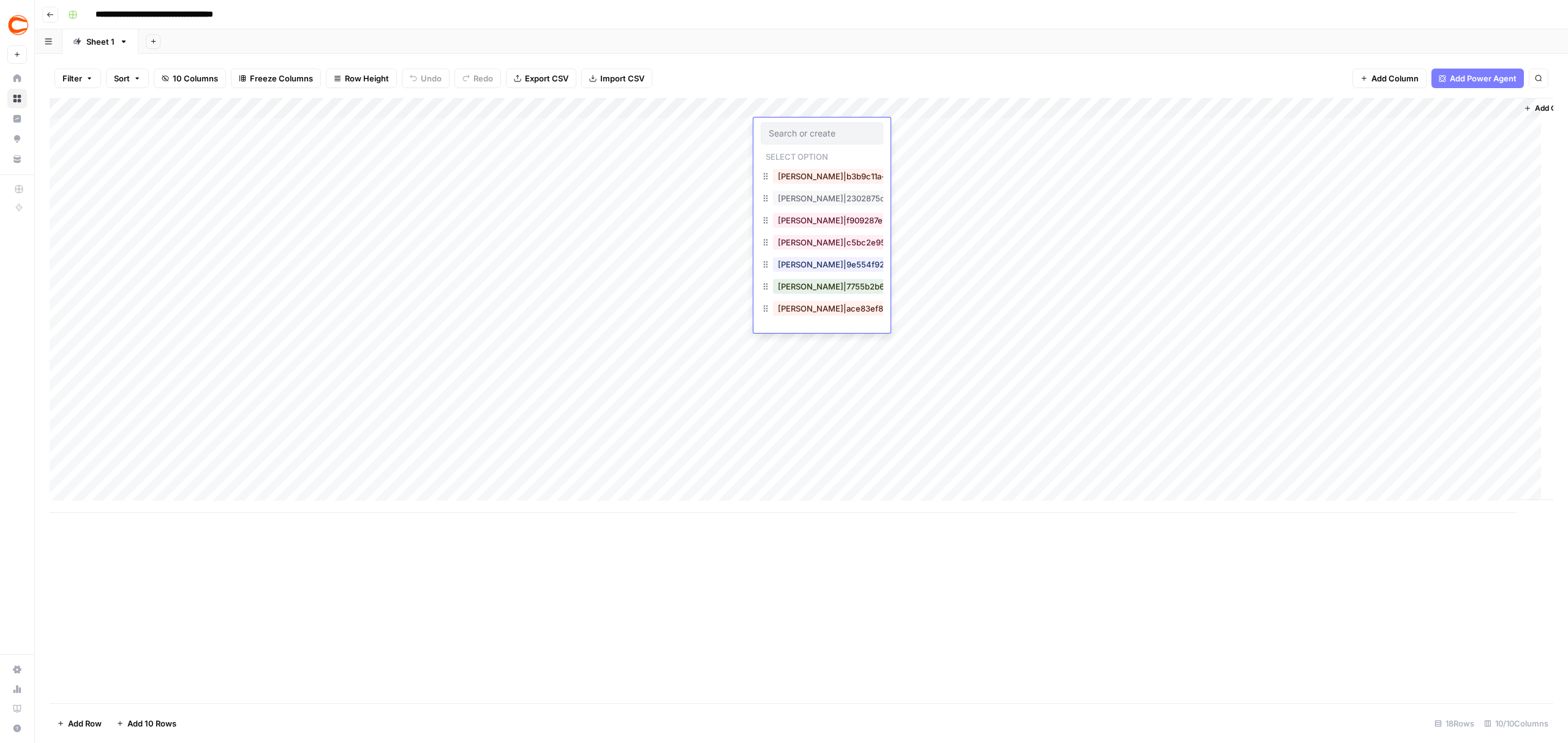
click at [668, 297] on div "Add Column" at bounding box center [801, 305] width 1504 height 415
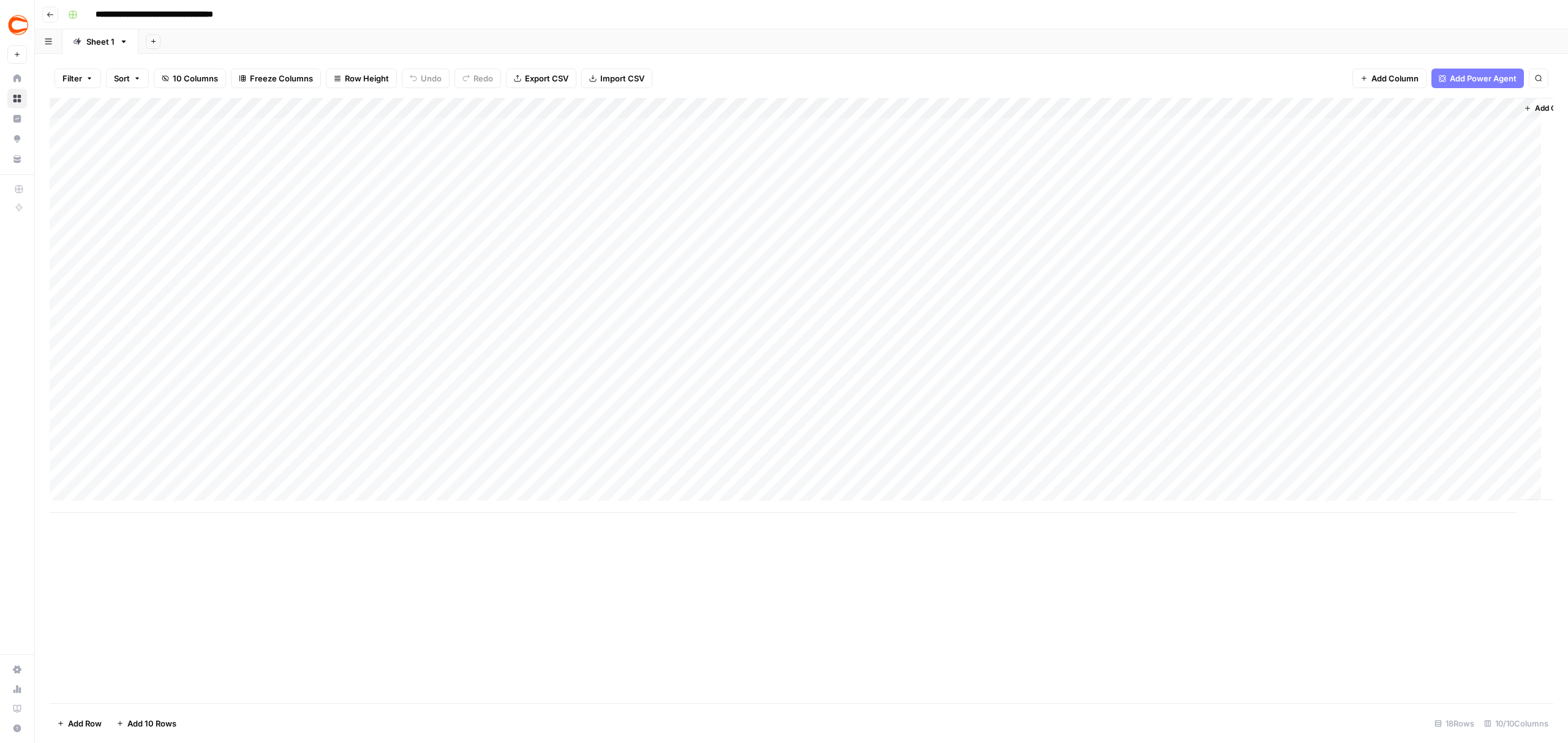
click at [791, 134] on div "Add Column" at bounding box center [801, 305] width 1504 height 415
type input "d"
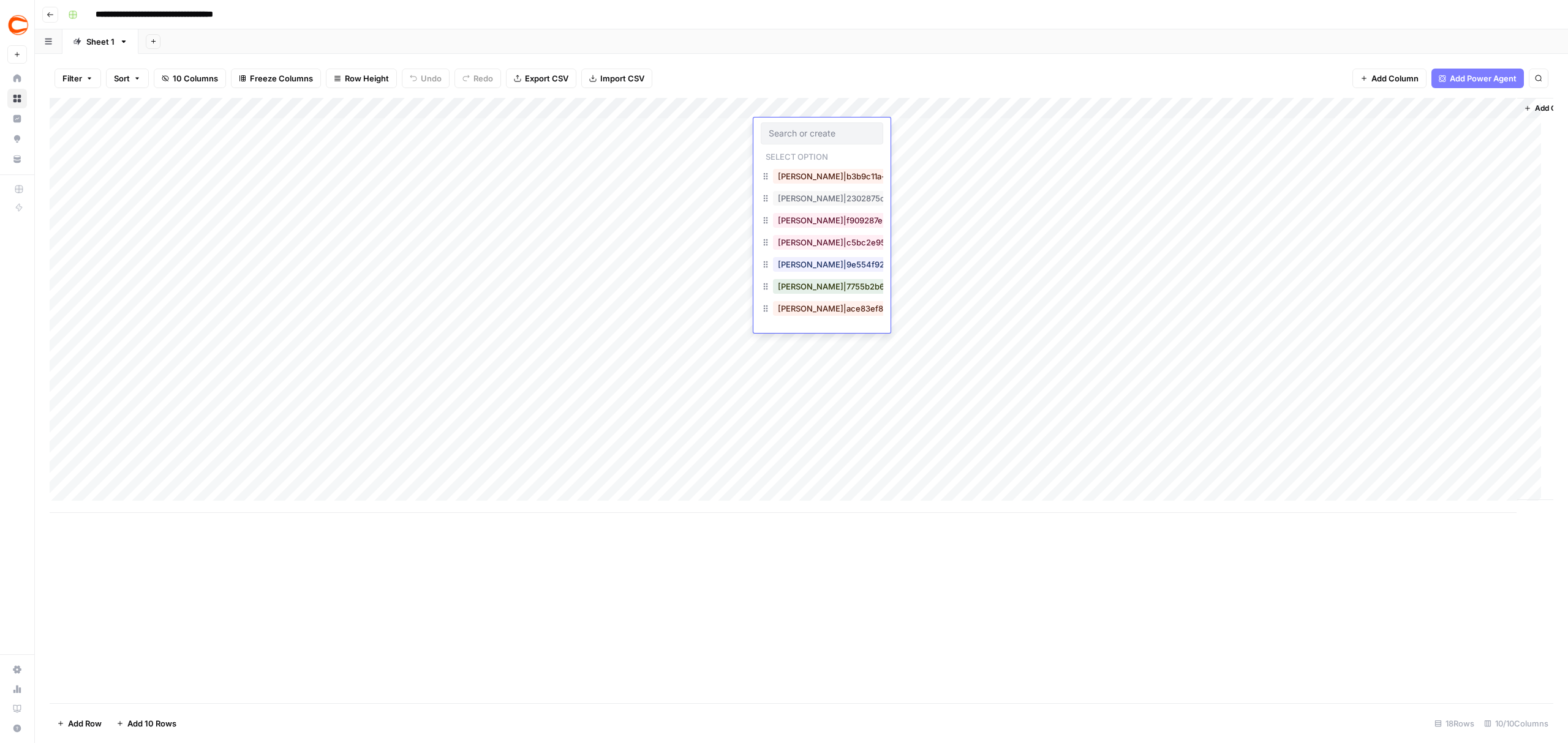
click at [930, 137] on div "Add Column" at bounding box center [801, 305] width 1504 height 415
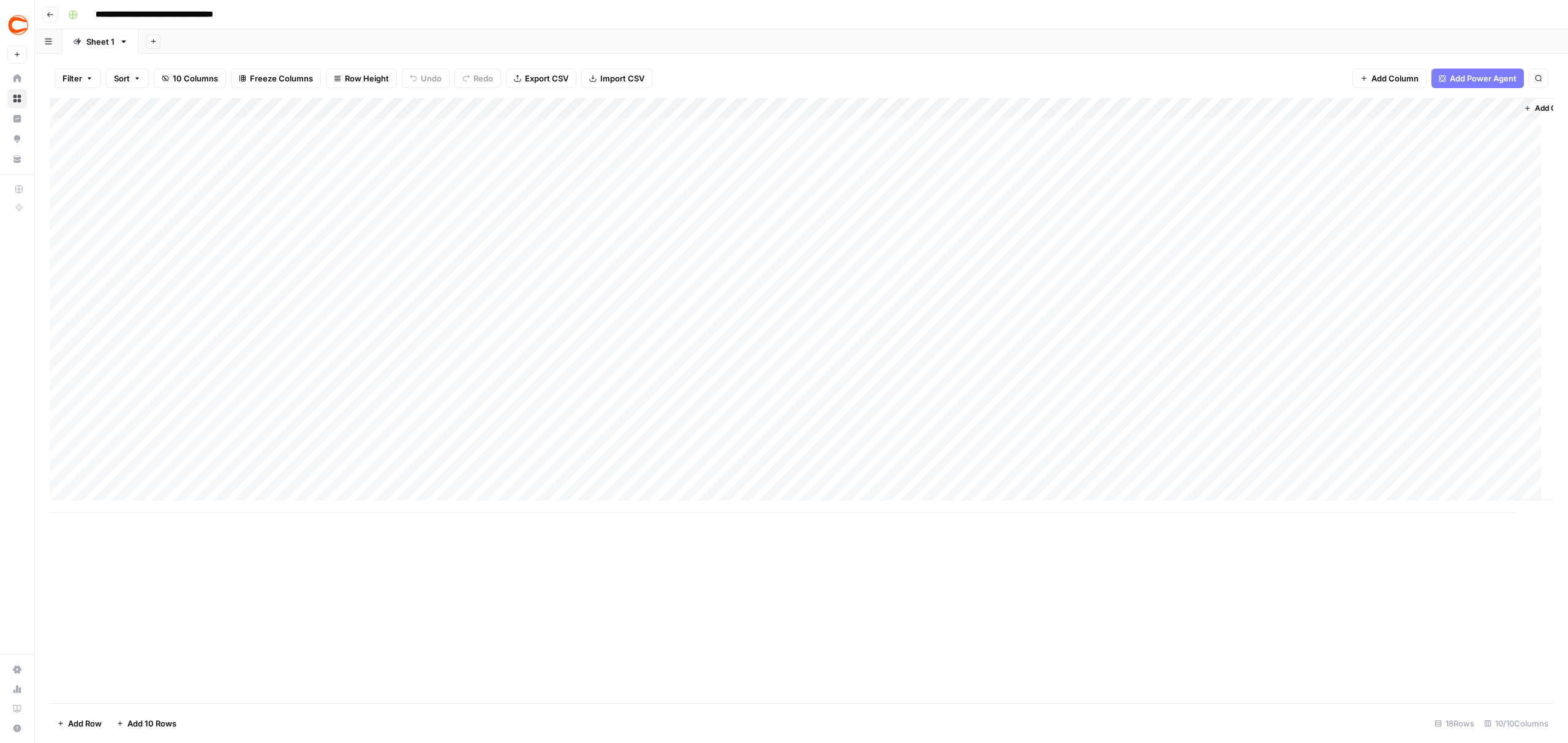
click at [836, 140] on div "Add Column" at bounding box center [801, 305] width 1504 height 415
click at [836, 131] on div "Add Column" at bounding box center [801, 305] width 1504 height 415
type input "aisha"
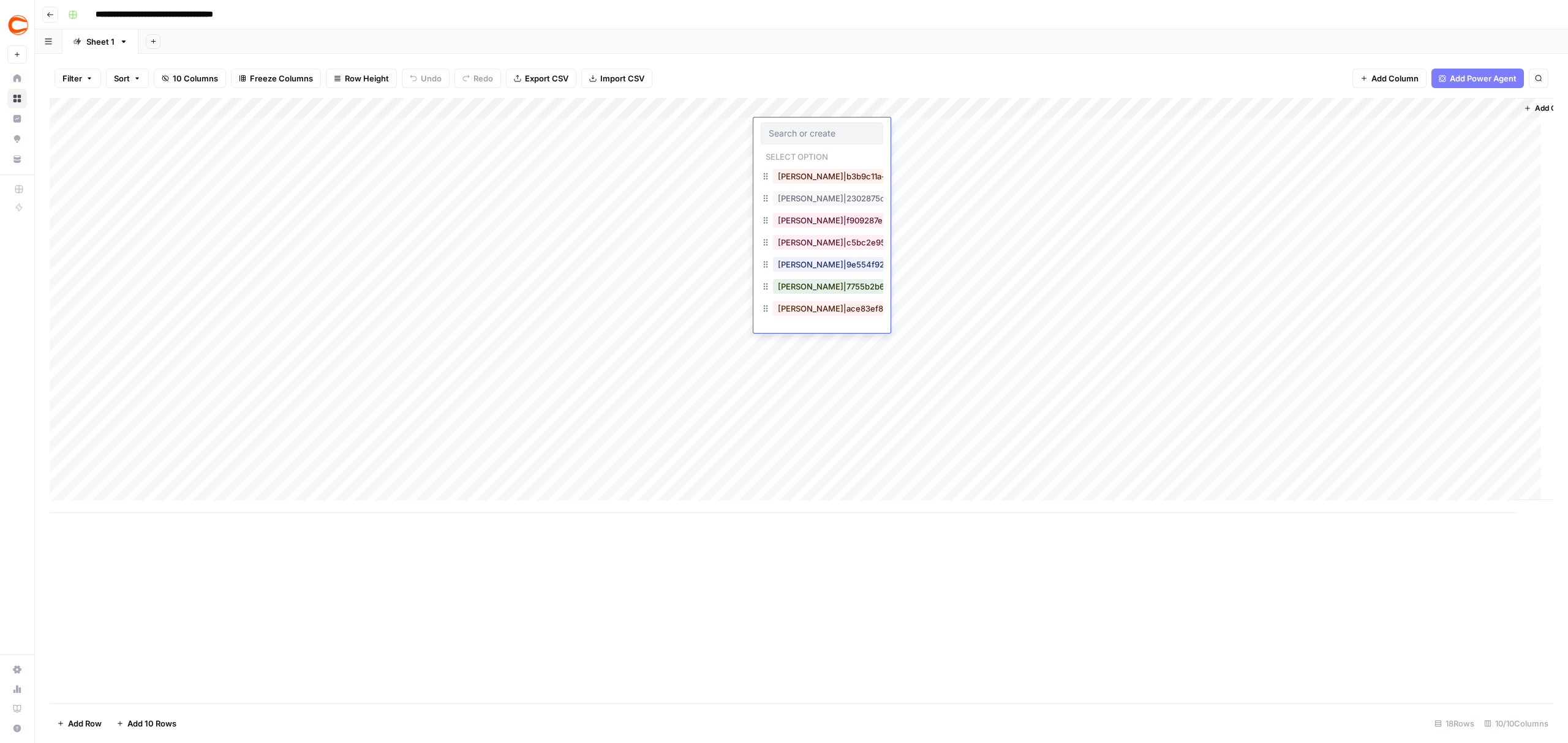
click at [763, 548] on div "Add Column" at bounding box center [801, 400] width 1504 height 606
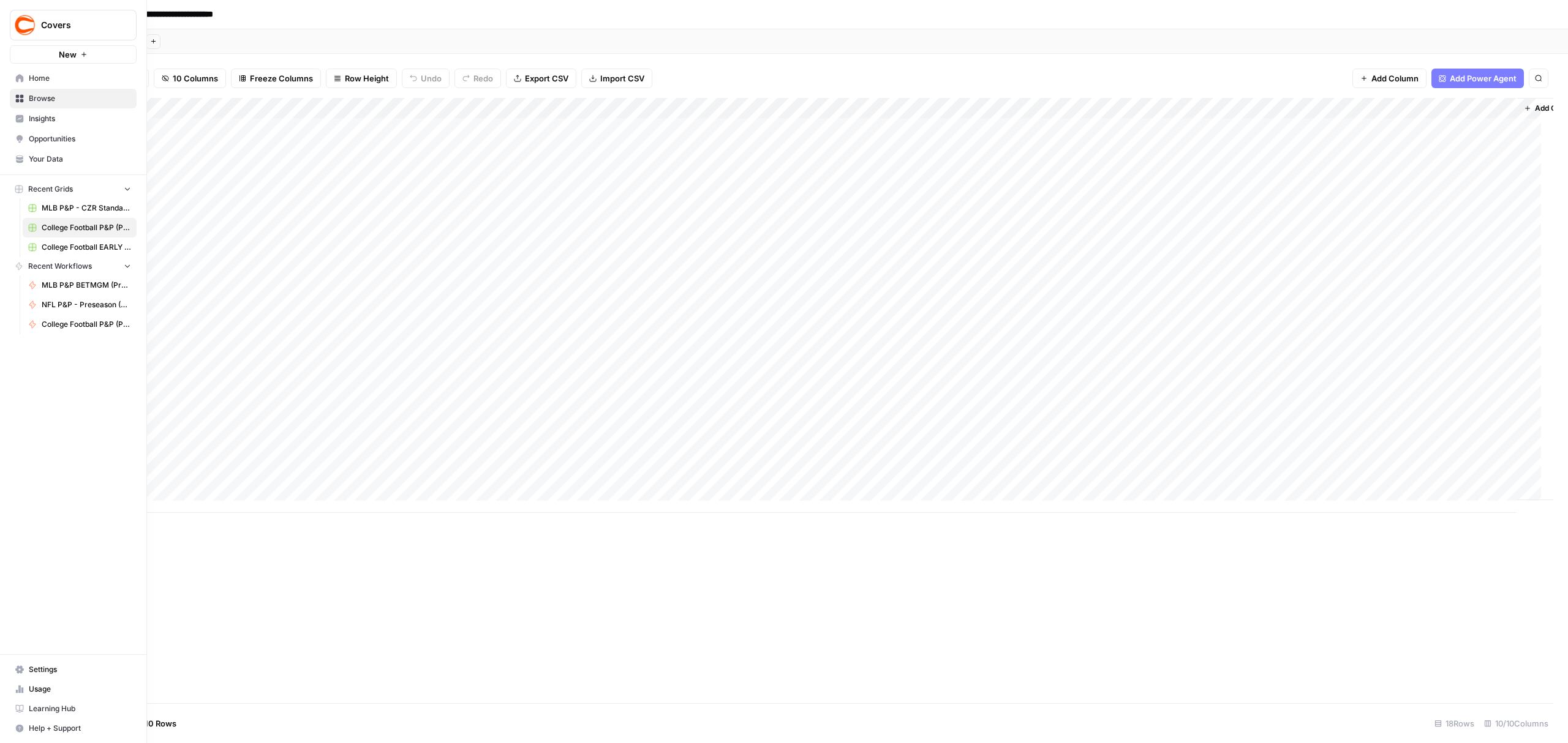
click at [51, 666] on span "Settings" at bounding box center [80, 669] width 103 height 11
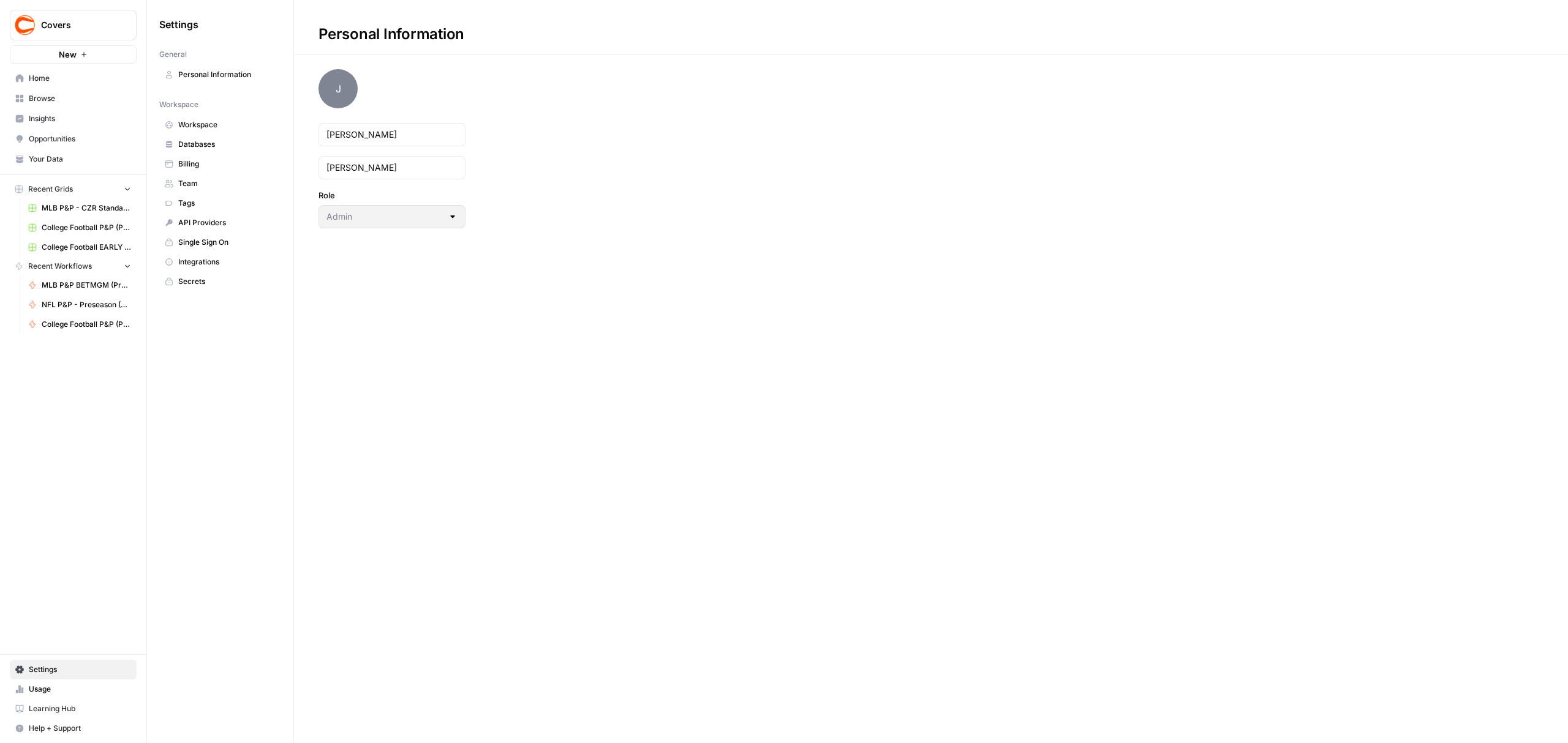
click at [33, 81] on span "Home" at bounding box center [80, 78] width 103 height 11
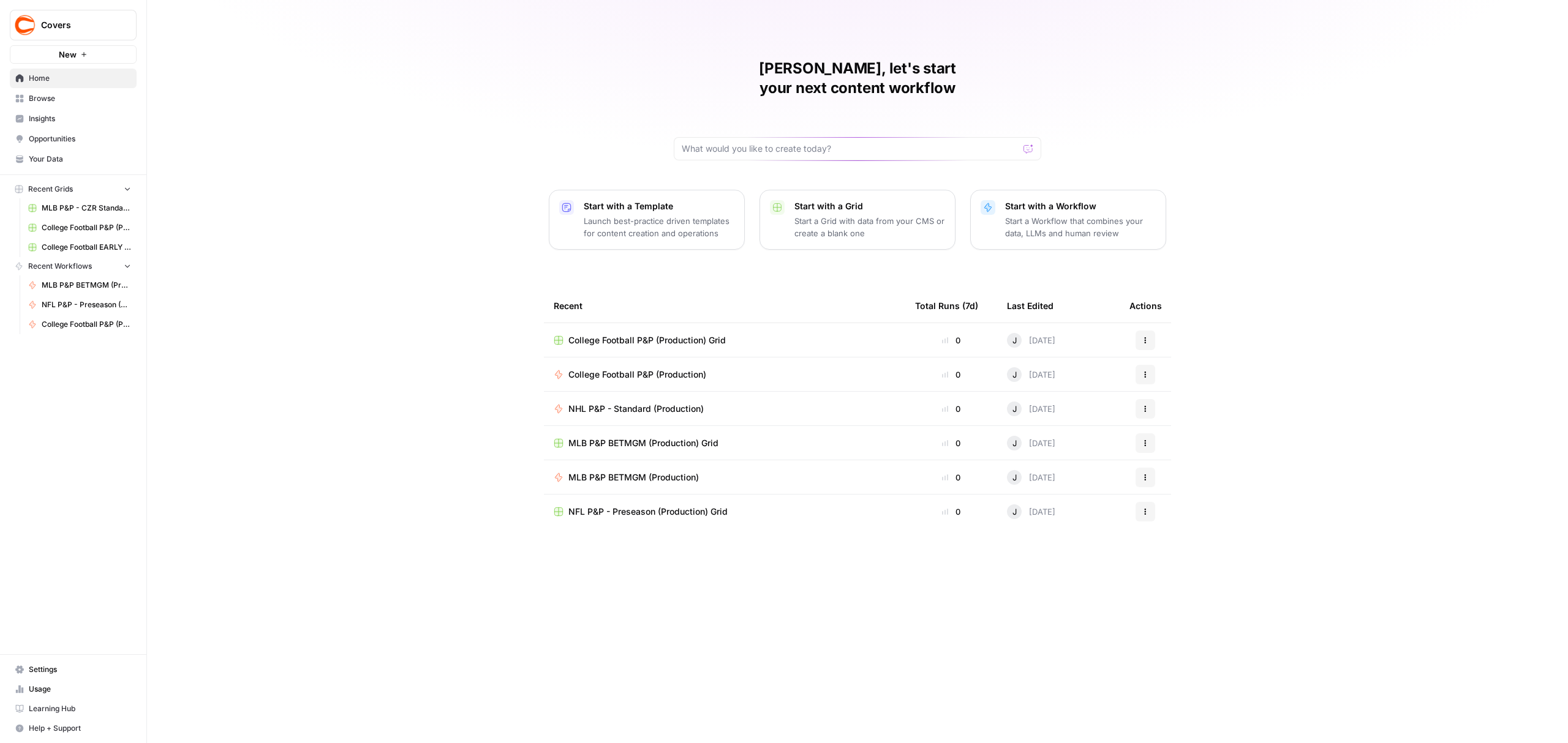
click at [65, 26] on span "Covers" at bounding box center [78, 25] width 74 height 12
click at [57, 140] on span "Log Out" at bounding box center [115, 138] width 168 height 12
click at [707, 334] on span "College Football P&P (Production) Grid" at bounding box center [648, 340] width 158 height 12
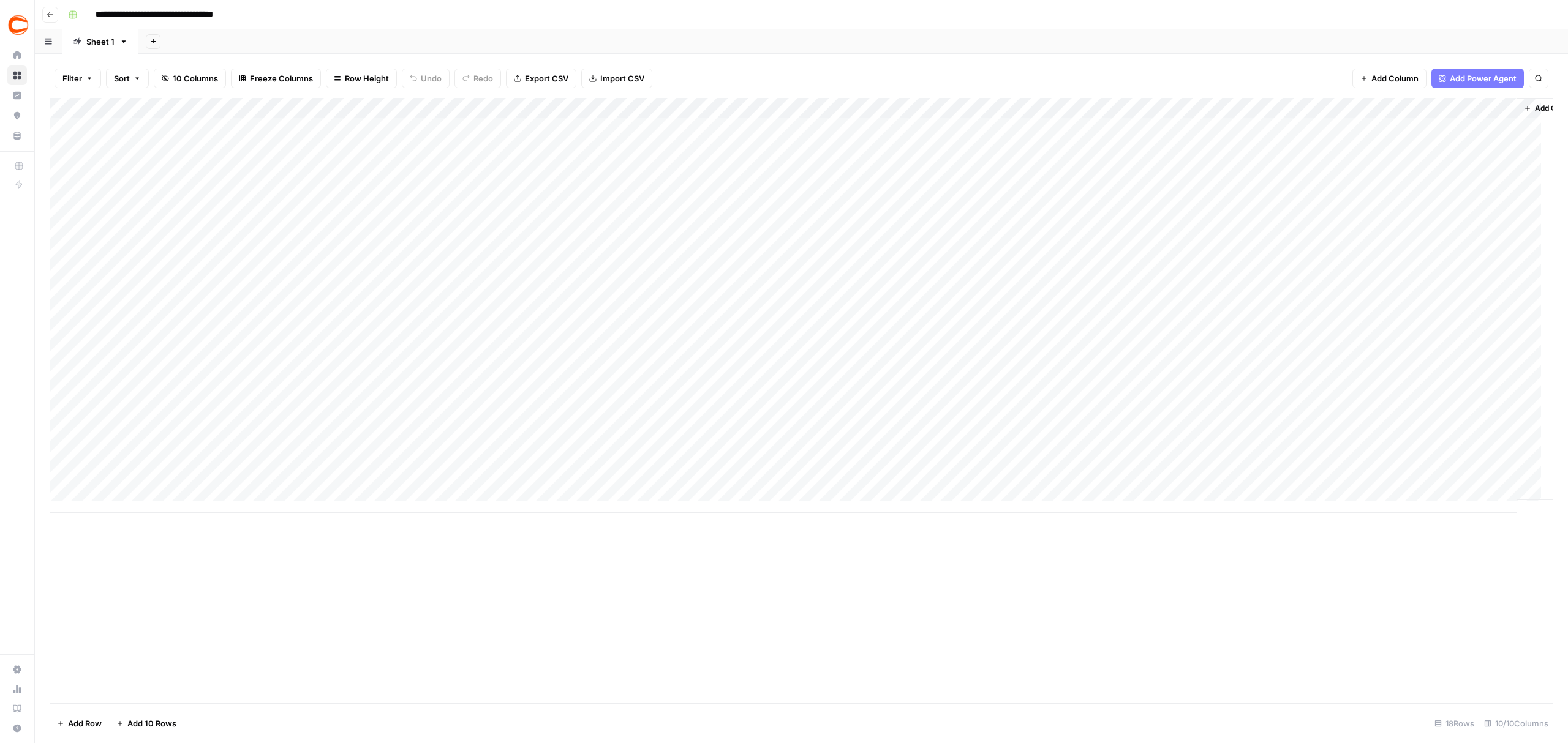
click at [789, 126] on div "Add Column" at bounding box center [801, 305] width 1504 height 415
click at [770, 125] on div "Add Column" at bounding box center [801, 305] width 1504 height 415
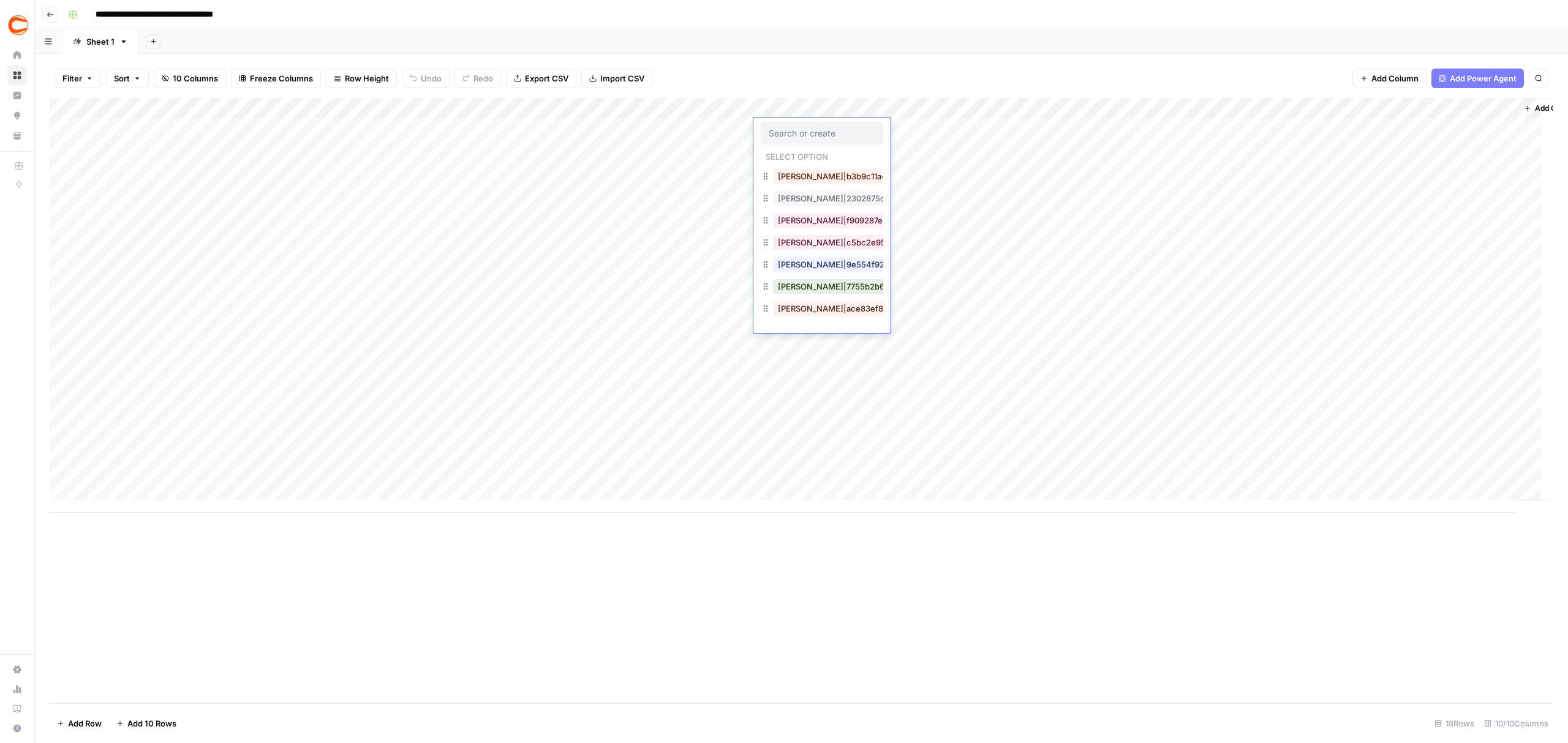
click at [697, 144] on div "Add Column" at bounding box center [801, 305] width 1504 height 415
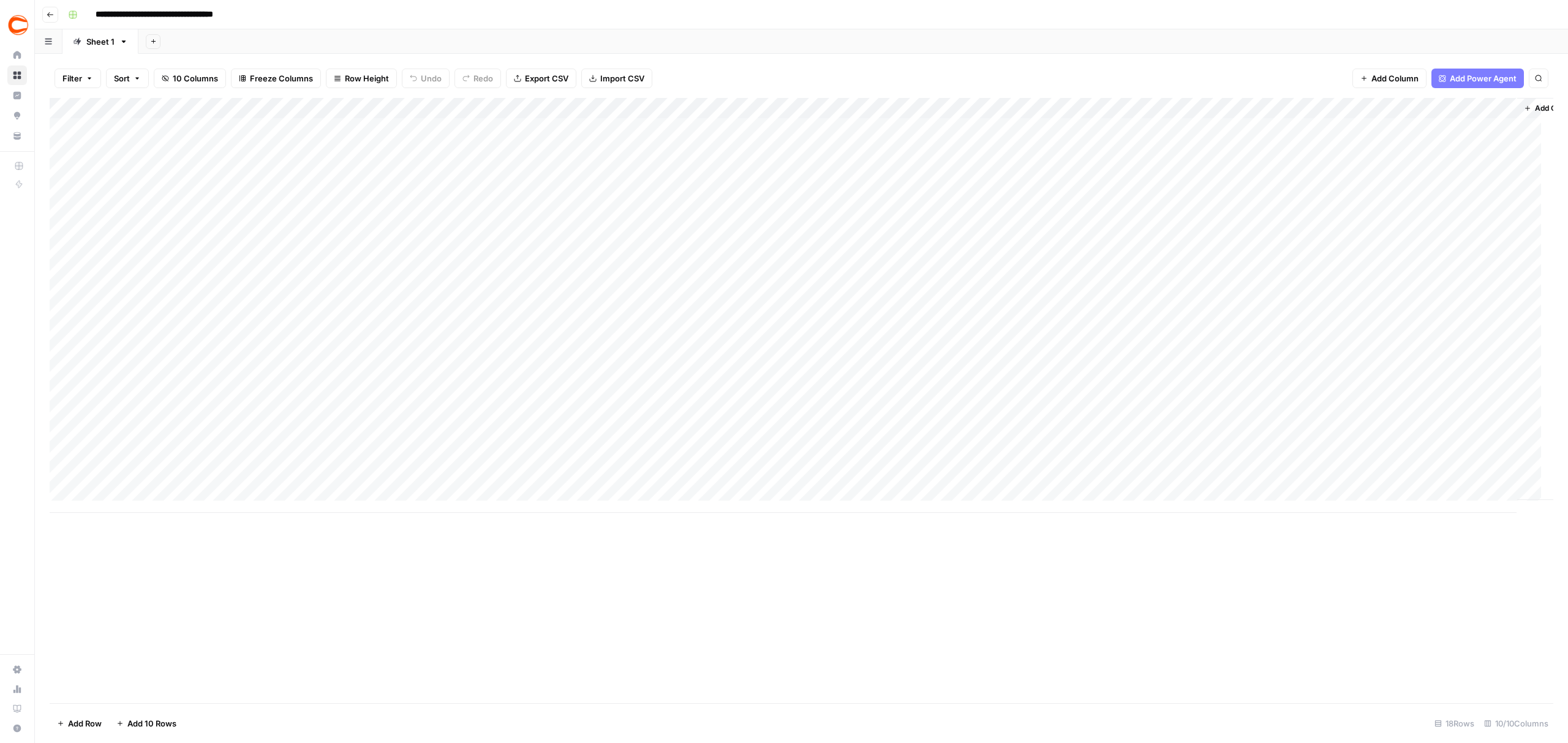
click at [787, 130] on div "Add Column" at bounding box center [801, 305] width 1504 height 415
click at [816, 133] on div "Add Column" at bounding box center [801, 305] width 1504 height 415
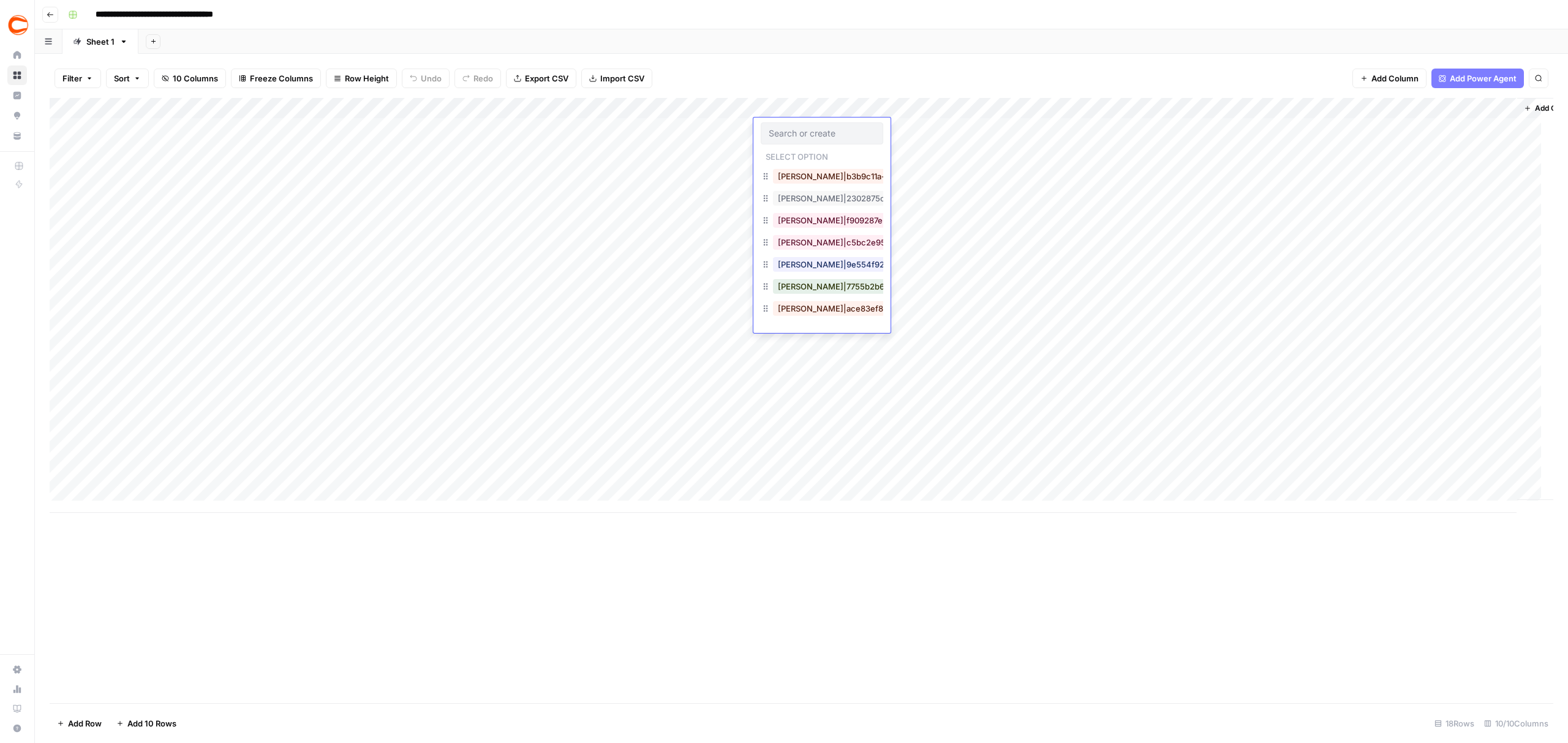
click at [926, 152] on div "Add Column" at bounding box center [801, 305] width 1504 height 415
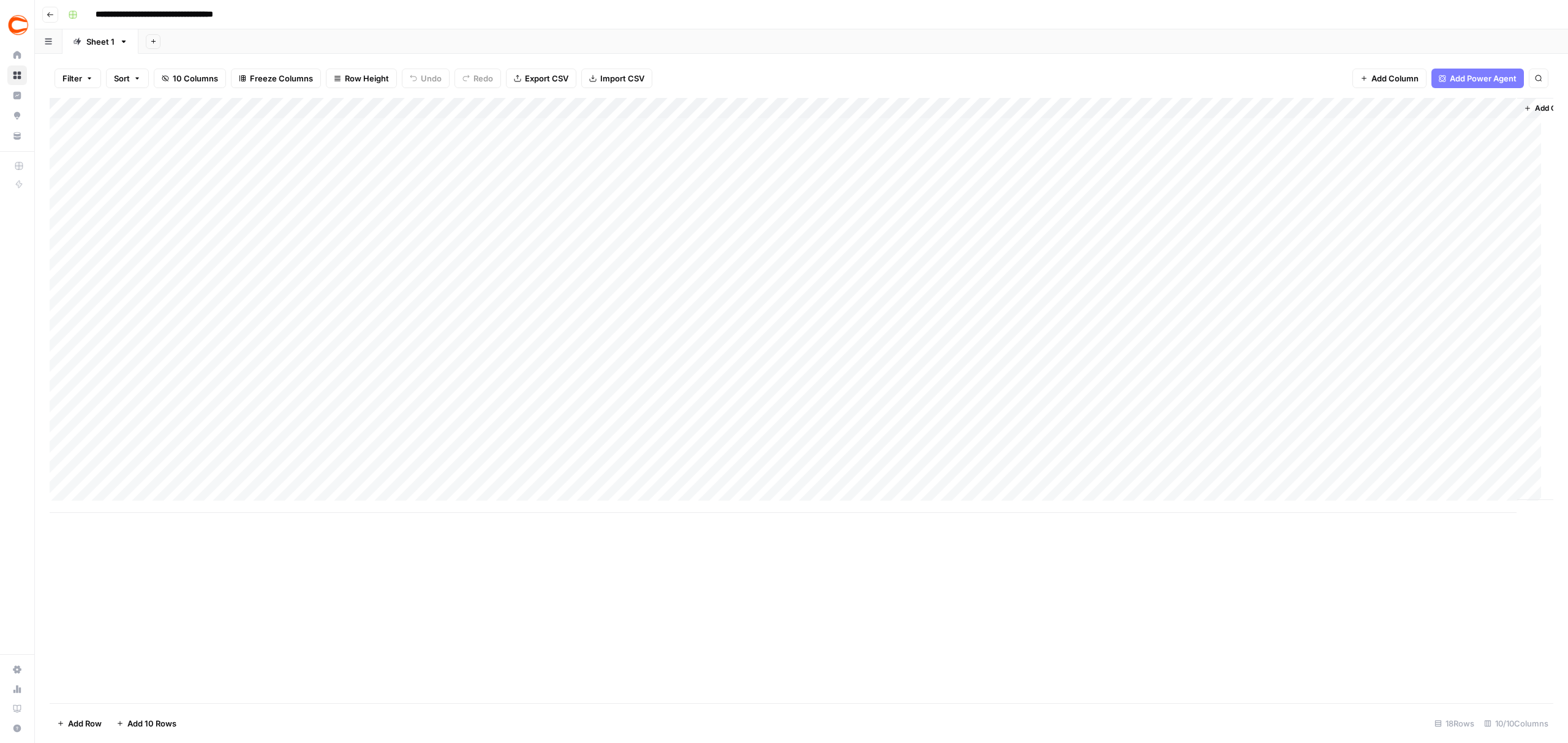
click at [798, 155] on div "Add Column" at bounding box center [801, 305] width 1504 height 415
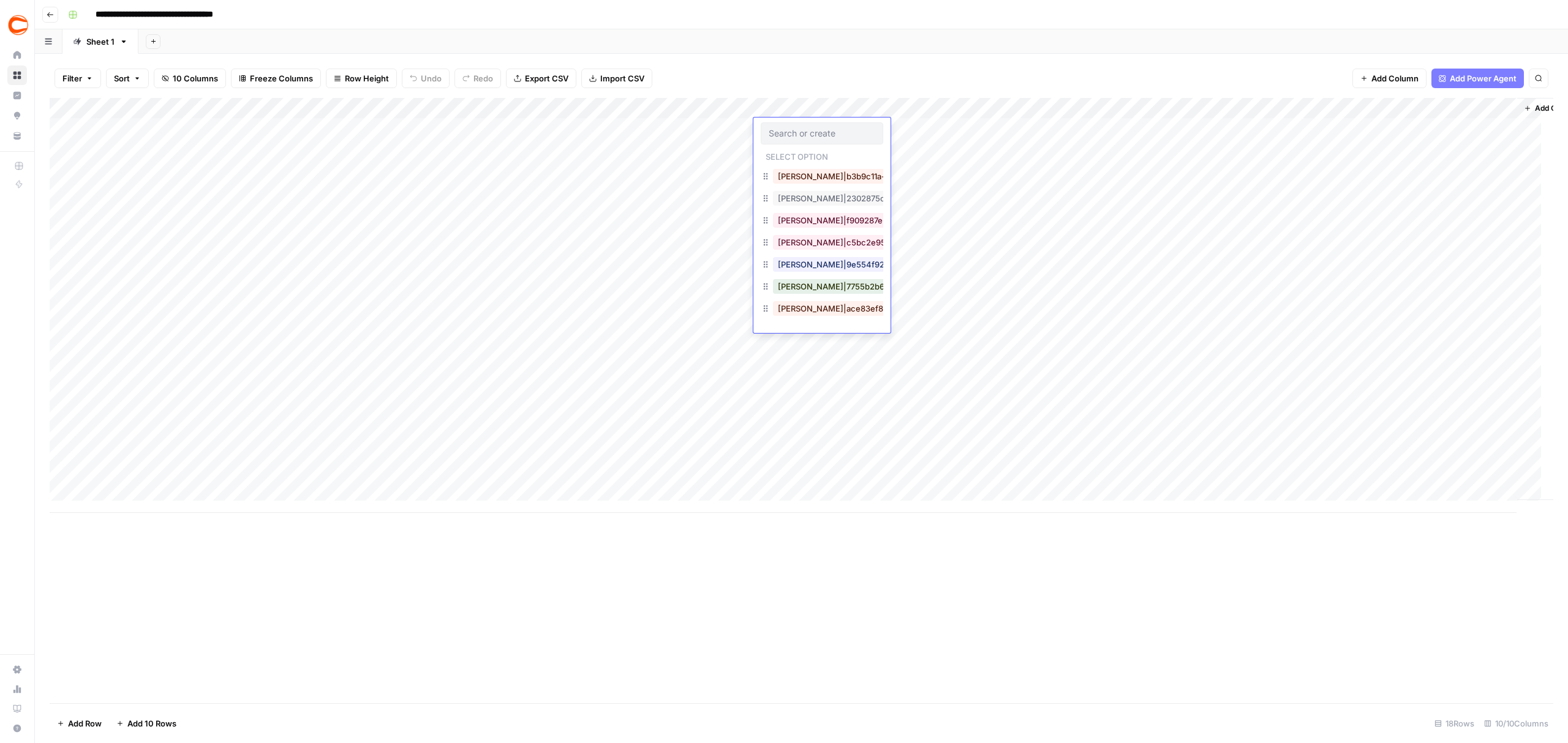
drag, startPoint x: 823, startPoint y: 446, endPoint x: 808, endPoint y: 331, distance: 116.0
click at [823, 446] on div "Add Column" at bounding box center [801, 305] width 1504 height 415
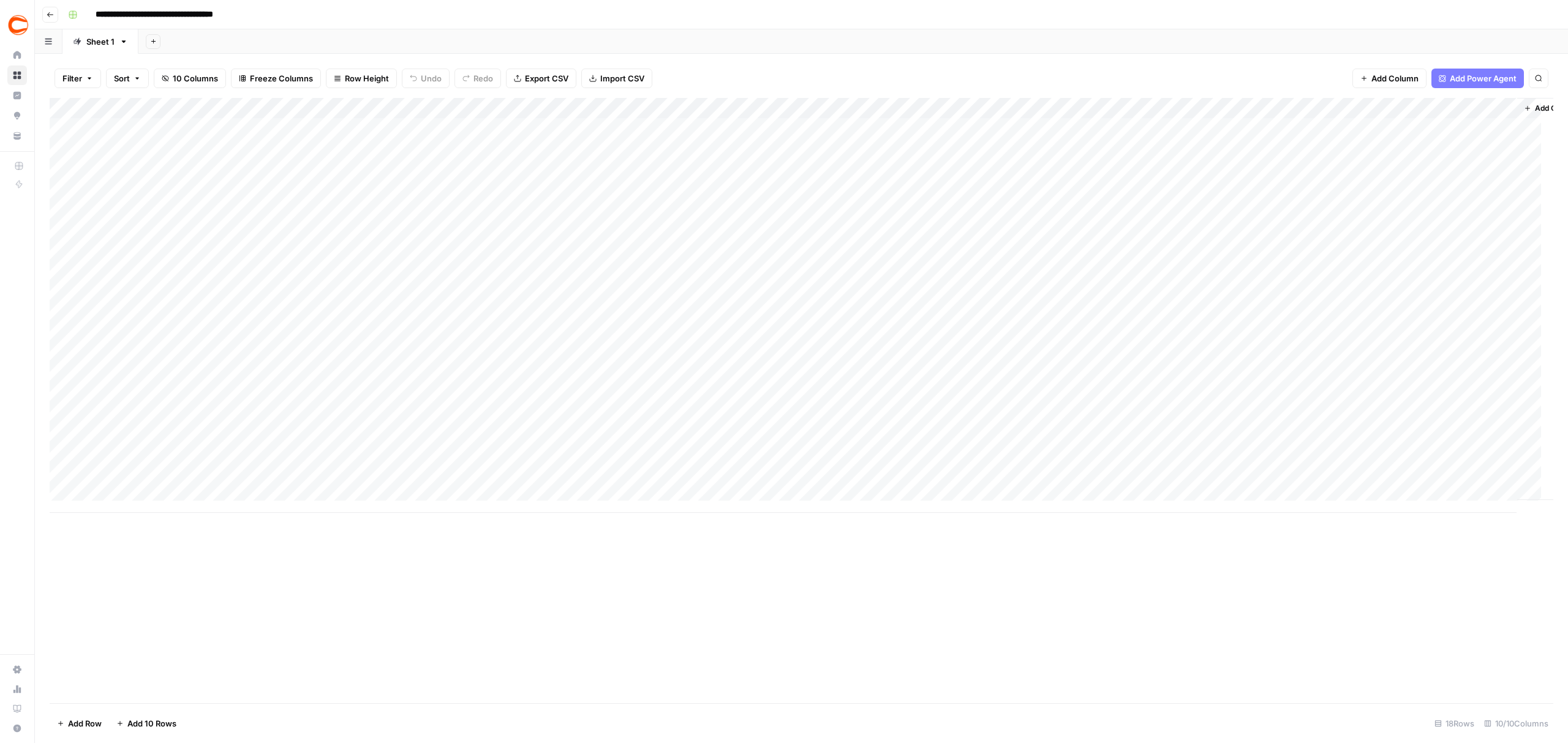
click at [796, 208] on div "Add Column" at bounding box center [801, 305] width 1504 height 415
click at [761, 111] on div "Add Column" at bounding box center [801, 305] width 1504 height 415
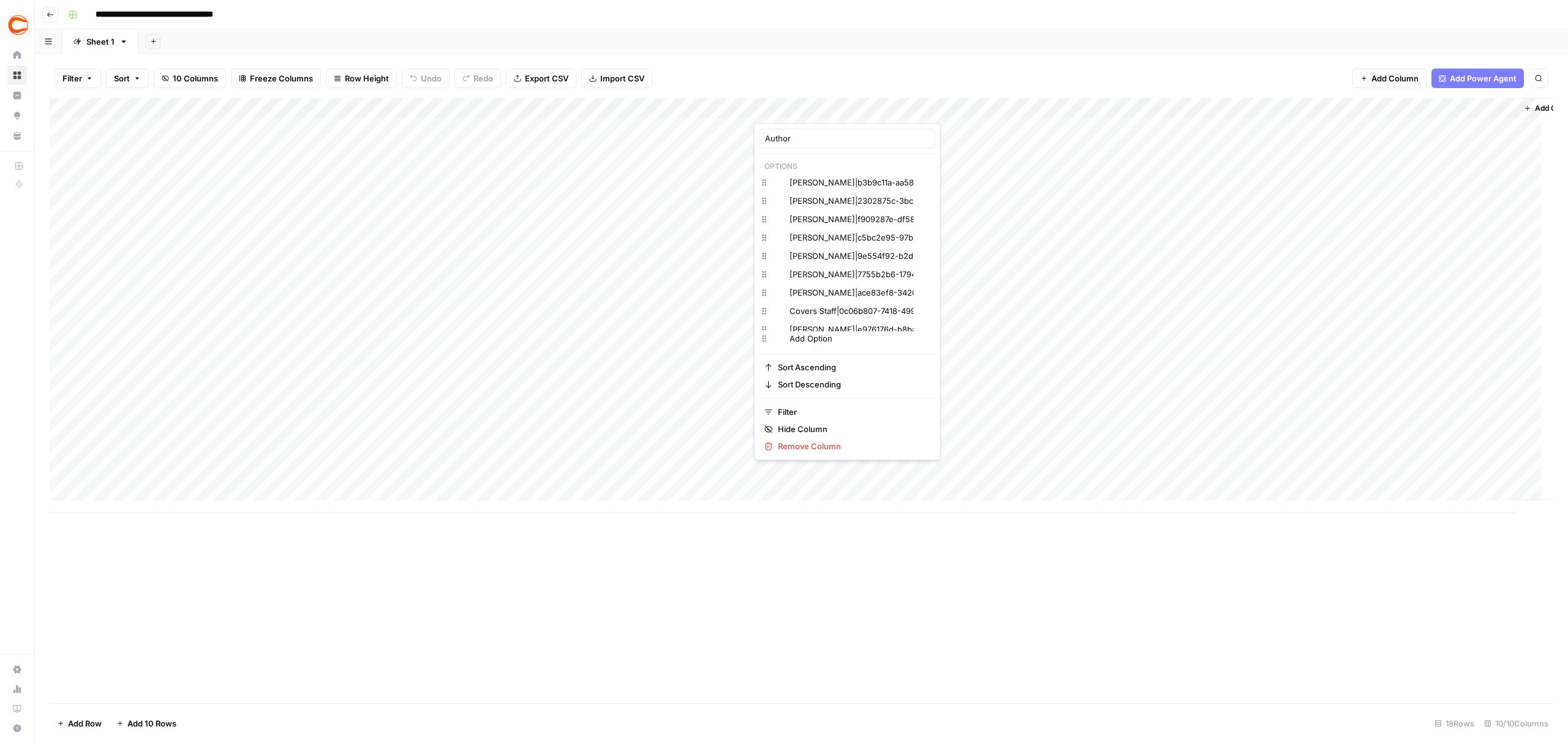
type input "Author"
click at [828, 189] on input "[PERSON_NAME]|b3b9c11a-aa58-42da-a776-106d53176e2f" at bounding box center [851, 182] width 124 height 12
click at [816, 184] on input "[PERSON_NAME]|b3b9c11a-aa58-42da-a776-106d53176e2f" at bounding box center [851, 182] width 124 height 12
click at [732, 184] on div "Add Column" at bounding box center [801, 305] width 1504 height 415
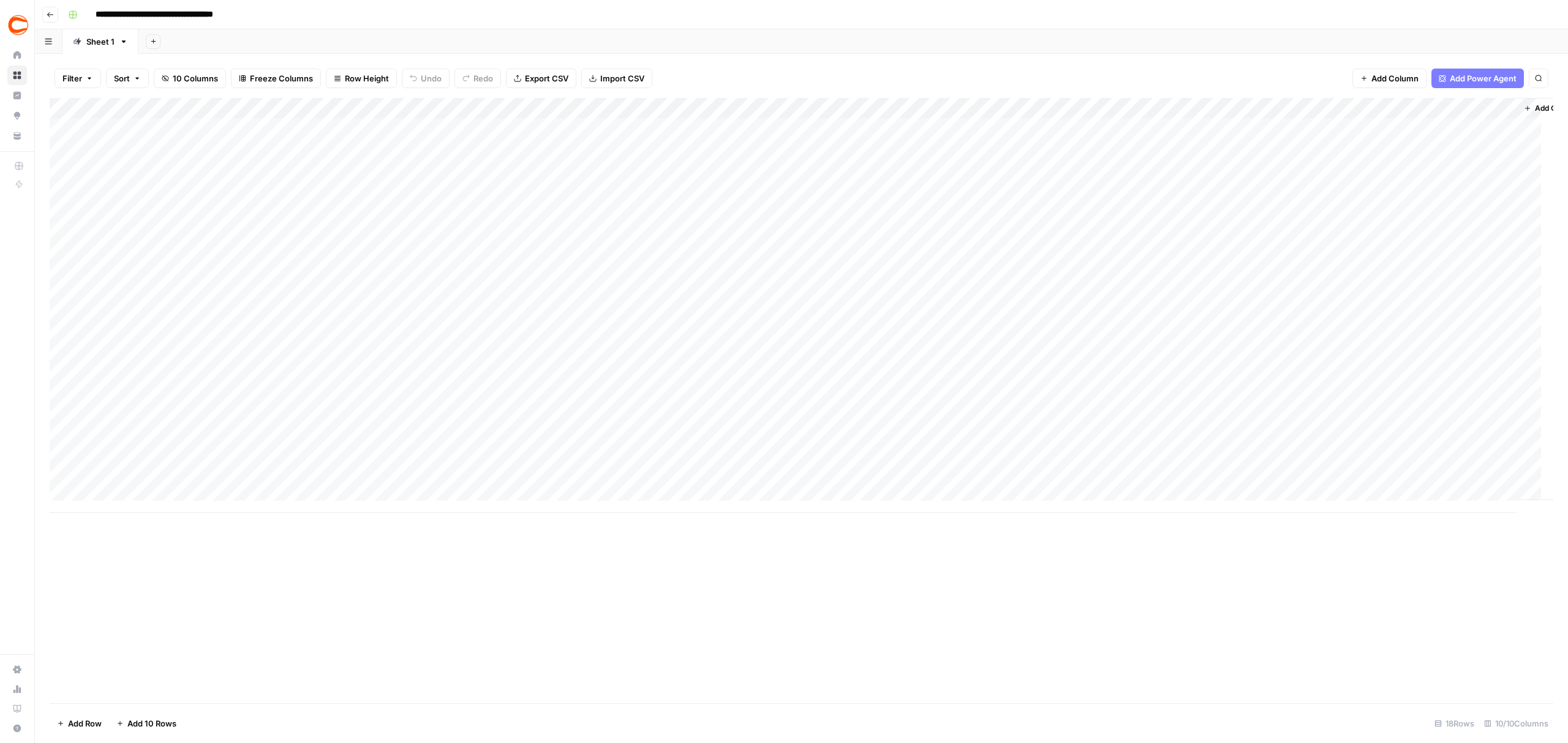
click at [343, 376] on div "Add Column" at bounding box center [801, 305] width 1504 height 415
click at [784, 126] on div "Add Column" at bounding box center [801, 305] width 1504 height 415
click at [834, 204] on div "Add Column" at bounding box center [801, 305] width 1504 height 415
click at [882, 143] on div "Add Column" at bounding box center [801, 305] width 1504 height 415
type input "chris"
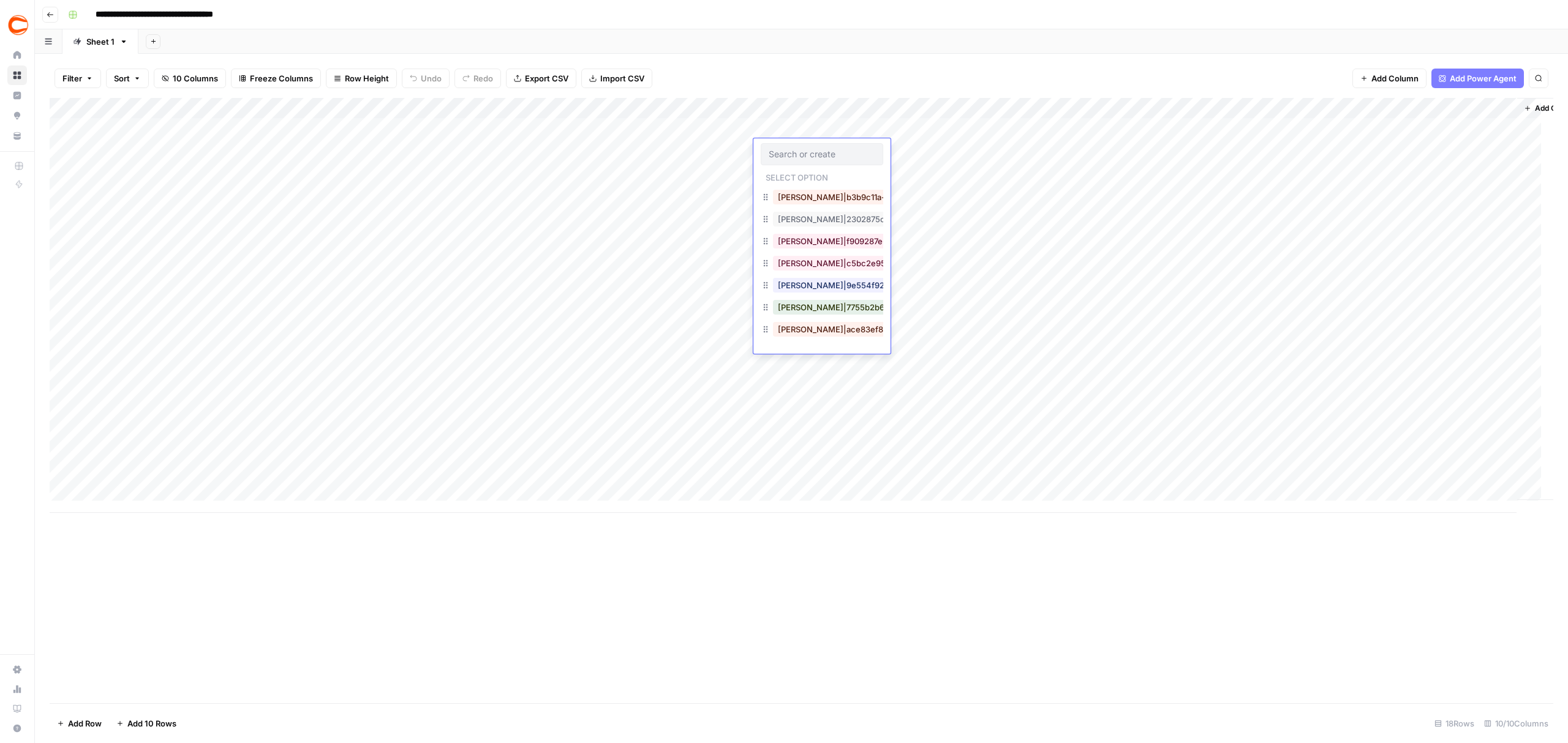
click at [555, 292] on div "Add Column" at bounding box center [801, 305] width 1504 height 415
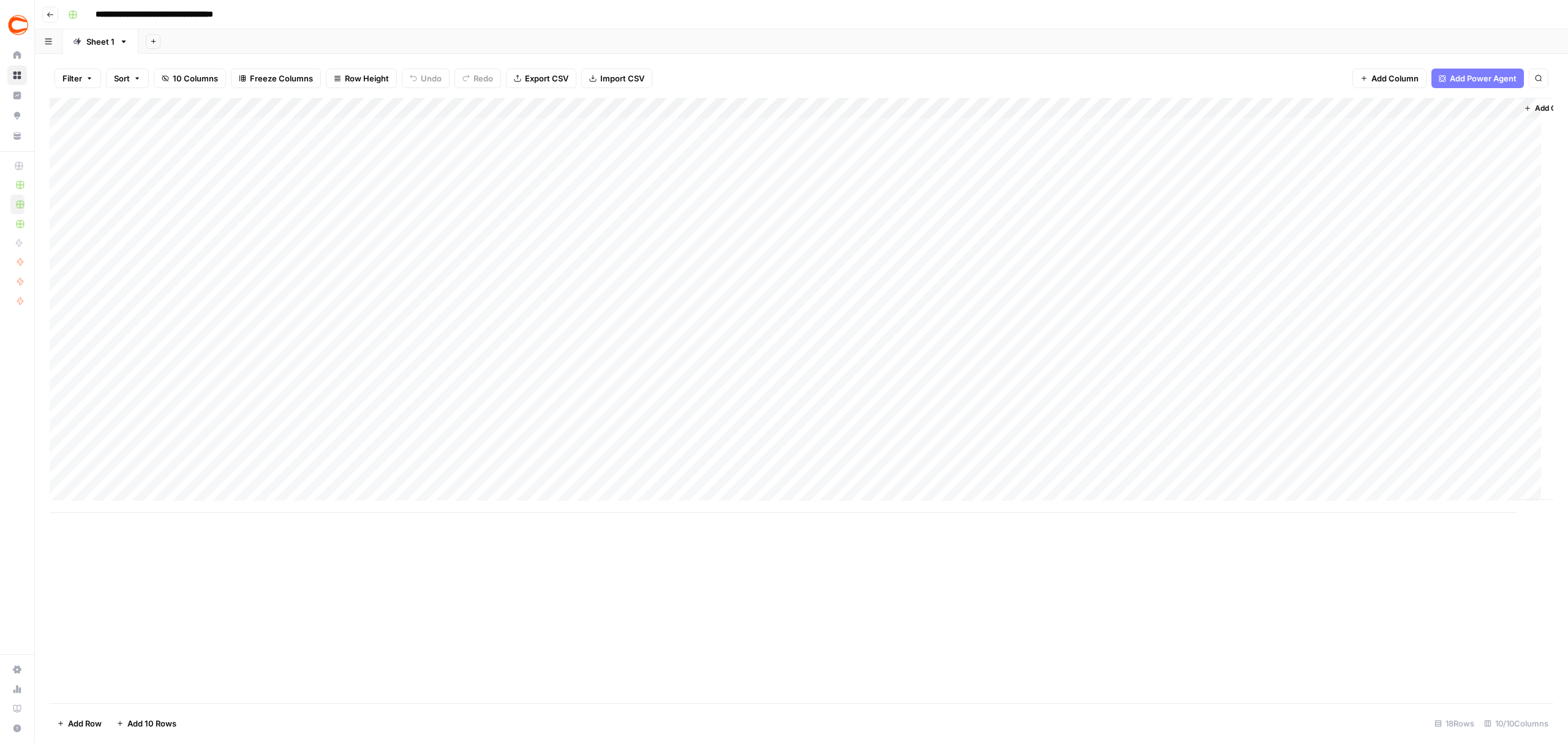
click at [43, 15] on button "Go back" at bounding box center [50, 14] width 16 height 16
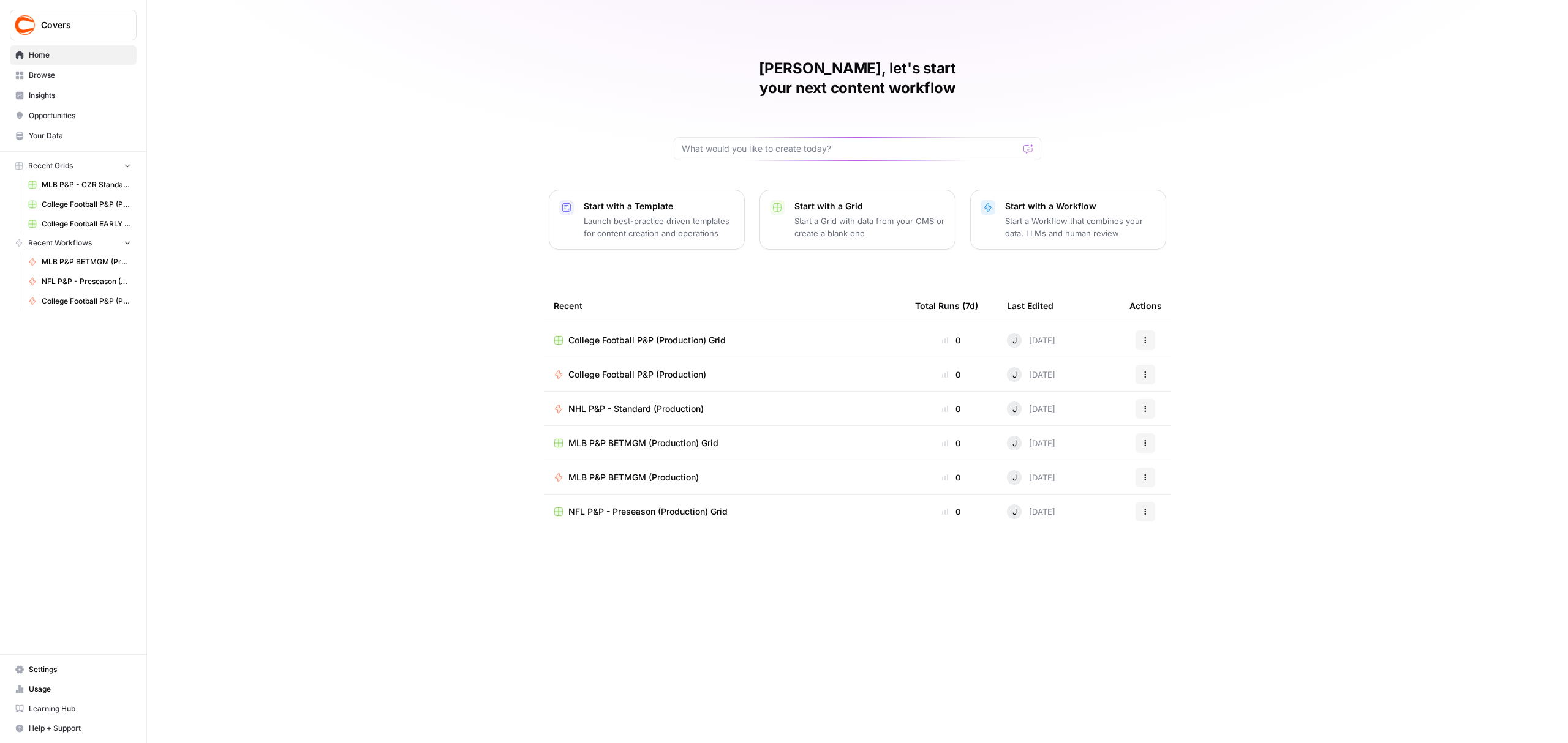
click at [637, 437] on span "MLB P&P BETMGM (Production) Grid" at bounding box center [644, 443] width 150 height 12
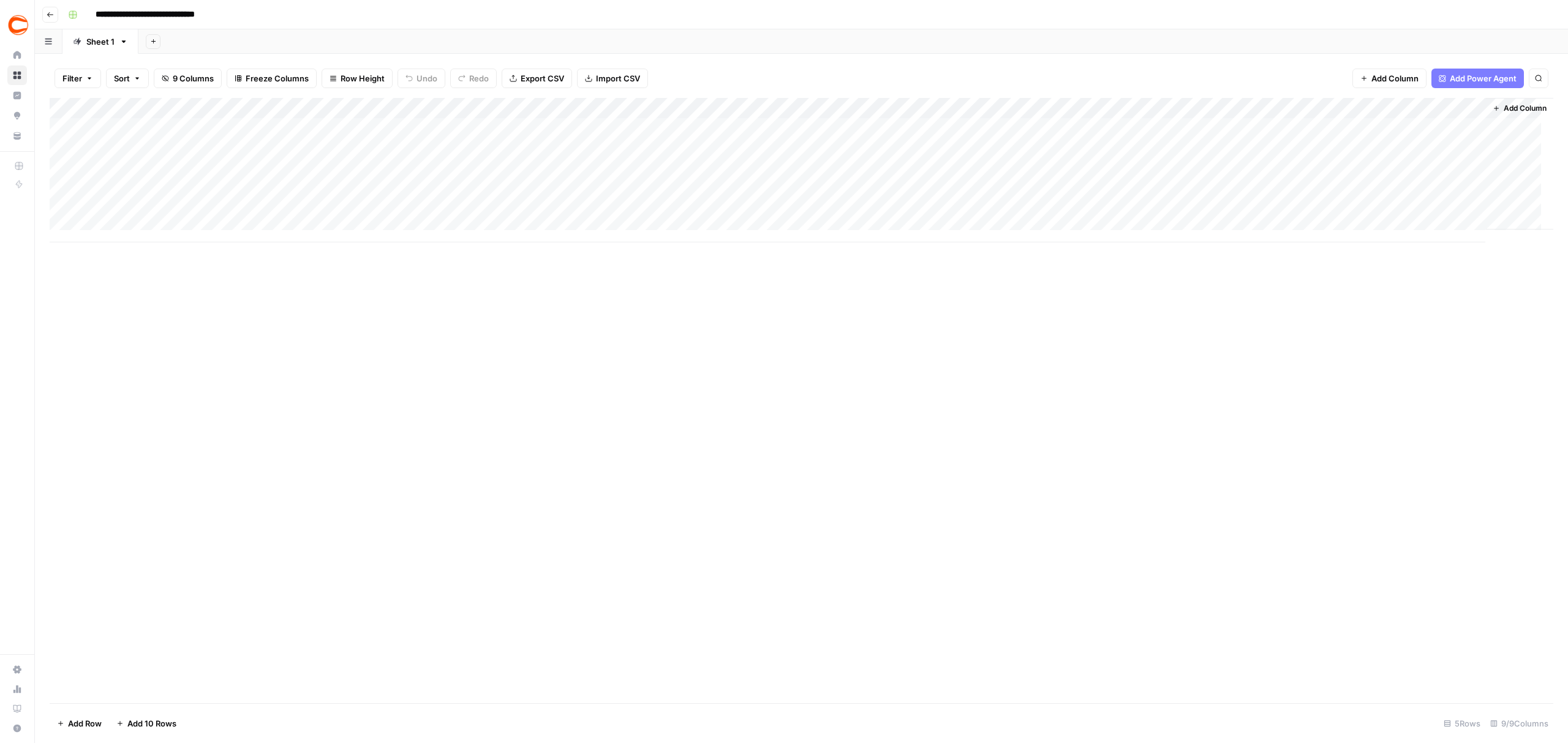
click at [1158, 134] on div "Add Column" at bounding box center [801, 170] width 1504 height 144
type input "chris"
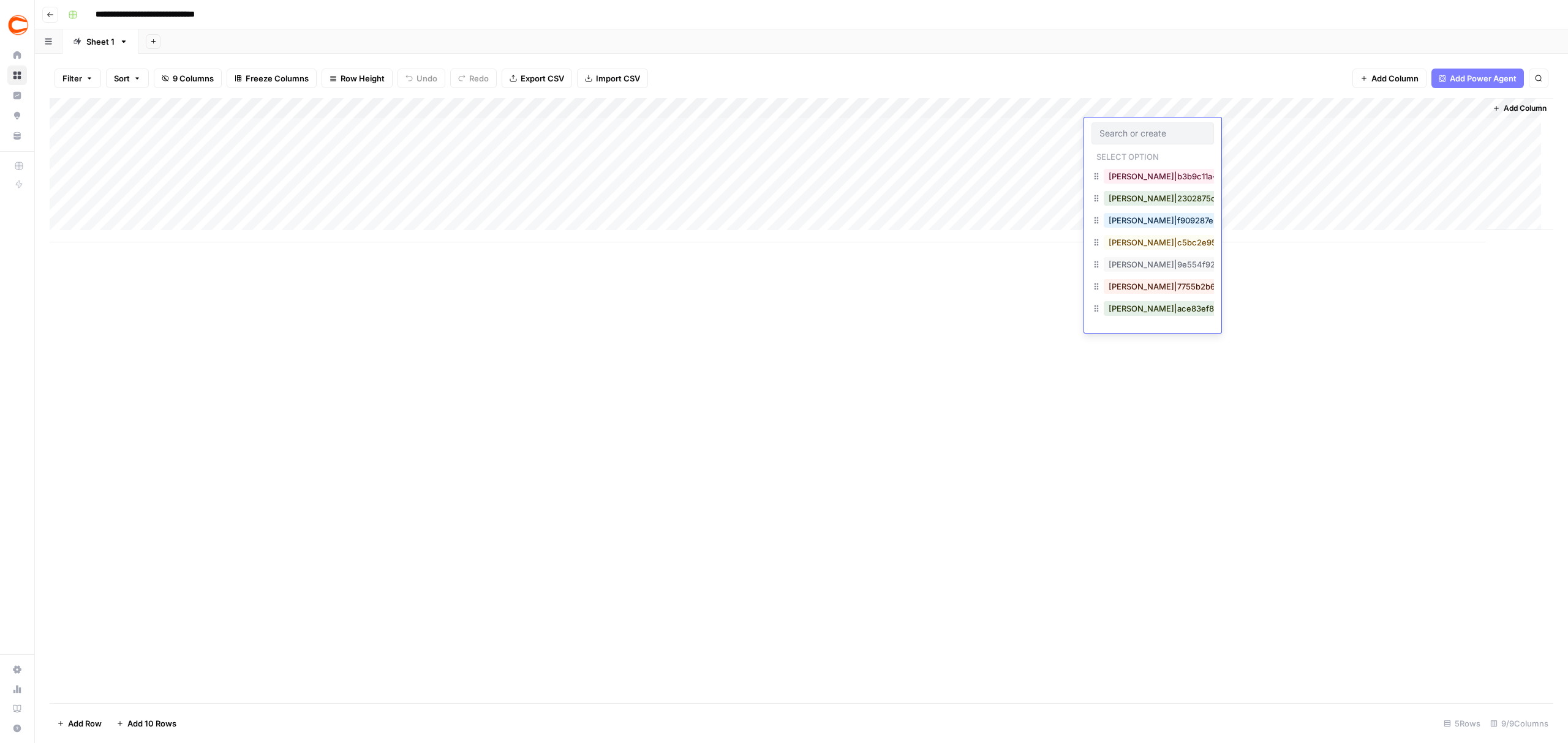
click at [1034, 177] on div "Add Column" at bounding box center [801, 170] width 1504 height 144
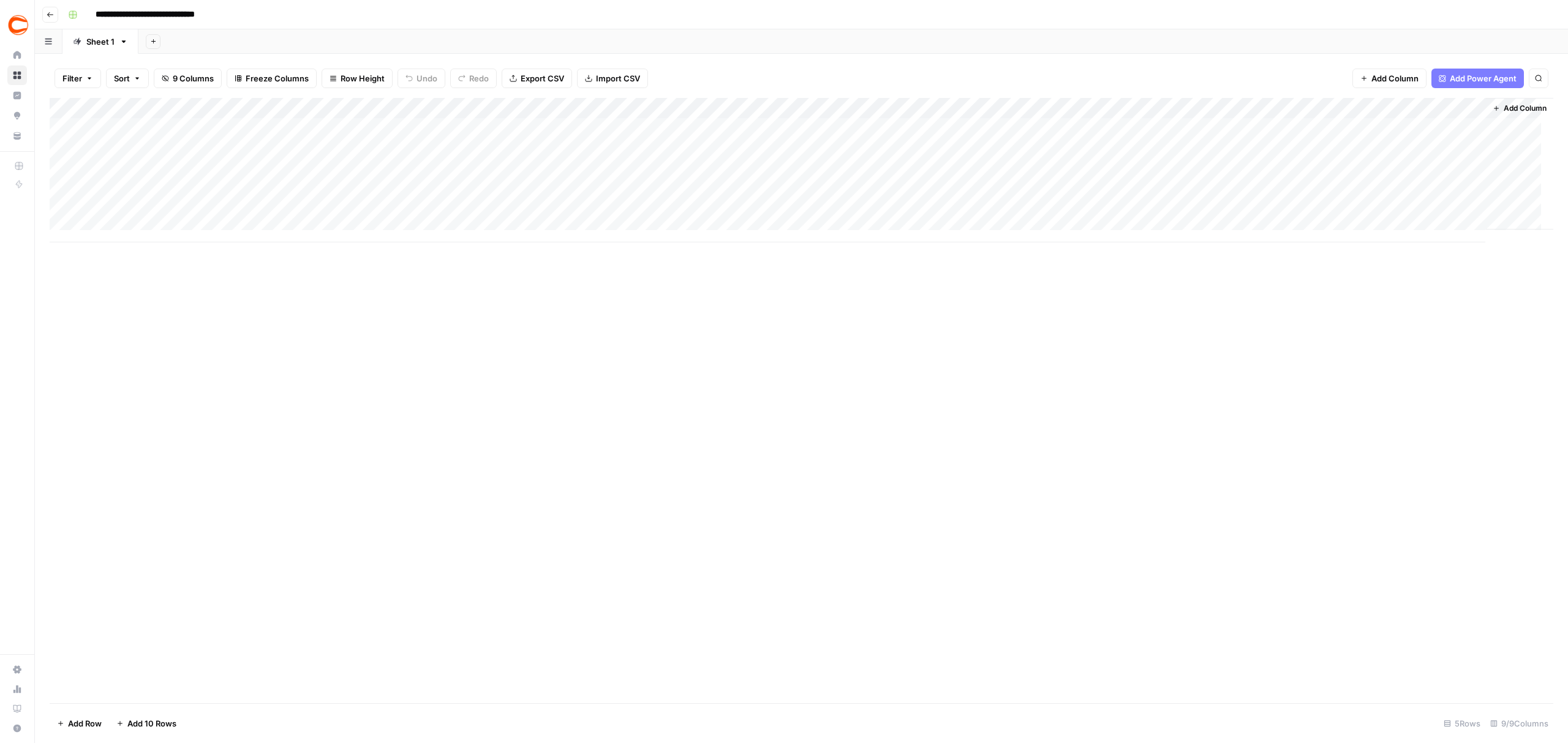
click at [1138, 136] on div "Add Column" at bounding box center [801, 170] width 1504 height 144
click at [50, 13] on icon "button" at bounding box center [51, 15] width 7 height 7
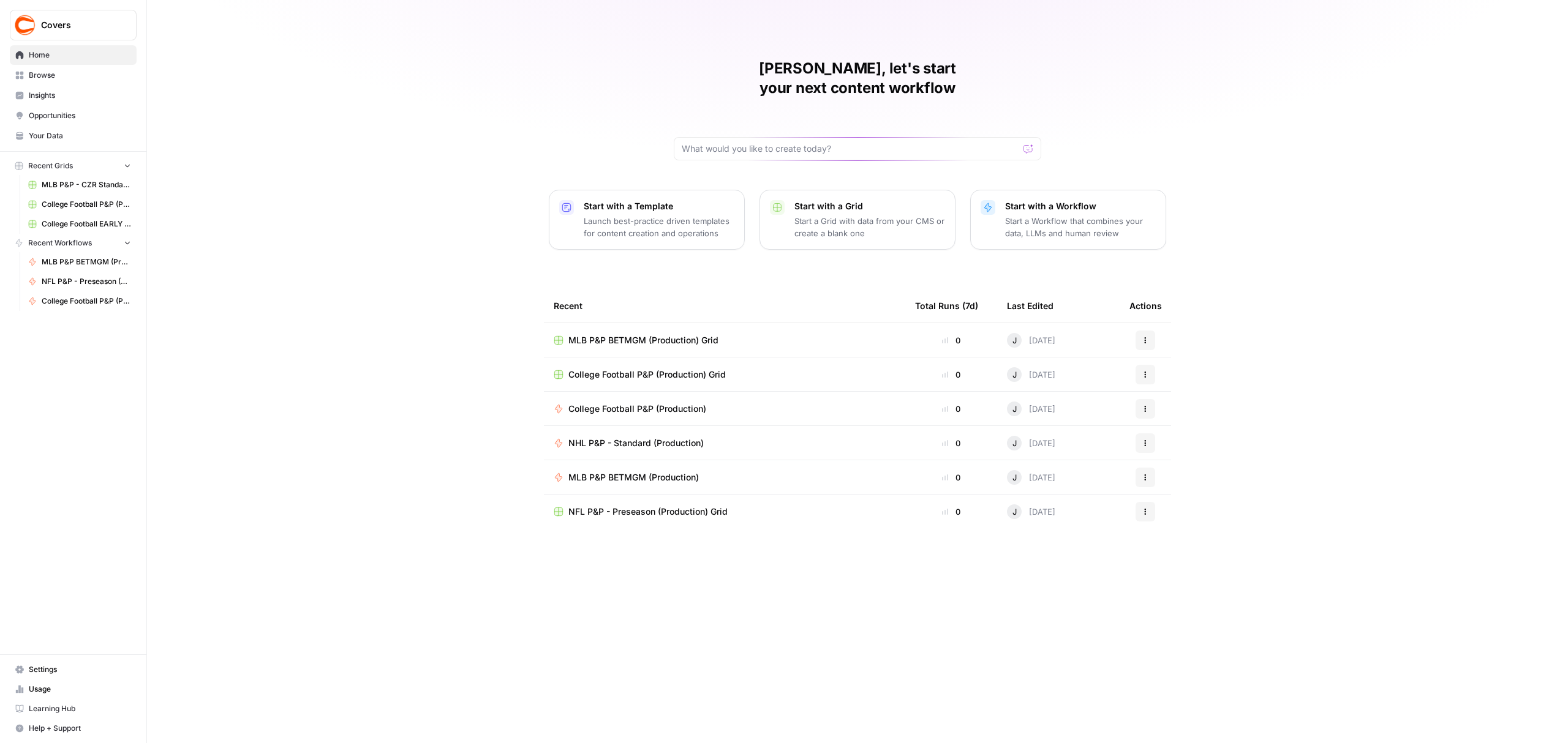
click at [648, 437] on span "NHL P&P - Standard (Production)" at bounding box center [636, 443] width 135 height 12
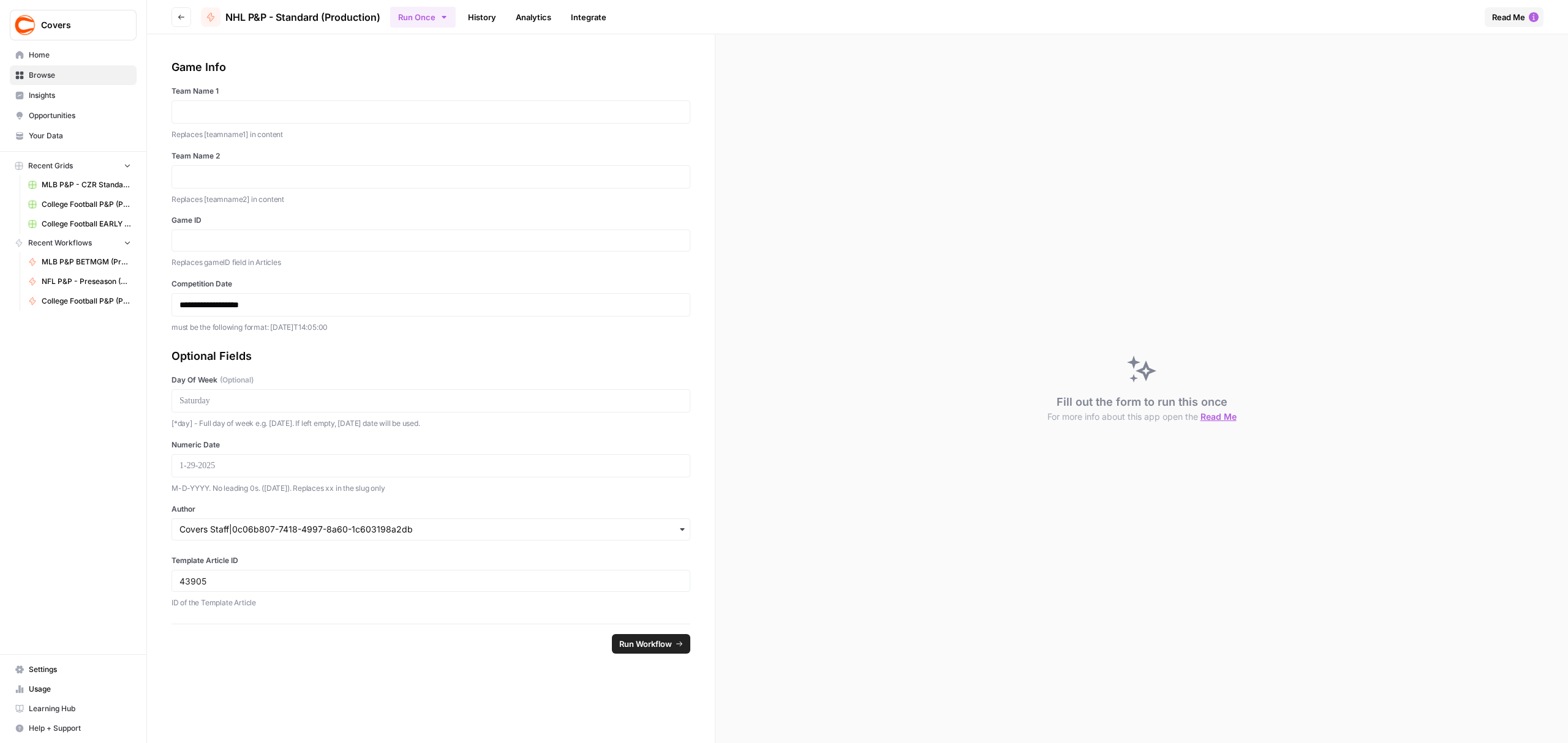
click at [175, 12] on button "Go back" at bounding box center [181, 17] width 19 height 19
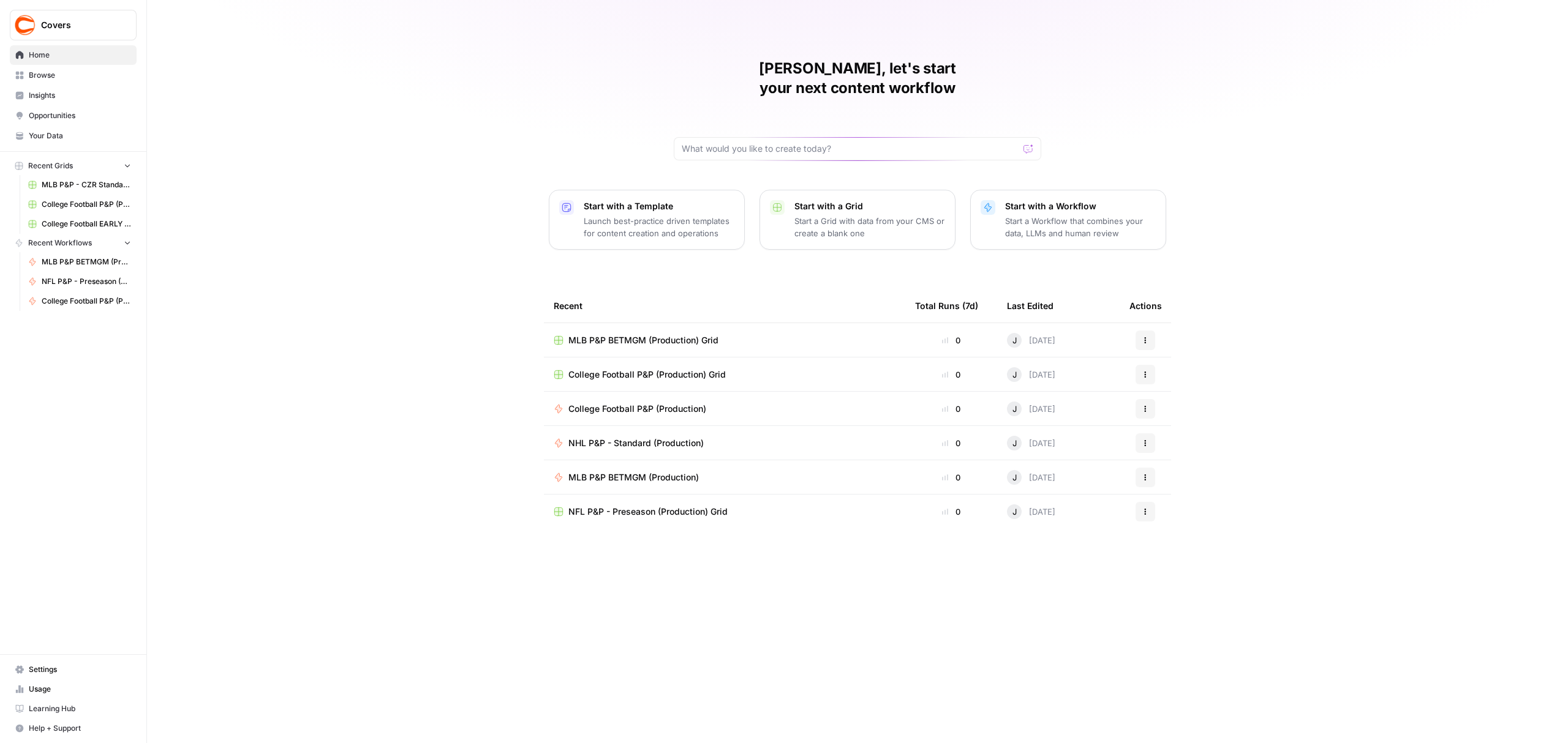
click at [32, 74] on span "Browse" at bounding box center [80, 75] width 103 height 11
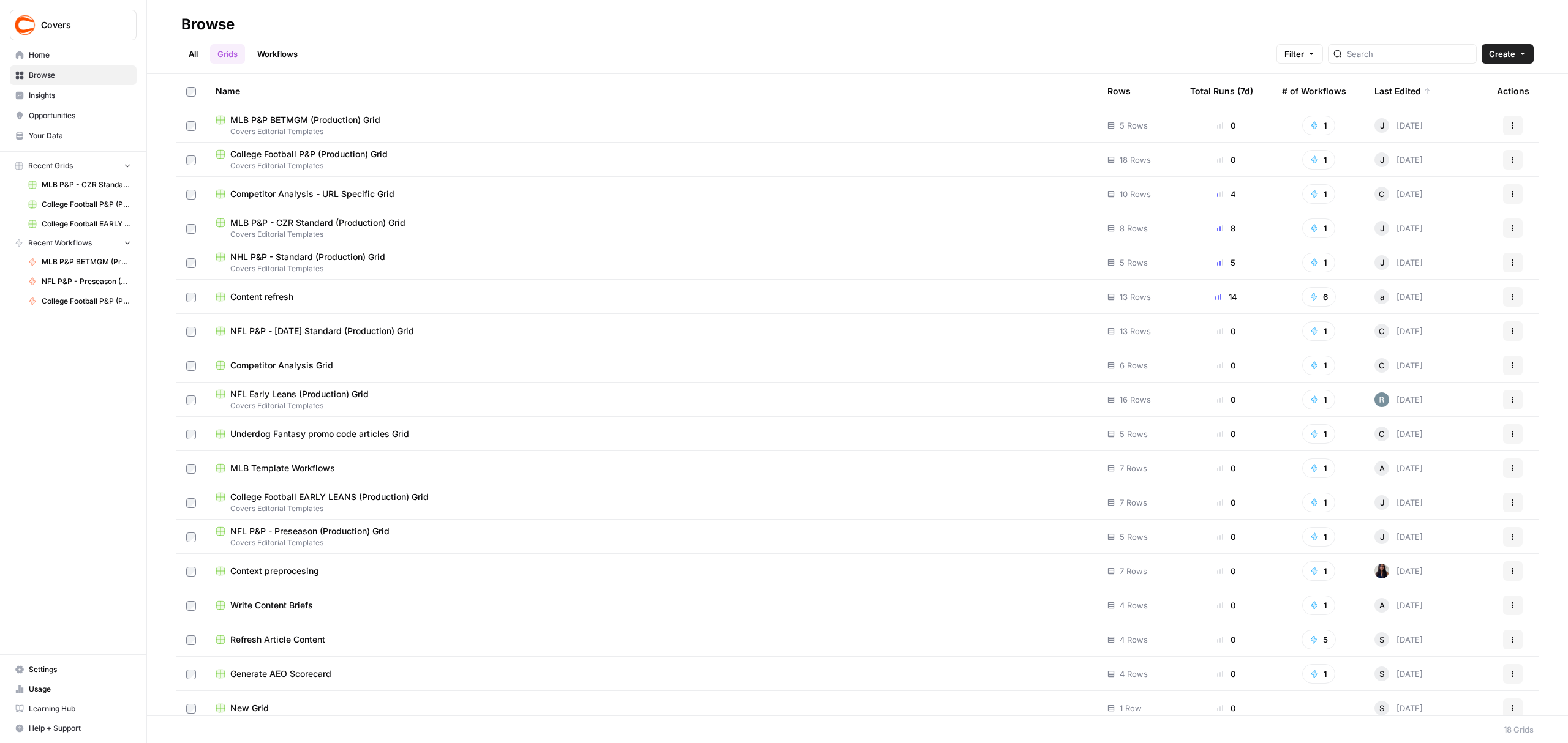
click at [392, 256] on div "NHL P&P - Standard (Production) Grid" at bounding box center [651, 257] width 872 height 12
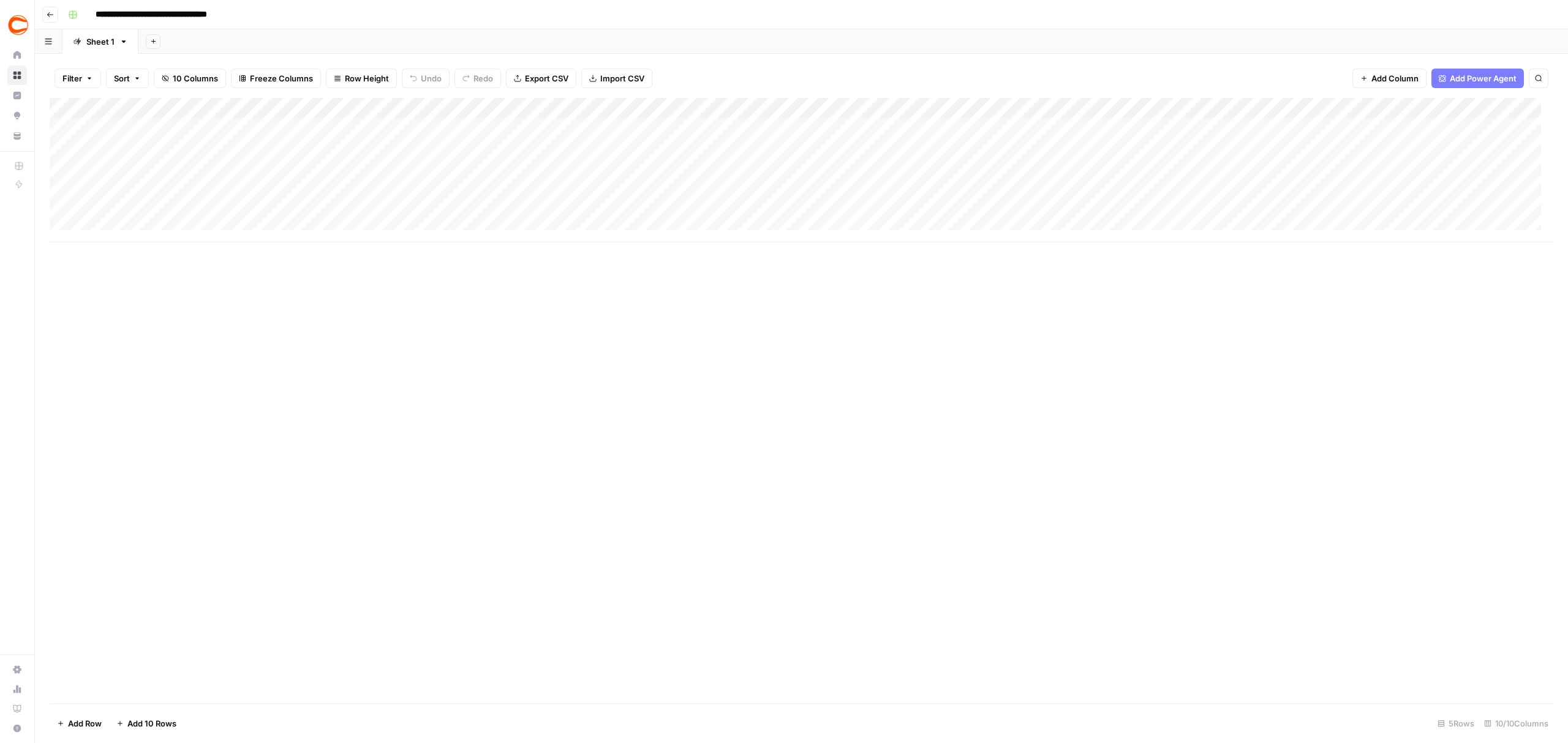
click at [1131, 177] on div "Add Column" at bounding box center [801, 170] width 1504 height 144
type input "neil"
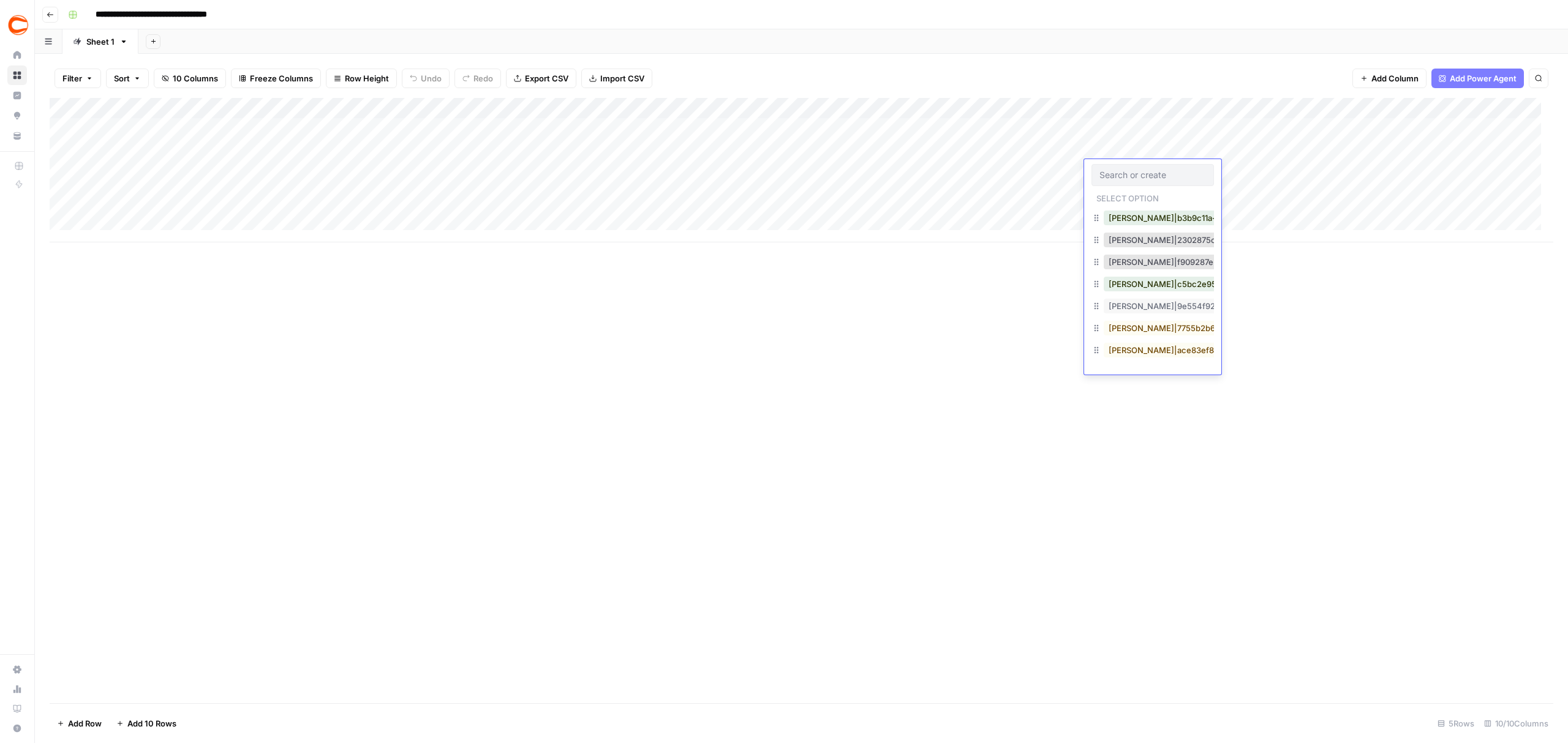
click at [1368, 405] on div "Add Column" at bounding box center [801, 400] width 1504 height 606
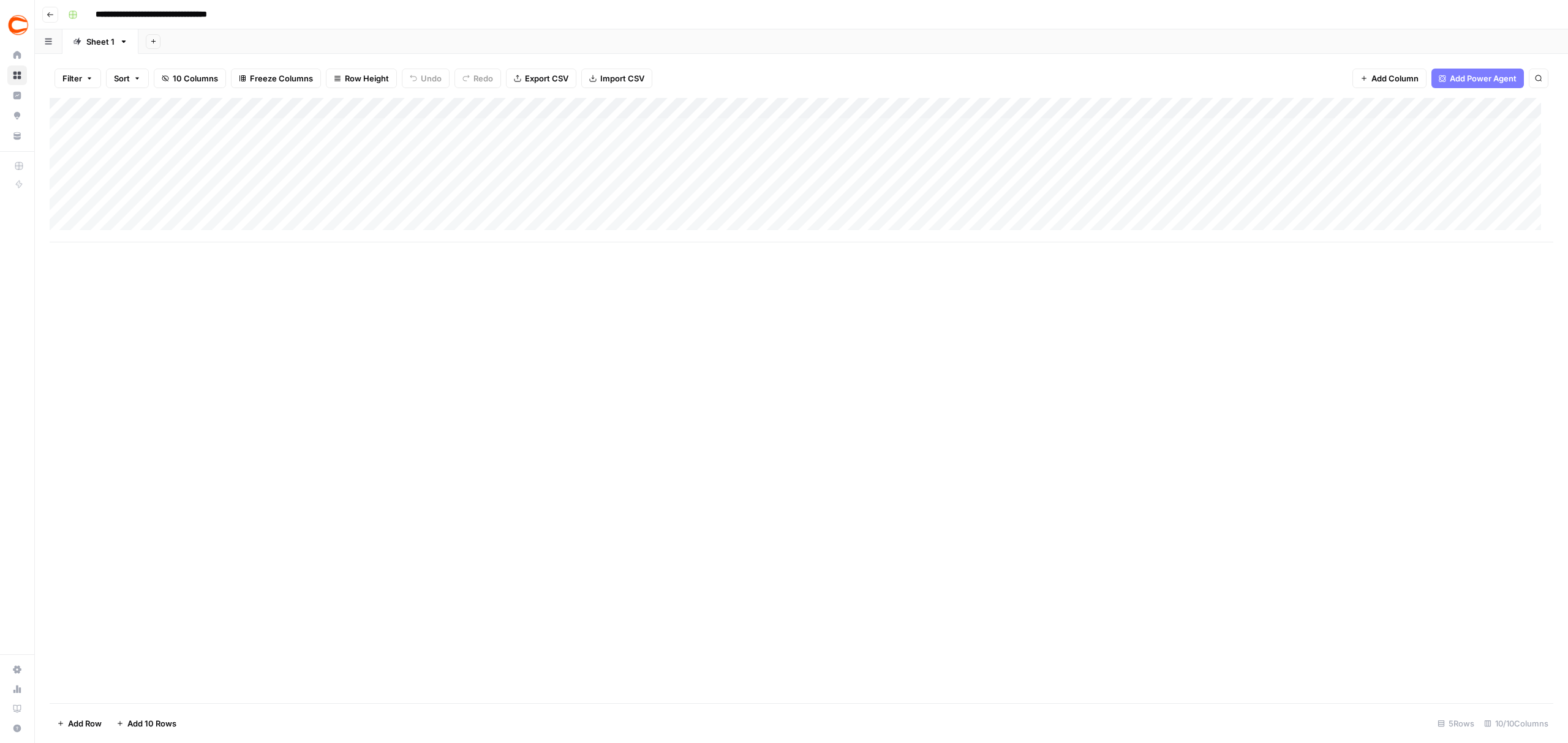
drag, startPoint x: 1138, startPoint y: 108, endPoint x: 981, endPoint y: 82, distance: 159.1
click at [1138, 108] on div "Add Column" at bounding box center [801, 170] width 1504 height 144
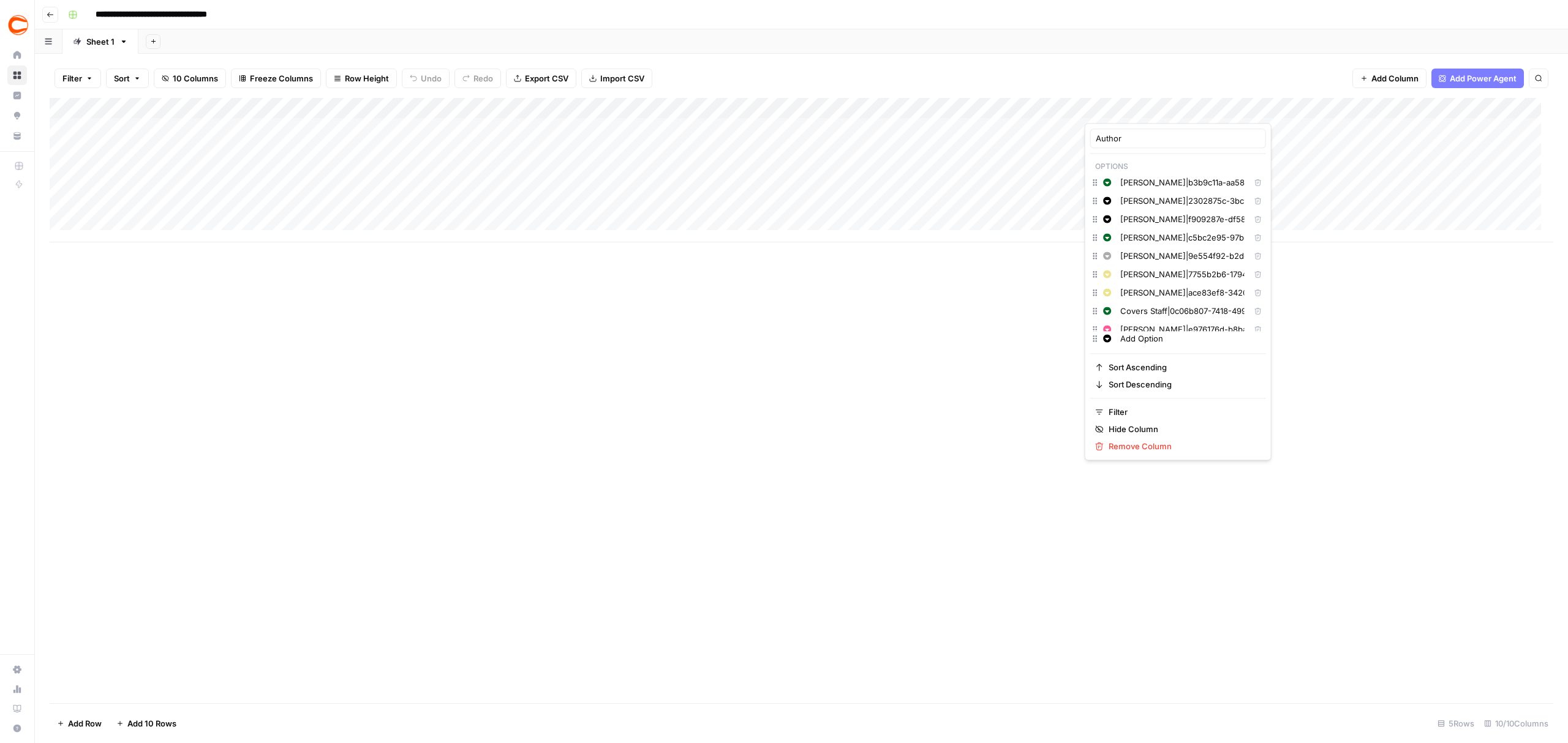
click at [1013, 68] on div "Filter Sort 10 Columns Freeze Columns Row Height Undo Redo Export CSV Import CS…" at bounding box center [801, 78] width 1504 height 39
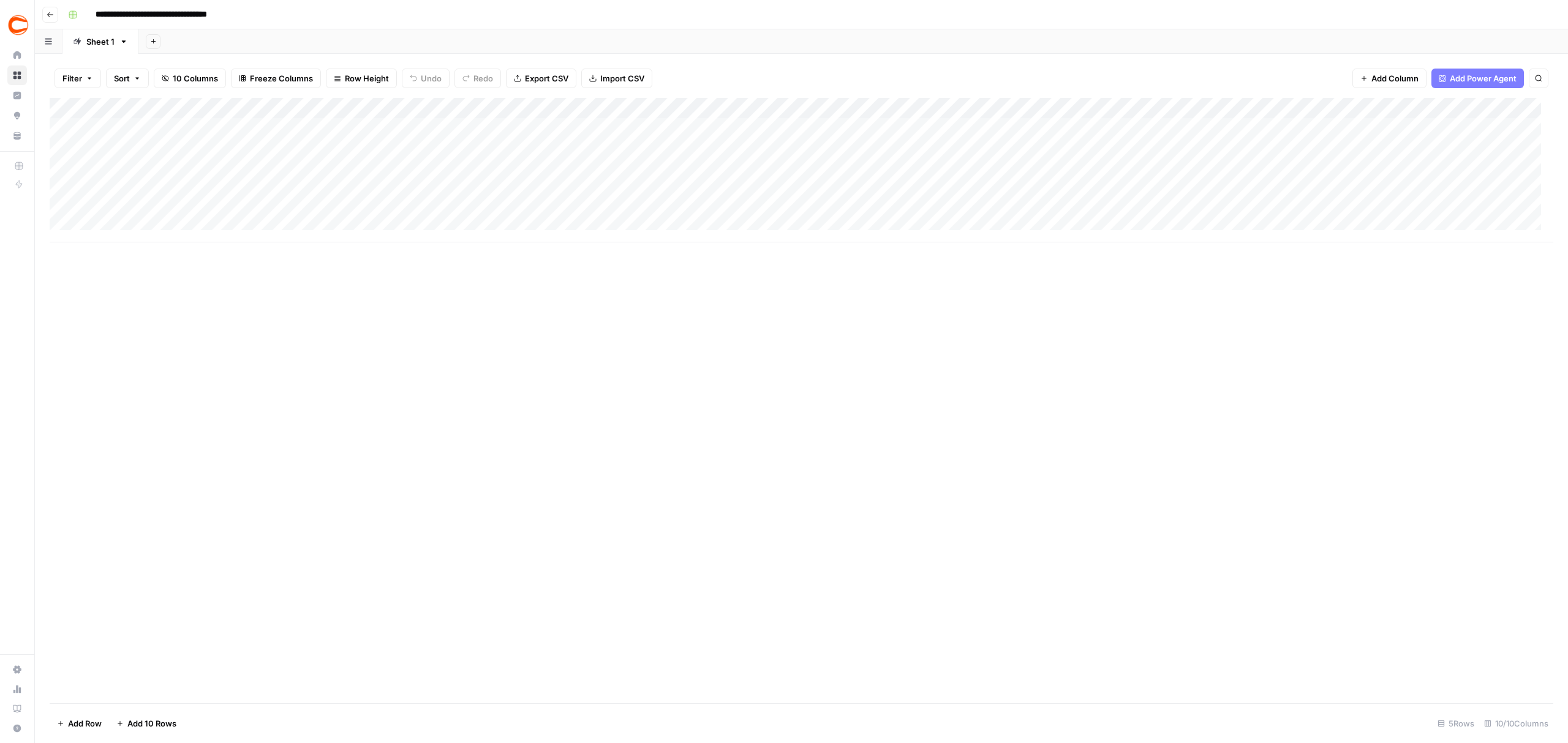
click at [1111, 176] on div "Add Column" at bounding box center [801, 170] width 1504 height 144
click at [1111, 192] on div "Add Column" at bounding box center [801, 170] width 1504 height 144
click at [1045, 191] on div "Add Column" at bounding box center [801, 170] width 1504 height 144
click at [1132, 185] on div "Add Column" at bounding box center [801, 170] width 1504 height 144
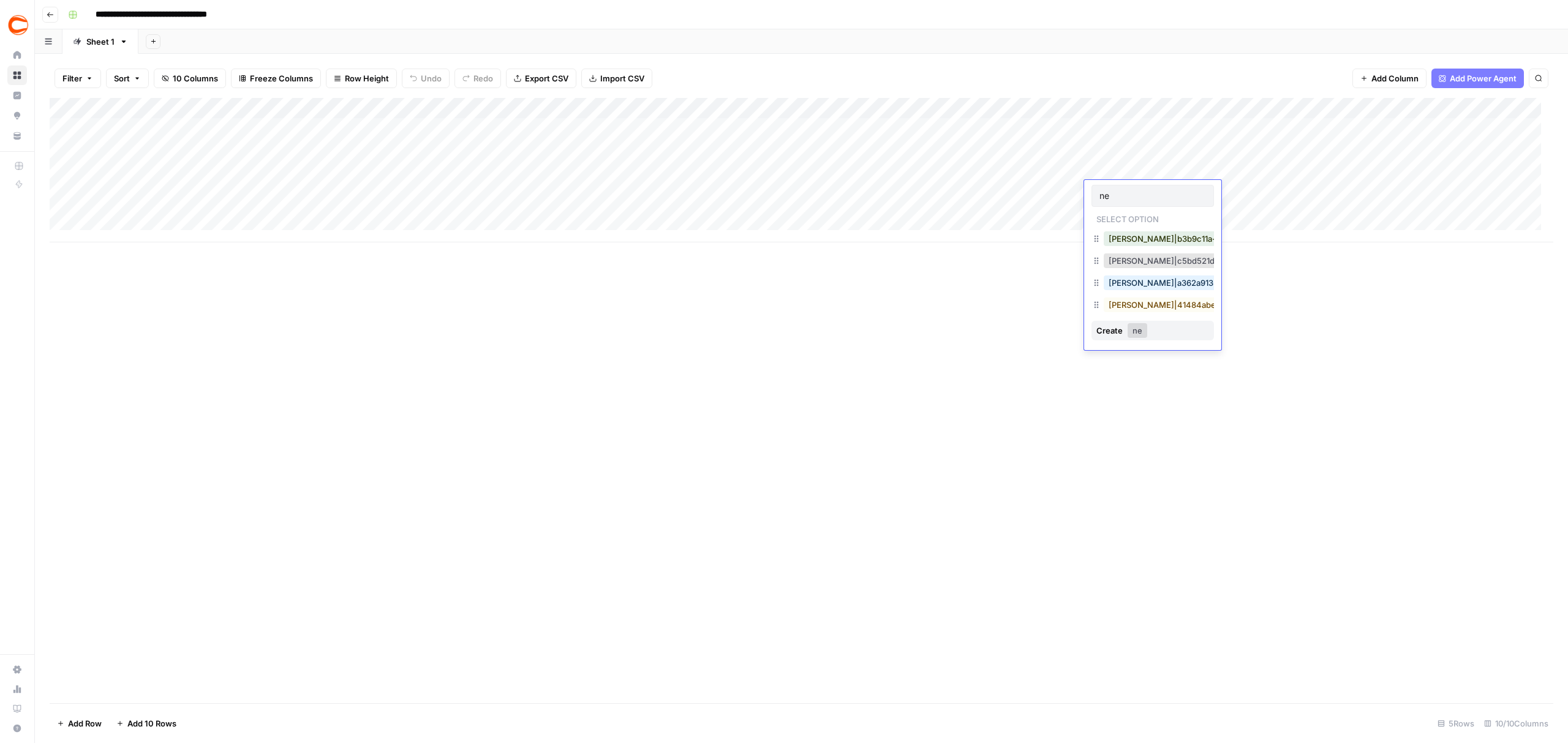
type input "n"
click at [859, 559] on div "Add Column" at bounding box center [801, 400] width 1504 height 606
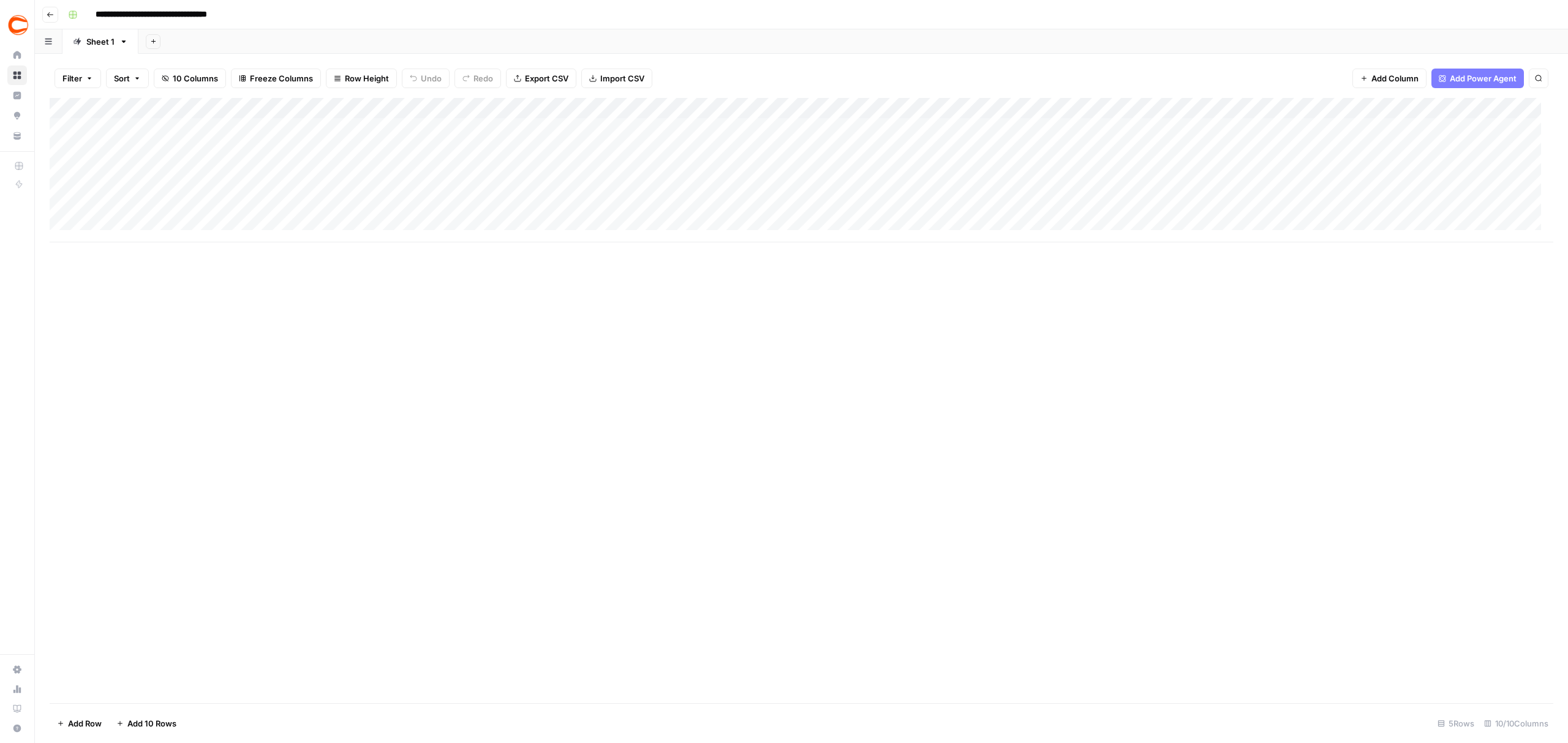
click at [48, 15] on icon "button" at bounding box center [50, 14] width 6 height 5
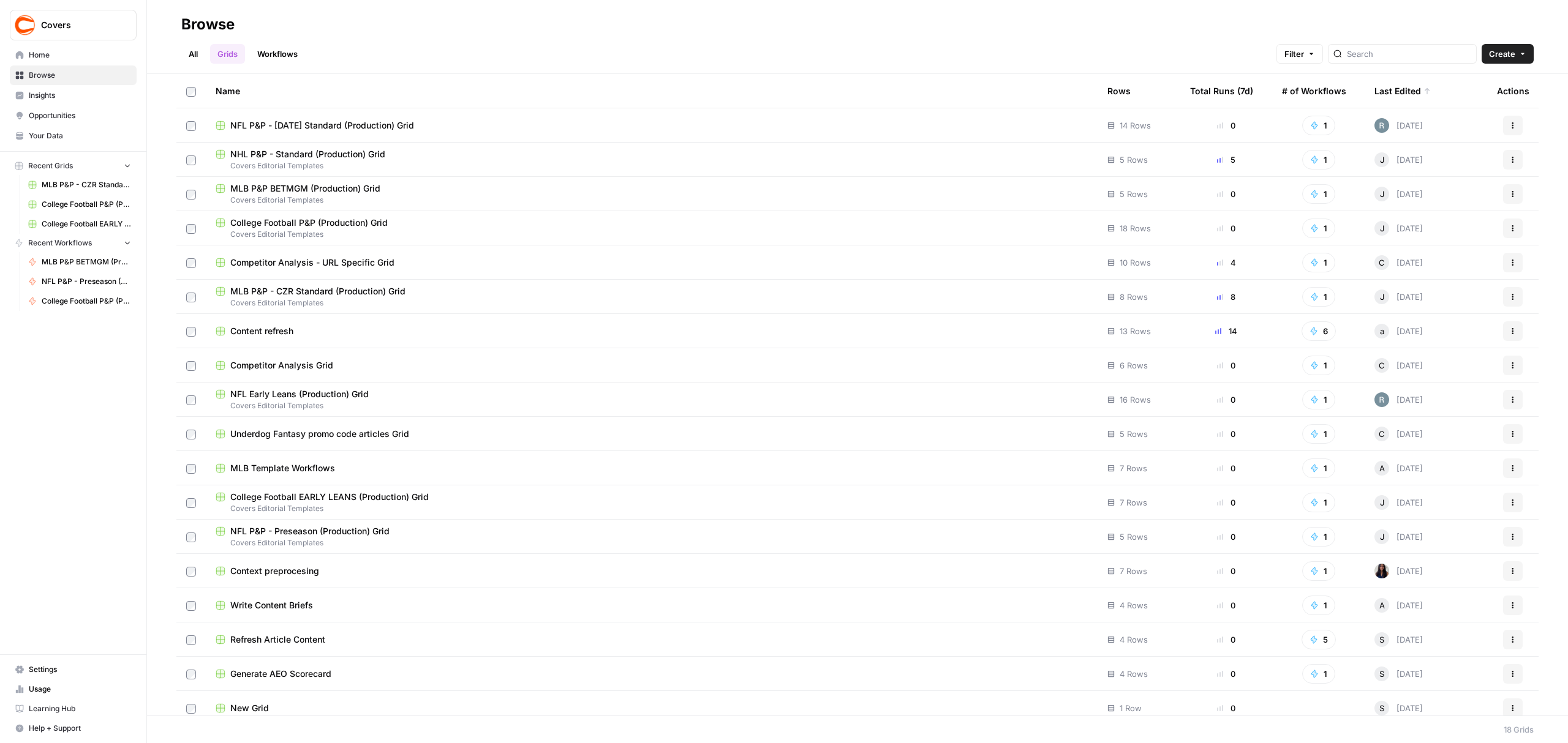
click at [228, 51] on link "Grids" at bounding box center [228, 53] width 35 height 19
click at [195, 57] on link "All" at bounding box center [193, 53] width 24 height 19
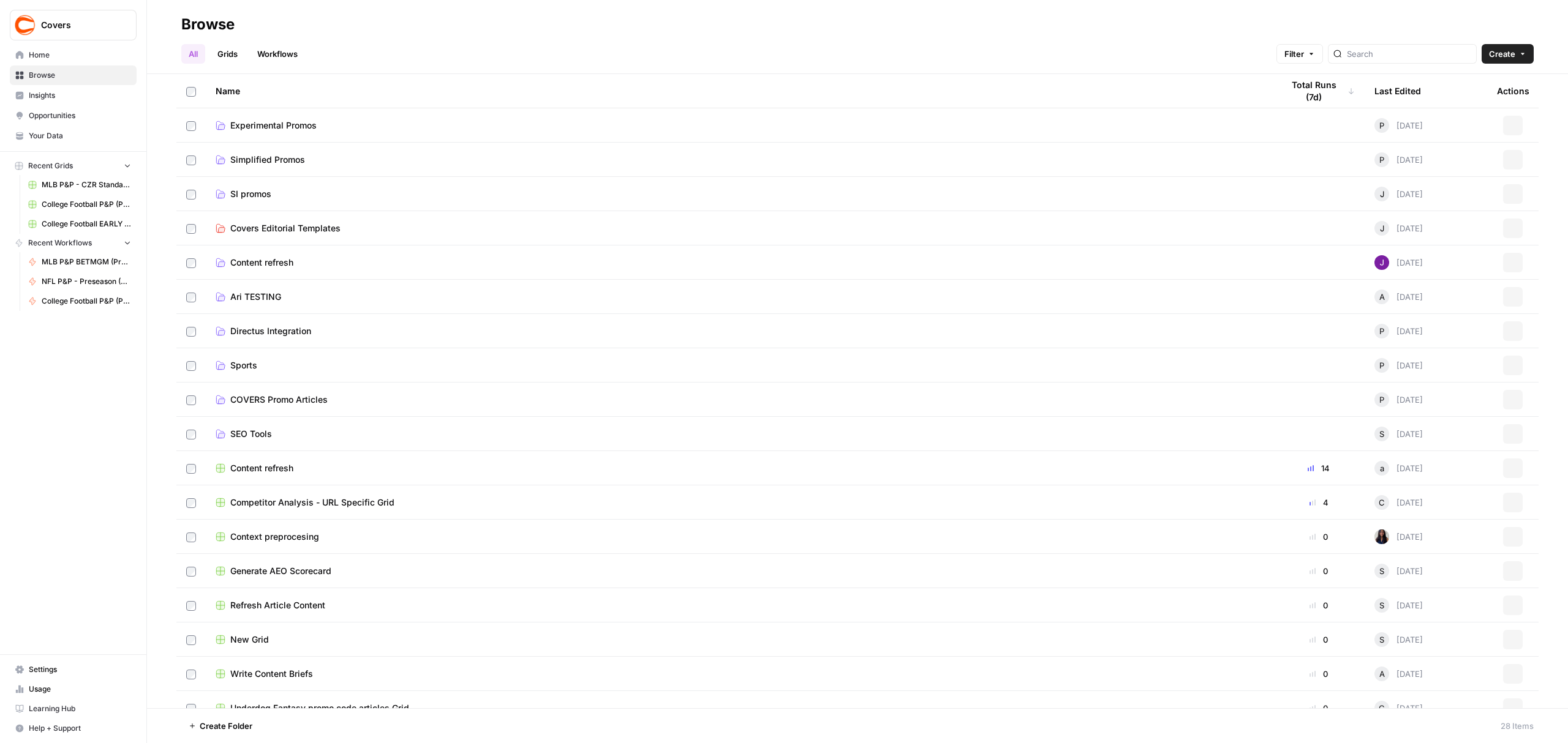
click at [227, 53] on link "Grids" at bounding box center [228, 53] width 35 height 19
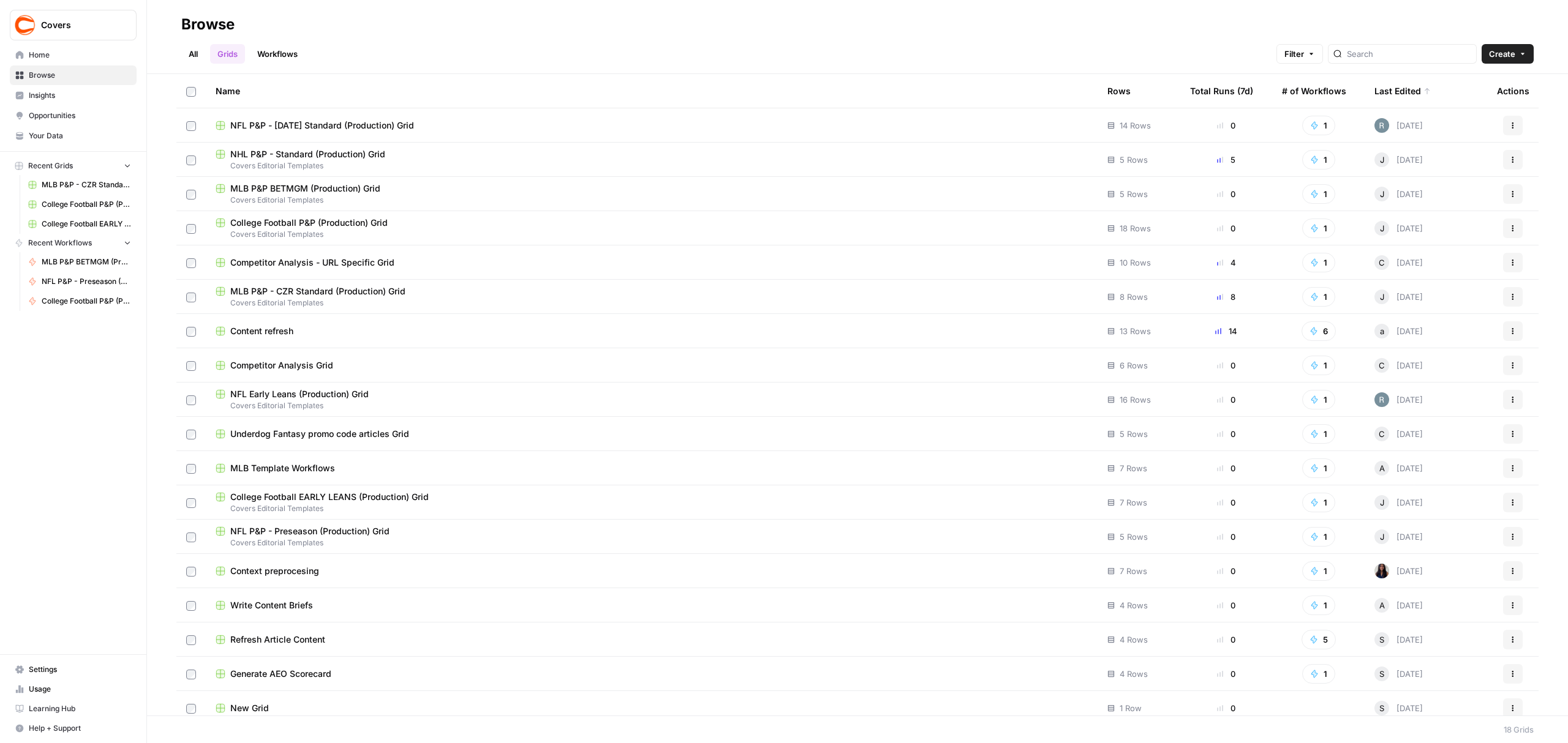
click at [77, 260] on span "MLB P&P BETMGM (Production)" at bounding box center [86, 262] width 89 height 11
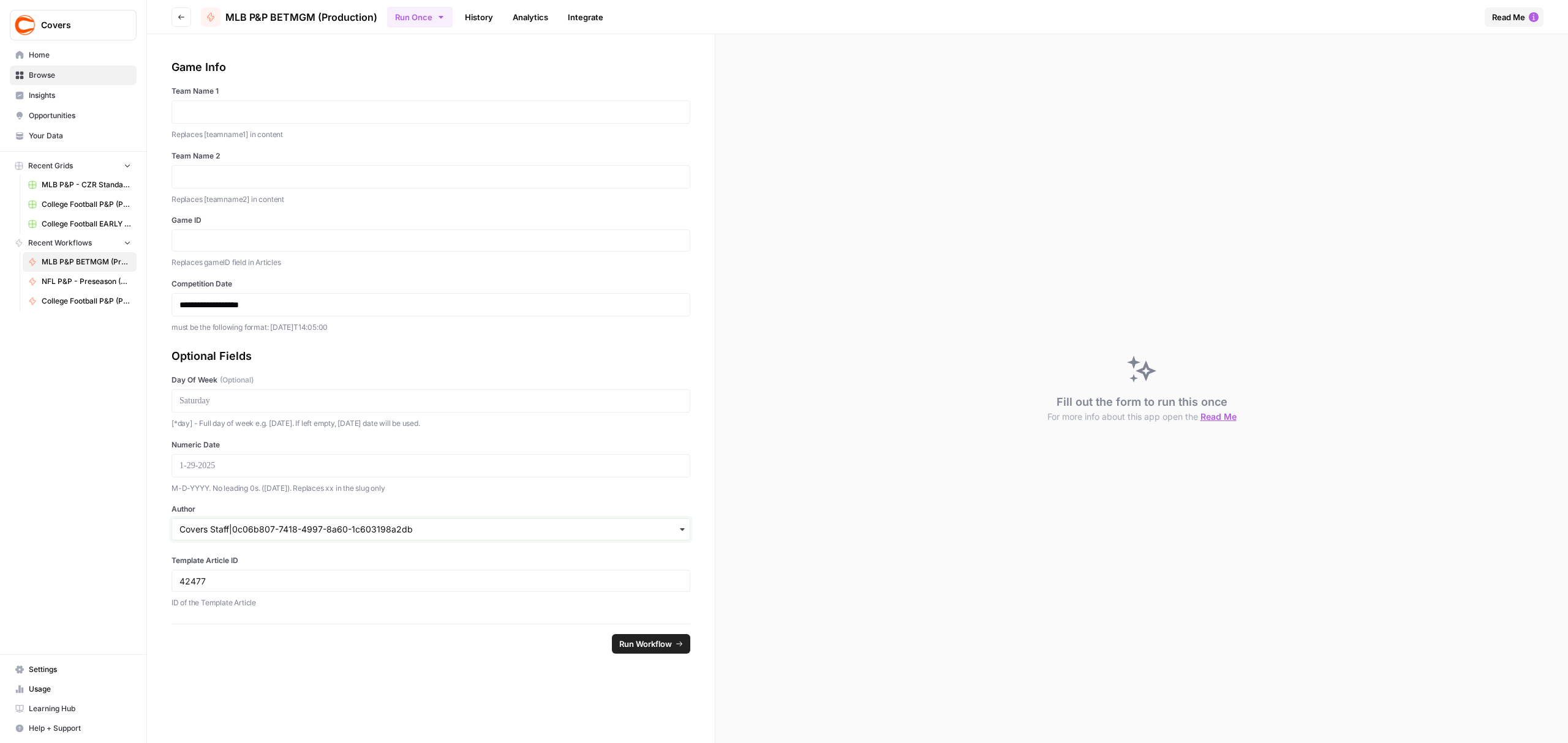
click at [227, 533] on input "Author" at bounding box center [430, 529] width 503 height 12
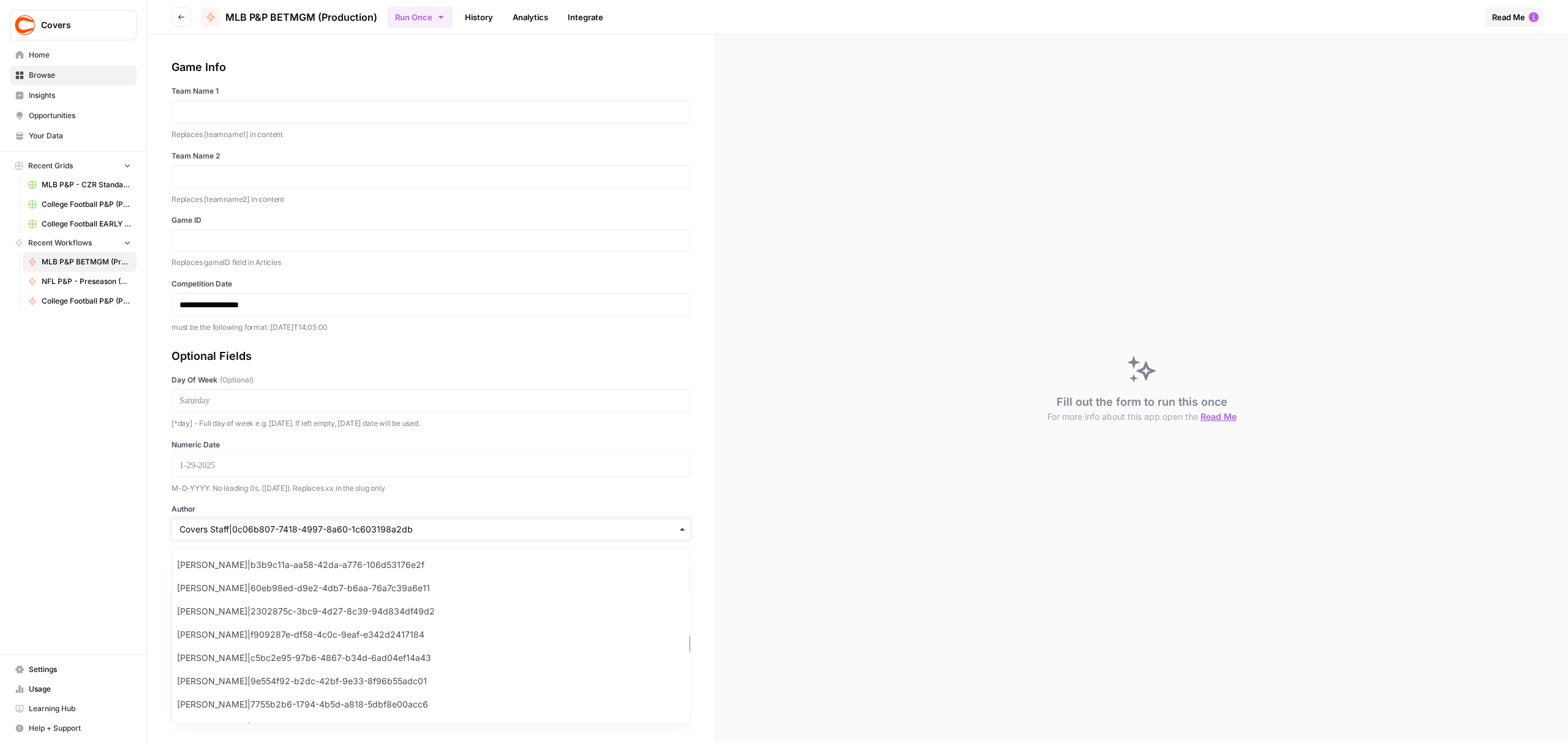
click at [227, 533] on input "Author" at bounding box center [430, 529] width 503 height 12
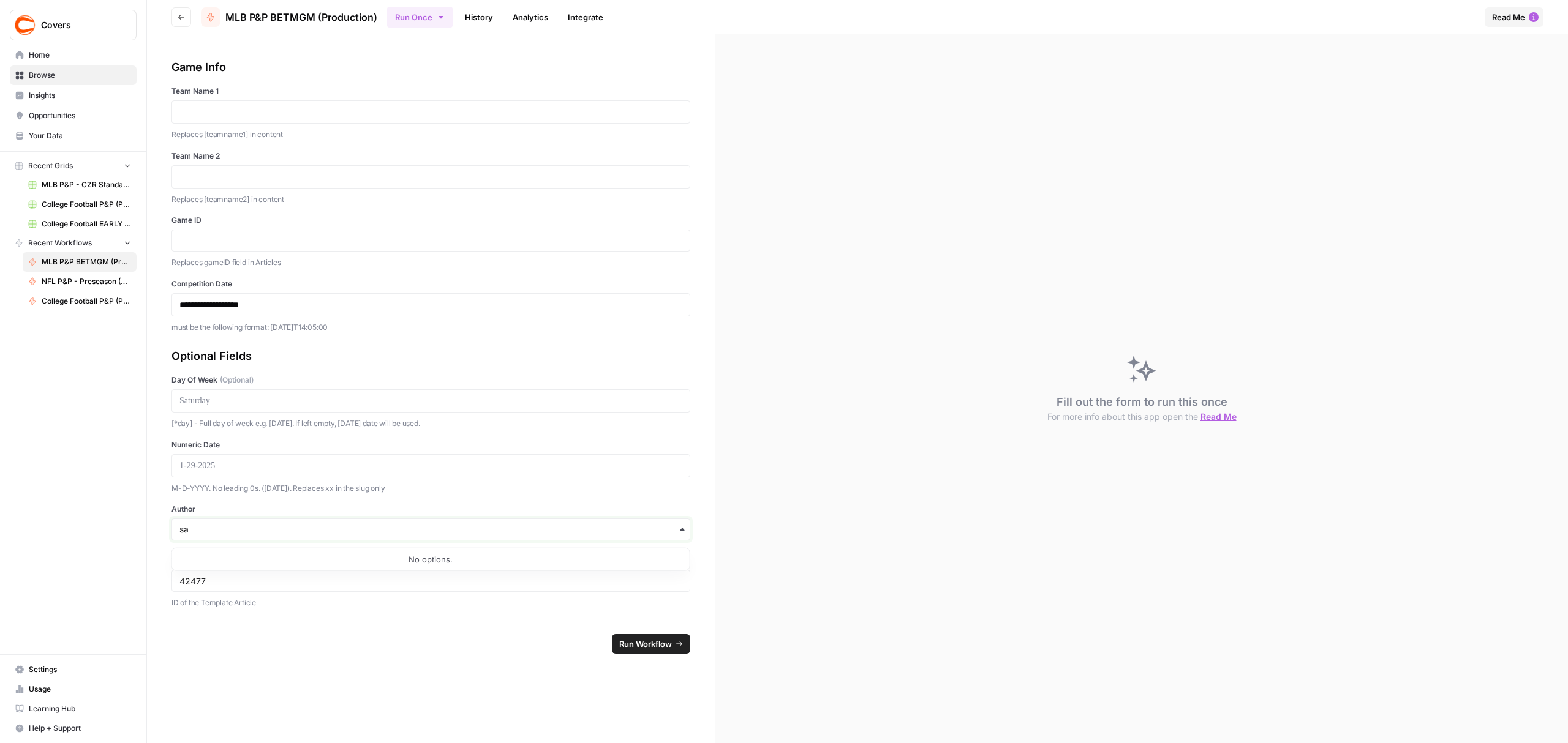
type input "s"
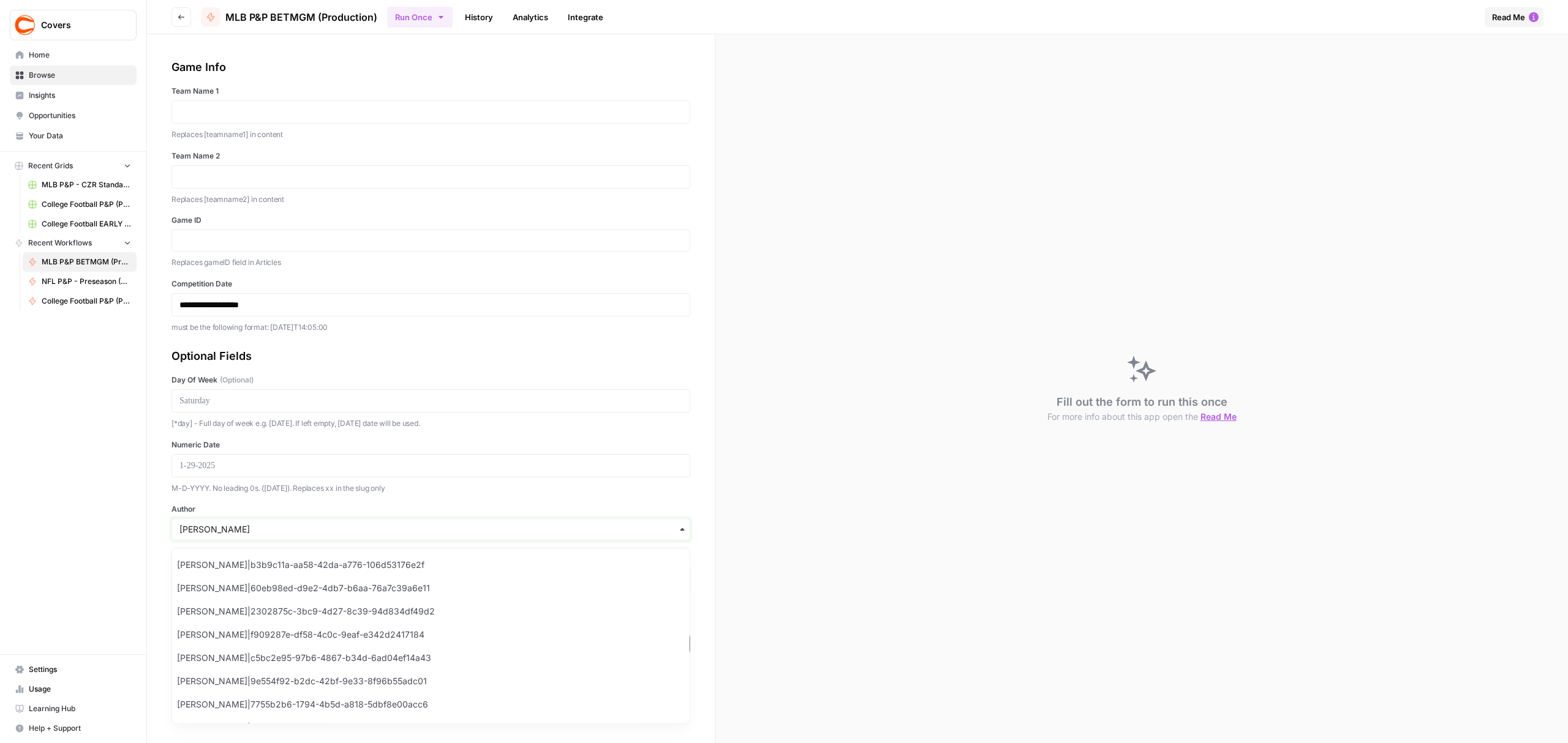
type input "ameer"
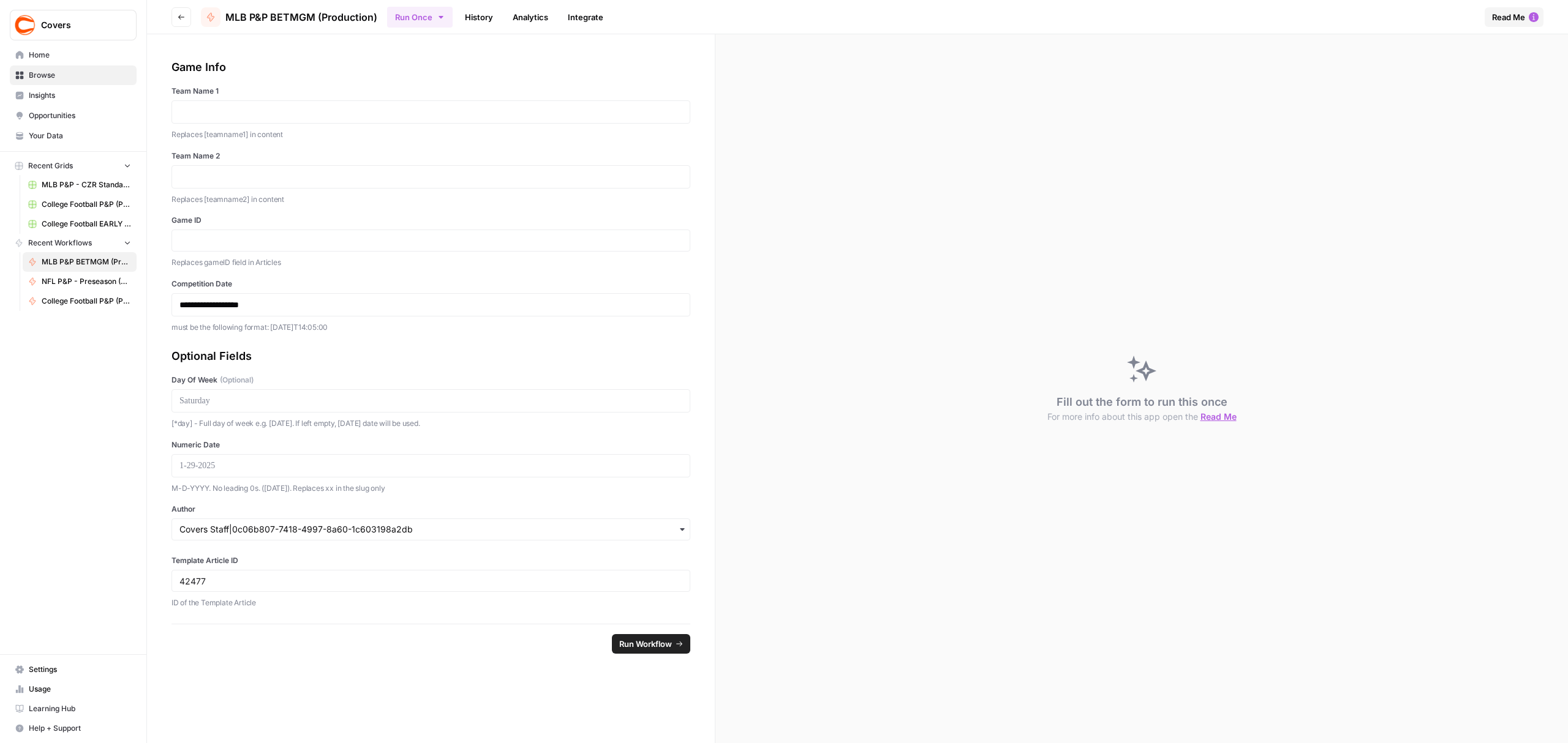
click at [118, 525] on div "Covers Home Browse Insights Opportunities Your Data Recent Grids MLB P&P - CZR …" at bounding box center [73, 372] width 146 height 743
click at [213, 533] on input "Author" at bounding box center [430, 529] width 503 height 12
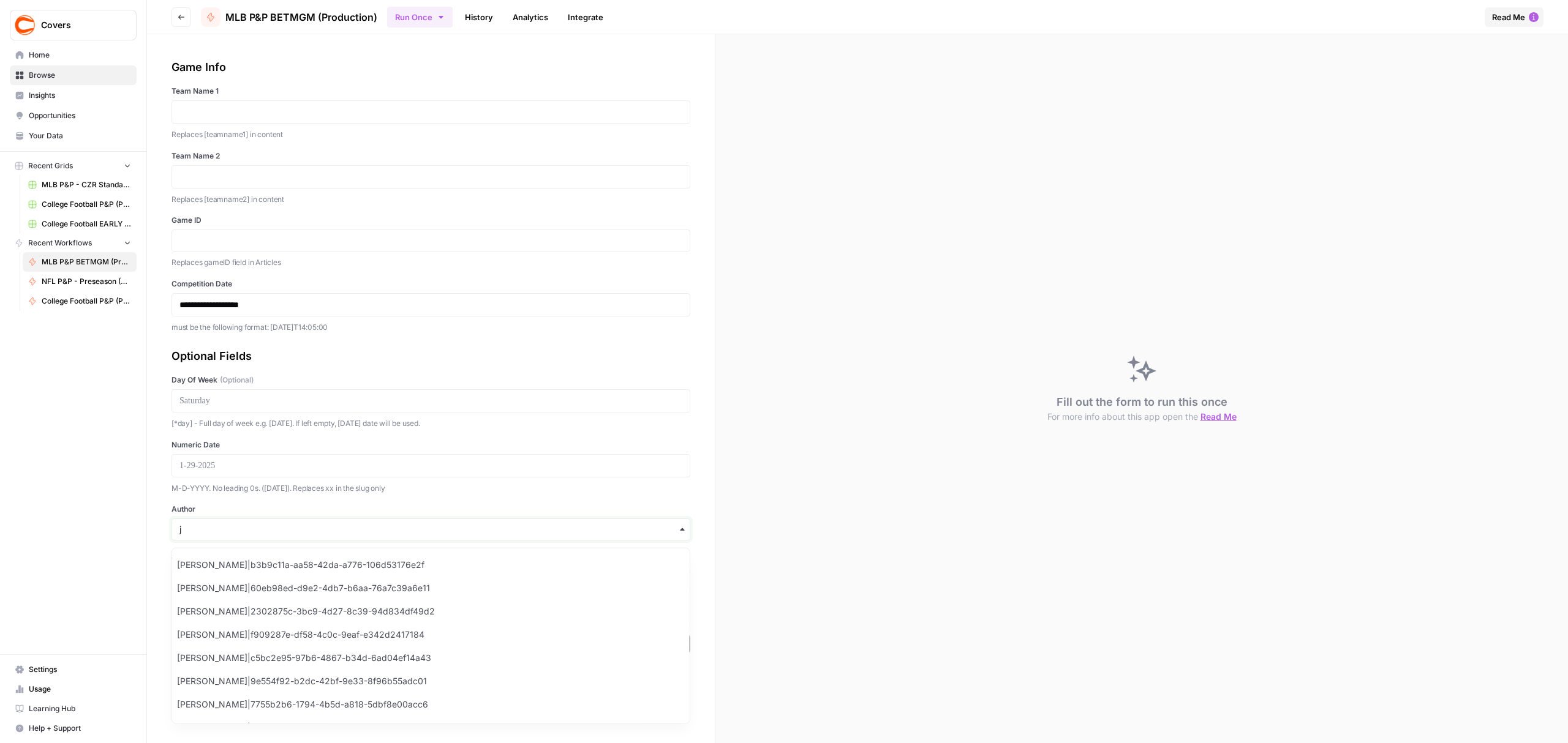
type input "jd"
drag, startPoint x: 42, startPoint y: 74, endPoint x: 45, endPoint y: 65, distance: 9.5
click at [42, 74] on span "Browse" at bounding box center [80, 75] width 103 height 11
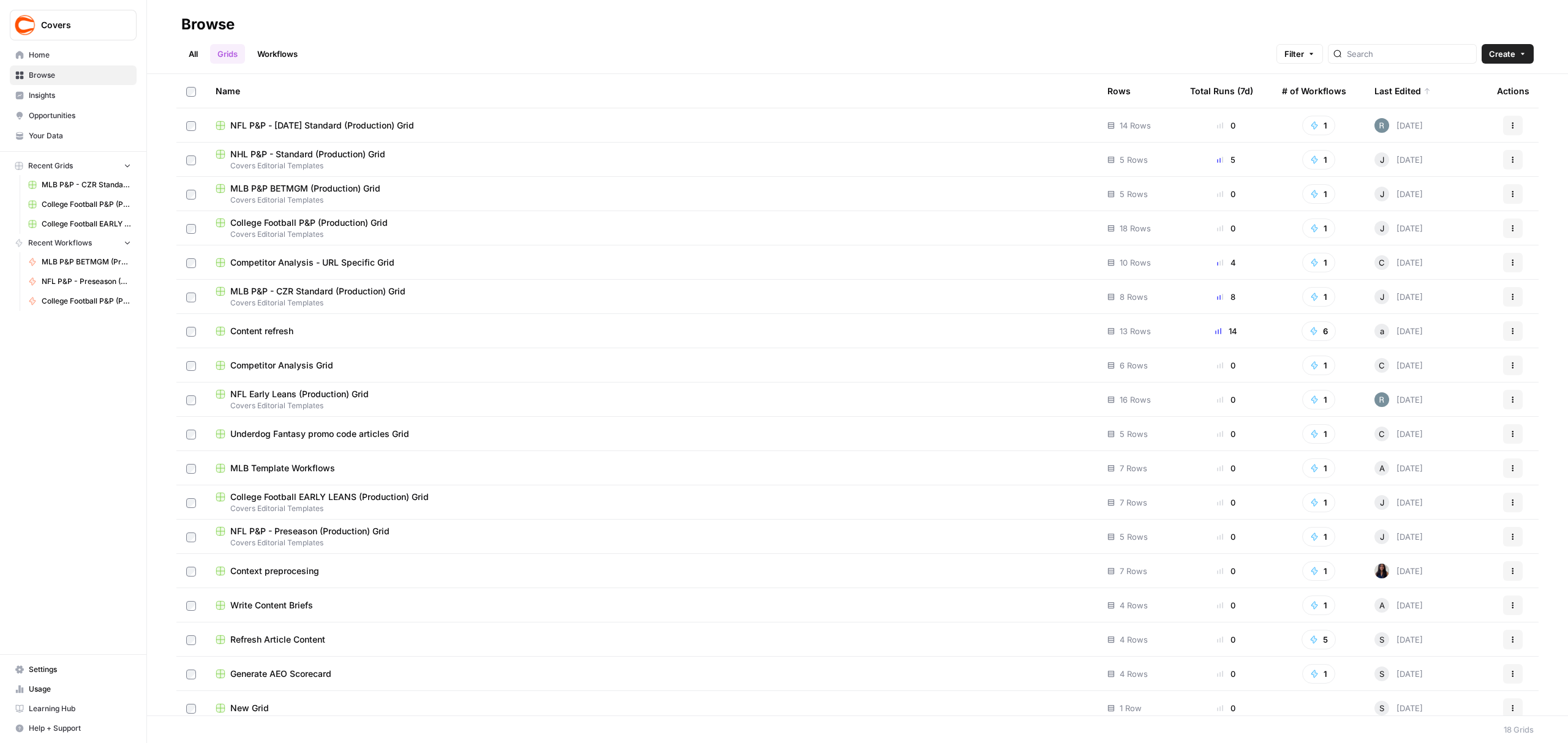
click at [268, 44] on link "Workflows" at bounding box center [277, 53] width 55 height 19
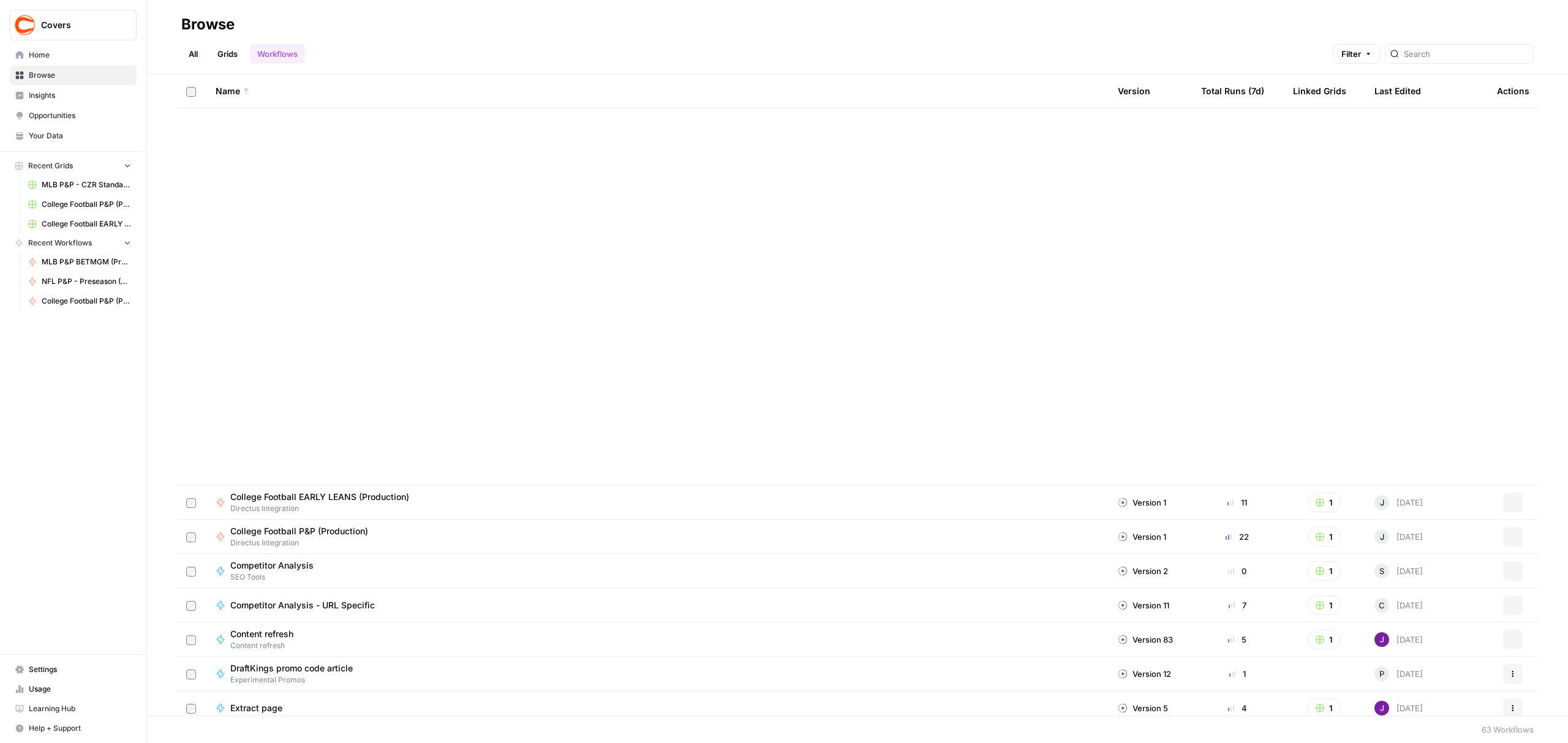
scroll to position [652, 0]
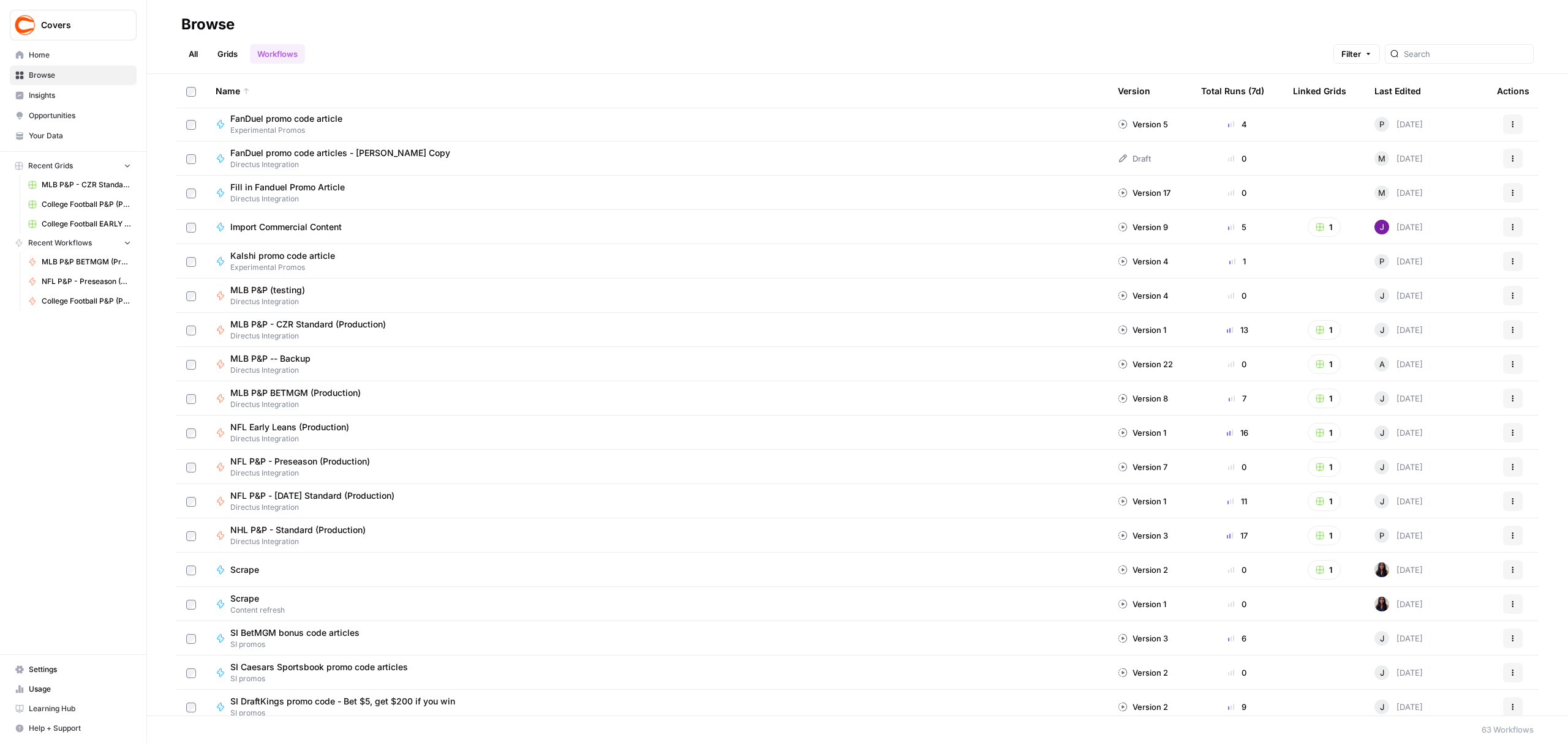
click at [336, 533] on span "NHL P&P - Standard (Production)" at bounding box center [298, 530] width 135 height 12
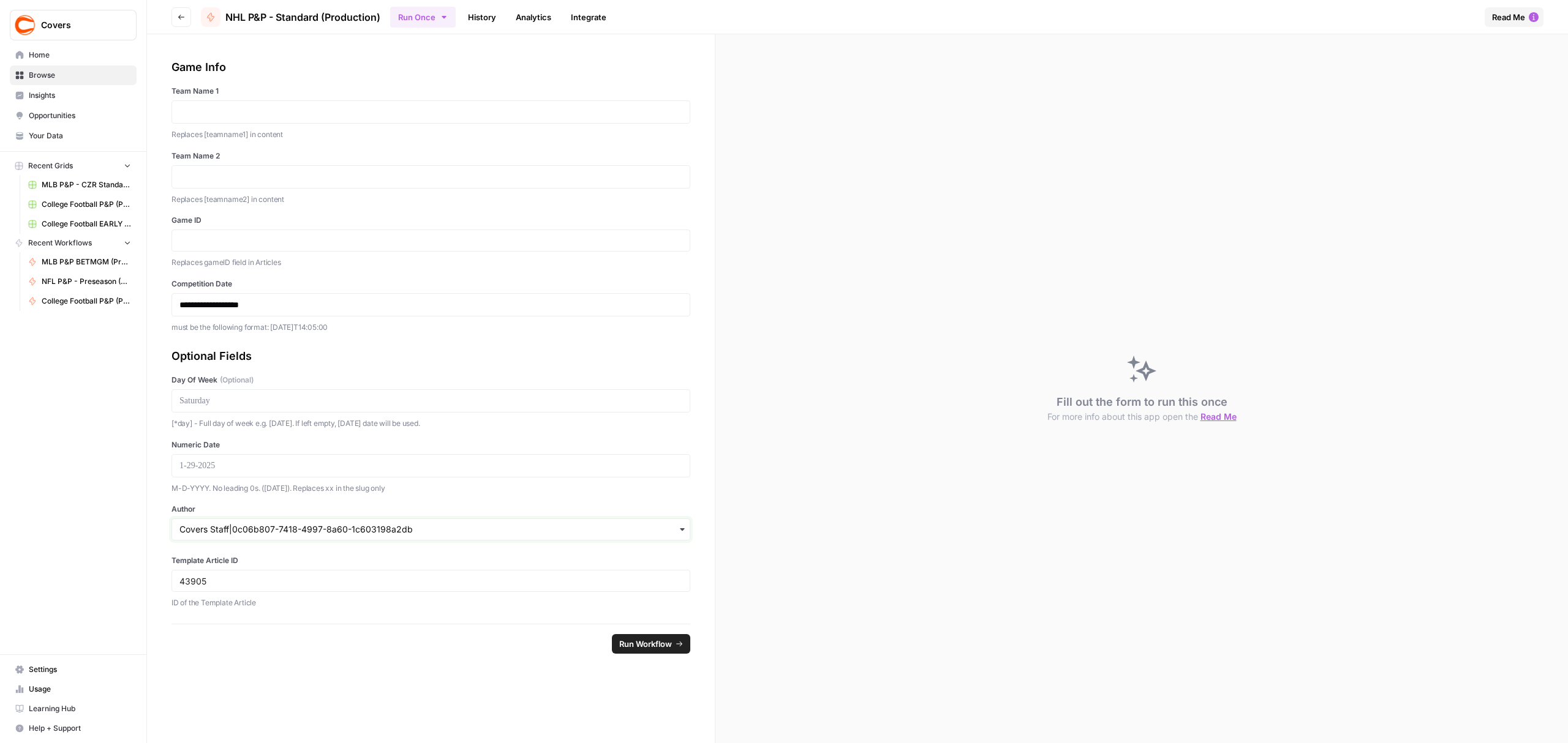
click at [208, 531] on input "Author" at bounding box center [430, 529] width 503 height 12
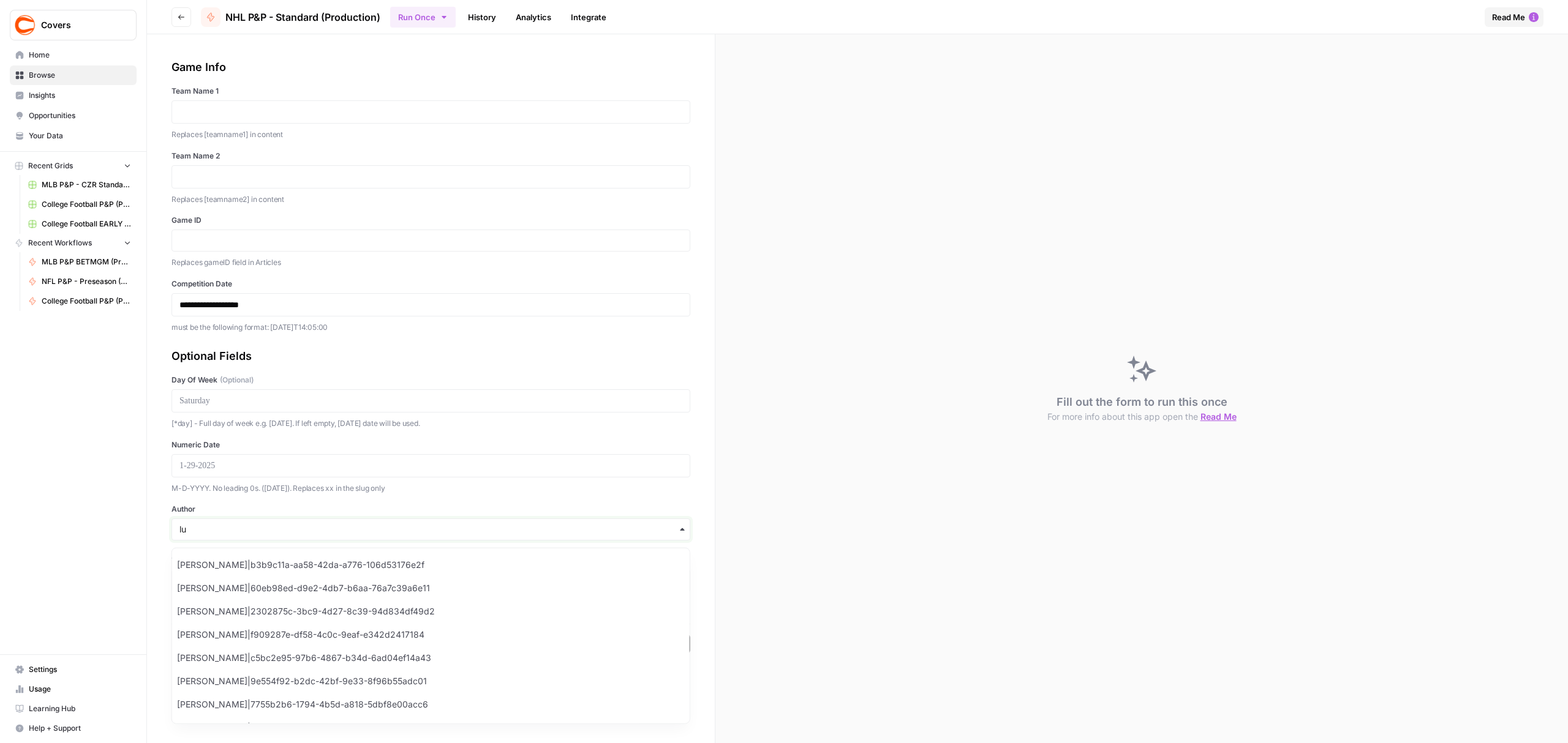
type input "luc"
click at [208, 524] on div "button" at bounding box center [431, 530] width 519 height 22
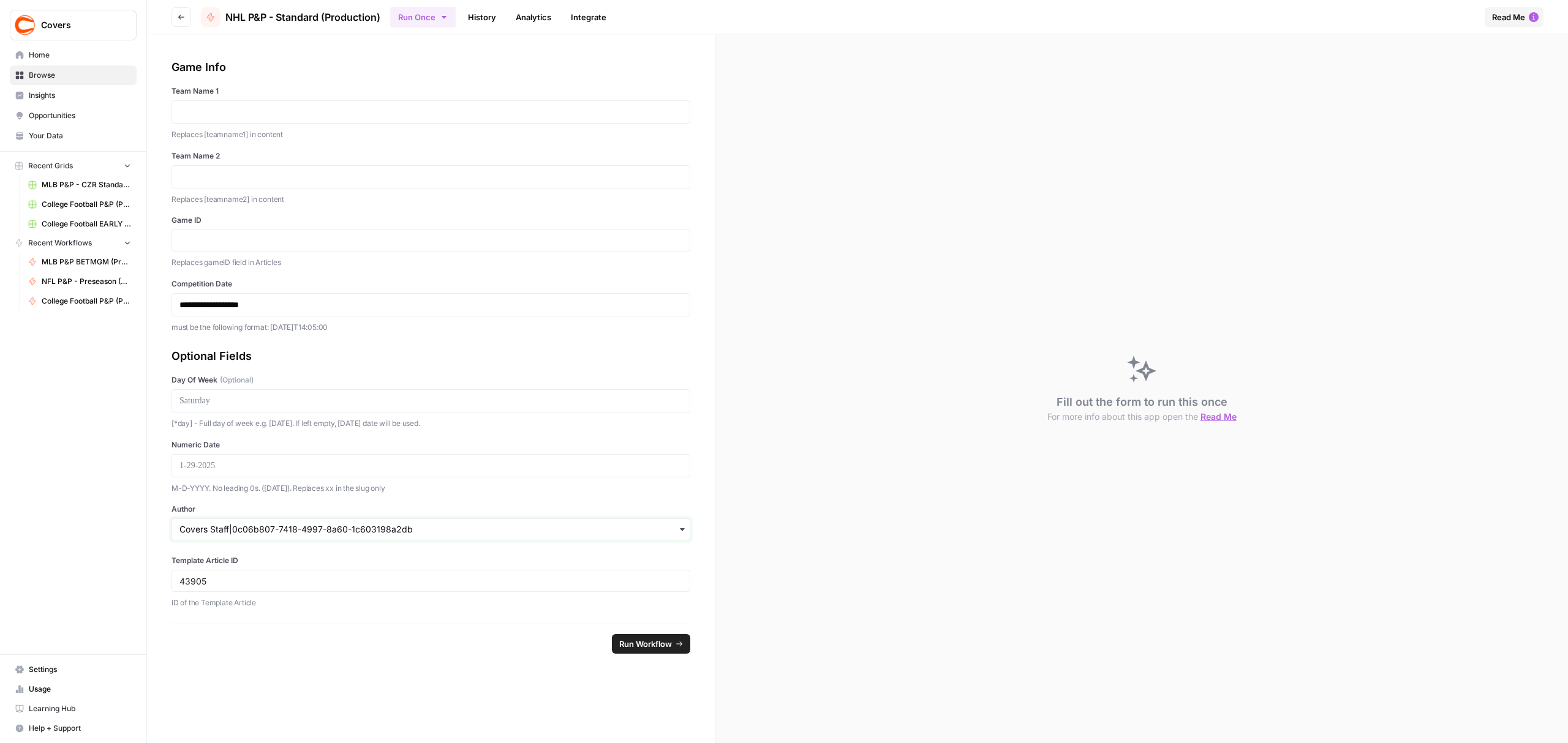
click at [214, 531] on input "Author" at bounding box center [430, 529] width 503 height 12
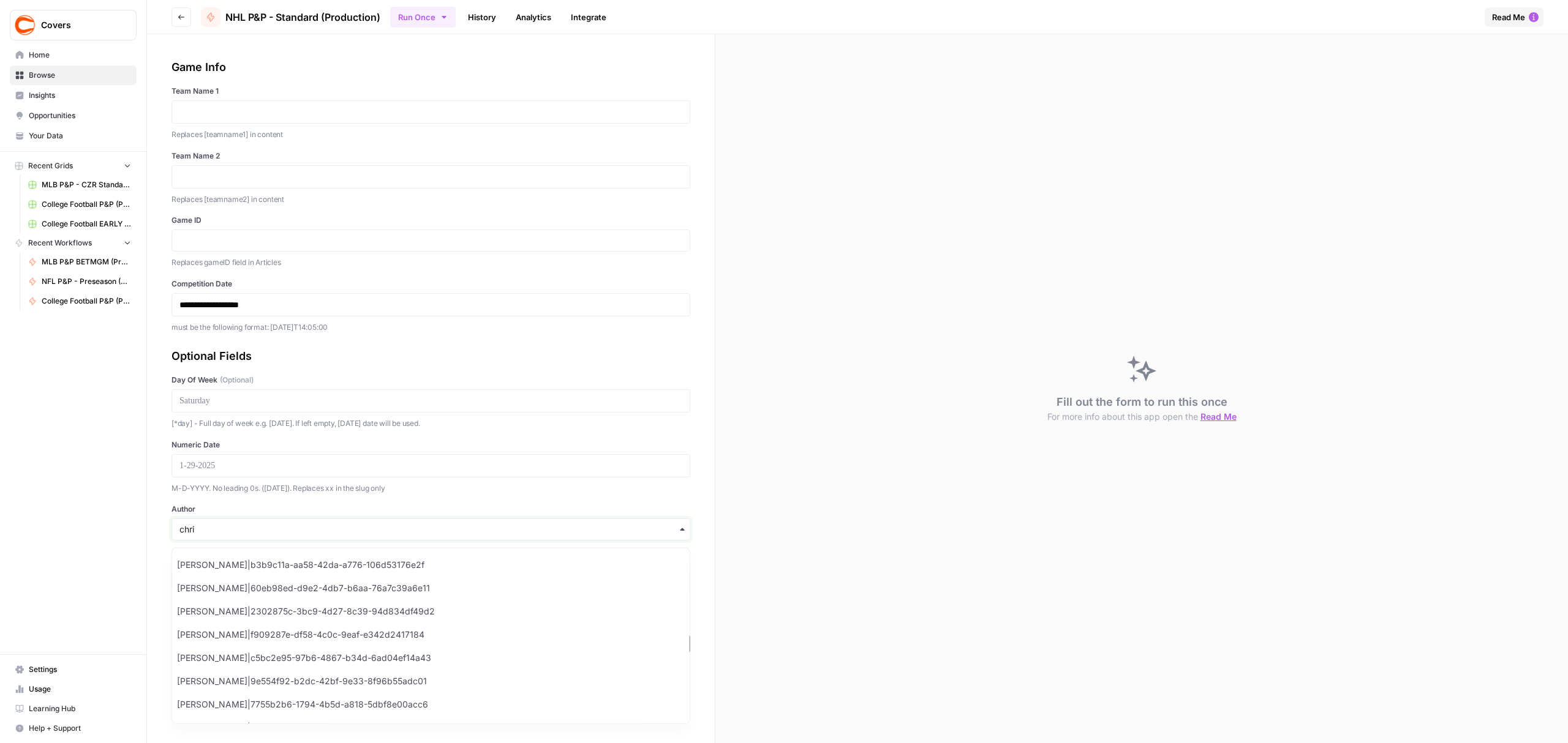
type input "chris"
click at [195, 522] on div "button" at bounding box center [431, 530] width 519 height 22
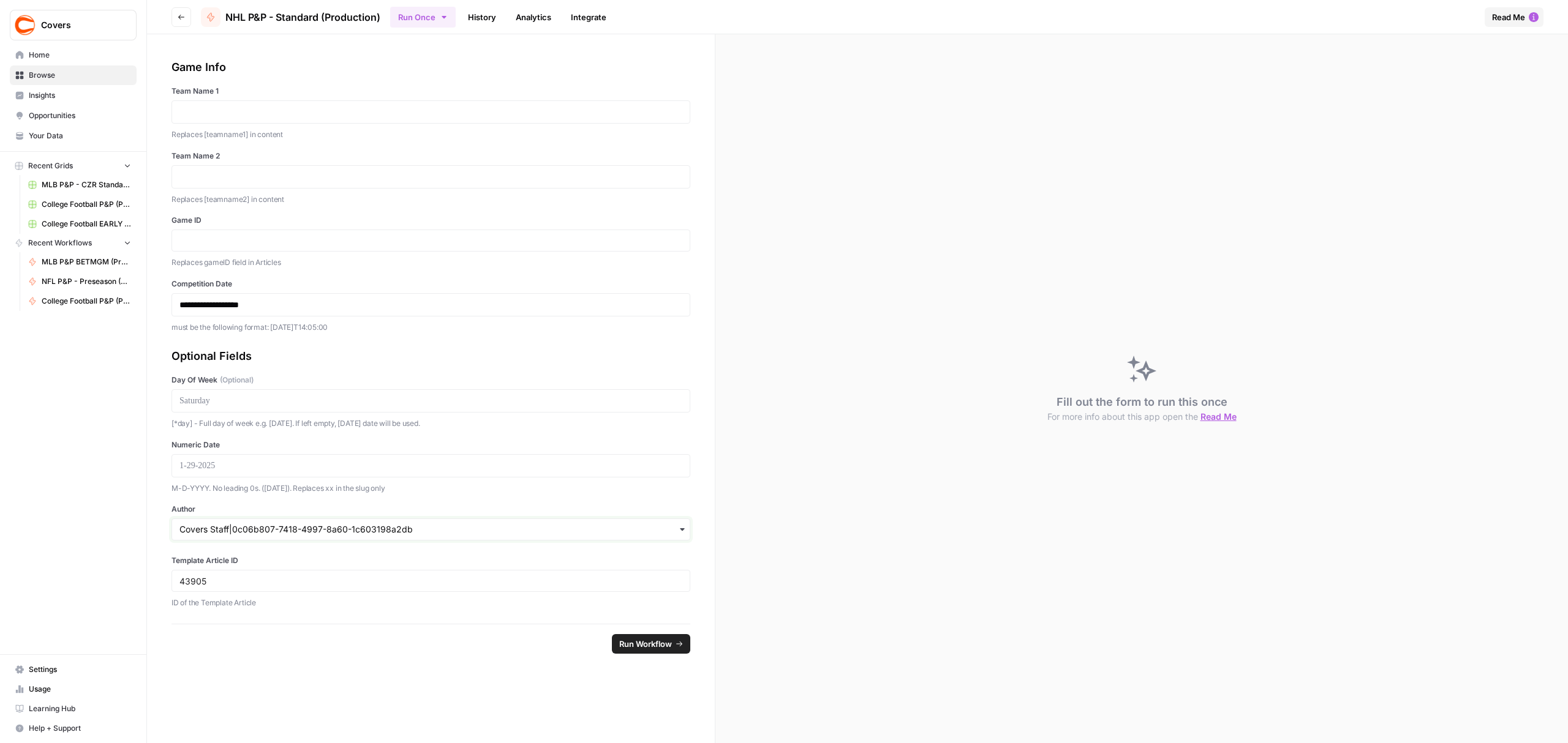
click at [199, 527] on input "Author" at bounding box center [430, 529] width 503 height 12
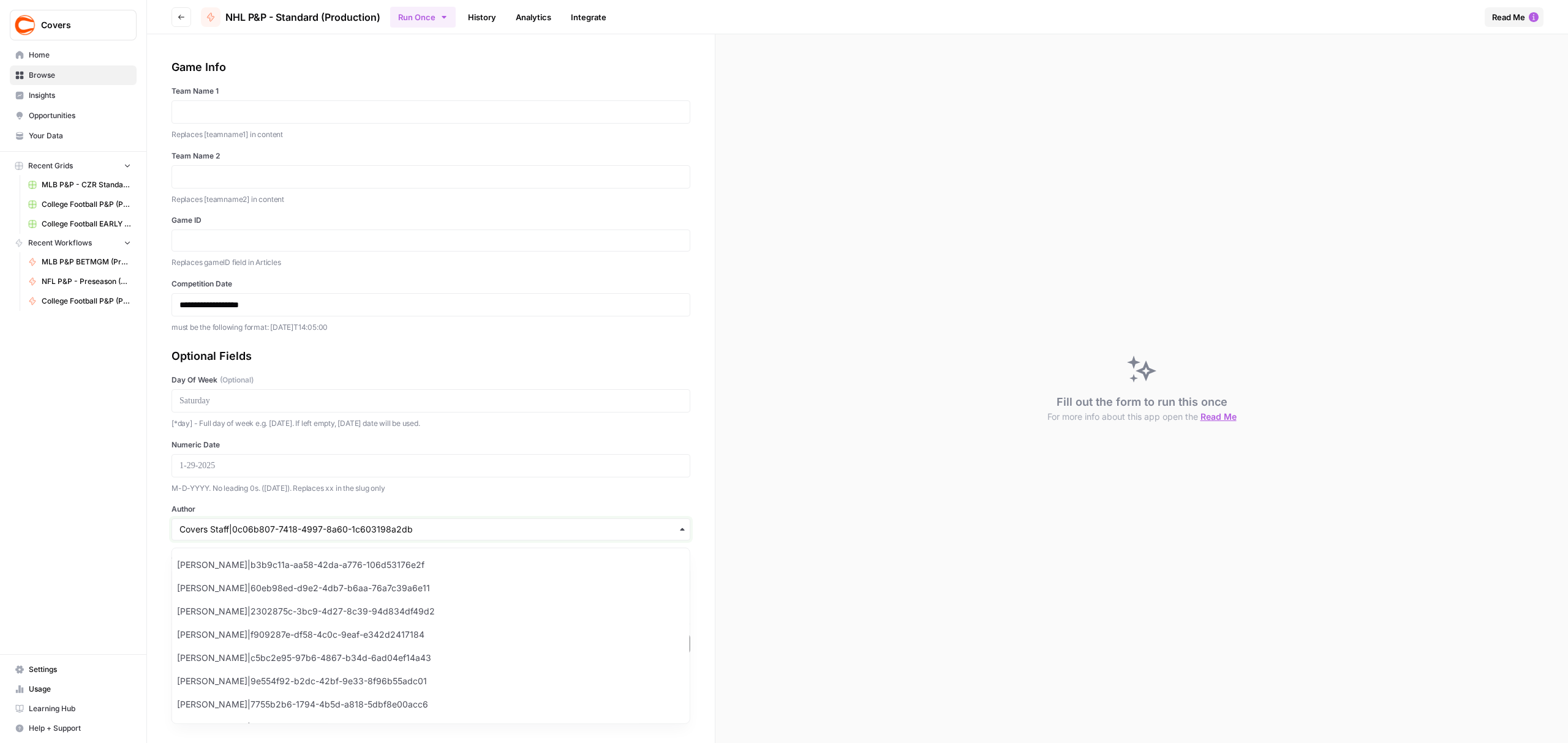
click at [199, 527] on input "Author" at bounding box center [430, 529] width 503 height 12
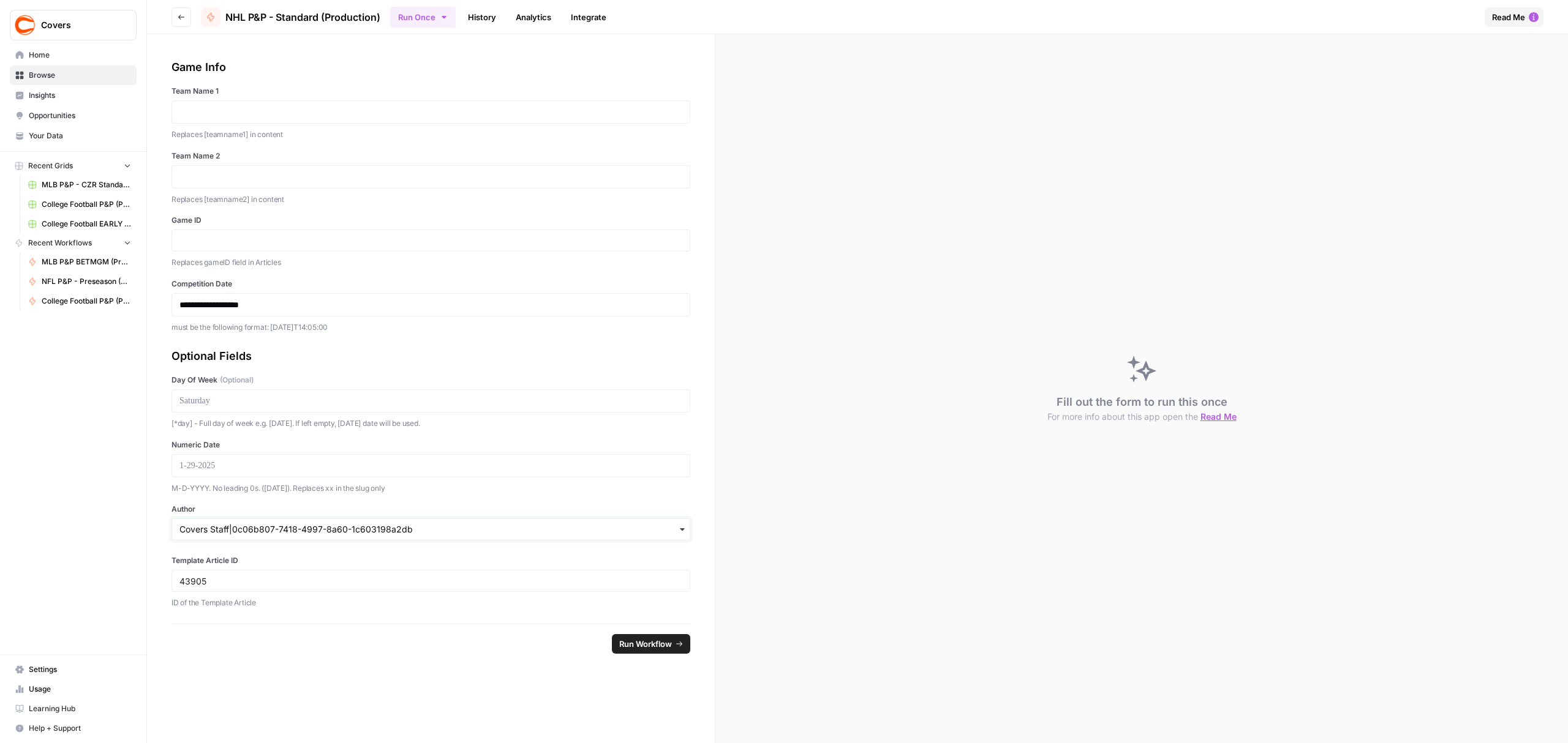
click at [199, 527] on input "Author" at bounding box center [430, 529] width 503 height 12
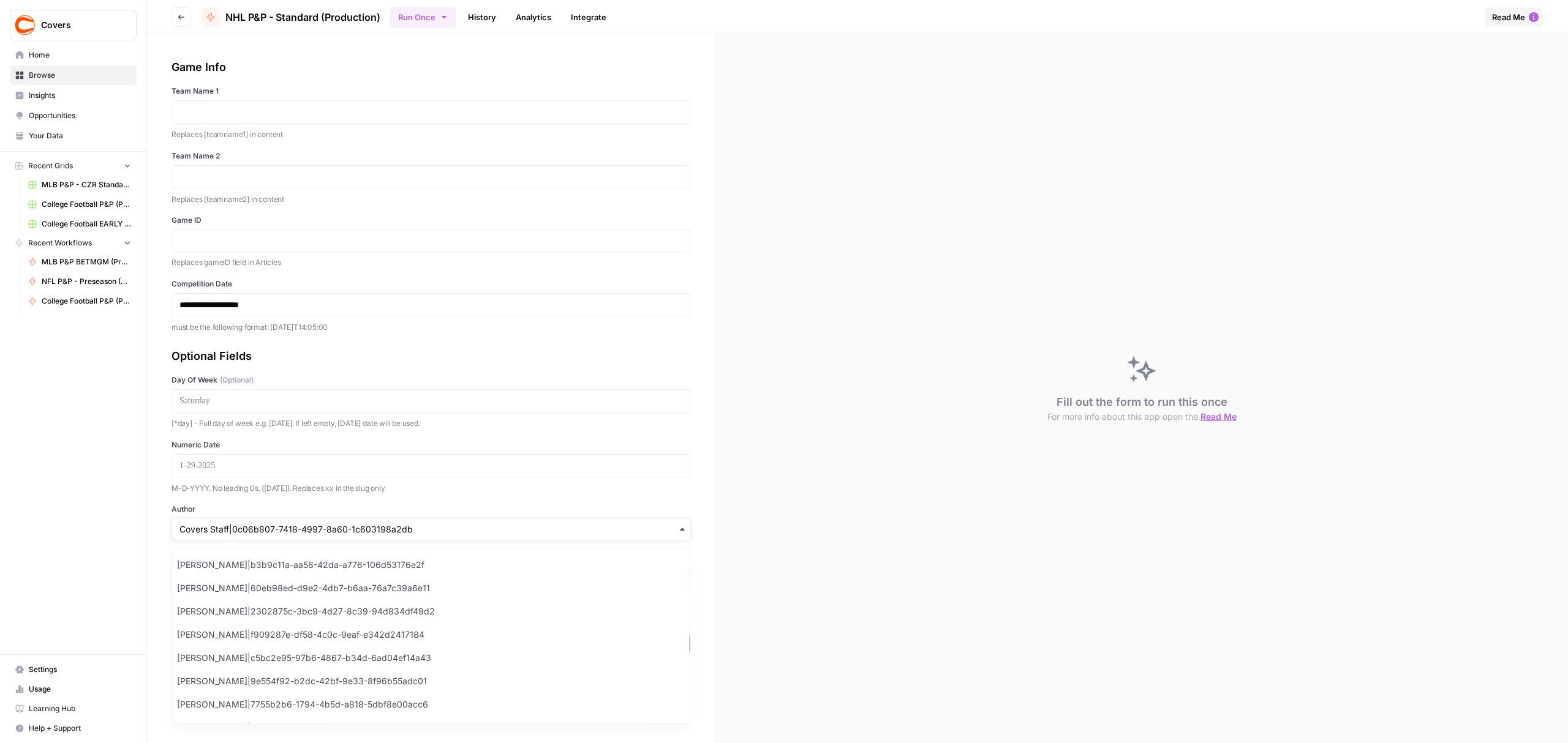
type input "d"
type input "f"
click at [155, 510] on div "**********" at bounding box center [431, 328] width 568 height 589
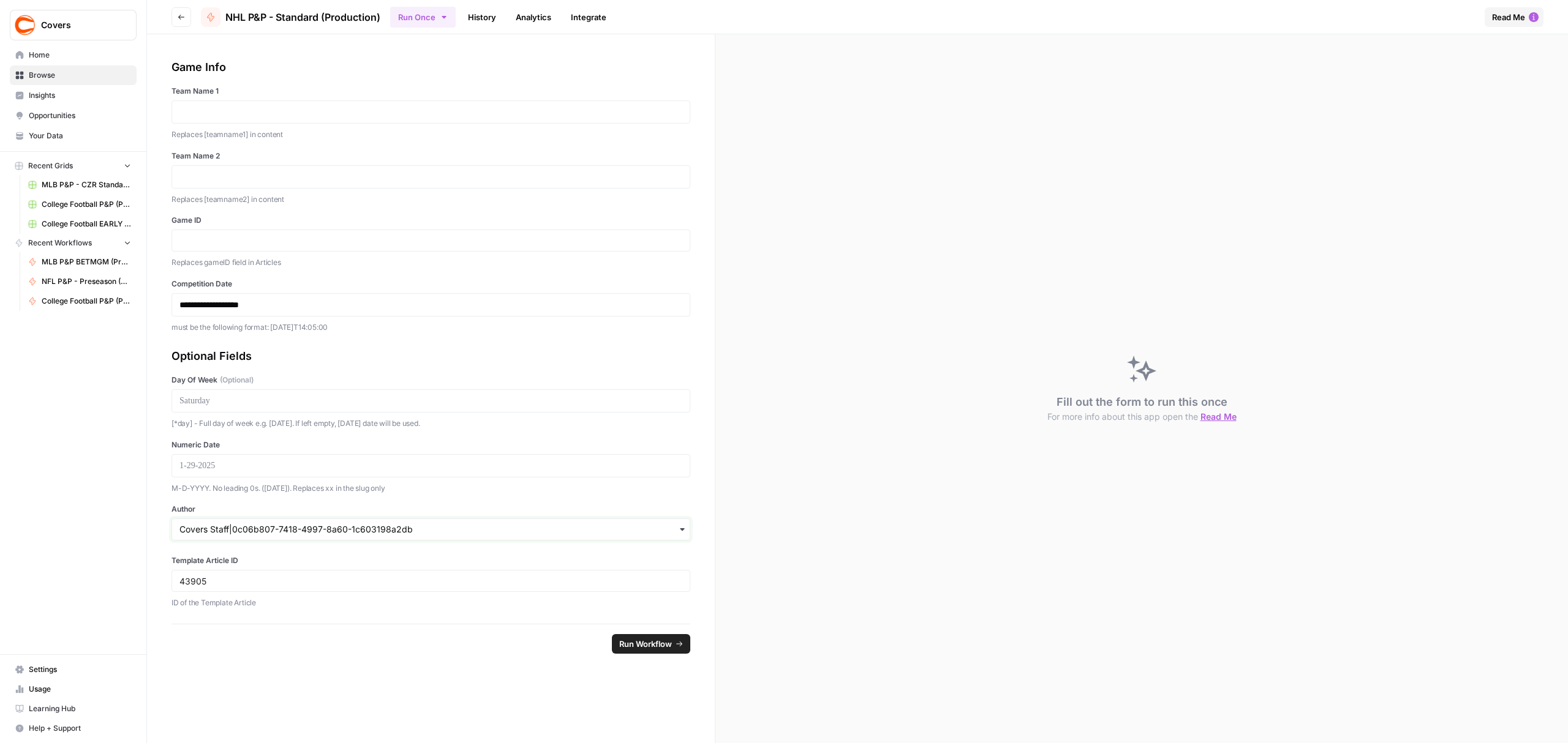
click at [219, 527] on input "Author" at bounding box center [430, 529] width 503 height 12
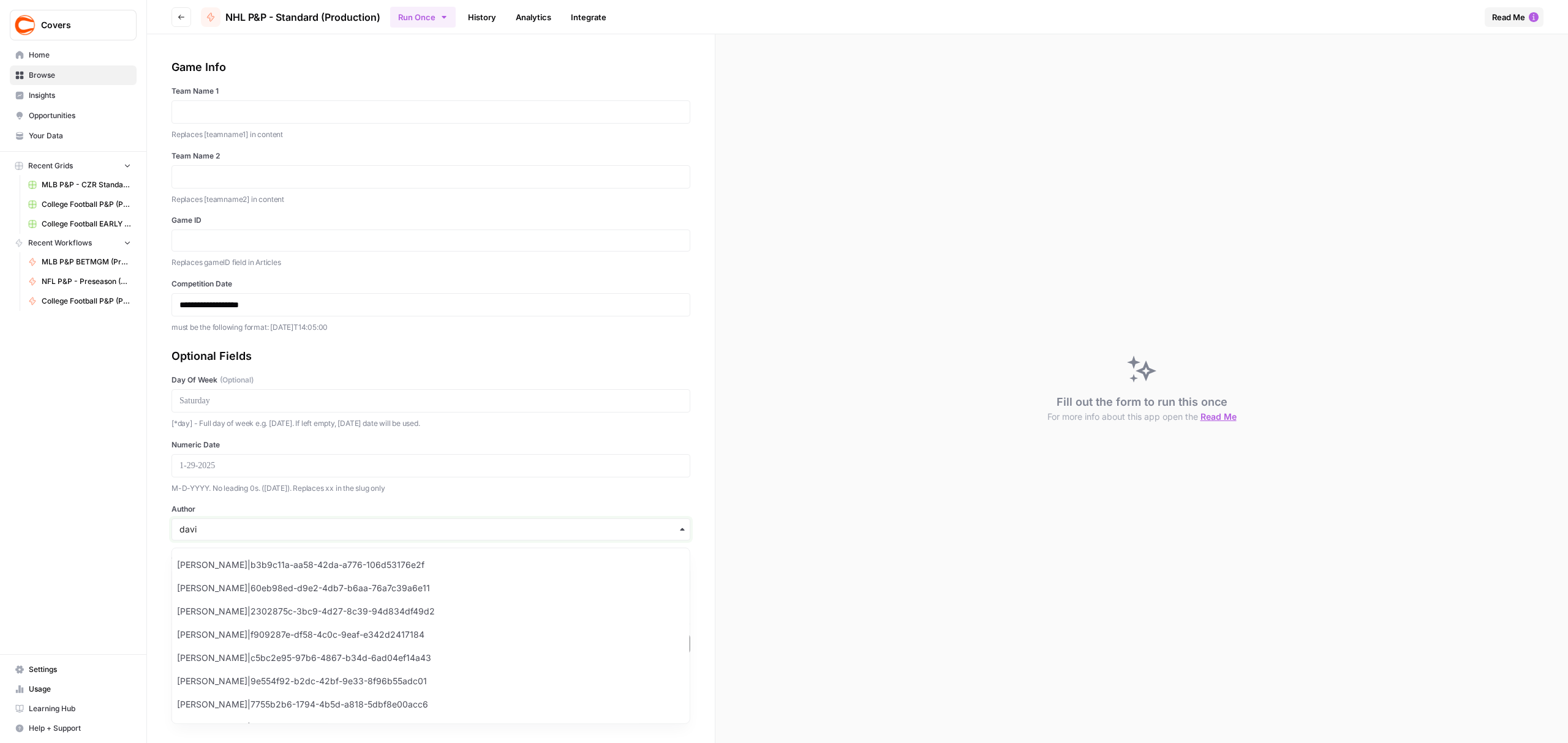
type input "david"
type input "Crisco"
click at [101, 536] on div "Covers Home Browse Insights Opportunities Your Data Recent Grids MLB P&P - CZR …" at bounding box center [73, 372] width 146 height 743
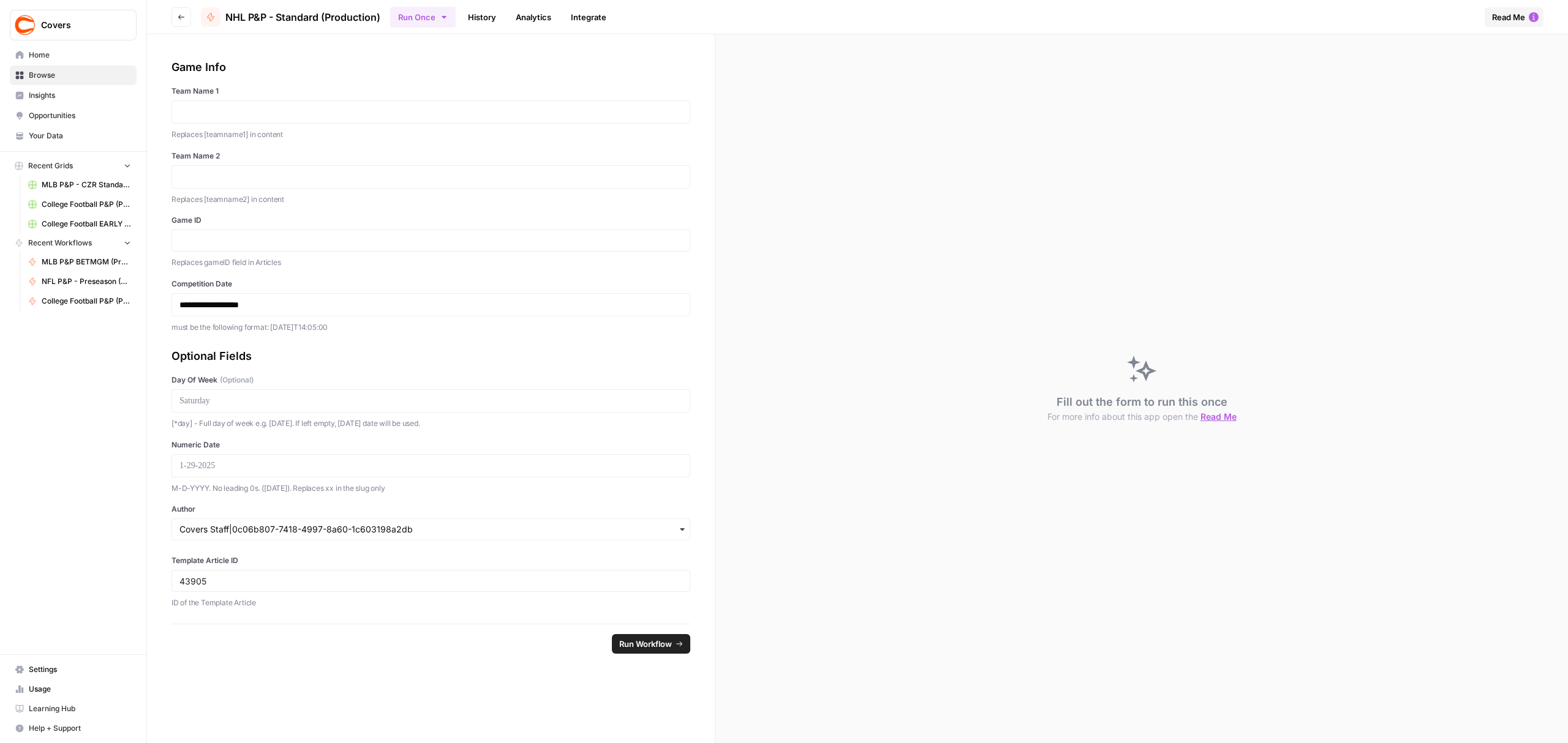
click at [384, 540] on div "button" at bounding box center [431, 530] width 519 height 22
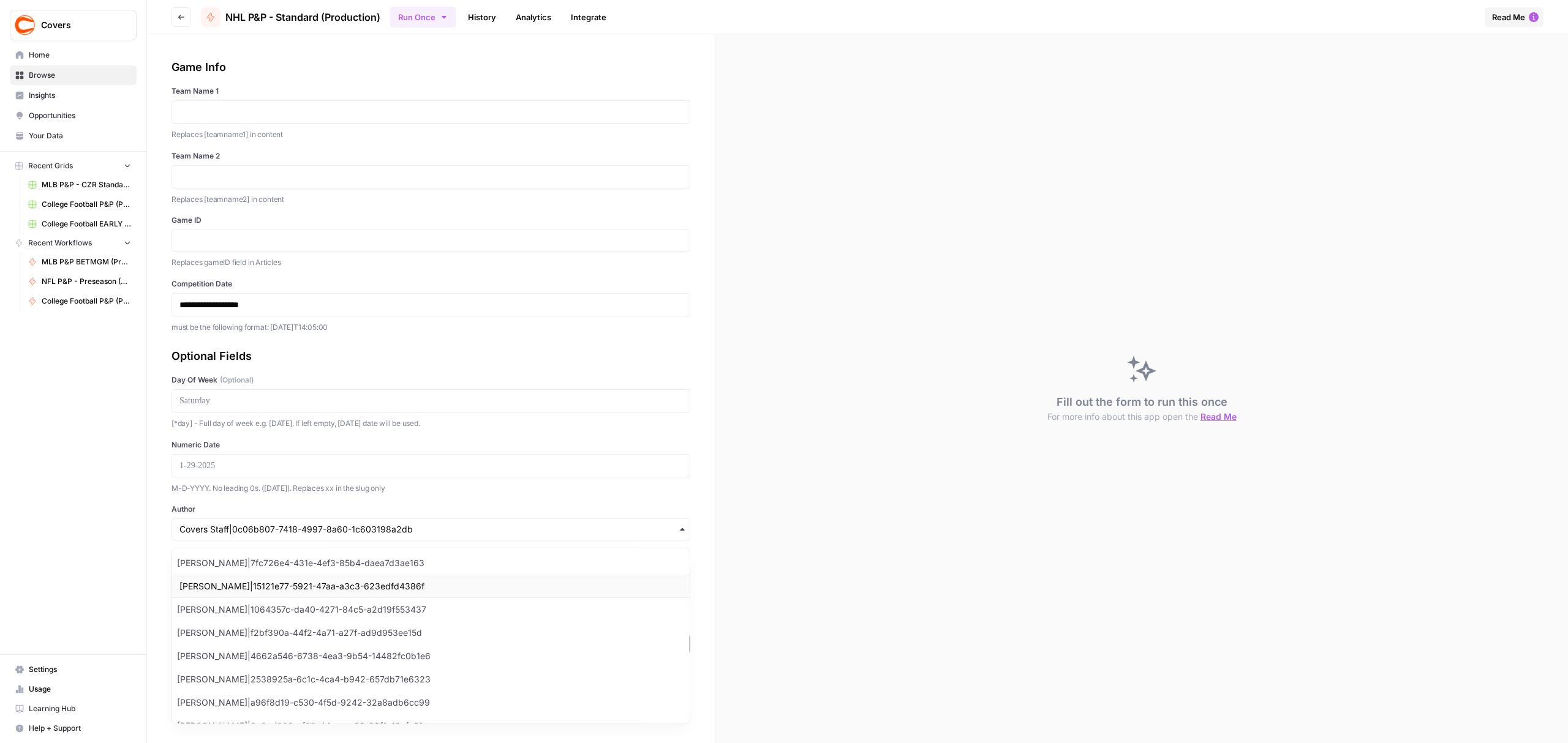
scroll to position [924, 0]
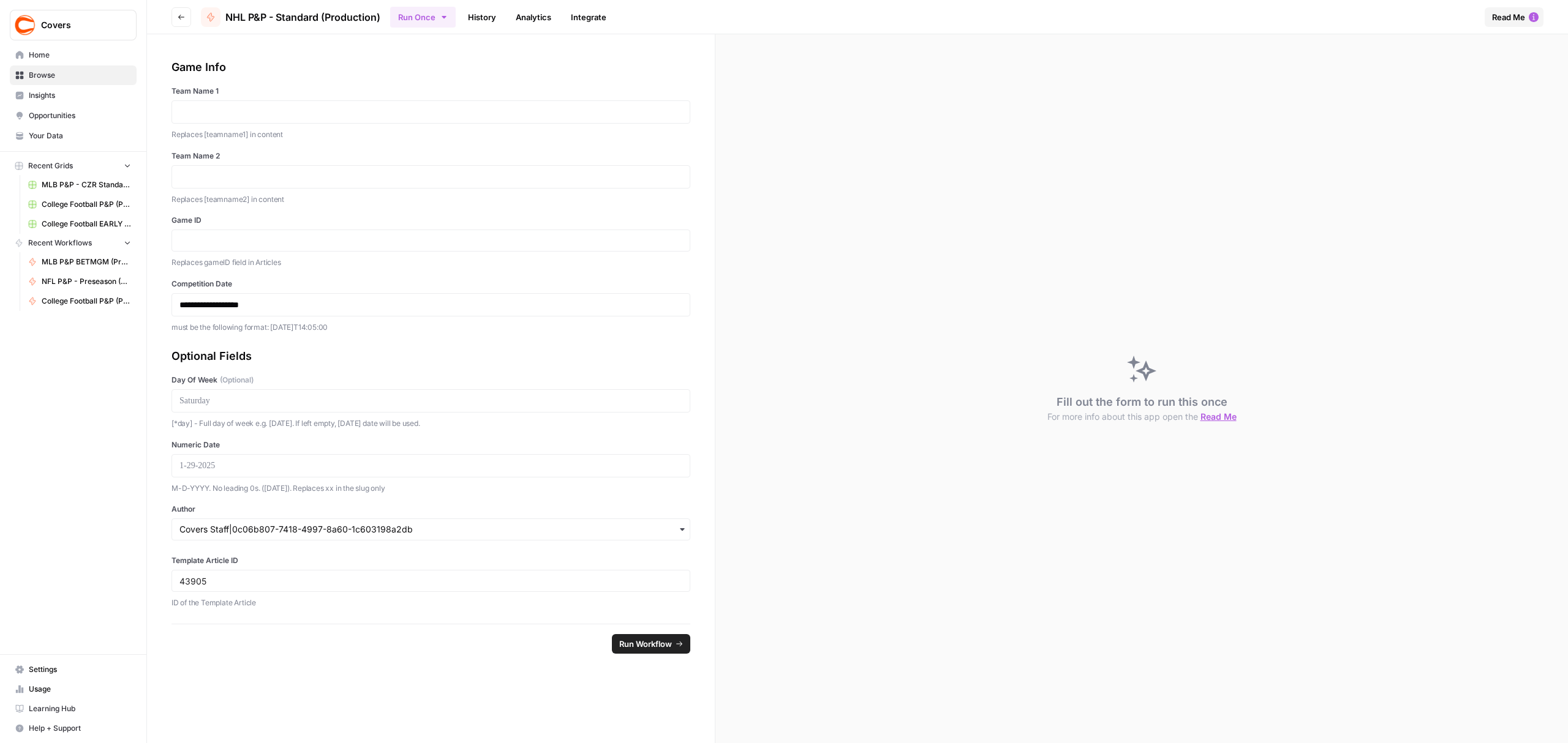
click at [55, 499] on div "Covers Home Browse Insights Opportunities Your Data Recent Grids MLB P&P - CZR …" at bounding box center [73, 372] width 146 height 743
click at [322, 519] on div "Author" at bounding box center [431, 522] width 519 height 36
click at [287, 529] on input "Author" at bounding box center [430, 529] width 503 height 12
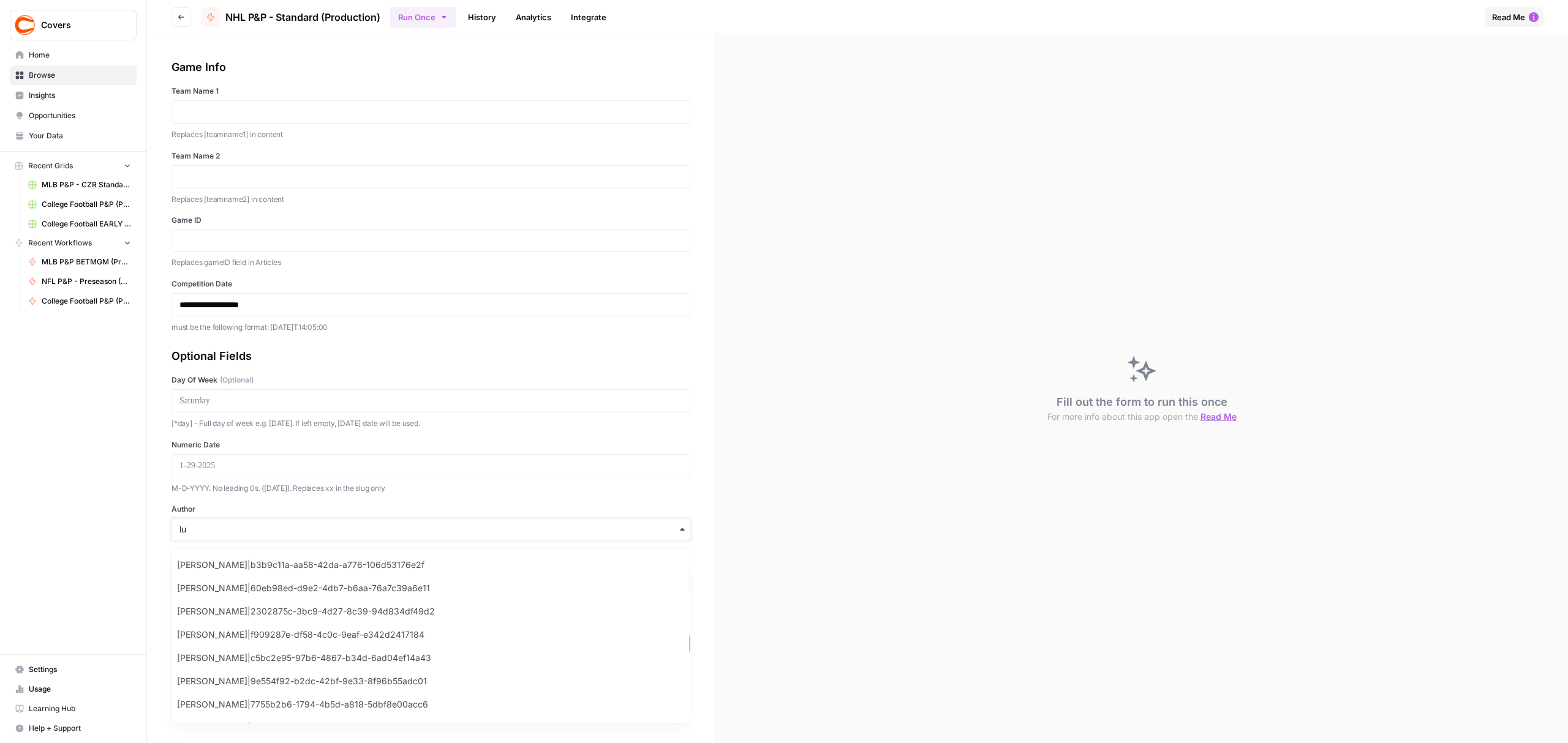
type input "luc"
click at [571, 495] on p "M-D-YYYY. No leading 0s. (1-15-2025). Replaces xx in the slug only" at bounding box center [431, 488] width 519 height 12
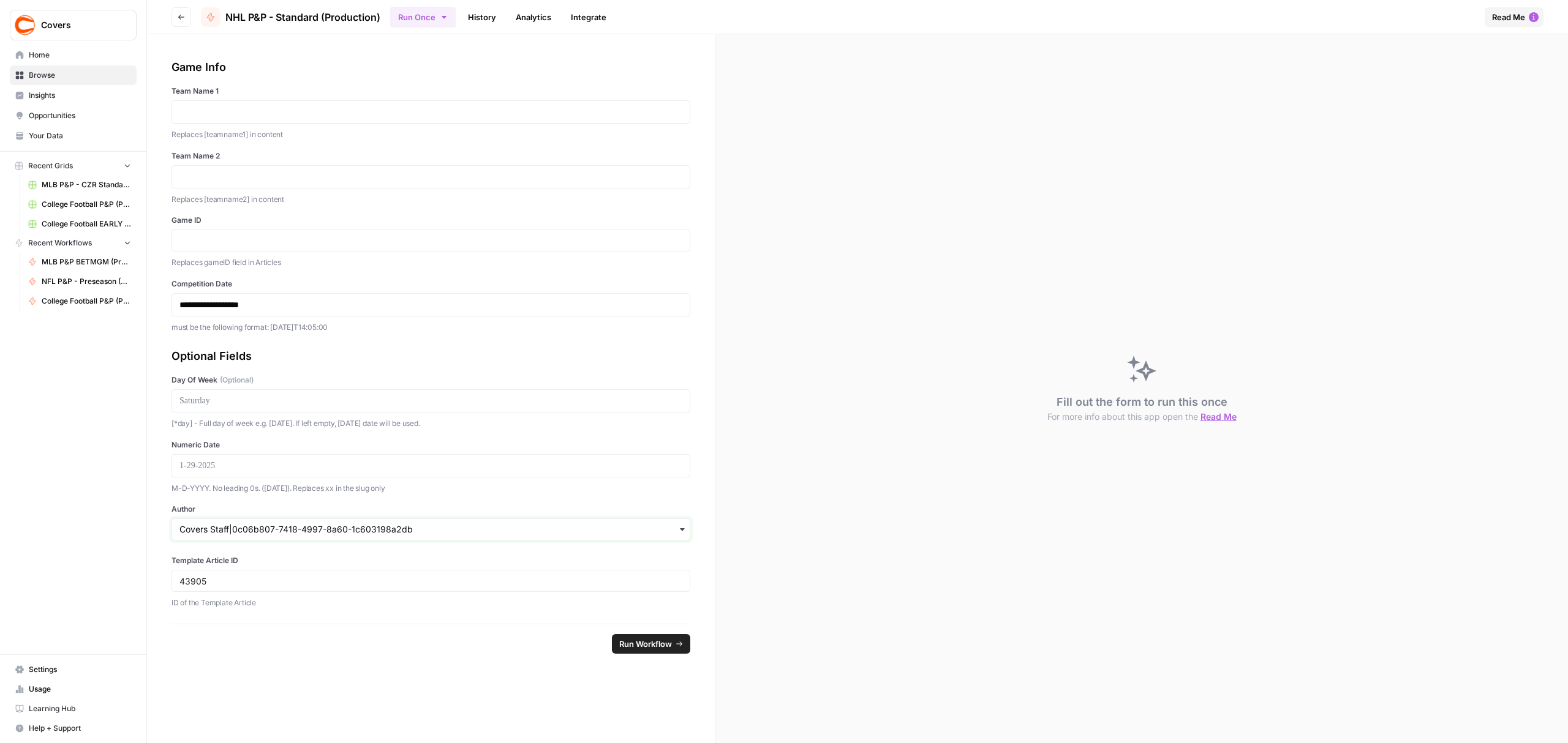
click at [488, 527] on input "Author" at bounding box center [430, 529] width 503 height 12
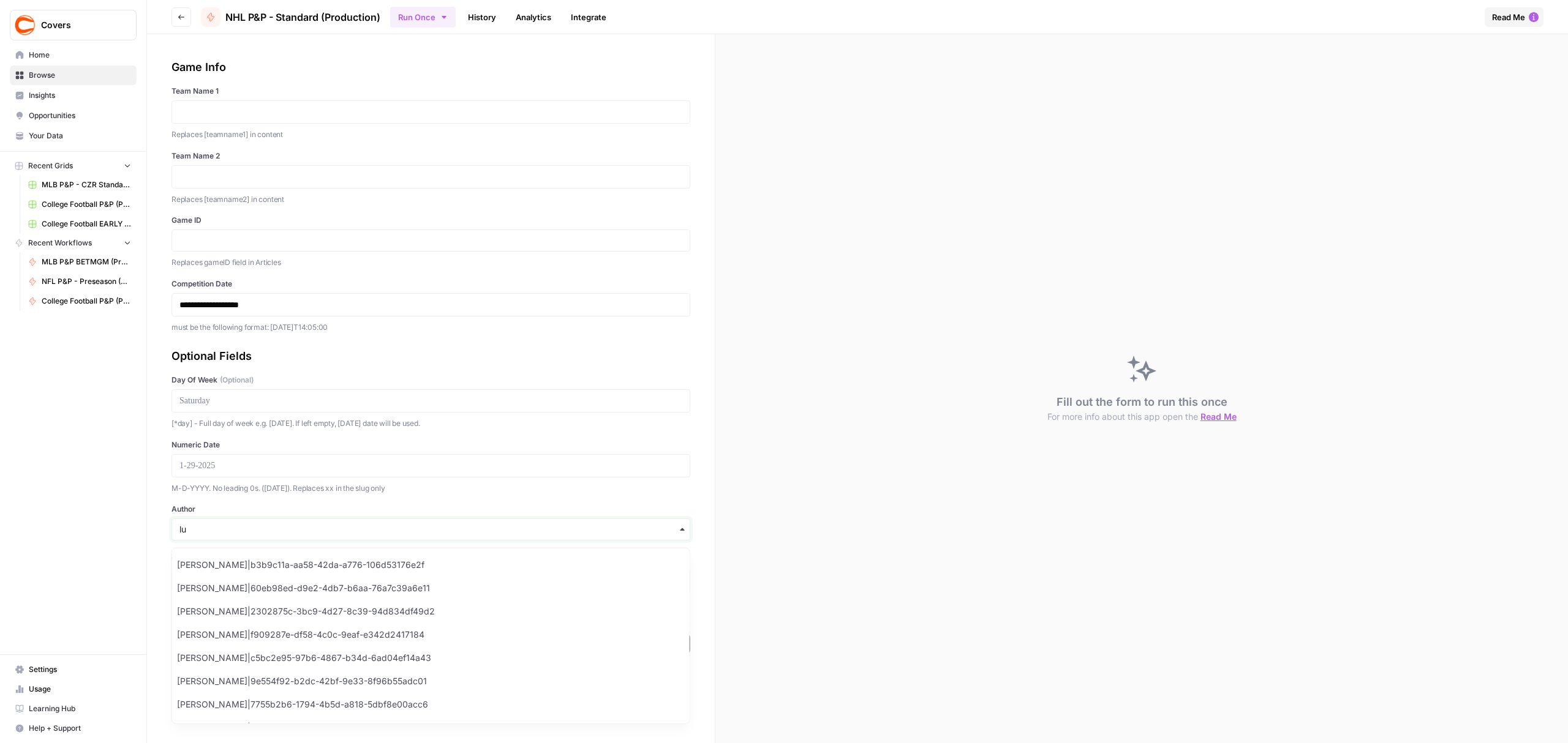
type input "luc"
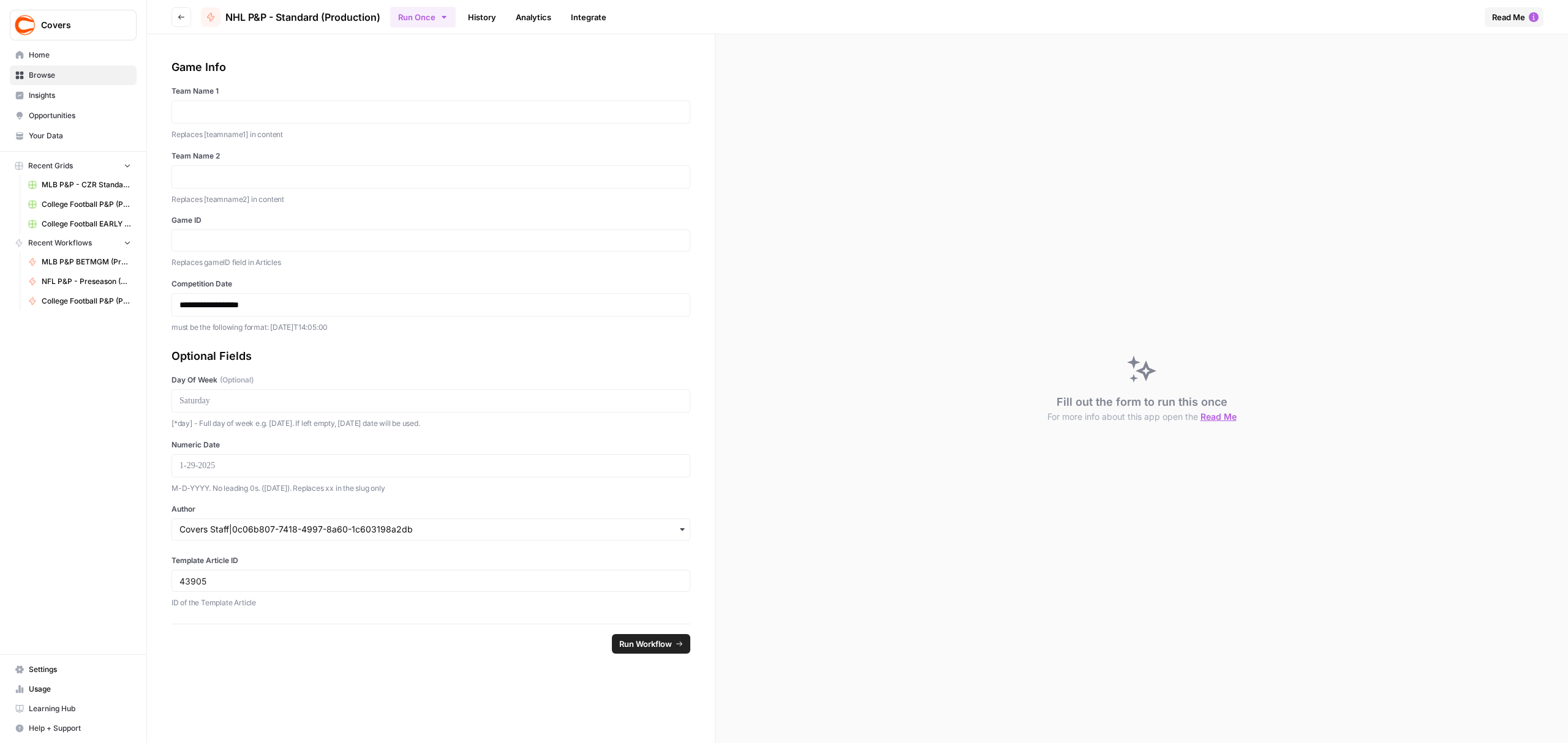
click at [861, 454] on div "Fill out the form to run this once For more info about this app open the Read Me" at bounding box center [1141, 389] width 853 height 709
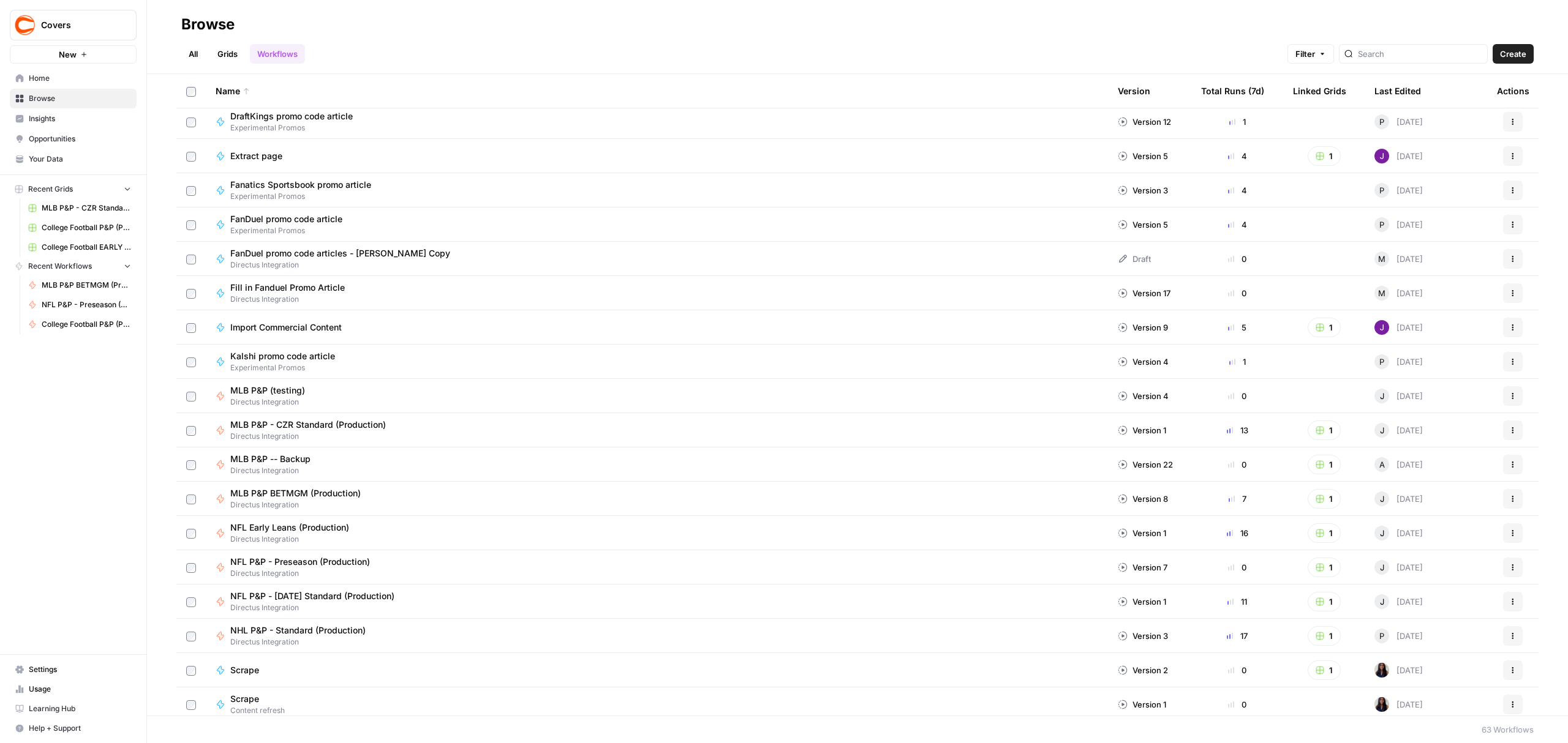
scroll to position [571, 0]
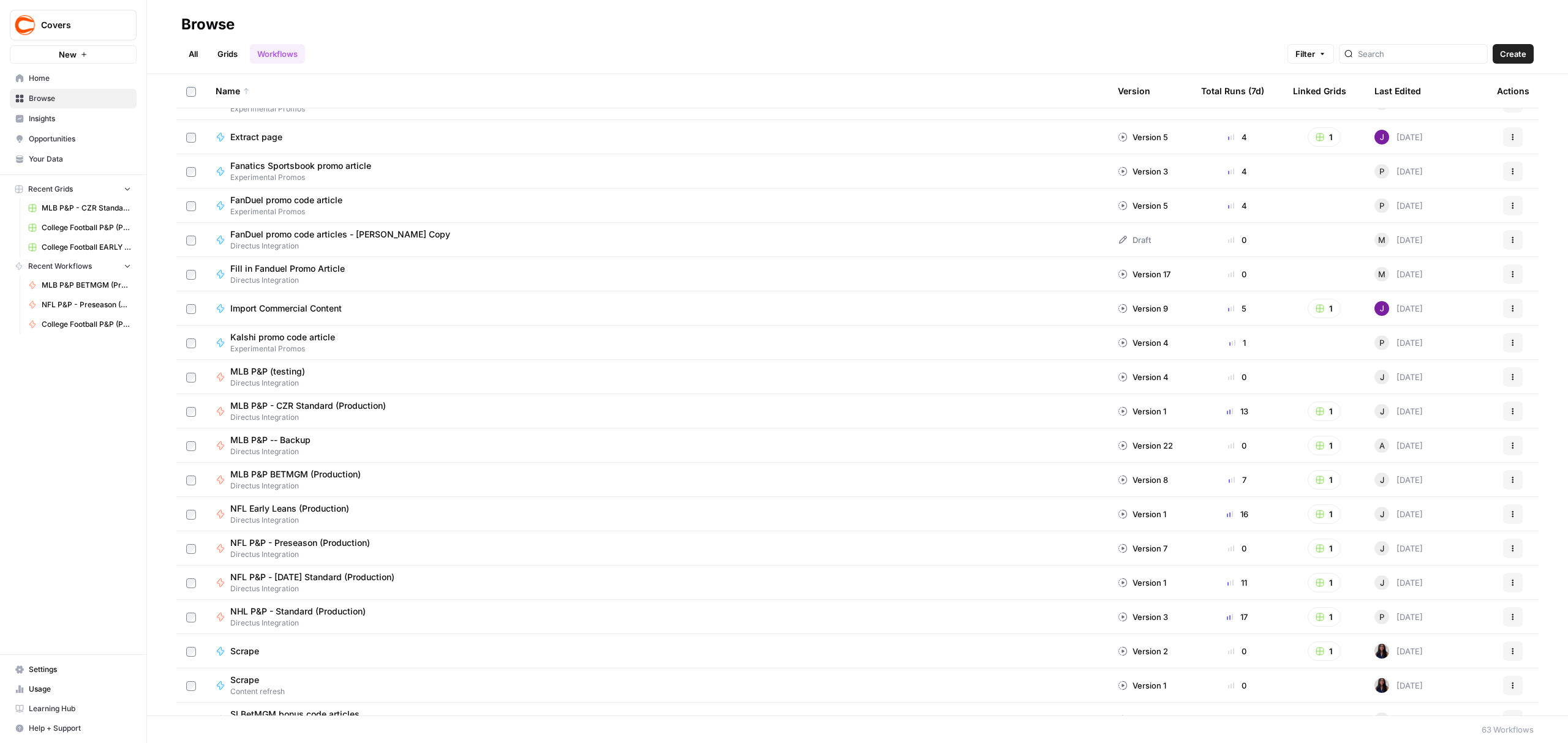
click at [372, 613] on div "NHL P&P - Standard (Production)" at bounding box center [303, 611] width 145 height 12
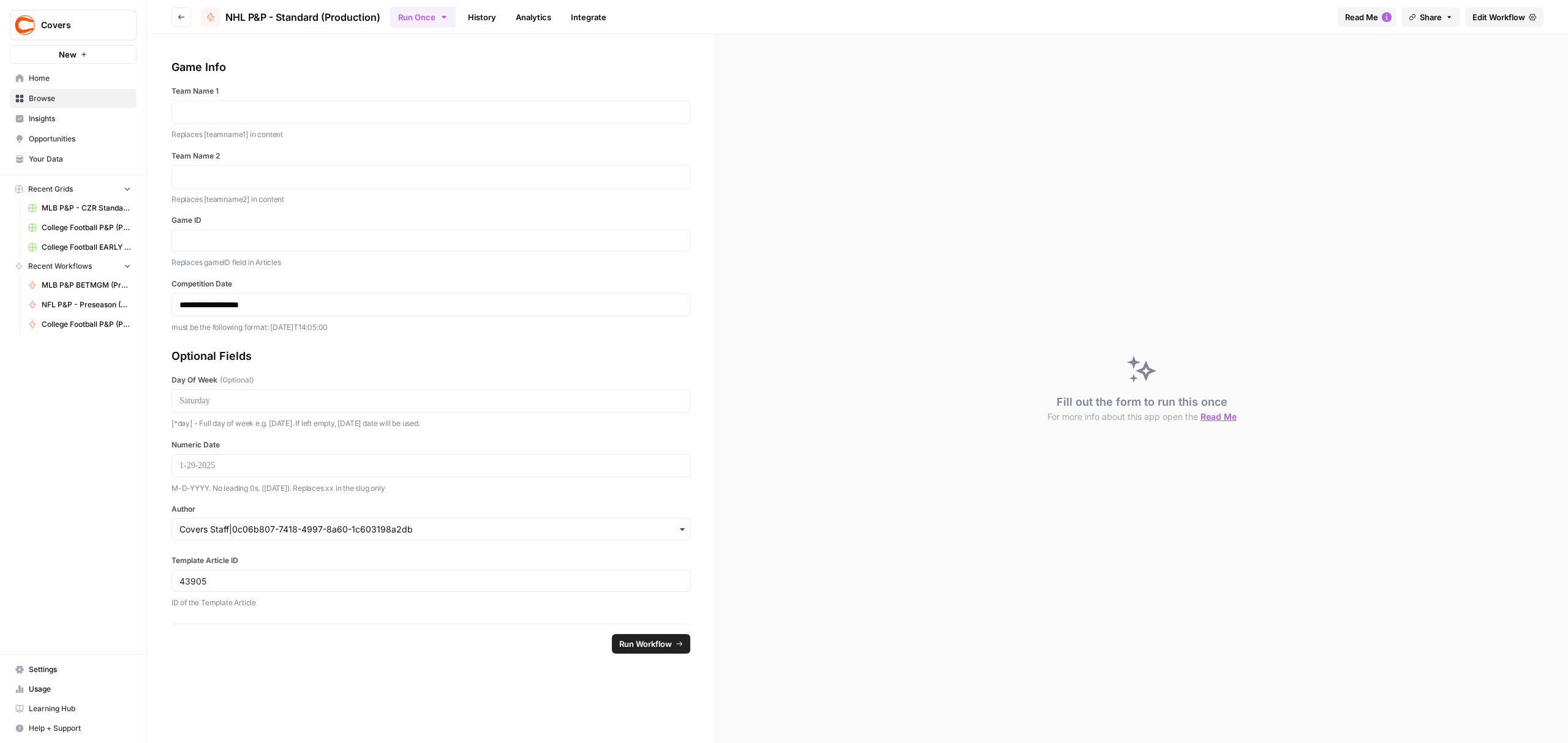
click at [184, 510] on label "Author" at bounding box center [431, 509] width 519 height 11
click at [184, 523] on input "Author" at bounding box center [430, 529] width 503 height 12
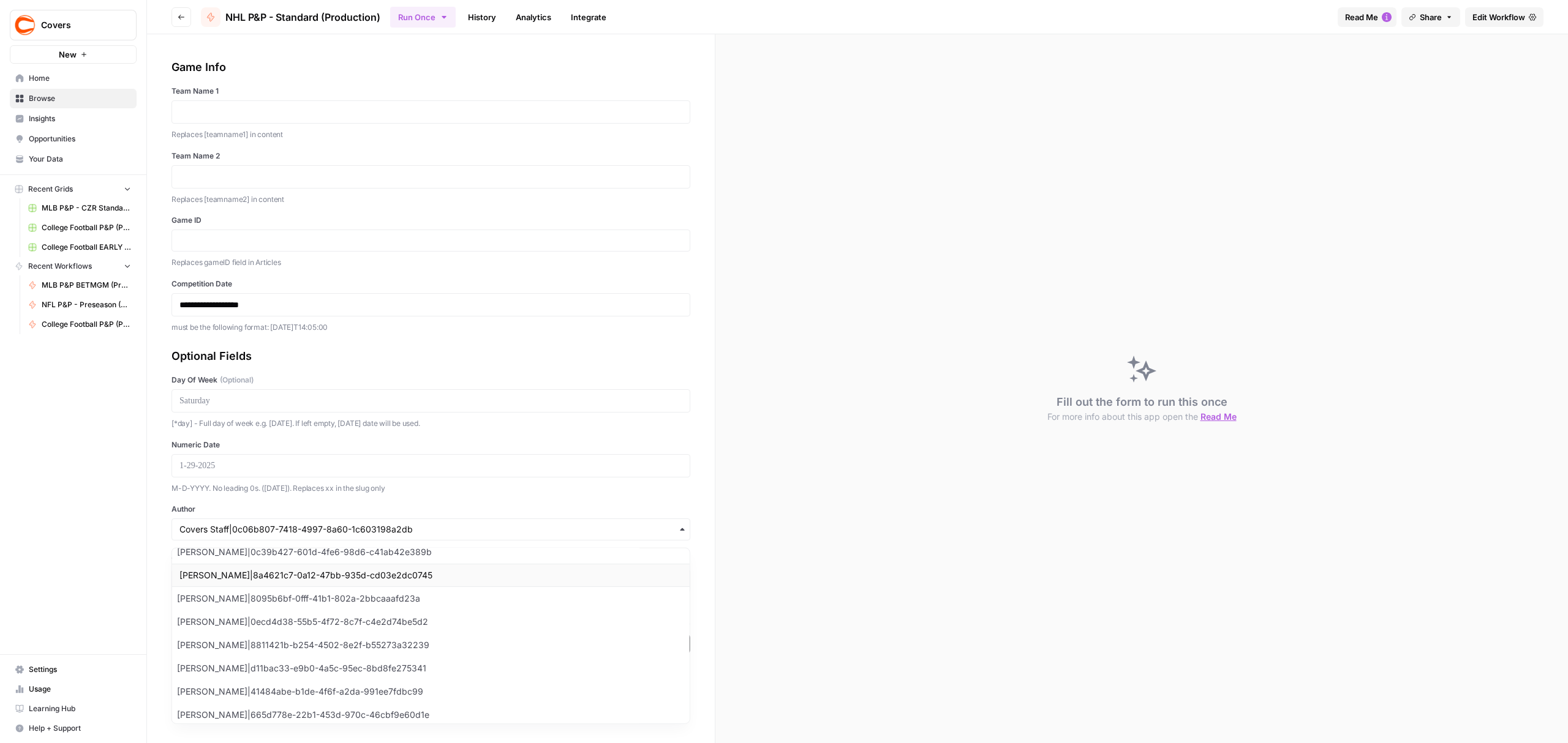
scroll to position [924, 0]
click at [113, 516] on div "Covers New Home Browse Insights Opportunities Your Data Recent Grids MLB P&P - …" at bounding box center [73, 372] width 146 height 743
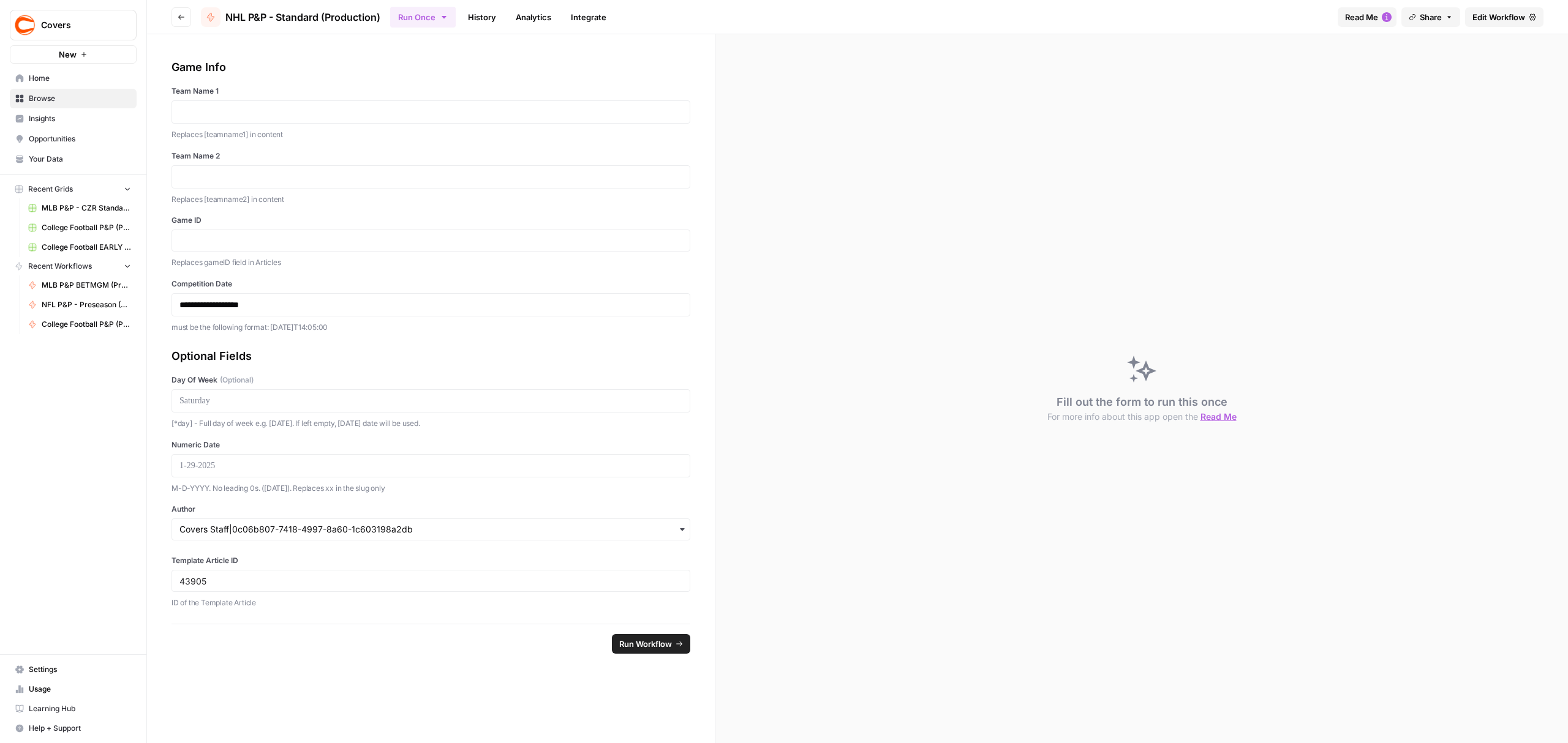
click at [1500, 19] on span "Edit Workflow" at bounding box center [1499, 17] width 53 height 12
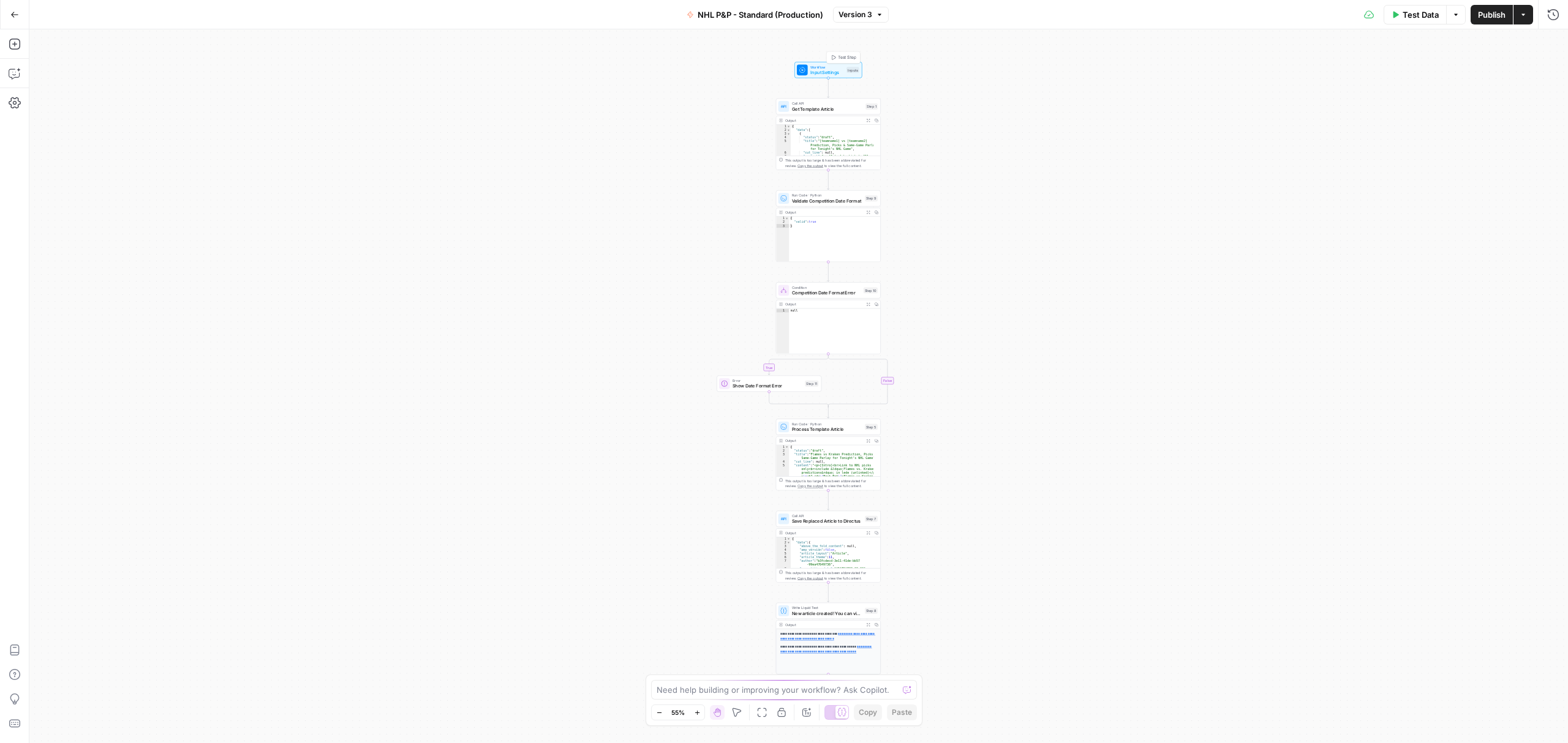
click at [832, 74] on span "Input Settings" at bounding box center [827, 72] width 33 height 7
click at [1532, 485] on div at bounding box center [1535, 482] width 10 height 12
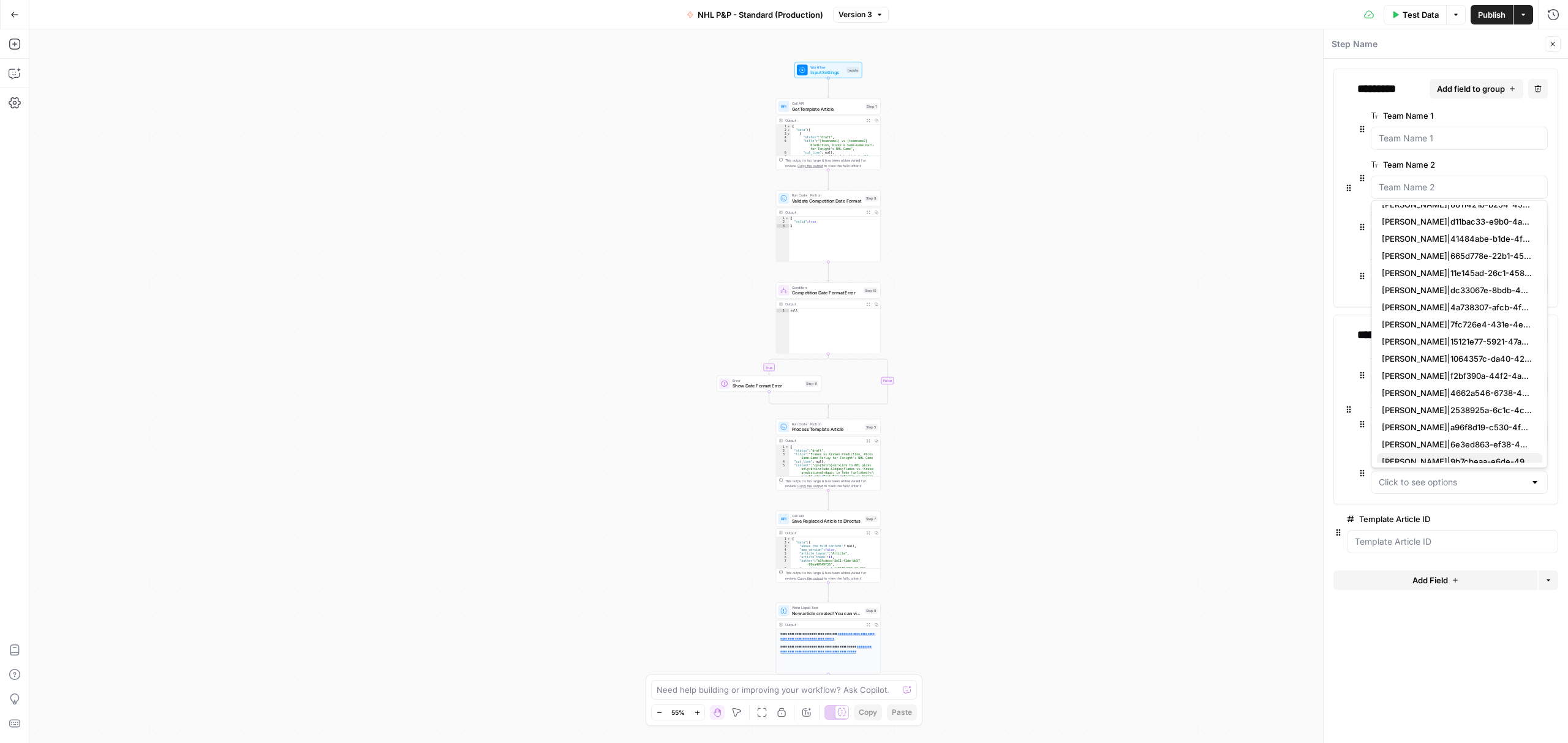
scroll to position [531, 0]
drag, startPoint x: 1390, startPoint y: 455, endPoint x: 1428, endPoint y: 234, distance: 224.2
click at [1427, 235] on div "Kenny Ducey|8095b6bf-0fff-41b1-802a-2bbcaaafd23a Kyle LaRusic|0ecd4d38-55b5-4f7…" at bounding box center [1459, 68] width 165 height 788
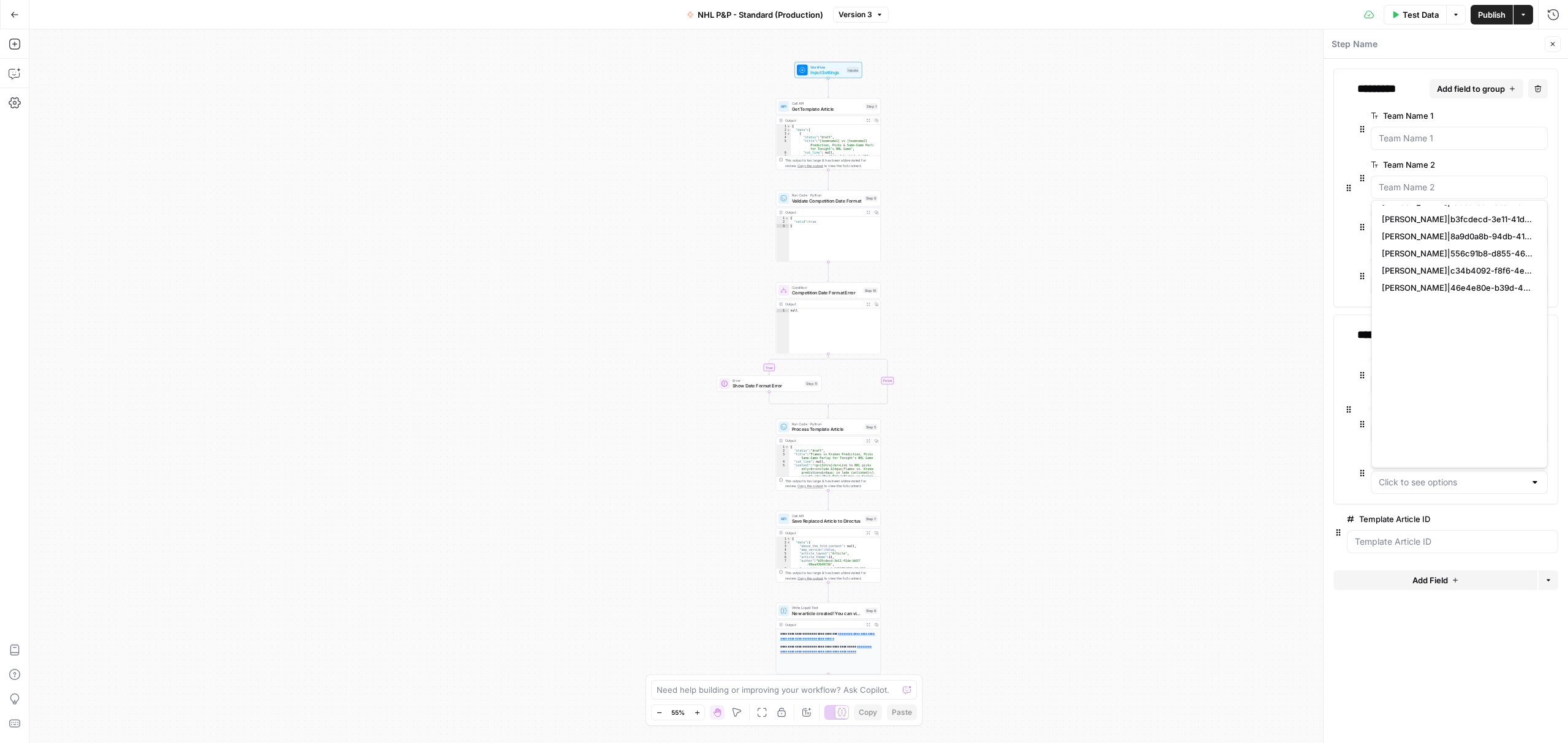
scroll to position [0, 0]
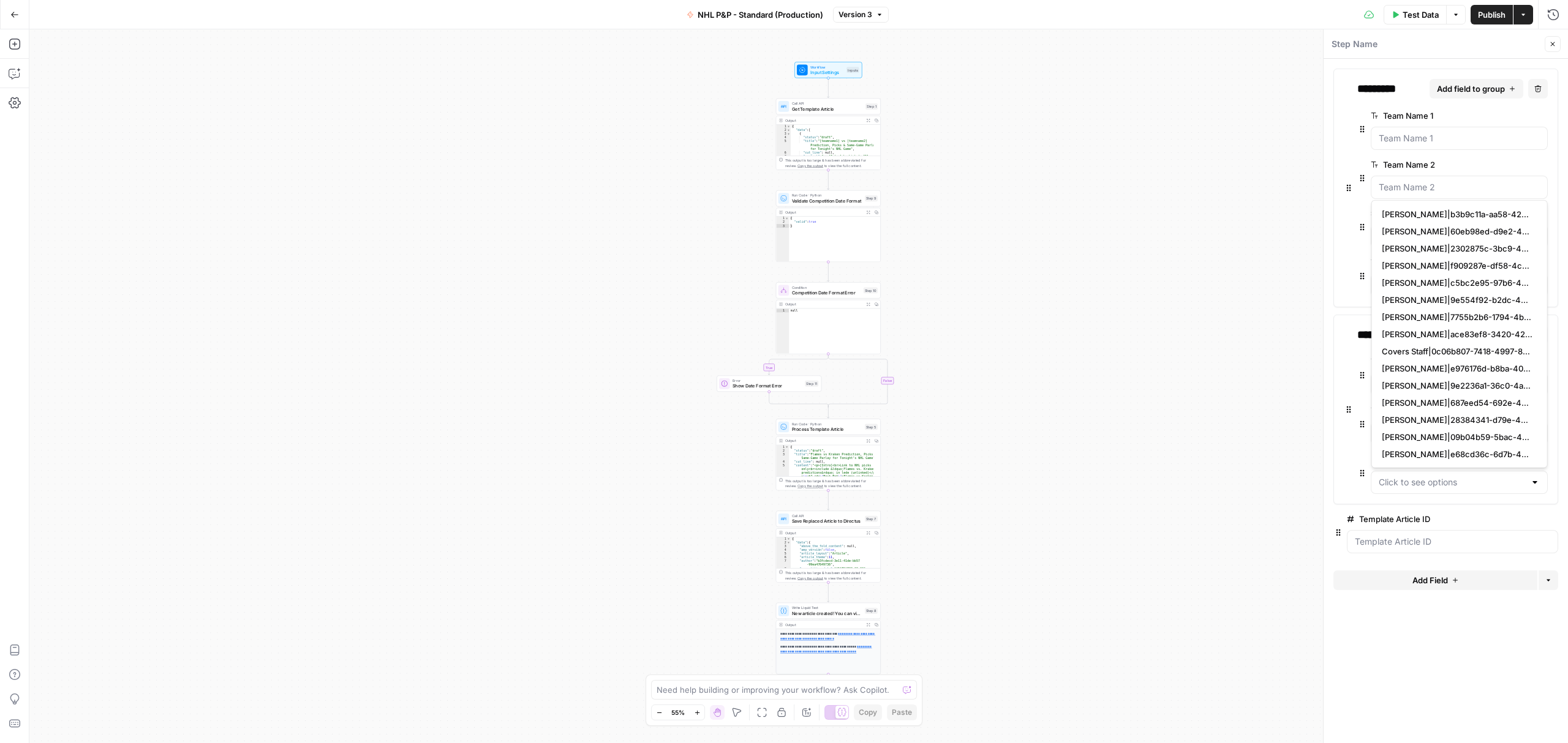
click at [1208, 339] on div "true false Workflow Input Settings Inputs Call API Get Template Article Step 1 …" at bounding box center [798, 386] width 1538 height 714
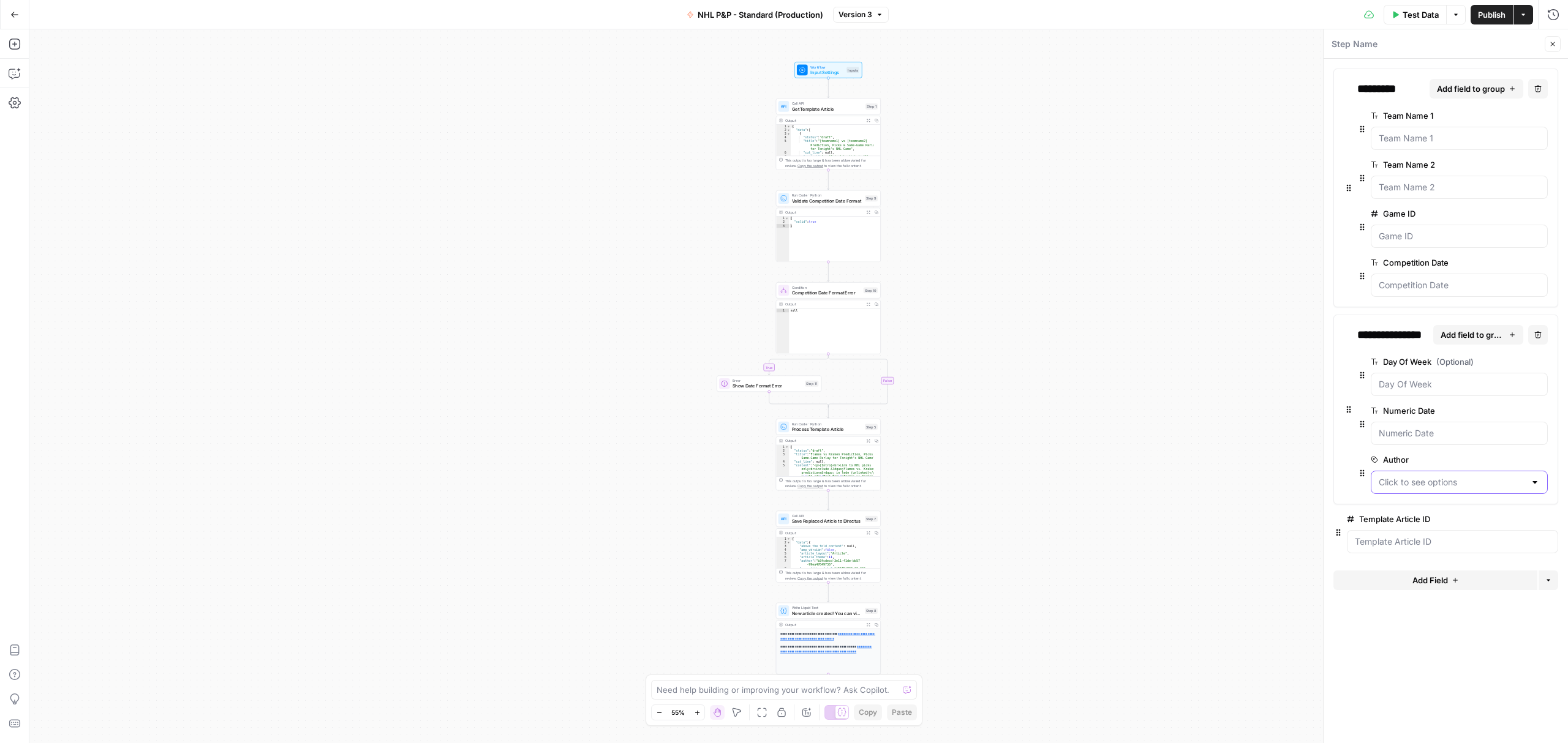
click at [1404, 483] on input "Author" at bounding box center [1451, 482] width 146 height 12
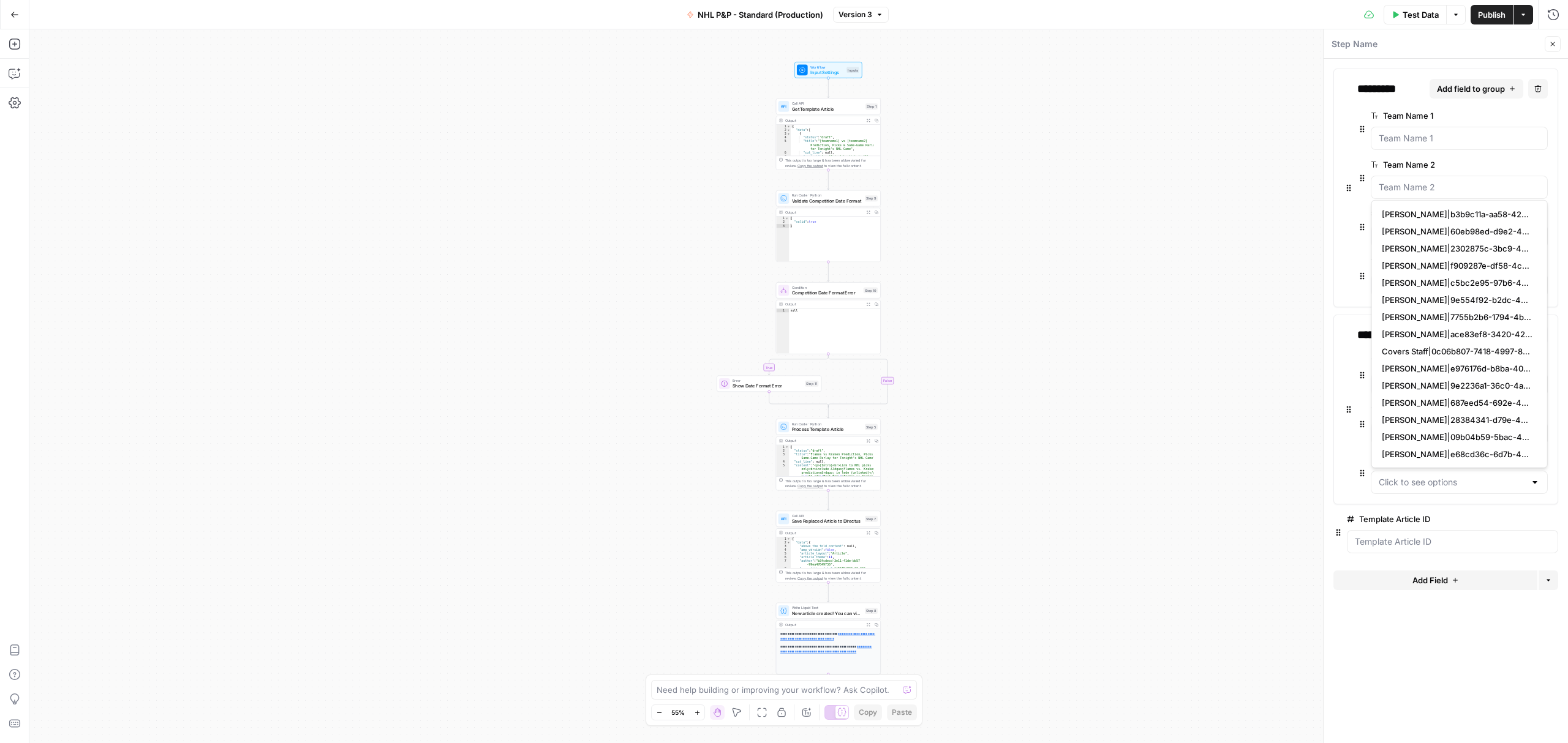
drag, startPoint x: 1262, startPoint y: 488, endPoint x: 1287, endPoint y: 490, distance: 25.1
click at [1262, 488] on div "true false Workflow Input Settings Inputs Call API Get Template Article Step 1 …" at bounding box center [798, 386] width 1538 height 714
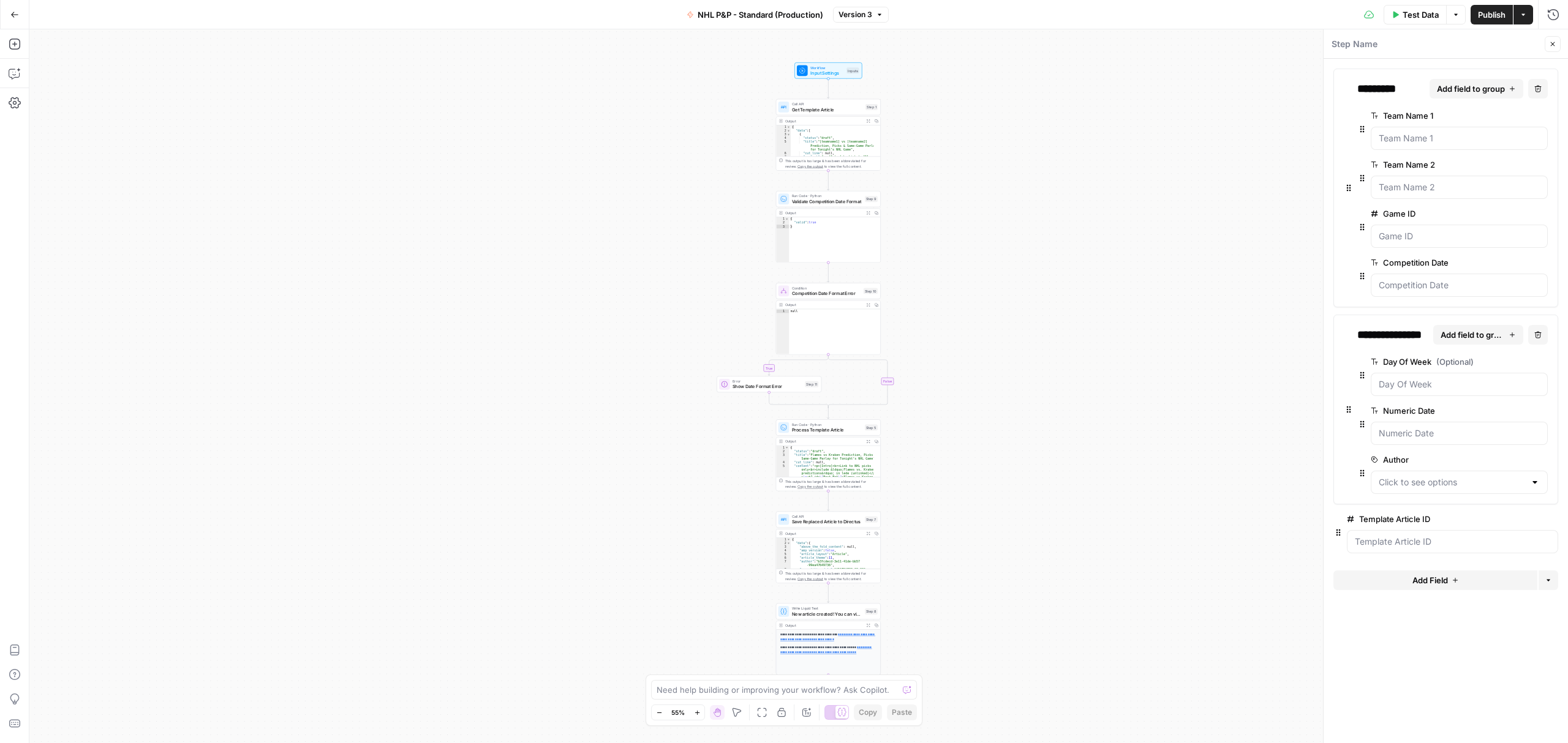
click at [1517, 464] on button "edit field" at bounding box center [1506, 460] width 47 height 15
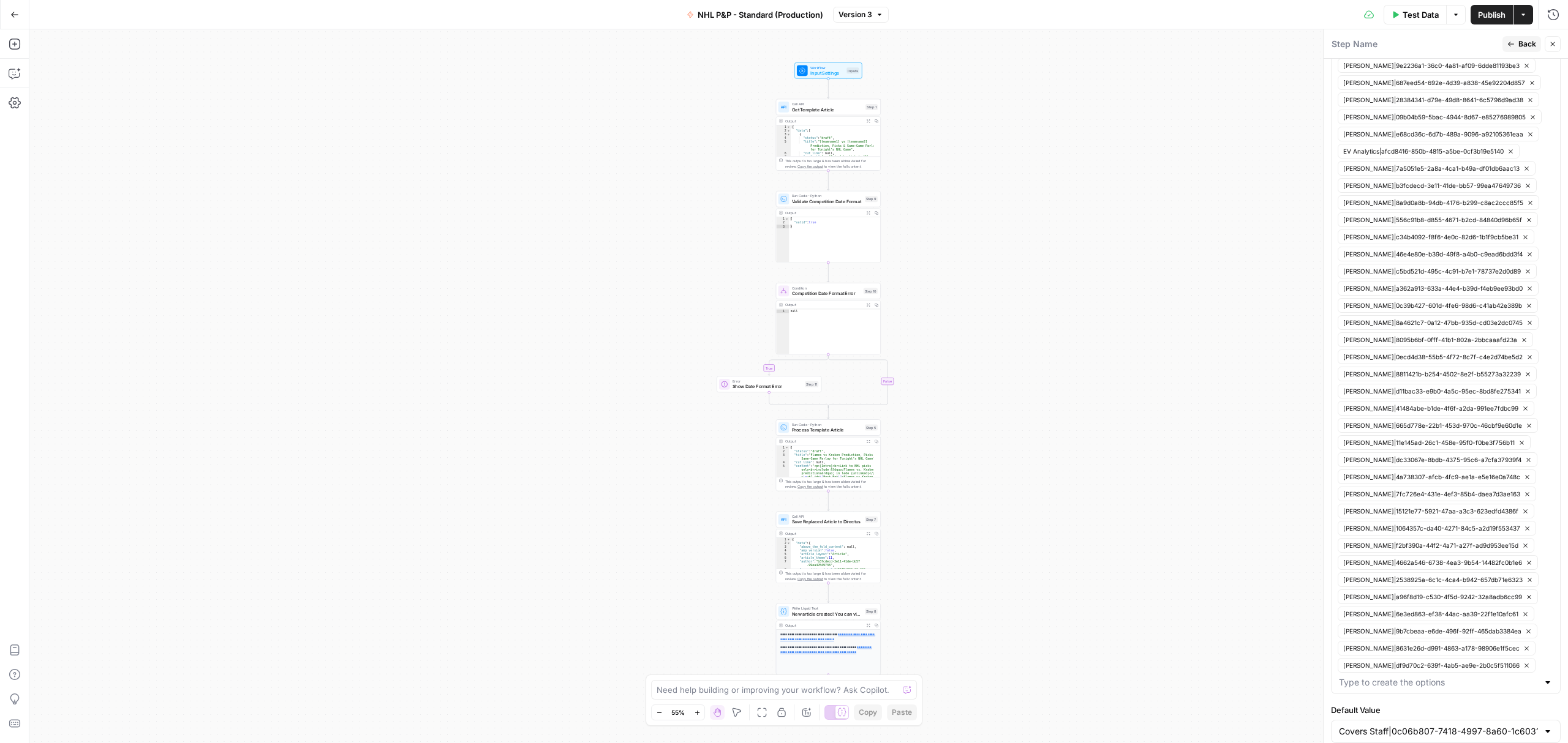
scroll to position [919, 0]
drag, startPoint x: 1383, startPoint y: 637, endPoint x: 1313, endPoint y: 655, distance: 72.3
click at [1313, 669] on body "Covers New Home Browse Insights Opportunities Your Data Recent Grids MLB P&P - …" at bounding box center [784, 372] width 1568 height 743
drag, startPoint x: 1397, startPoint y: 645, endPoint x: 1230, endPoint y: 644, distance: 167.0
click at [1129, 714] on div "true false Workflow Input Settings Inputs Call API Get Template Article Step 1 …" at bounding box center [798, 386] width 1538 height 714
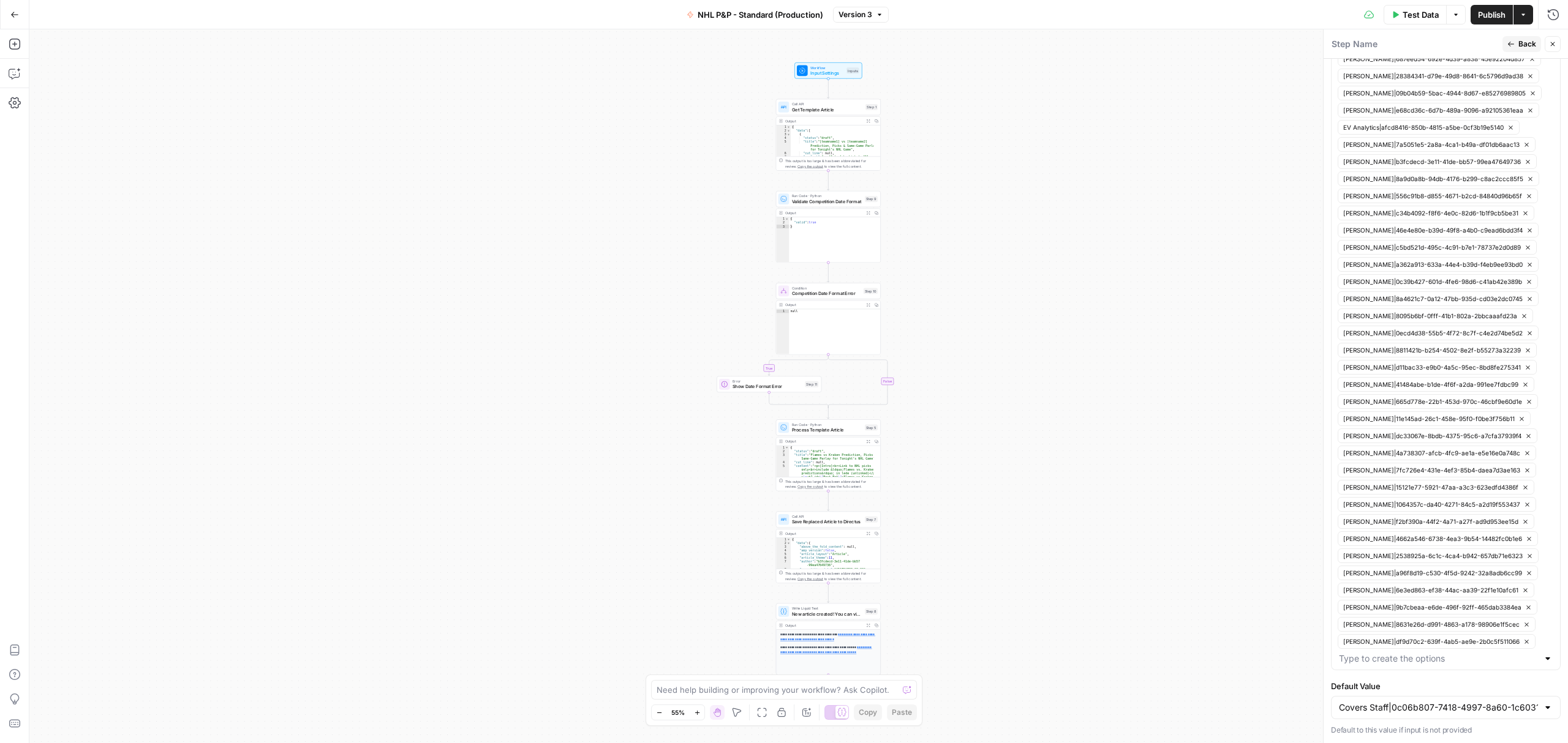
drag, startPoint x: 1524, startPoint y: 40, endPoint x: 1206, endPoint y: 27, distance: 318.3
click at [1524, 40] on span "Back" at bounding box center [1527, 44] width 18 height 11
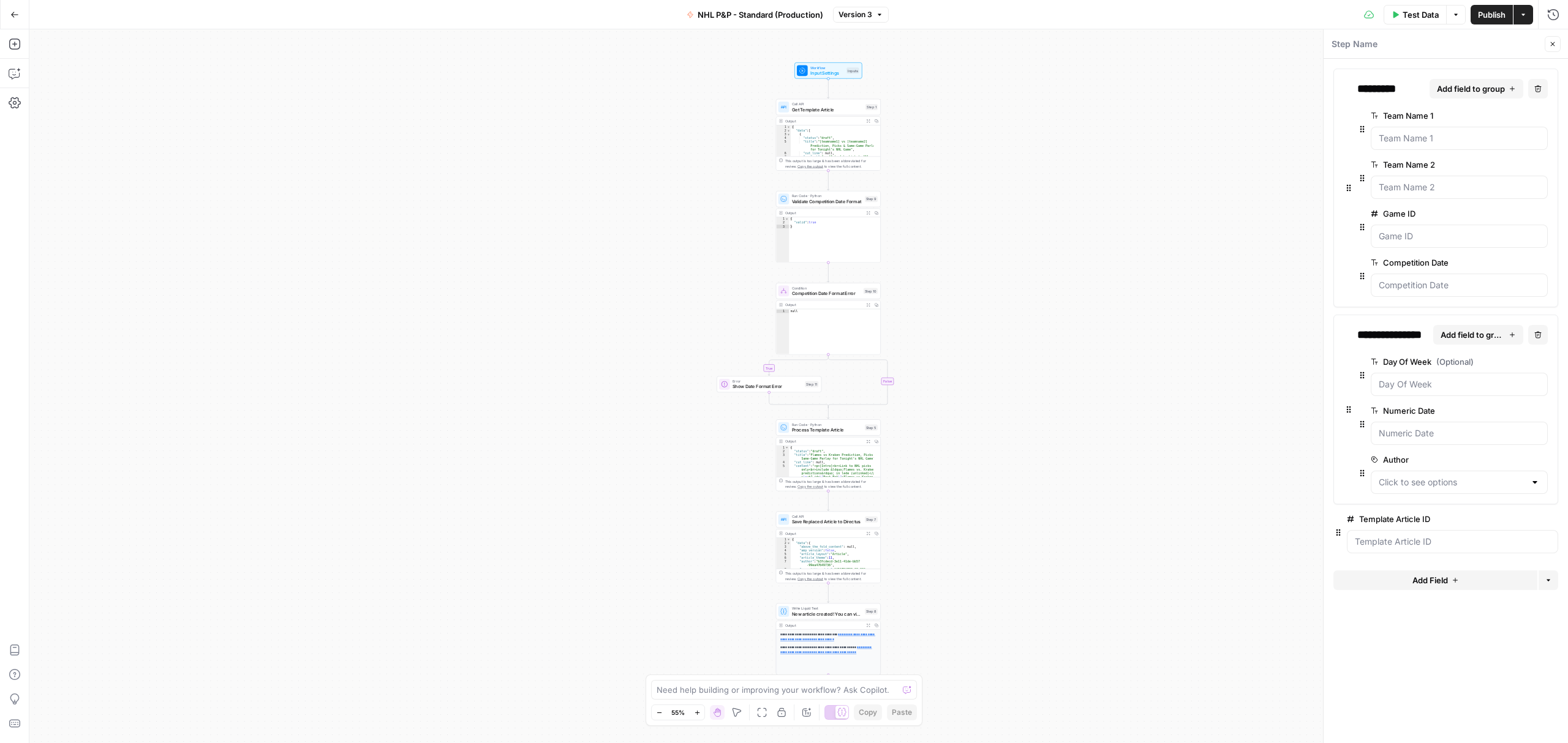
click at [1216, 403] on div "true false Workflow Input Settings Inputs Call API Get Template Article Step 1 …" at bounding box center [798, 386] width 1538 height 714
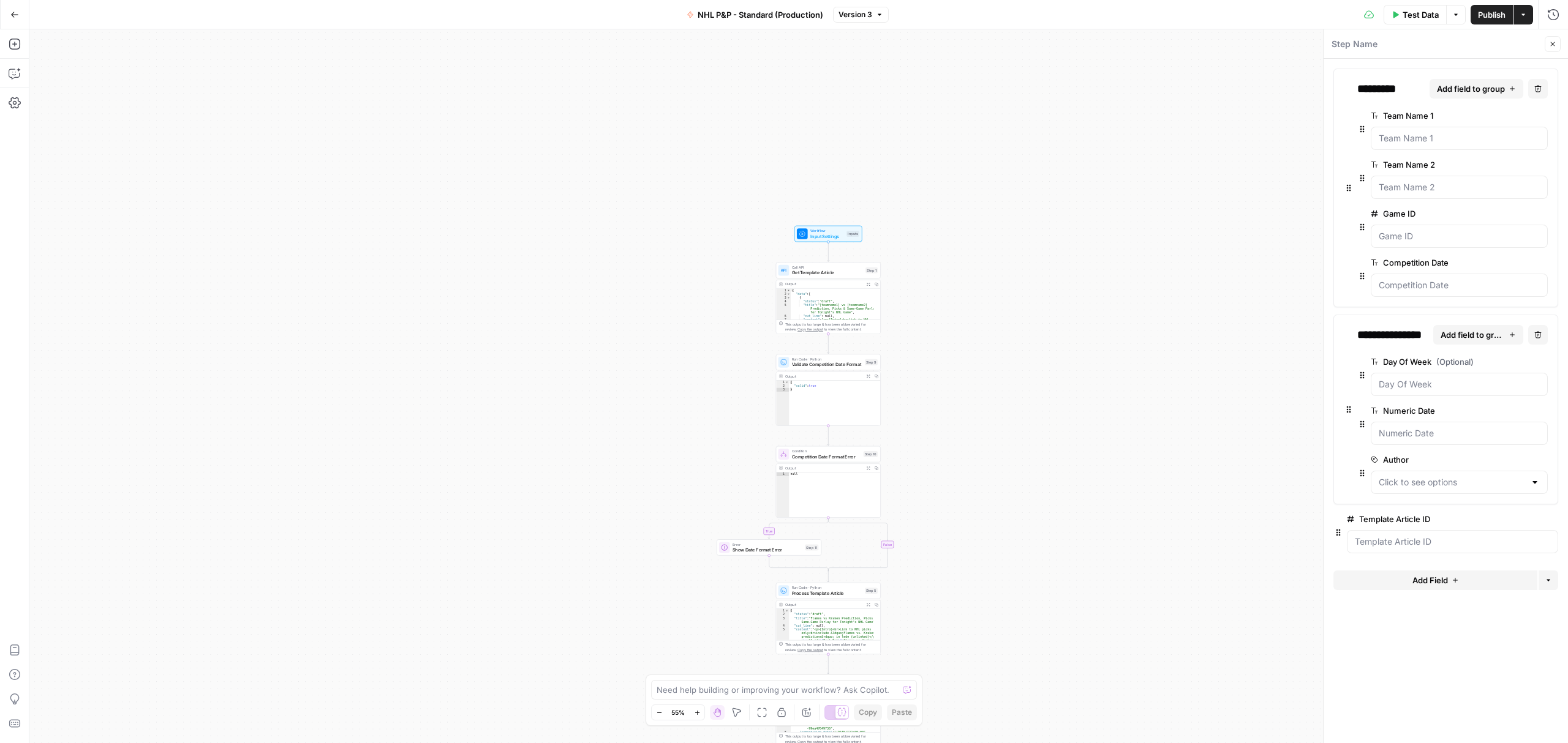
click at [1556, 45] on icon "button" at bounding box center [1552, 44] width 7 height 7
click at [770, 11] on span "NHL P&P - Standard (Production)" at bounding box center [760, 15] width 126 height 12
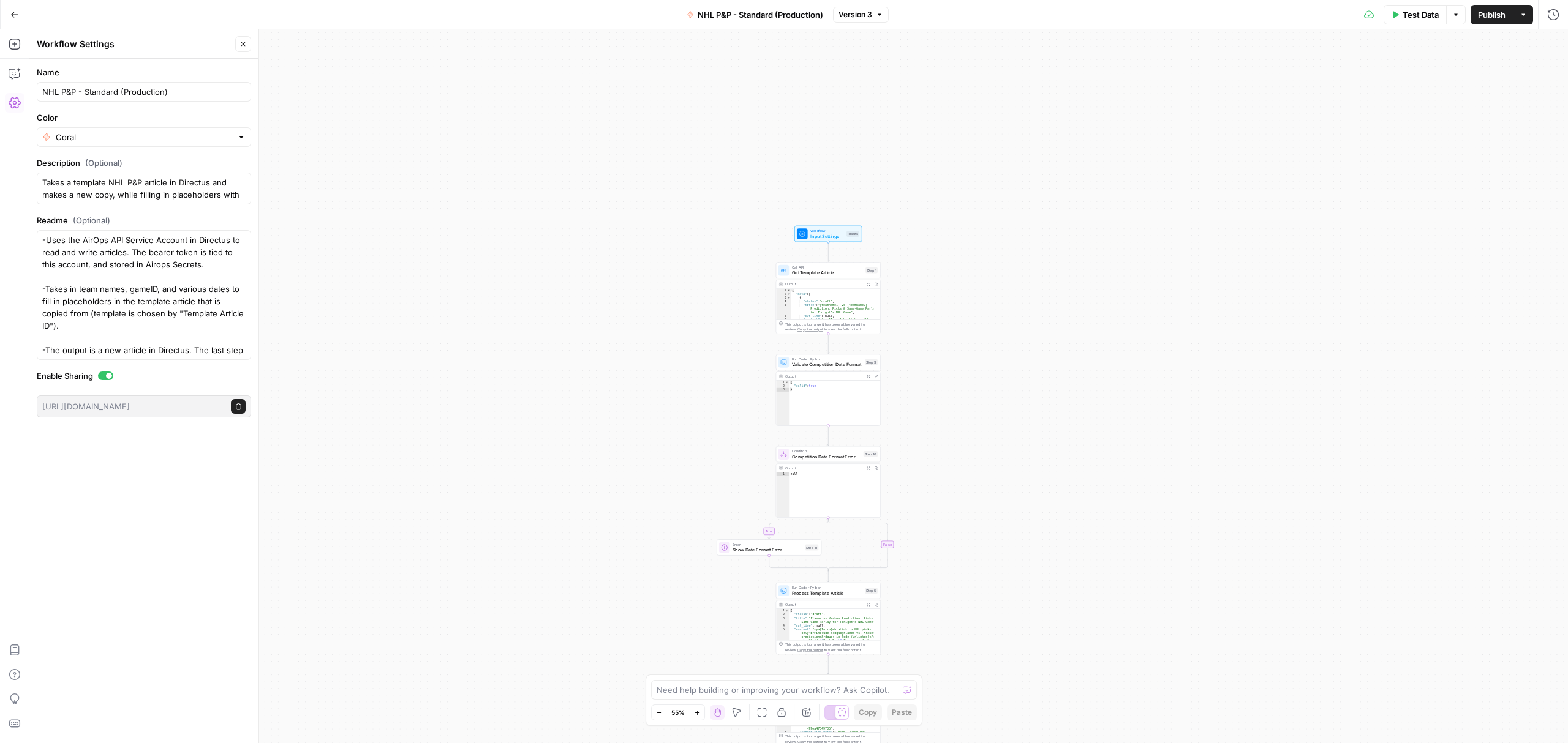
click at [15, 9] on button "Go Back" at bounding box center [15, 15] width 22 height 22
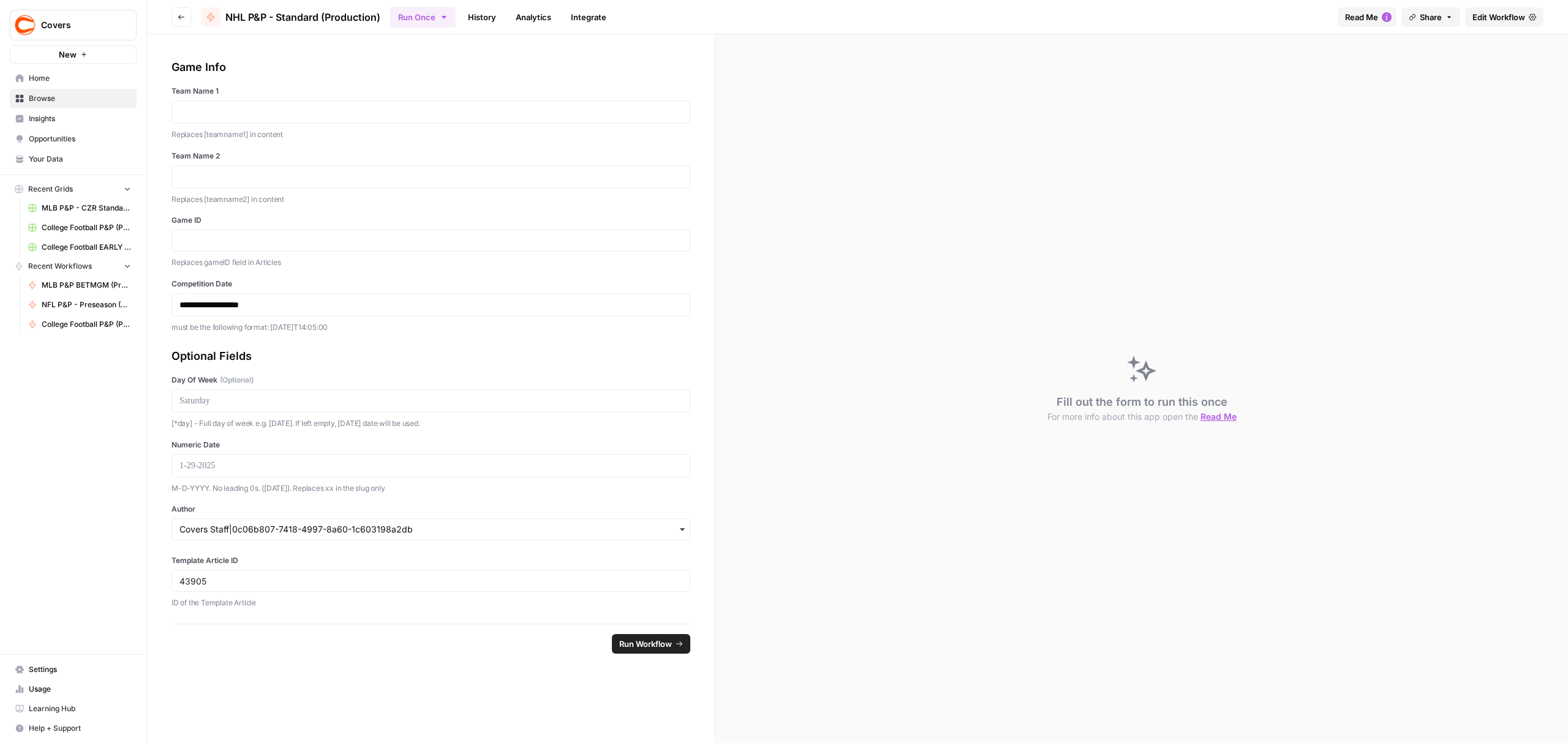
click at [37, 104] on link "Browse" at bounding box center [73, 98] width 127 height 19
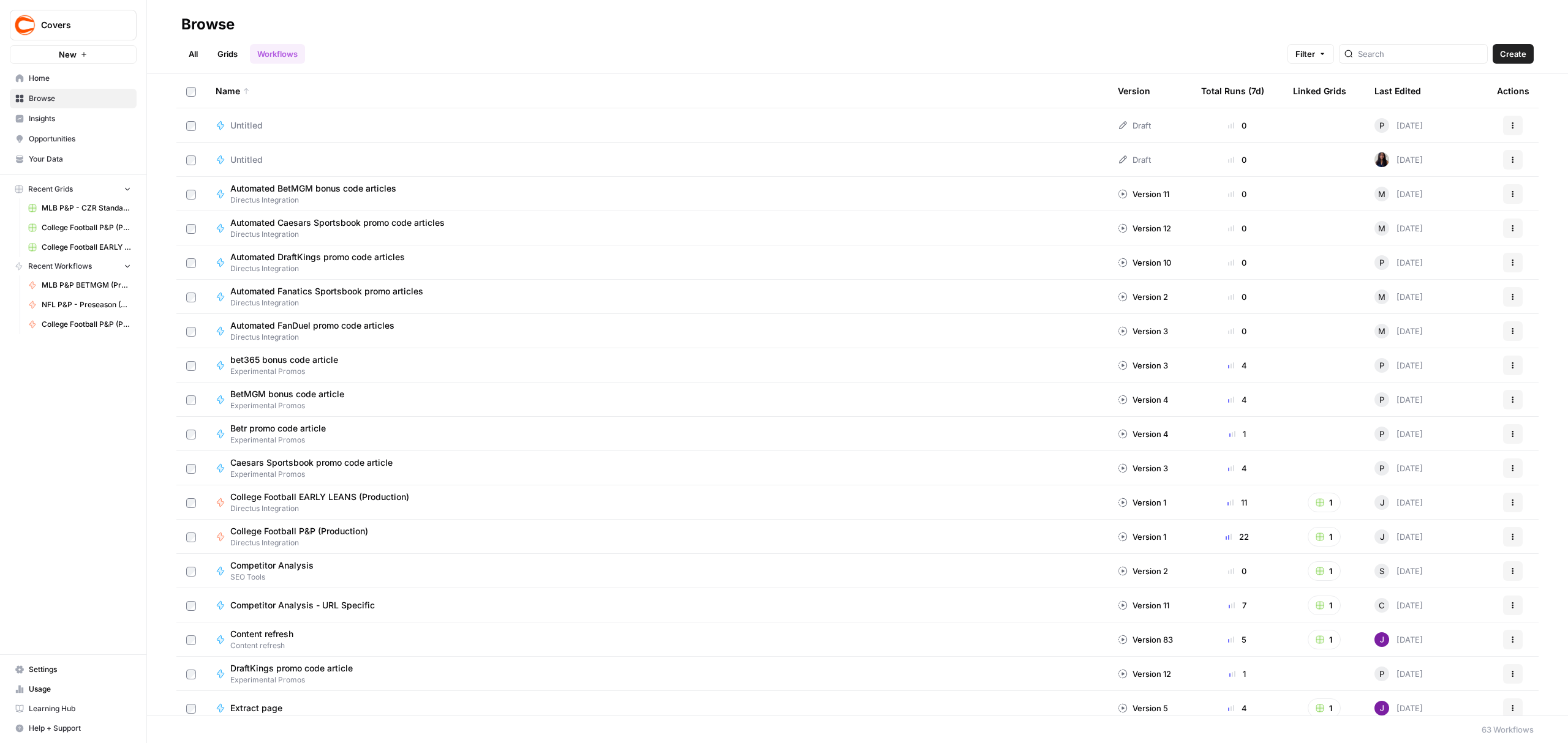
click at [231, 48] on link "Grids" at bounding box center [228, 53] width 35 height 19
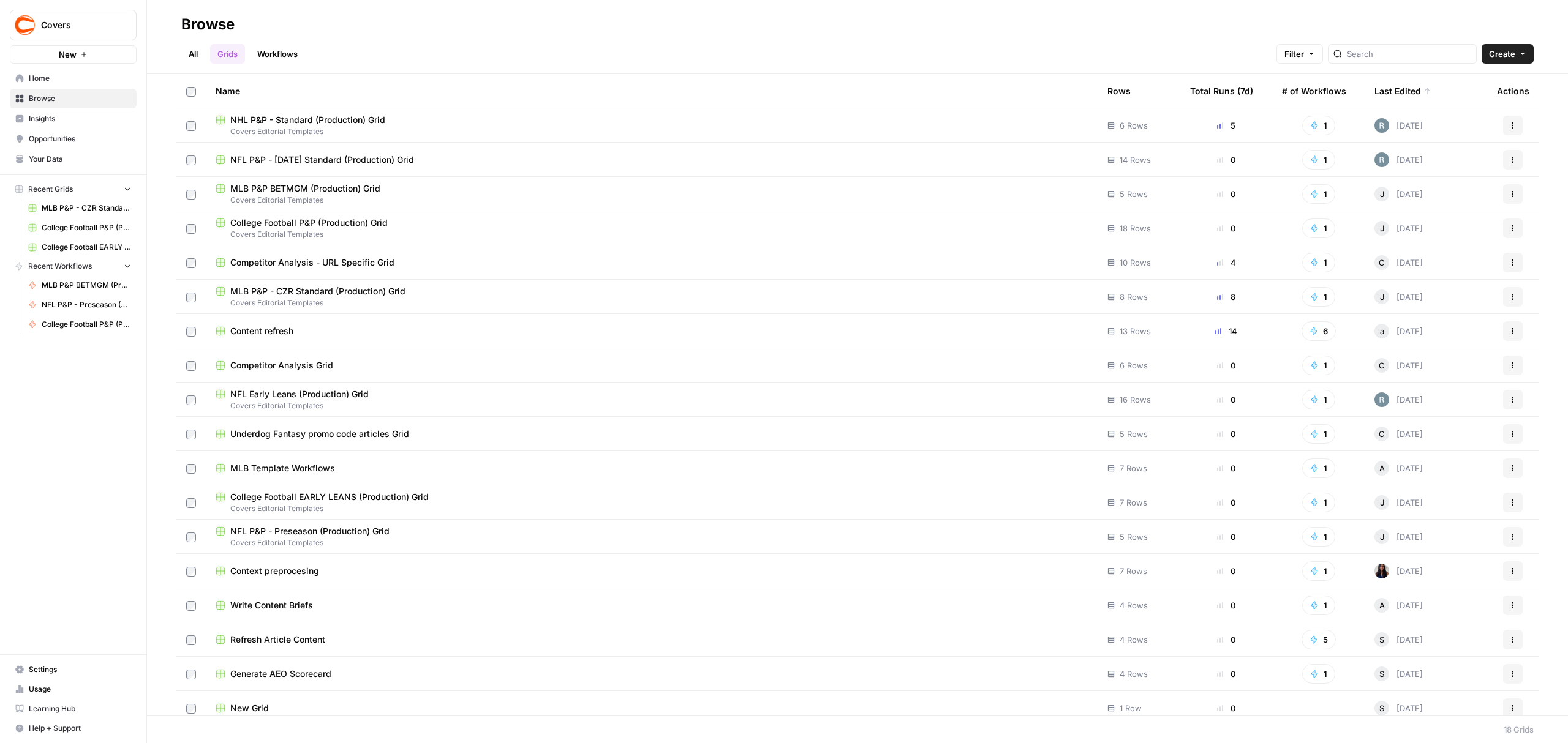
click at [387, 123] on div "NHL P&P - Standard (Production) Grid" at bounding box center [651, 120] width 872 height 12
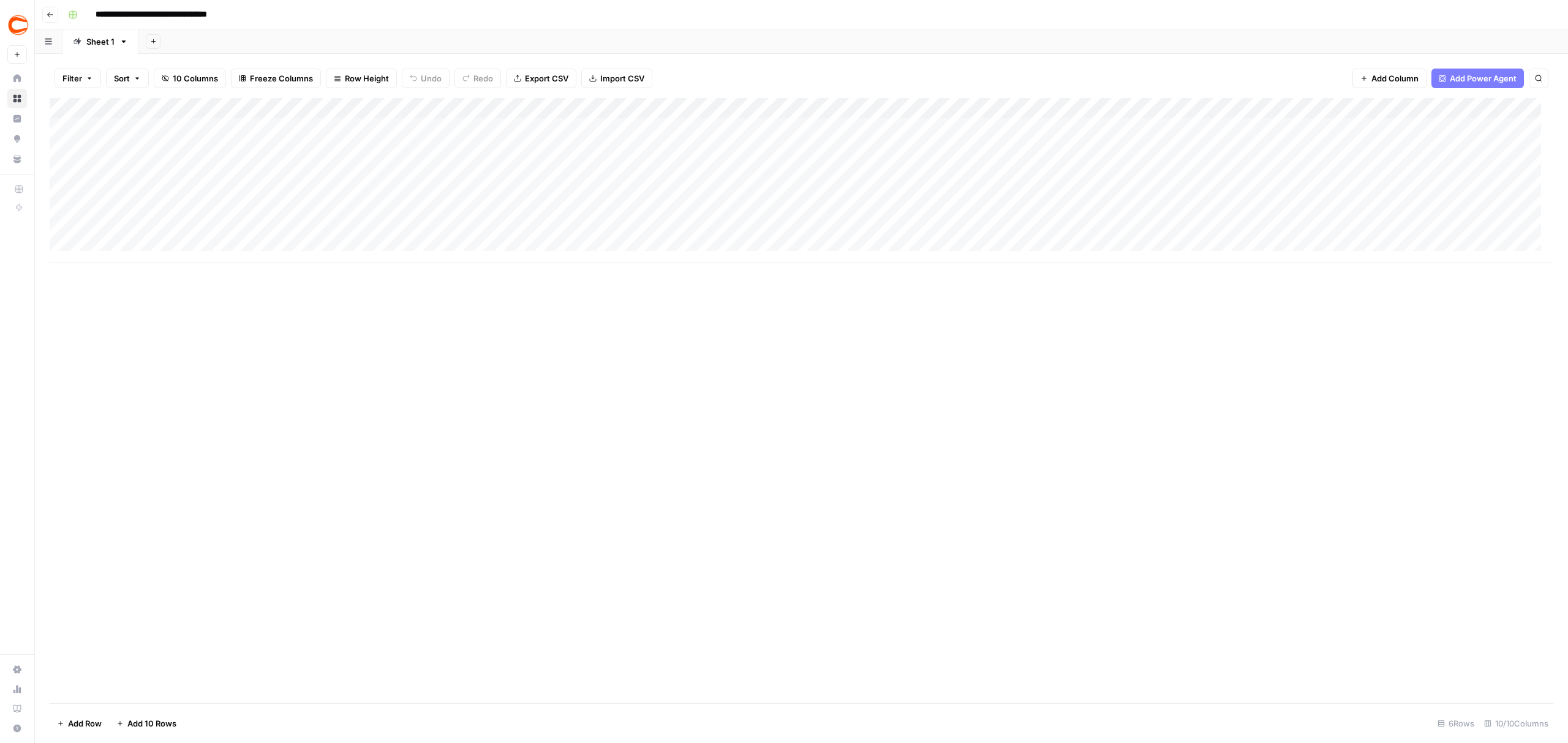
click at [1116, 170] on div "Add Column" at bounding box center [801, 181] width 1504 height 165
click at [1123, 172] on div "Add Column" at bounding box center [801, 181] width 1504 height 165
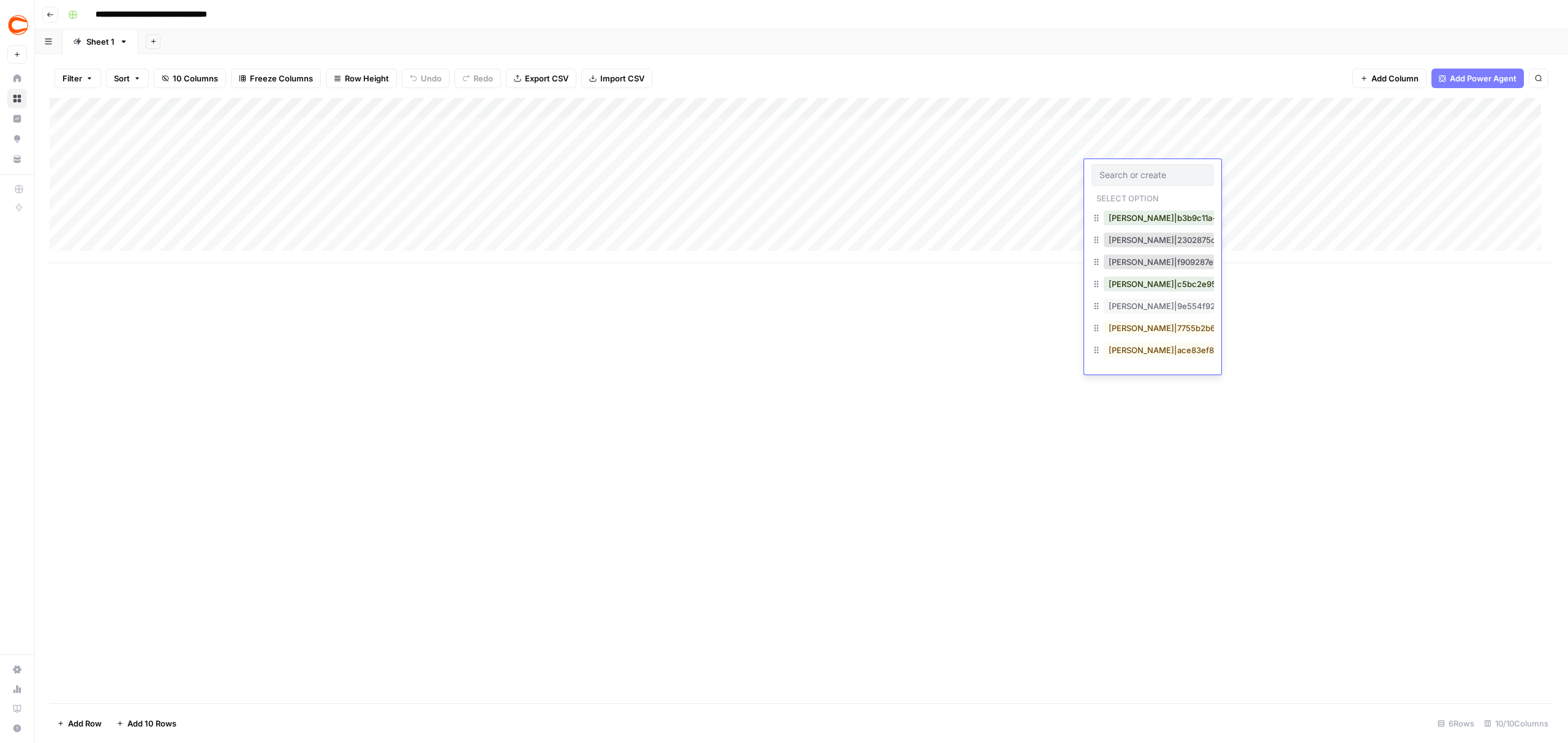
click at [1123, 172] on input "text" at bounding box center [1152, 175] width 106 height 11
click at [1290, 464] on div "Add Column" at bounding box center [801, 400] width 1504 height 606
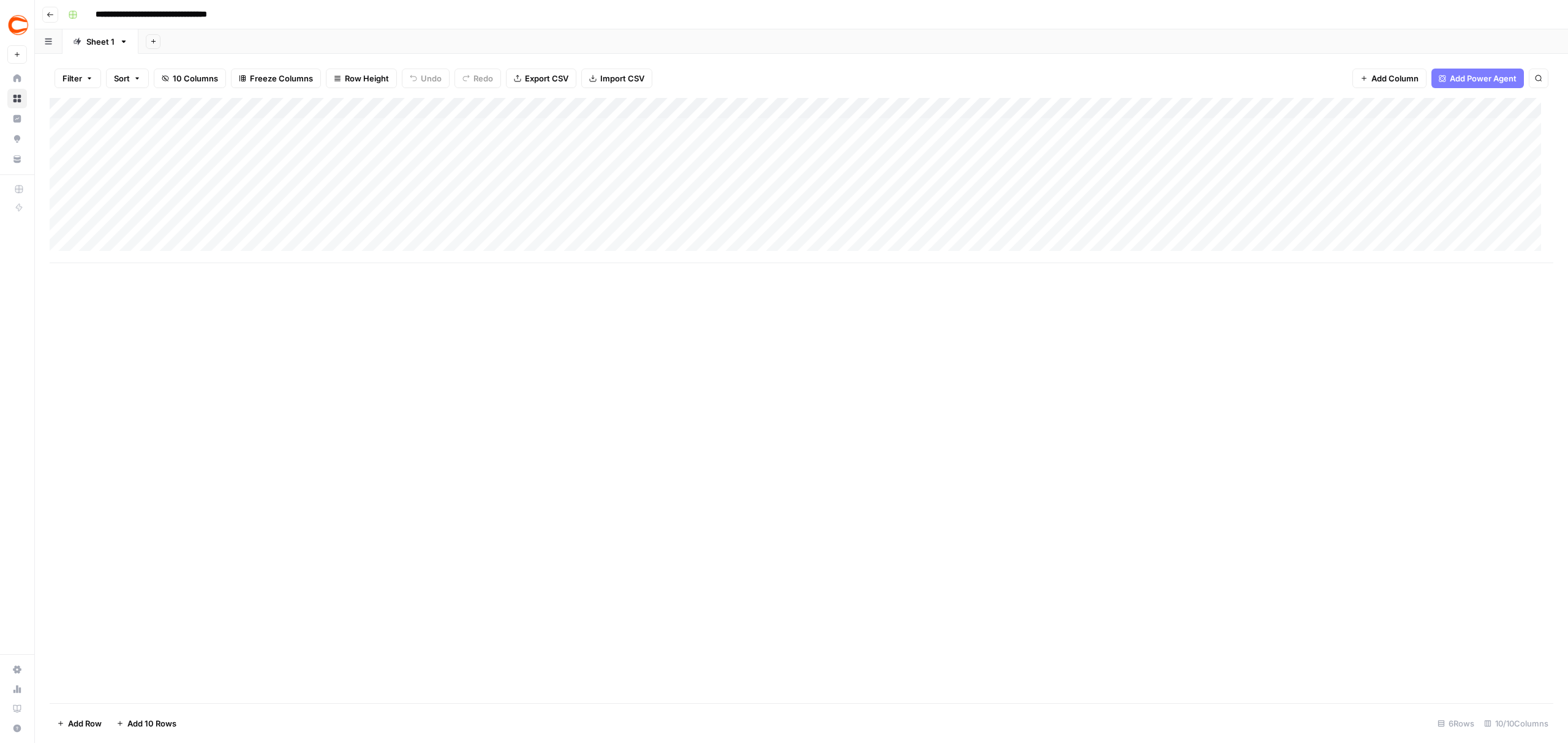
click at [1125, 179] on div "Add Column" at bounding box center [801, 181] width 1504 height 165
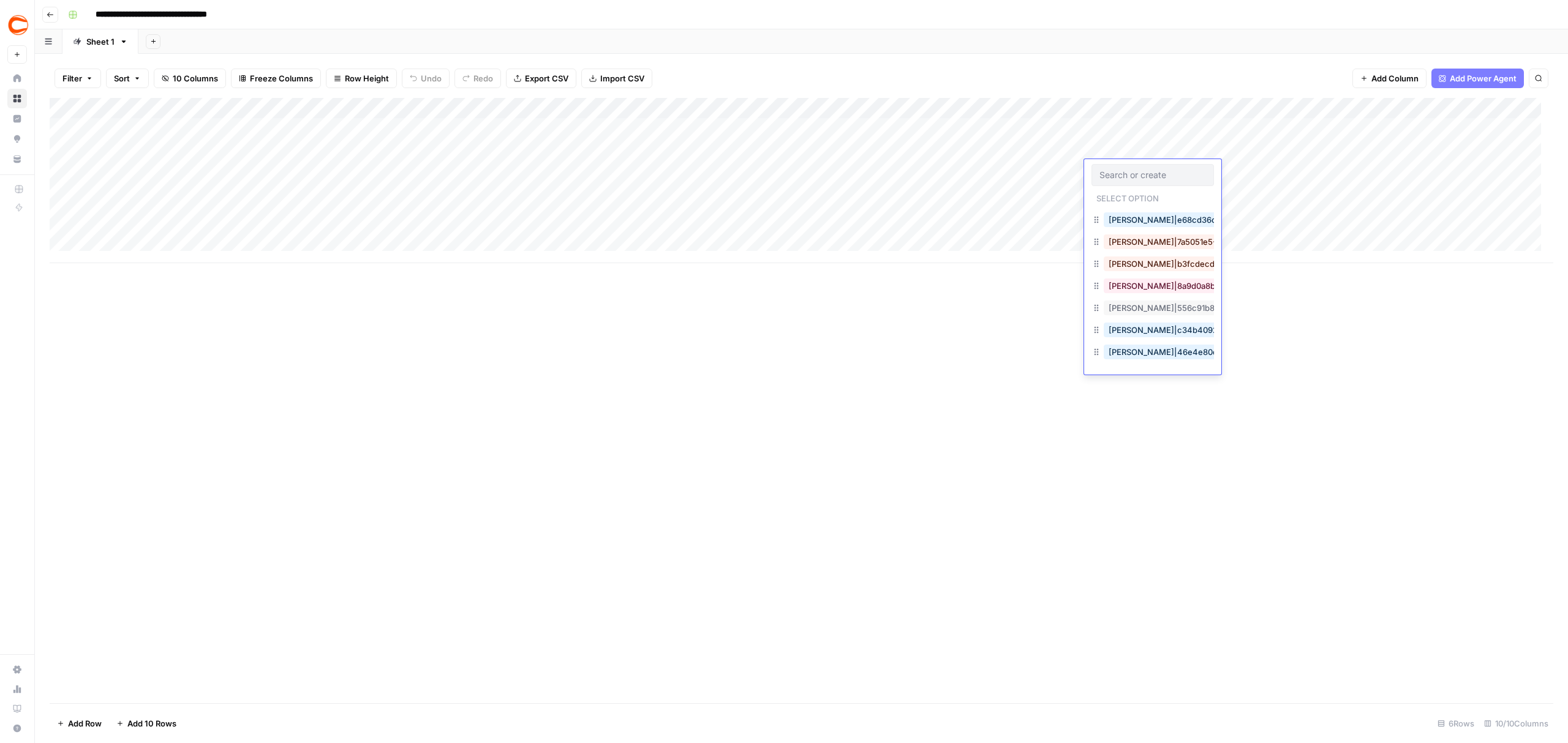
scroll to position [253, 0]
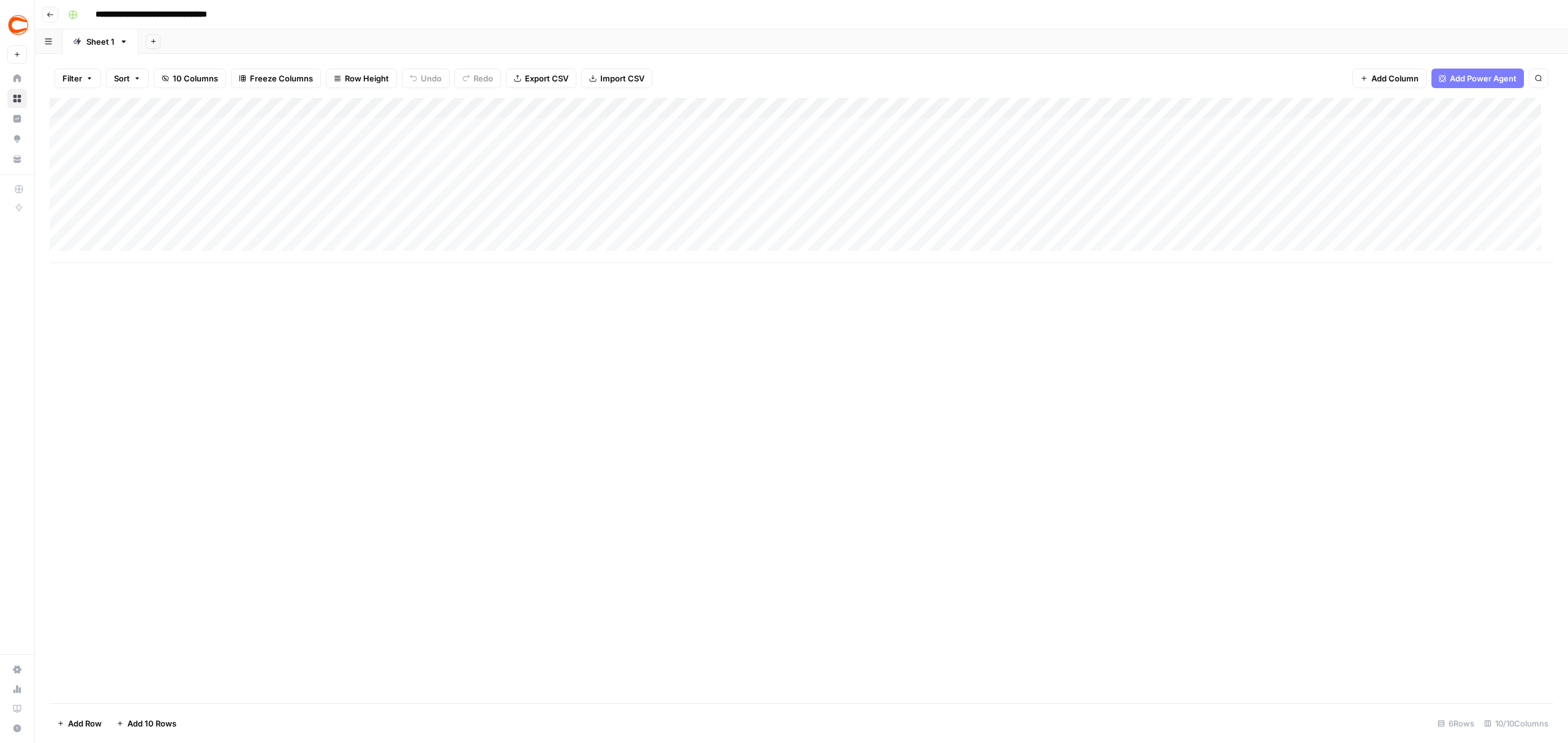
click at [1323, 370] on div "Add Column" at bounding box center [801, 400] width 1504 height 606
click at [1095, 108] on div "Add Column" at bounding box center [801, 181] width 1504 height 165
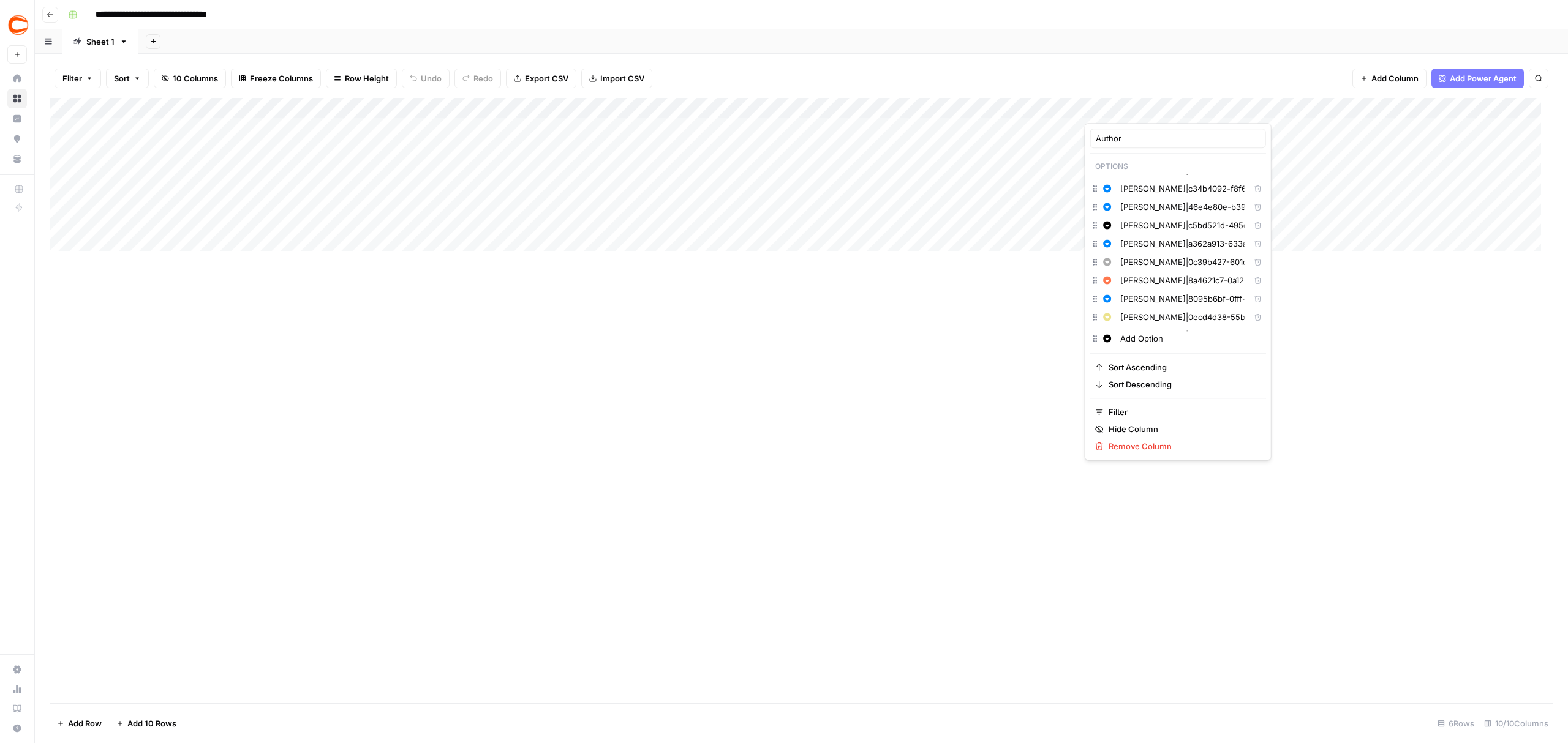
scroll to position [406, 0]
drag, startPoint x: 717, startPoint y: 380, endPoint x: 1299, endPoint y: 77, distance: 656.2
click at [717, 380] on div "Add Column" at bounding box center [801, 400] width 1504 height 606
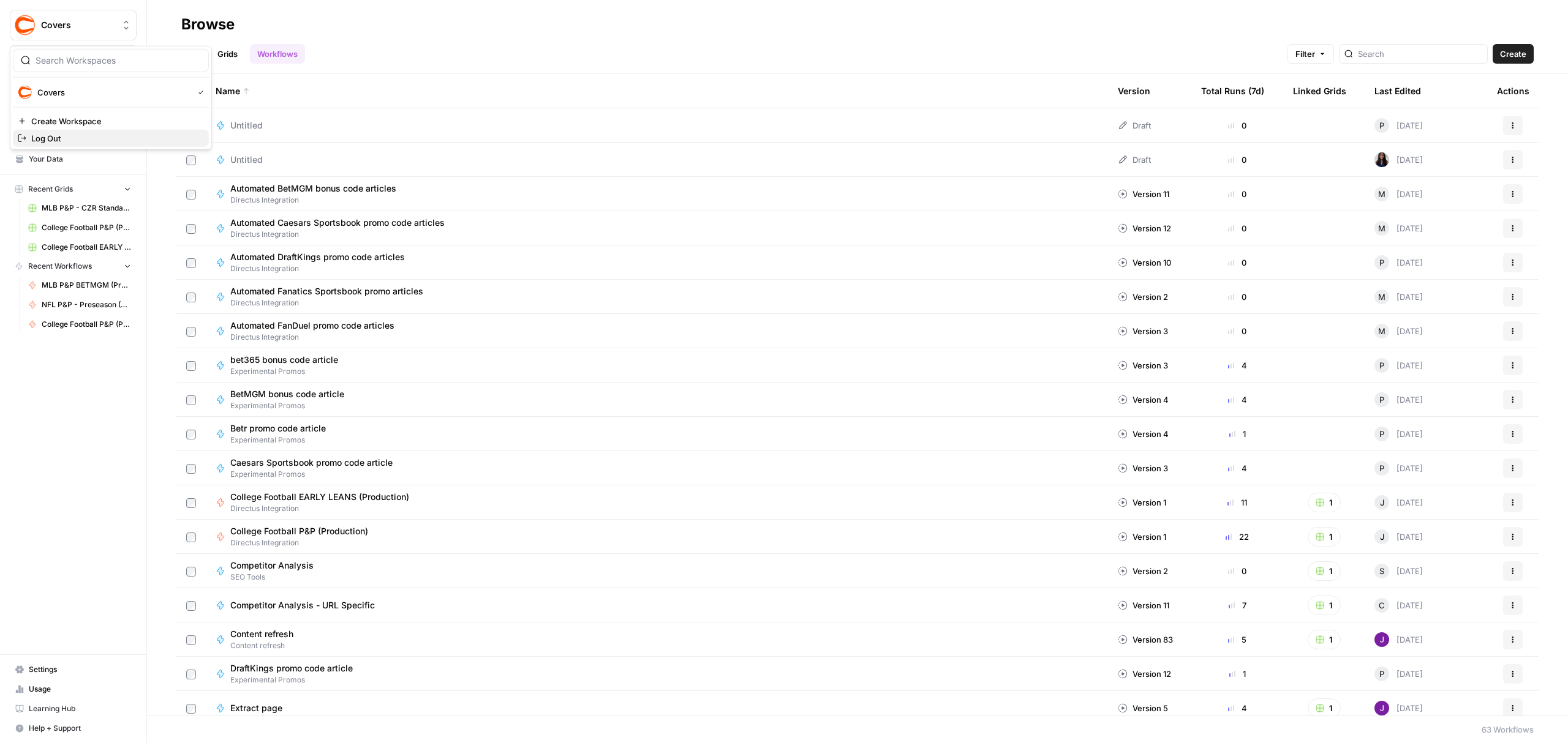
click at [52, 140] on span "Log Out" at bounding box center [115, 138] width 168 height 12
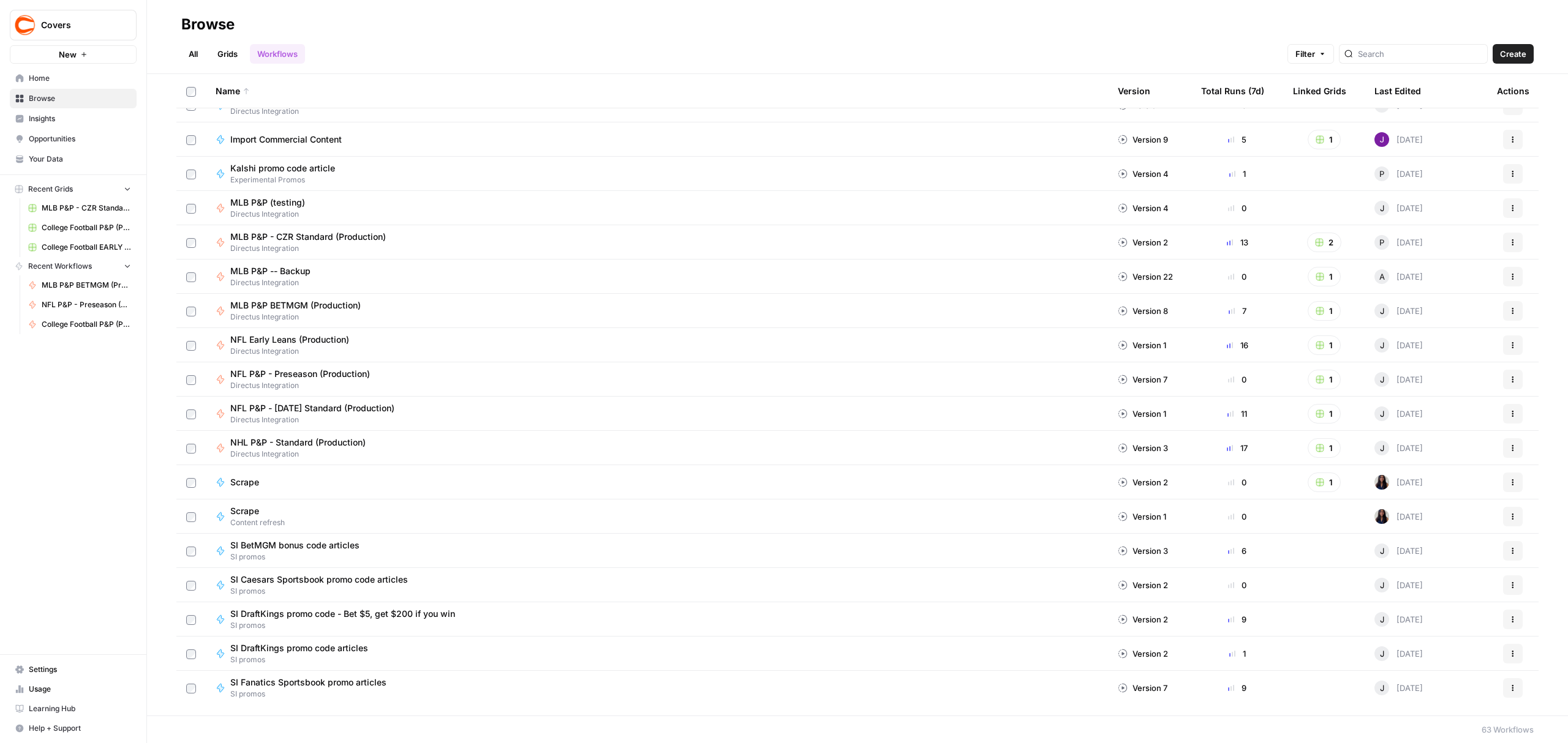
scroll to position [571, 0]
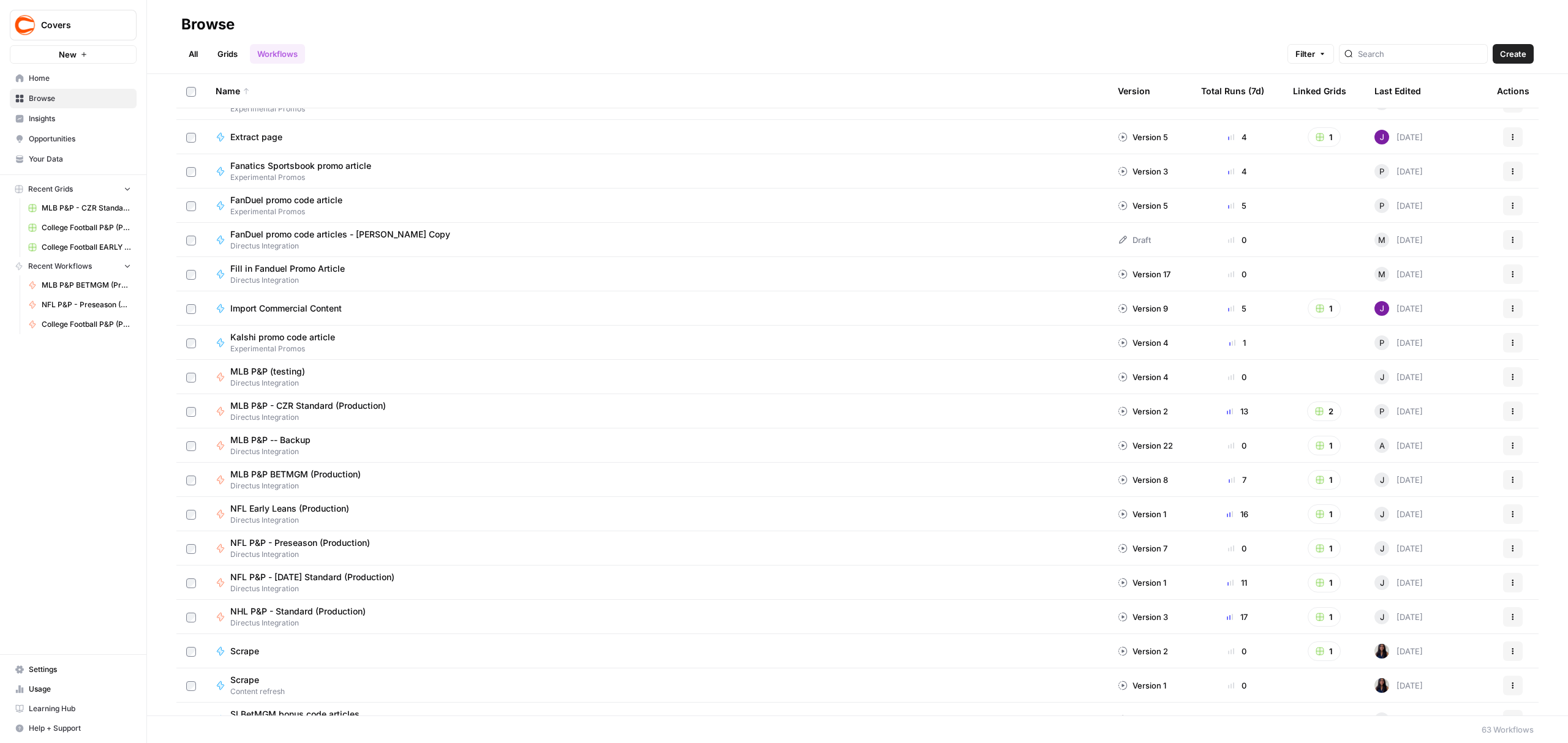
click at [320, 613] on span "NHL P&P - Standard (Production)" at bounding box center [298, 611] width 135 height 12
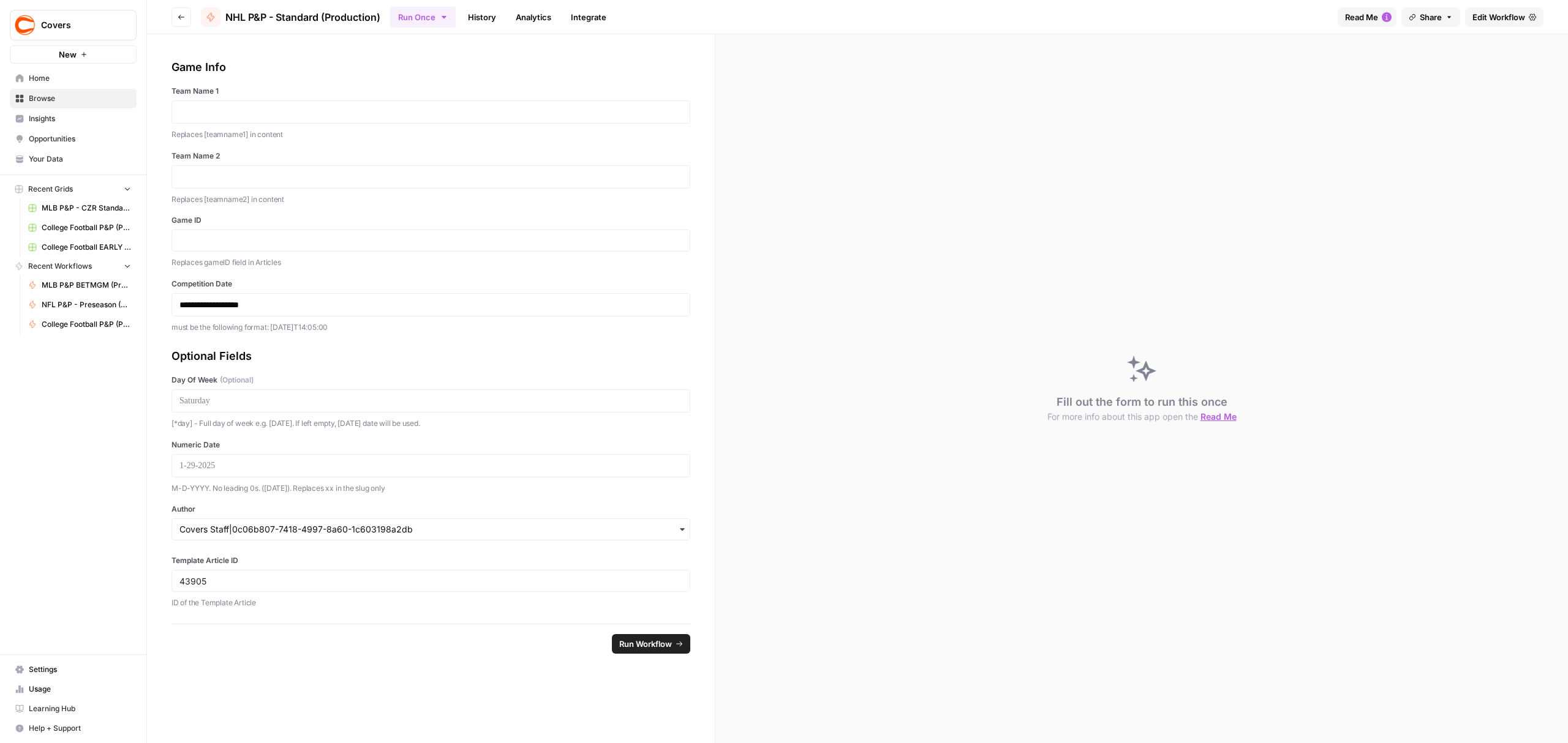
click at [441, 16] on icon "button" at bounding box center [444, 16] width 10 height 10
click at [478, 85] on span "Run in Bulk" at bounding box center [488, 82] width 117 height 12
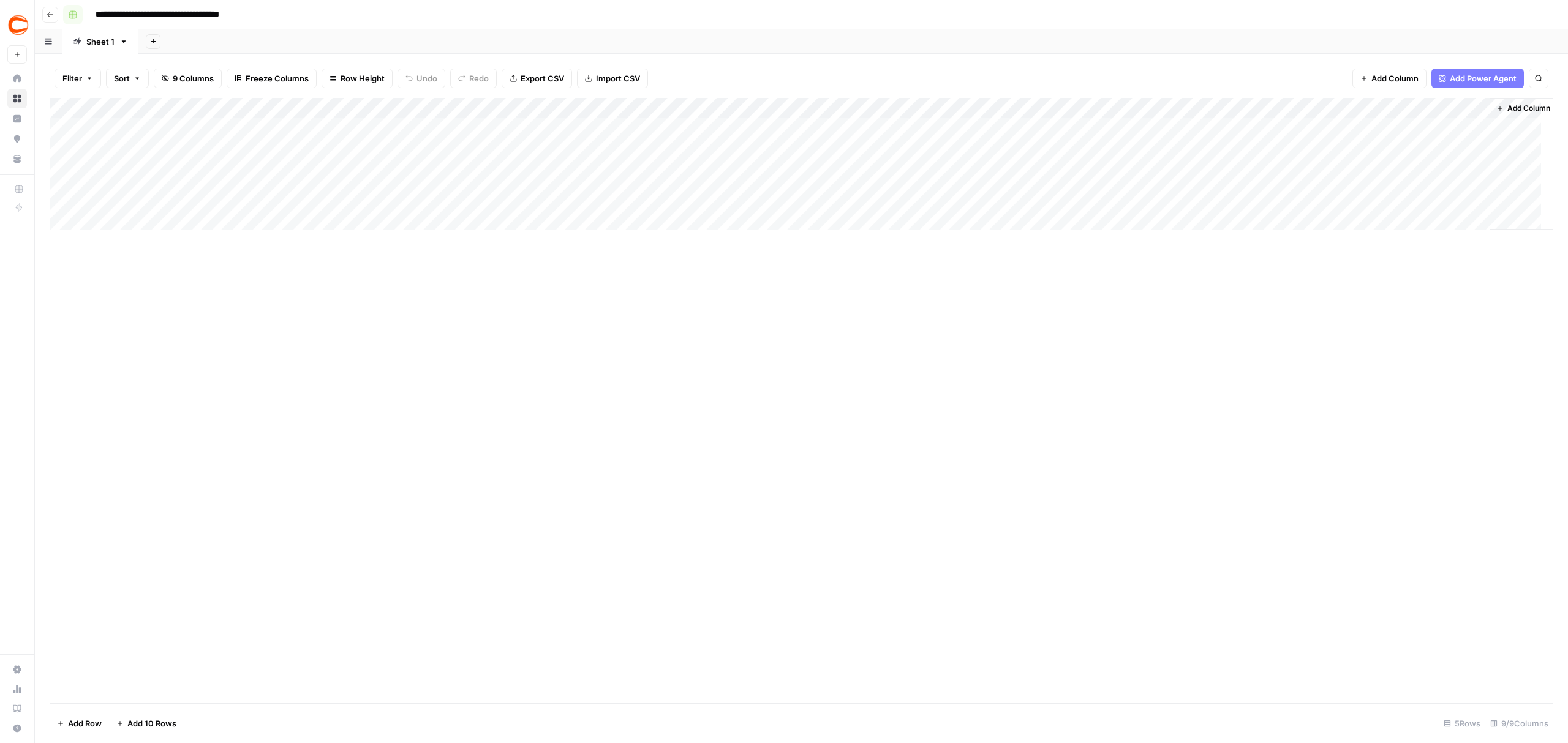
click at [71, 19] on button "button" at bounding box center [73, 15] width 19 height 19
click at [51, 19] on button "Go back" at bounding box center [50, 14] width 16 height 16
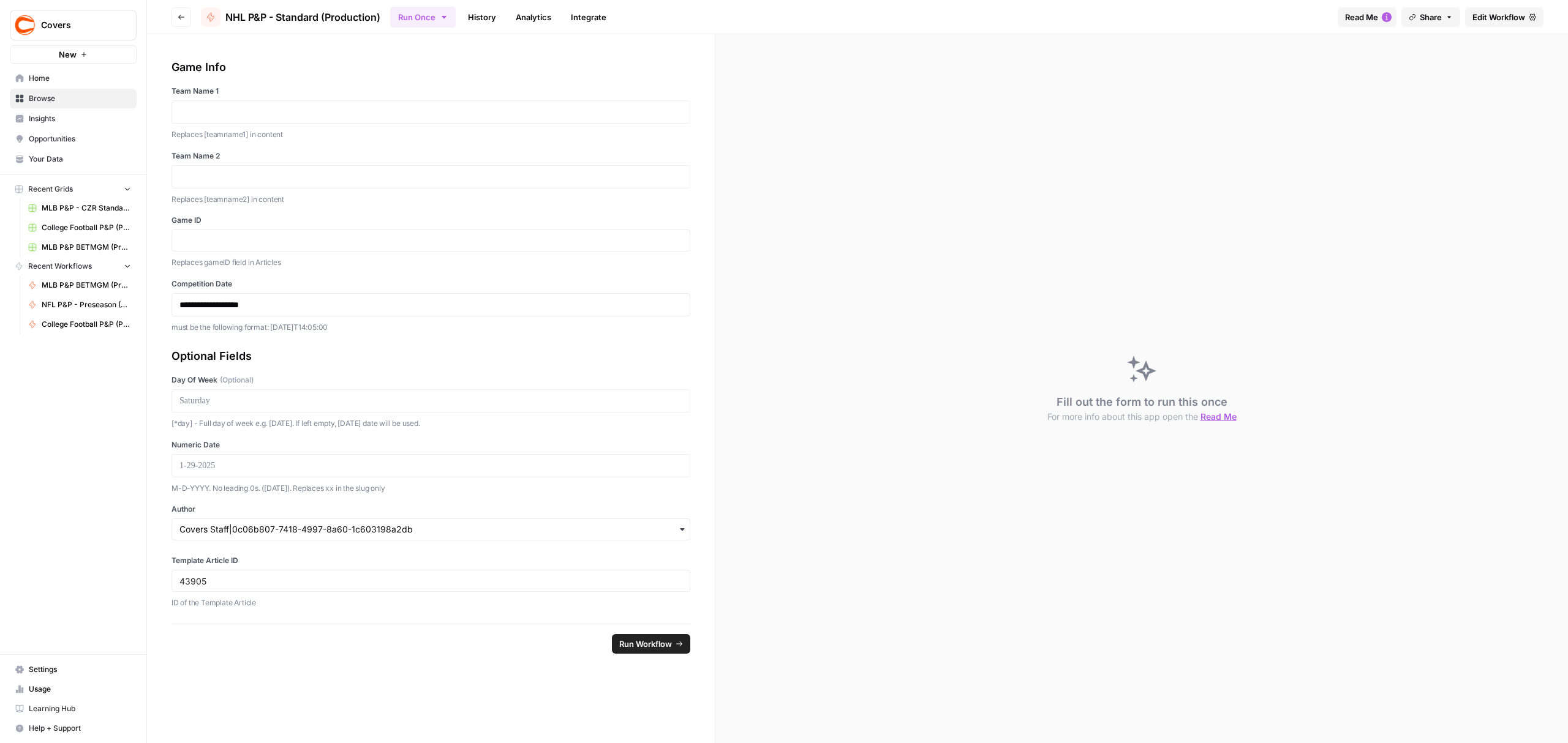
click at [51, 96] on span "Browse" at bounding box center [80, 98] width 103 height 11
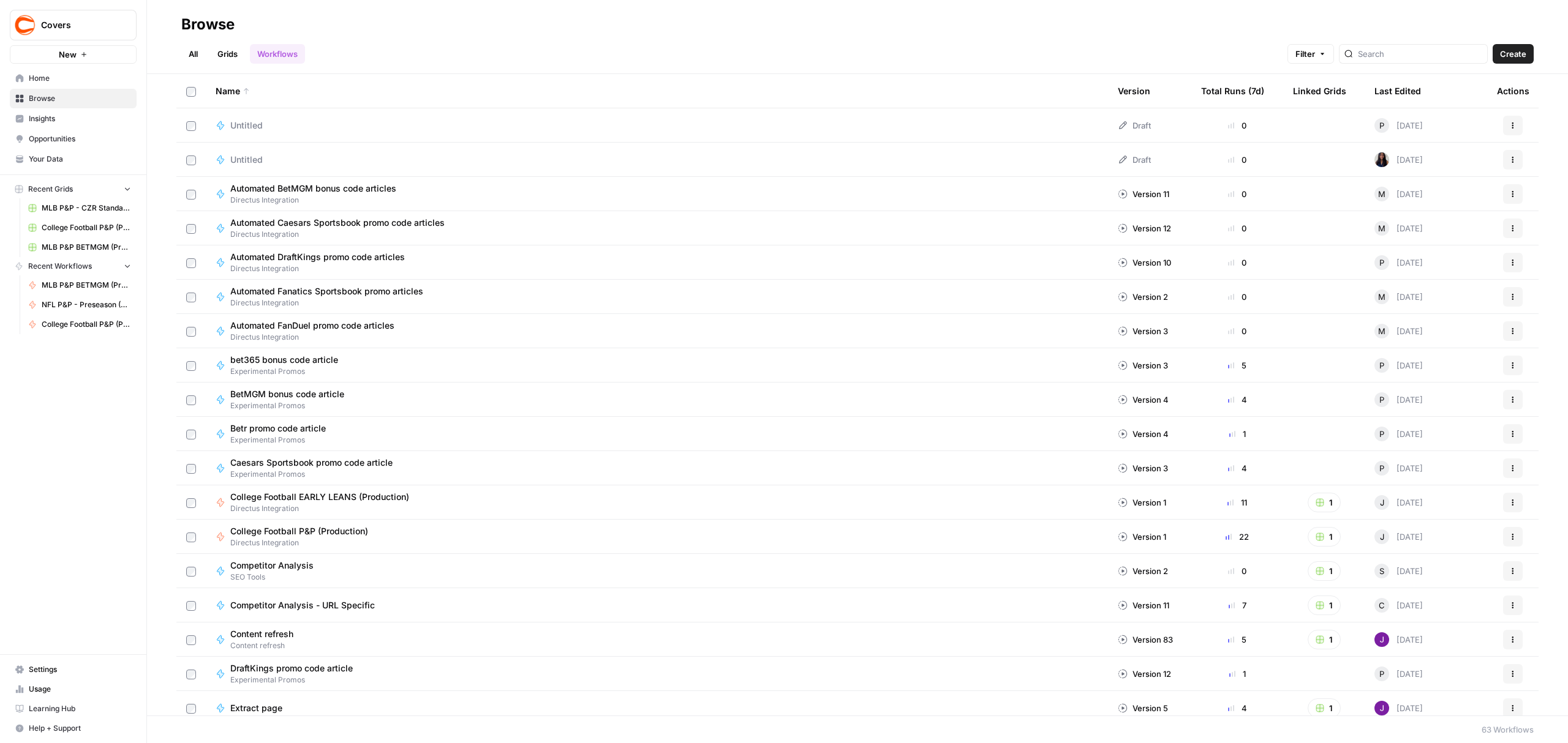
click at [231, 51] on link "Grids" at bounding box center [228, 53] width 35 height 19
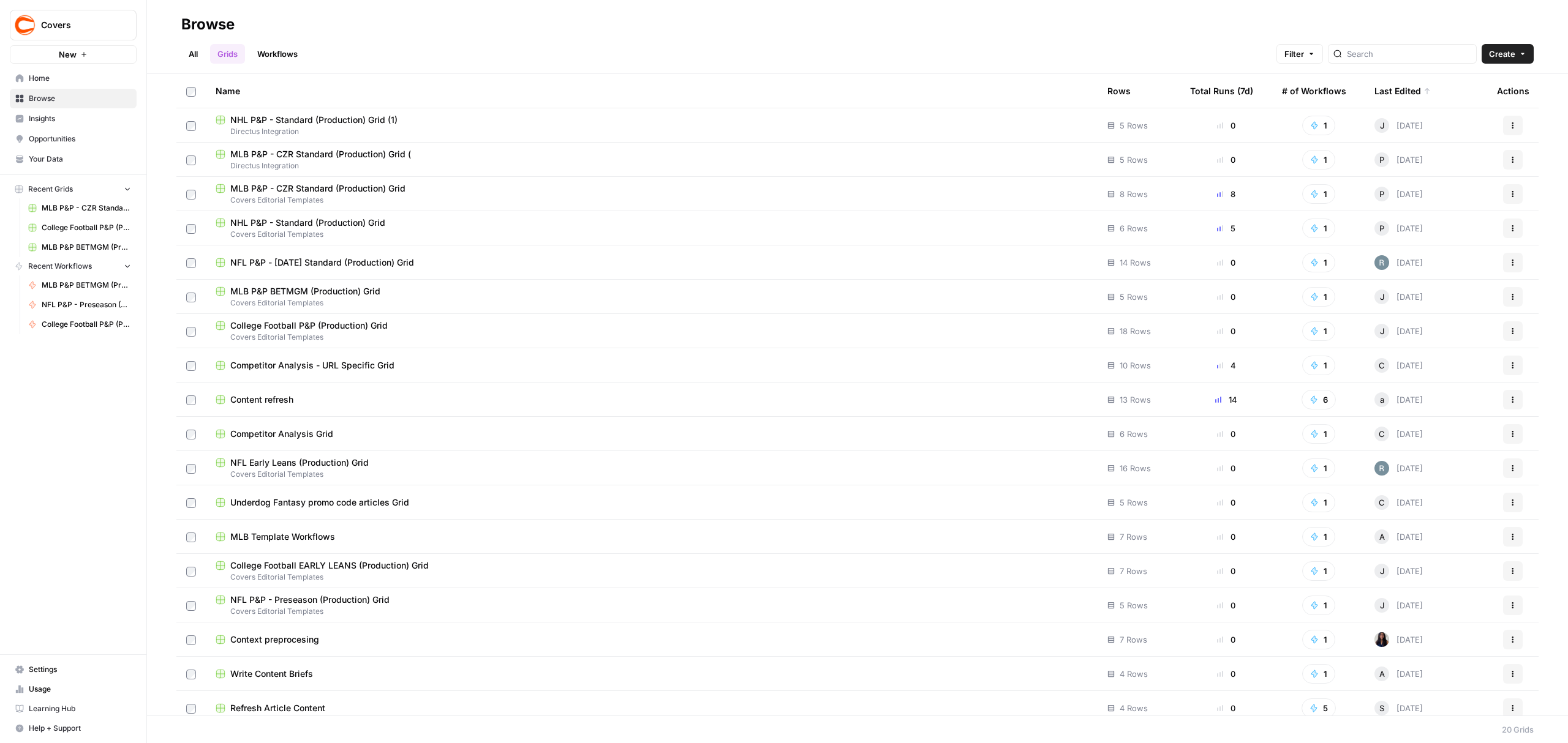
click at [1509, 123] on icon "button" at bounding box center [1513, 126] width 7 height 7
click at [1430, 199] on span "Move To" at bounding box center [1447, 199] width 98 height 12
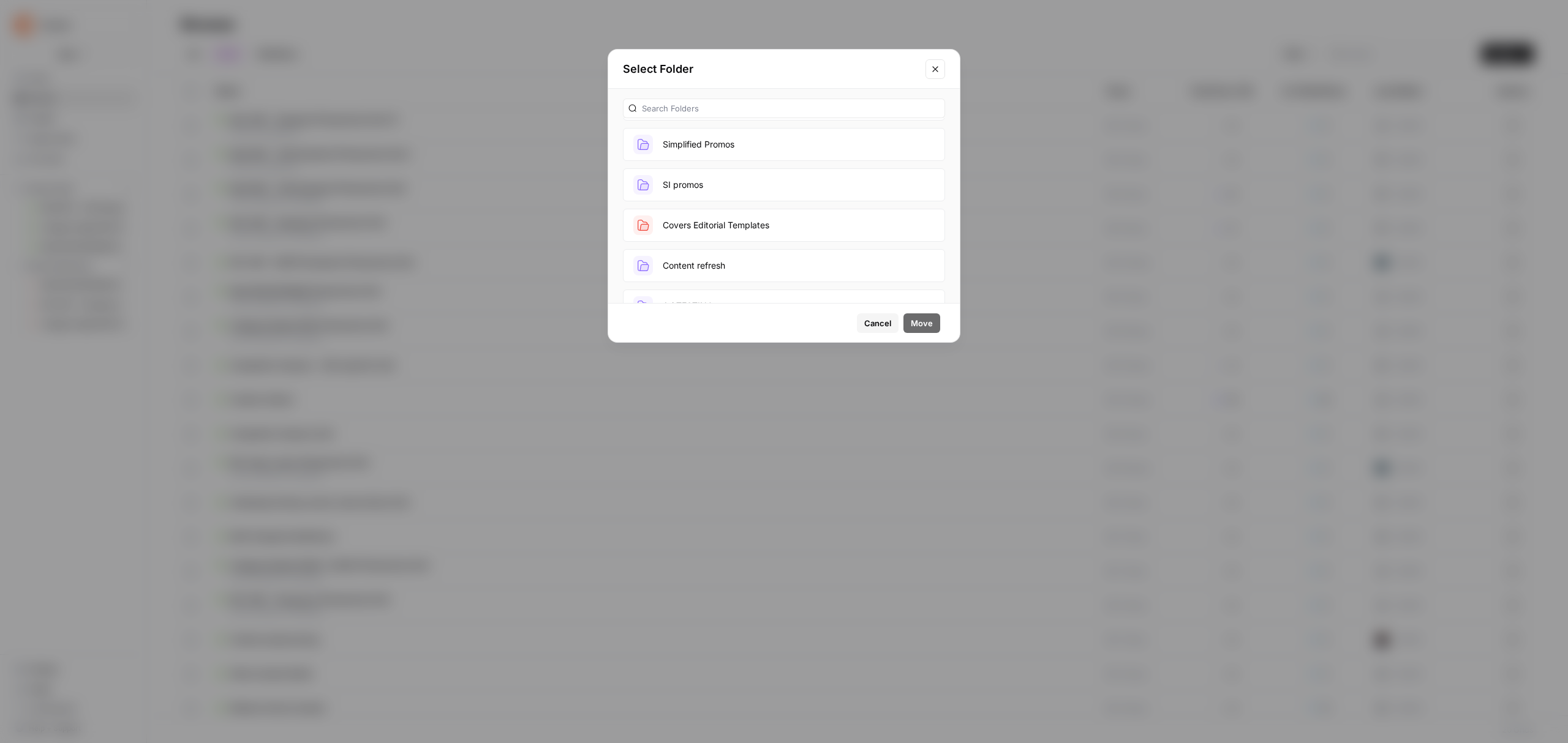
scroll to position [163, 0]
click at [781, 140] on button "Covers Editorial Templates" at bounding box center [784, 140] width 322 height 33
click at [931, 322] on span "Move" at bounding box center [922, 323] width 22 height 12
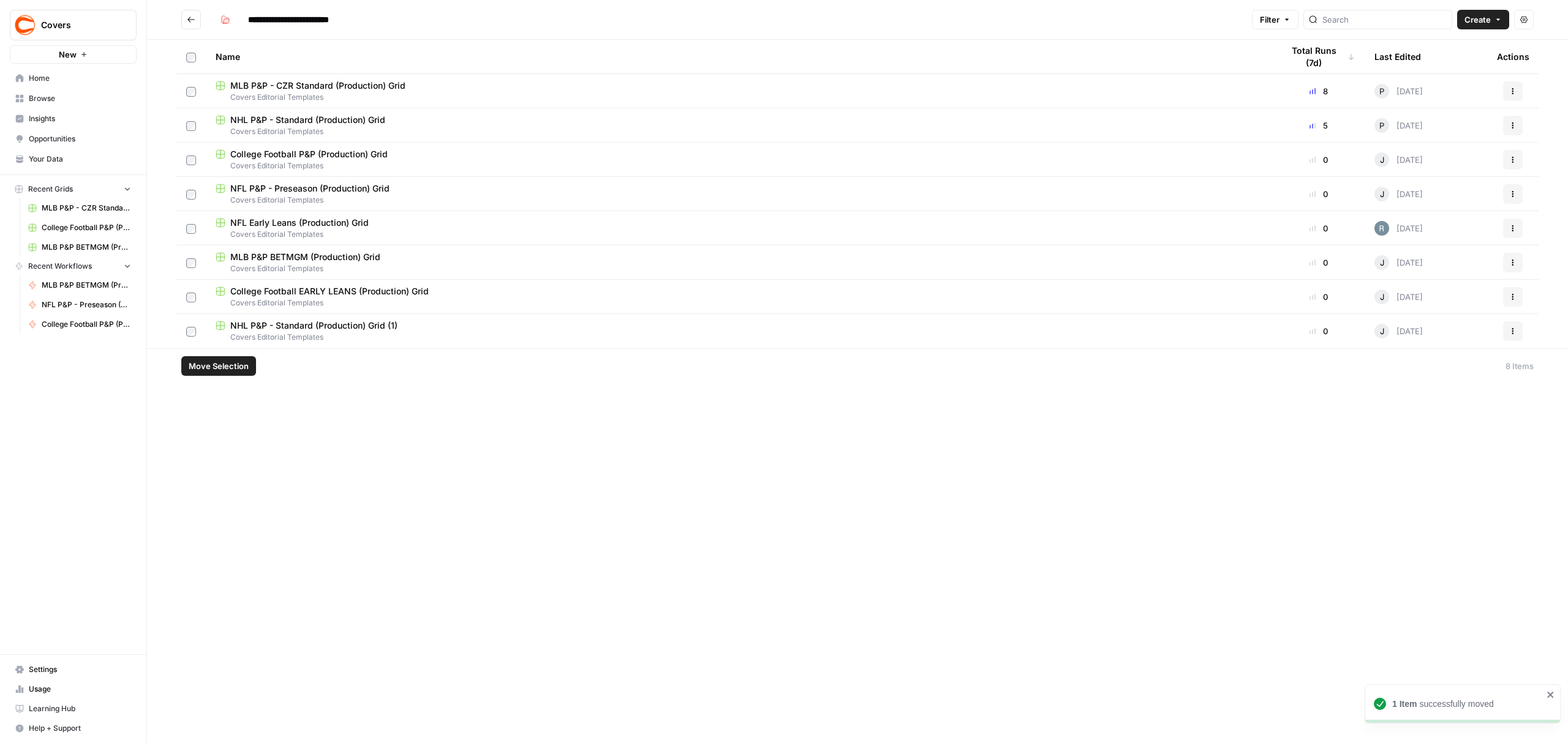
click at [1514, 127] on icon "button" at bounding box center [1513, 126] width 7 height 7
click at [1415, 227] on span "Delete" at bounding box center [1459, 227] width 98 height 12
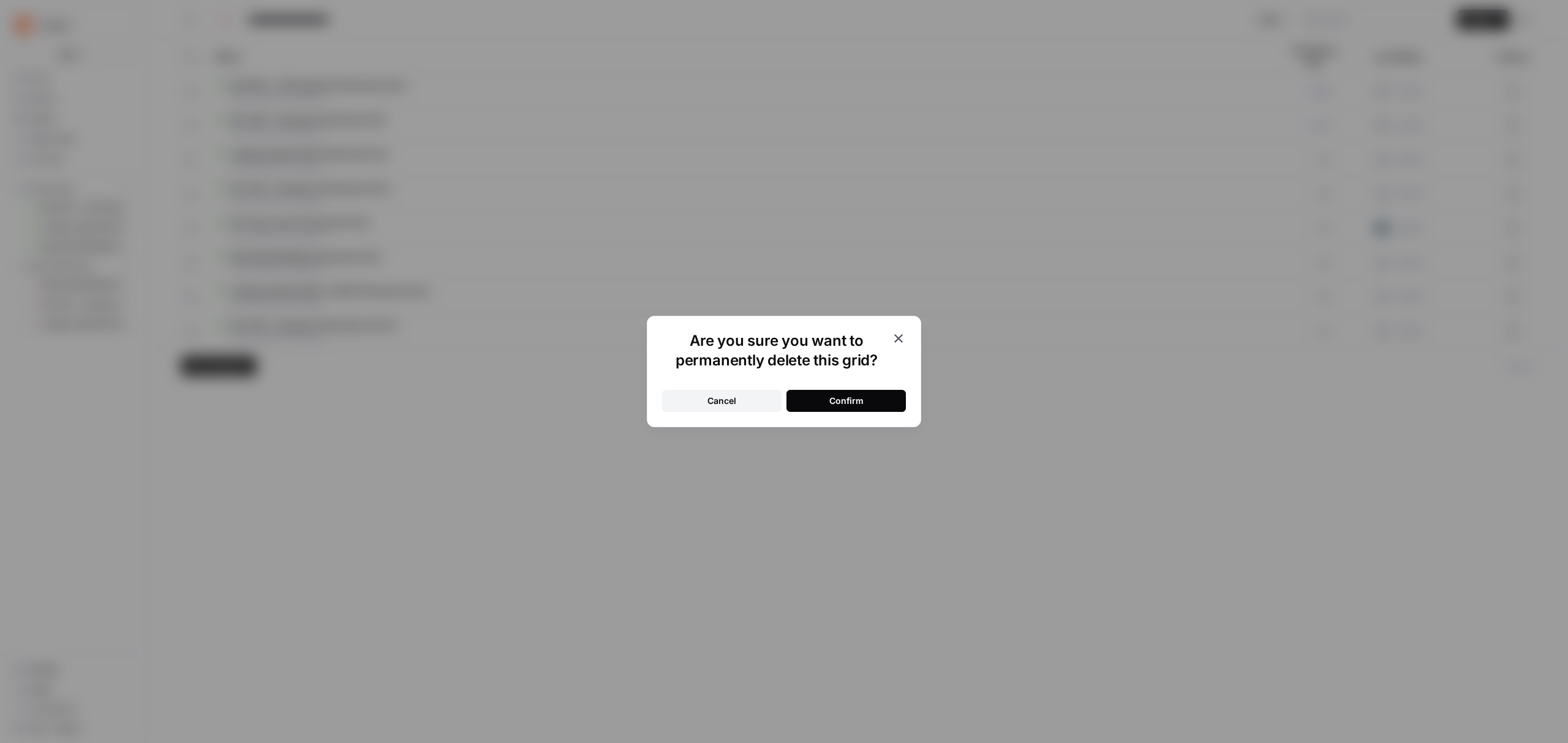
click at [845, 401] on div "Confirm" at bounding box center [846, 400] width 34 height 12
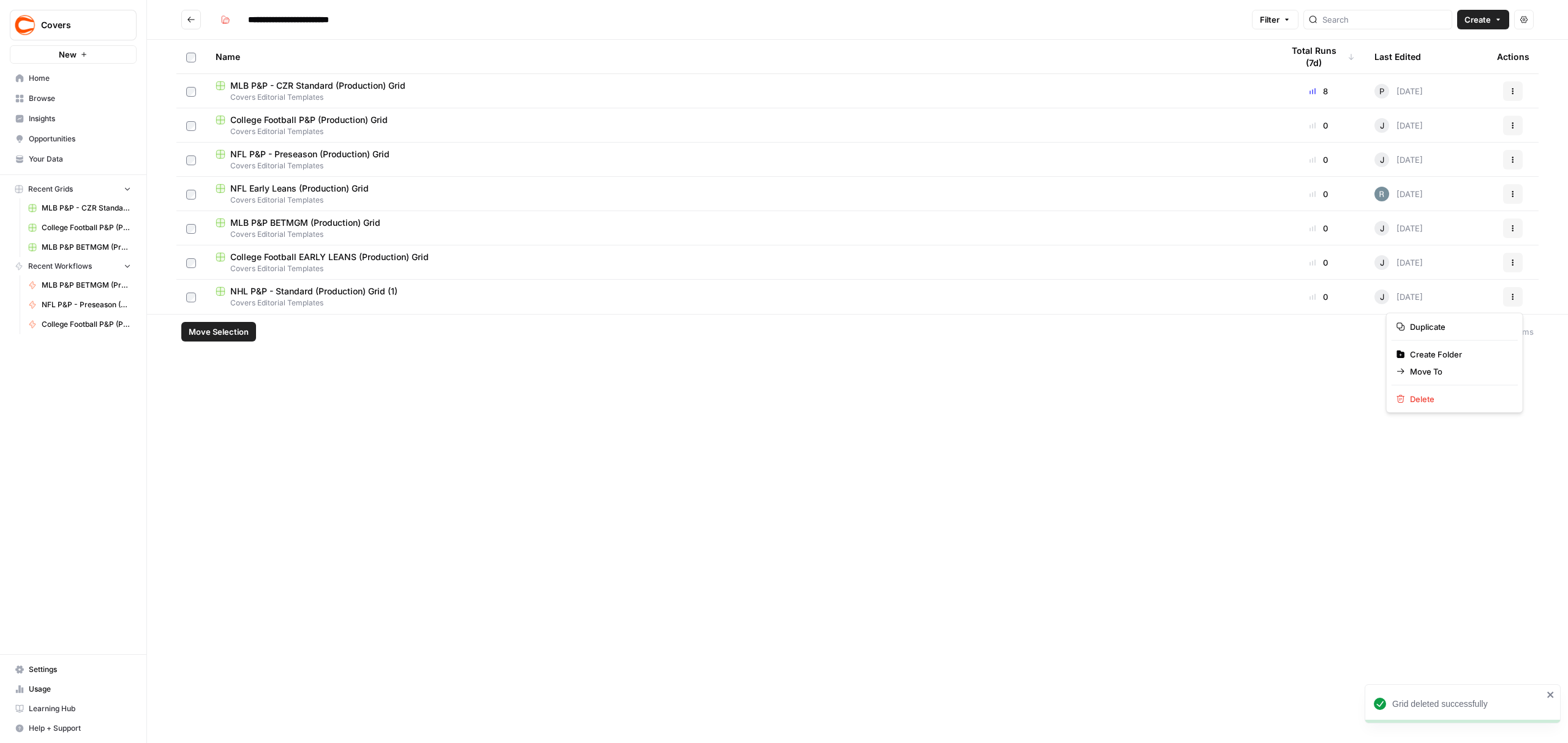
click at [1521, 300] on button "Actions" at bounding box center [1513, 296] width 19 height 19
click at [370, 291] on span "NHL P&P - Standard (Production) Grid (1)" at bounding box center [314, 291] width 167 height 12
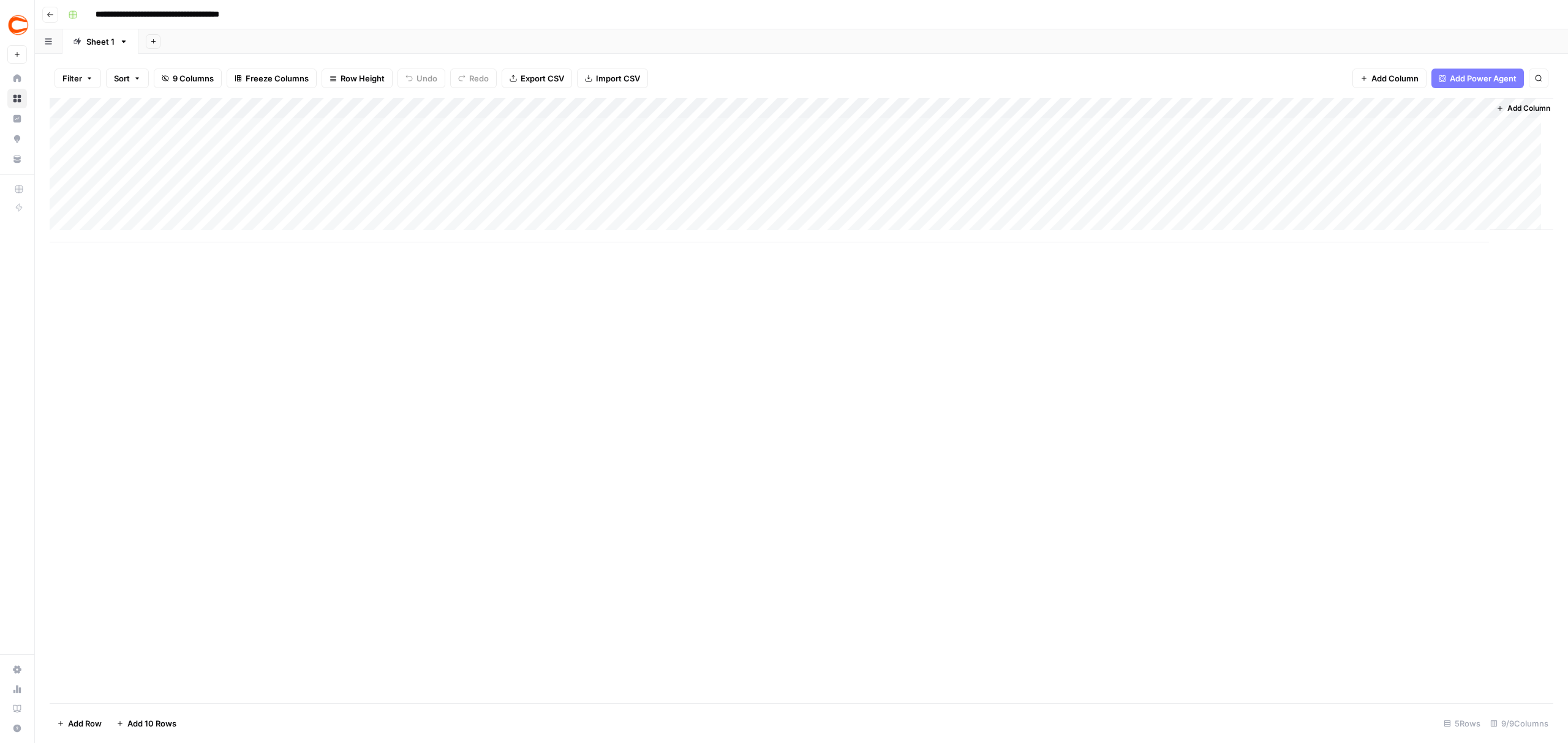
click at [256, 13] on input "**********" at bounding box center [179, 15] width 179 height 19
type input "**********"
click at [219, 407] on div "Add Column" at bounding box center [801, 400] width 1504 height 606
click at [47, 15] on icon "button" at bounding box center [51, 15] width 7 height 7
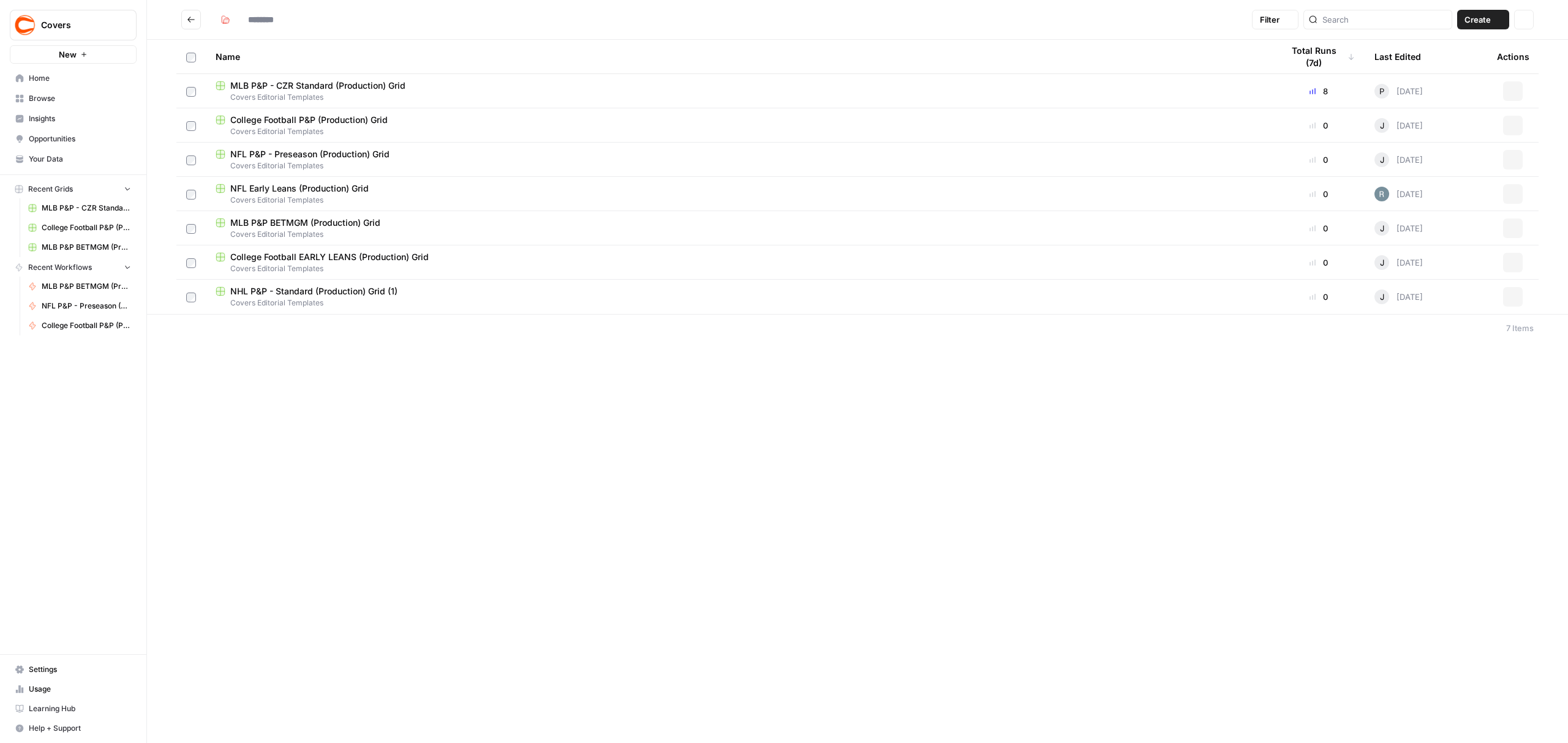
type input "**********"
click at [190, 19] on icon "Go back" at bounding box center [191, 20] width 9 height 9
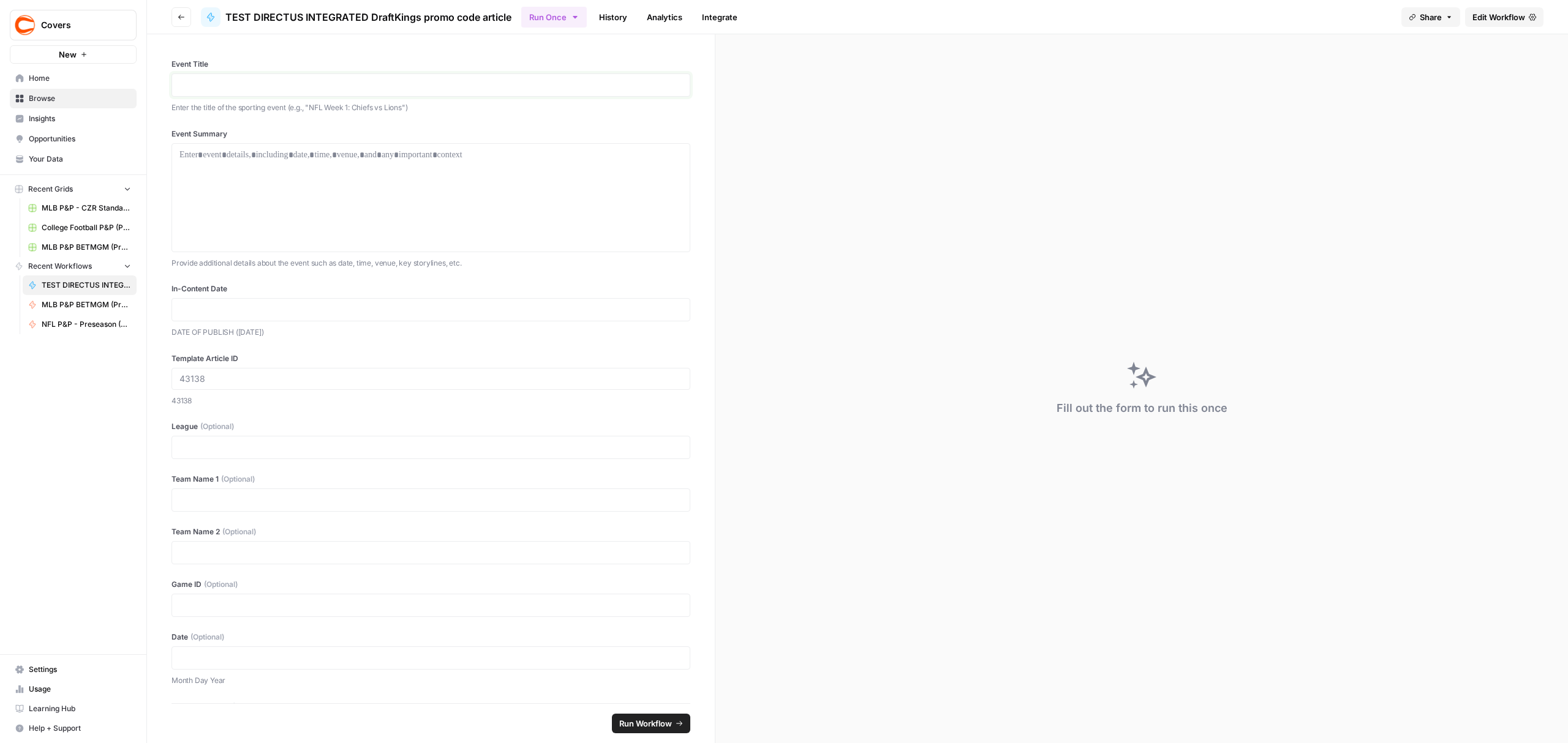
click at [229, 85] on p at bounding box center [430, 85] width 503 height 12
click at [339, 82] on p "**********" at bounding box center [424, 85] width 490 height 12
click at [319, 164] on div at bounding box center [430, 198] width 503 height 98
click at [297, 314] on p at bounding box center [430, 310] width 503 height 12
click at [283, 453] on p at bounding box center [430, 447] width 503 height 12
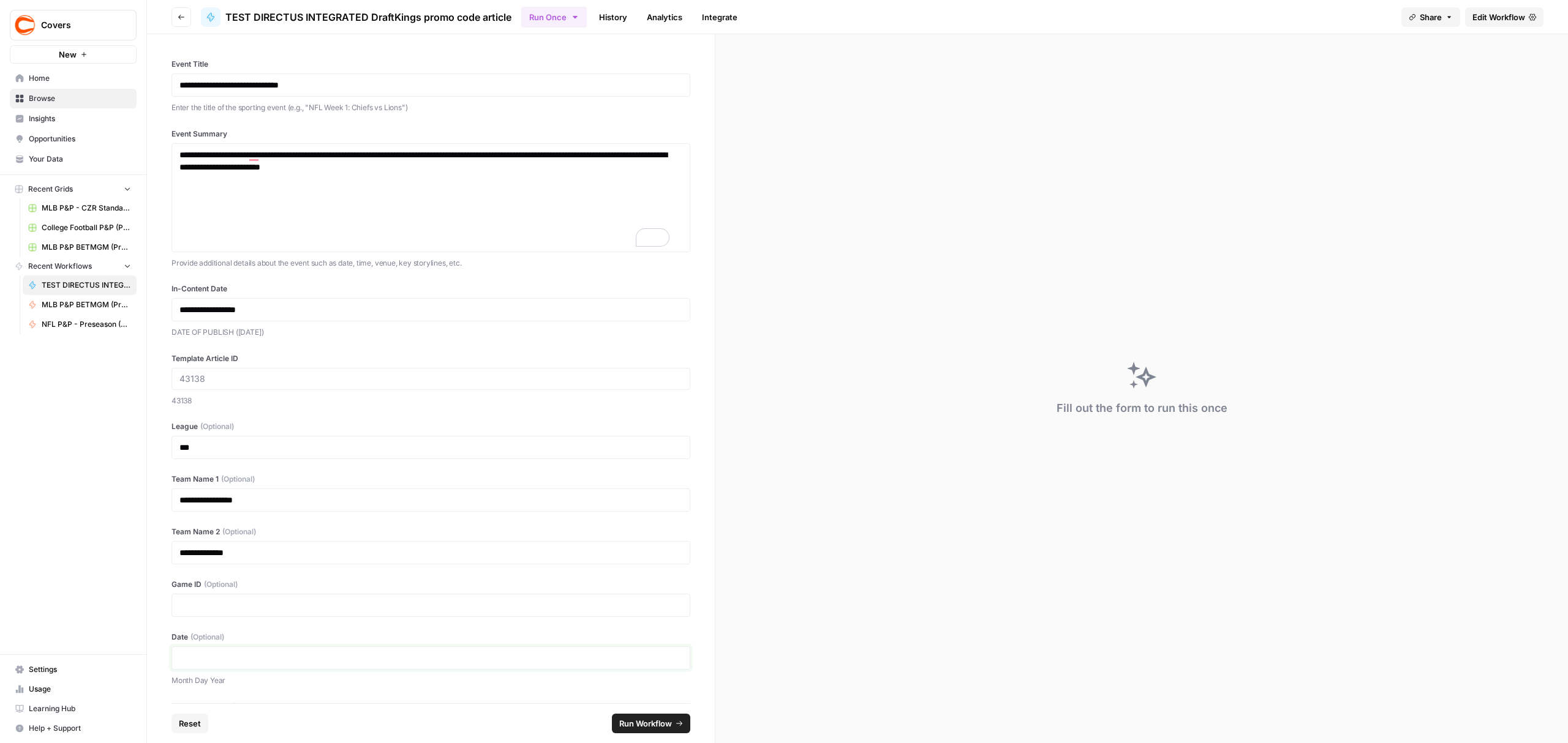
click at [219, 657] on p at bounding box center [430, 658] width 503 height 12
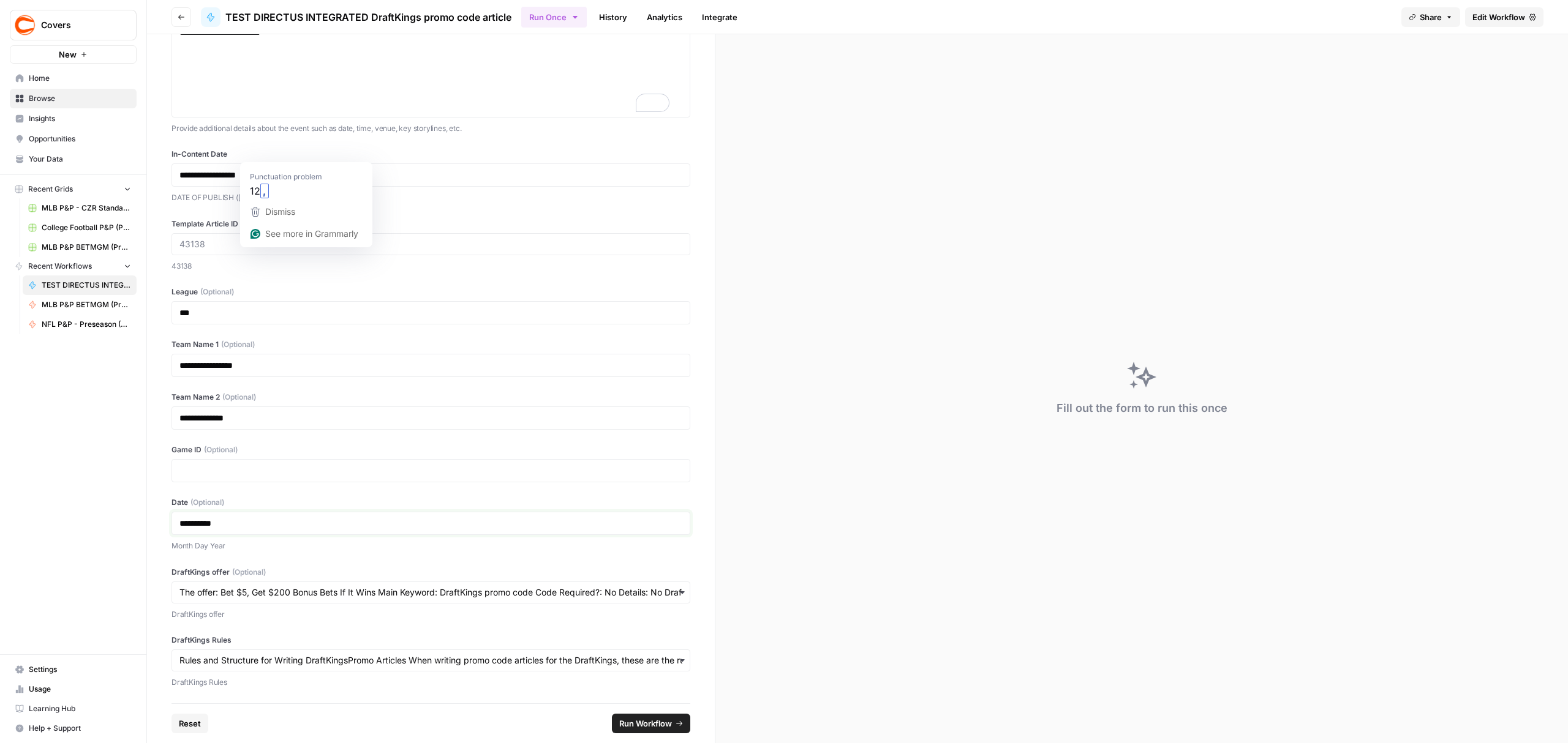
scroll to position [137, 0]
click at [630, 725] on span "Run Workflow" at bounding box center [645, 724] width 53 height 12
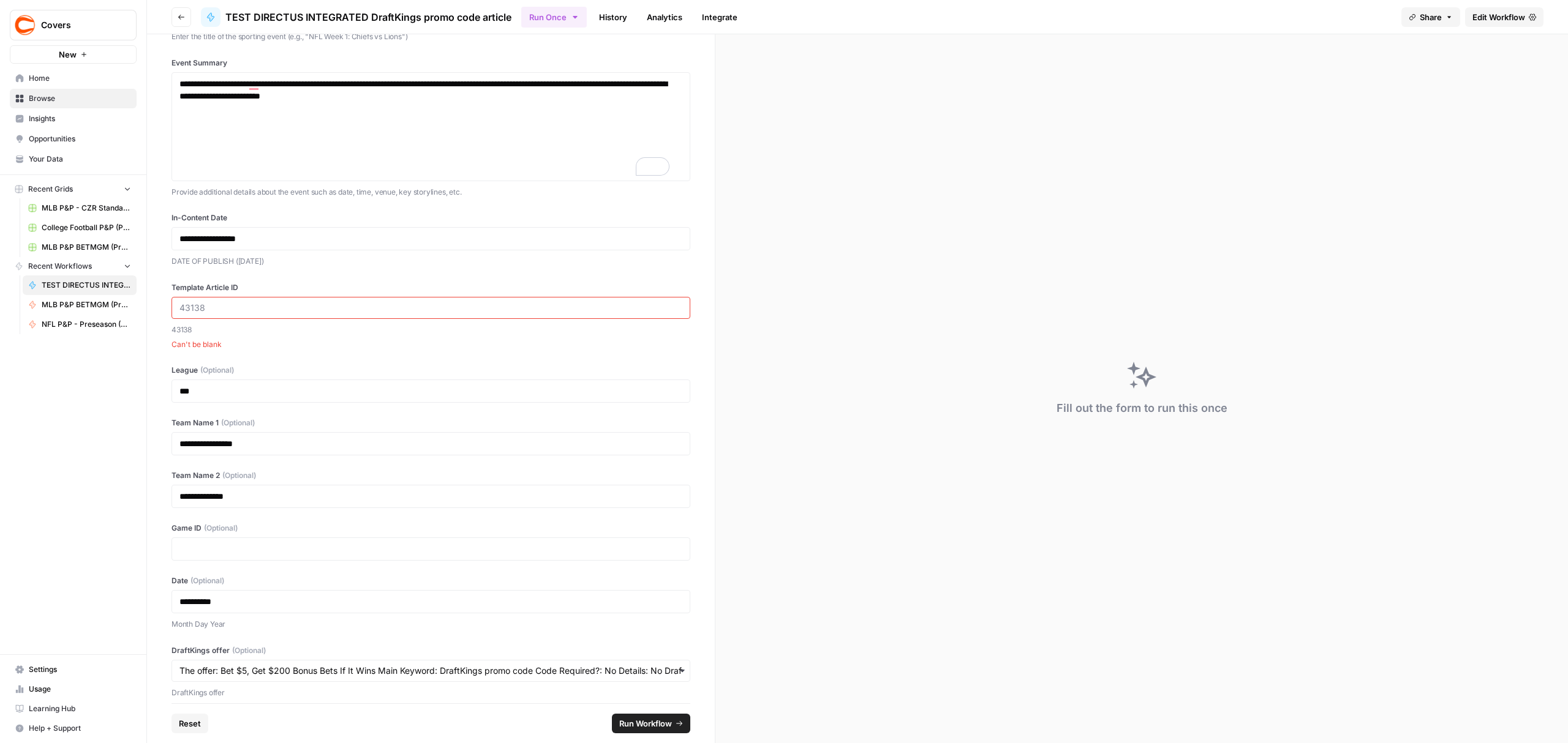
scroll to position [0, 0]
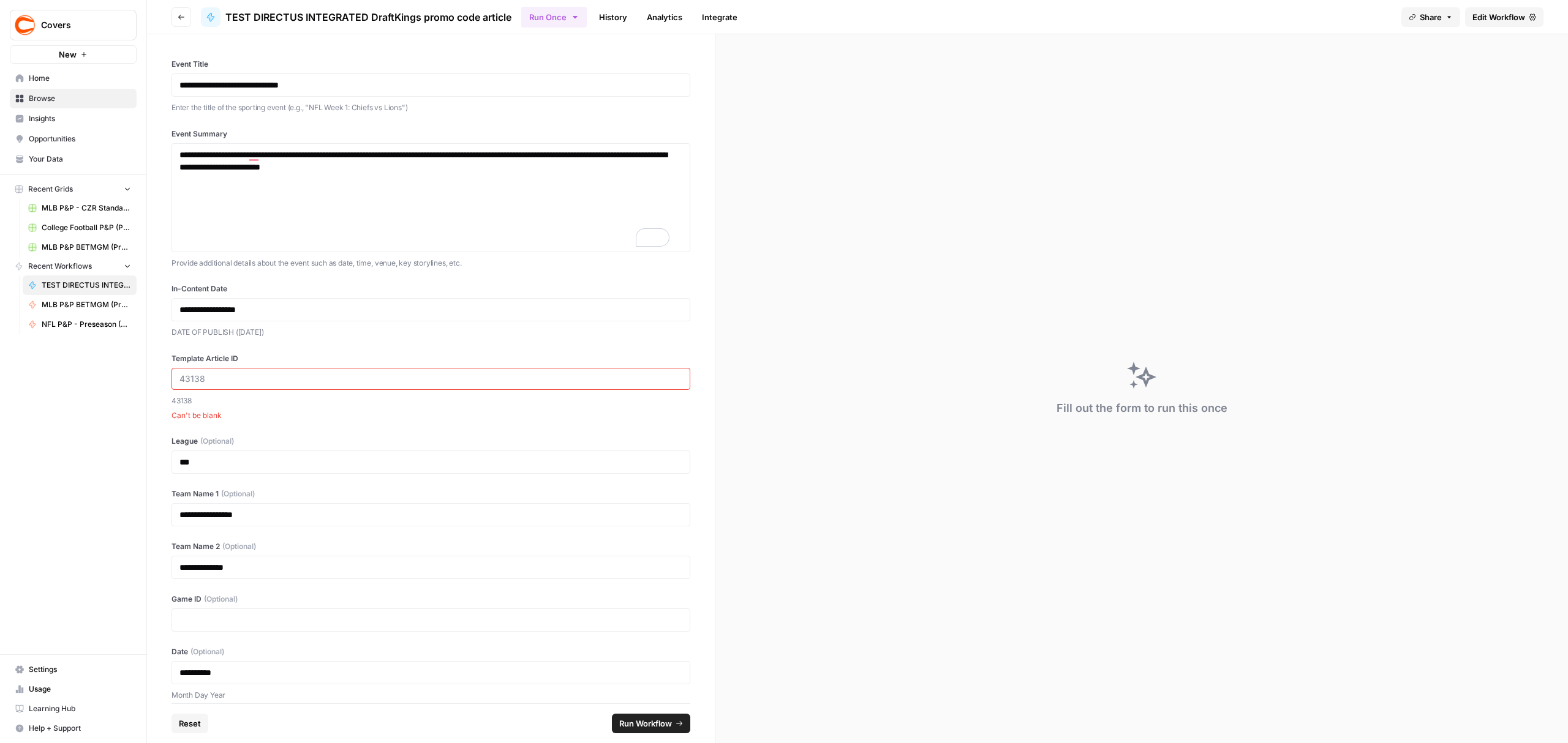
click at [229, 373] on div at bounding box center [431, 379] width 519 height 22
click at [228, 377] on input "Template Article ID" at bounding box center [430, 379] width 503 height 11
type input "43138"
click at [675, 718] on button "Run Workflow" at bounding box center [651, 724] width 78 height 19
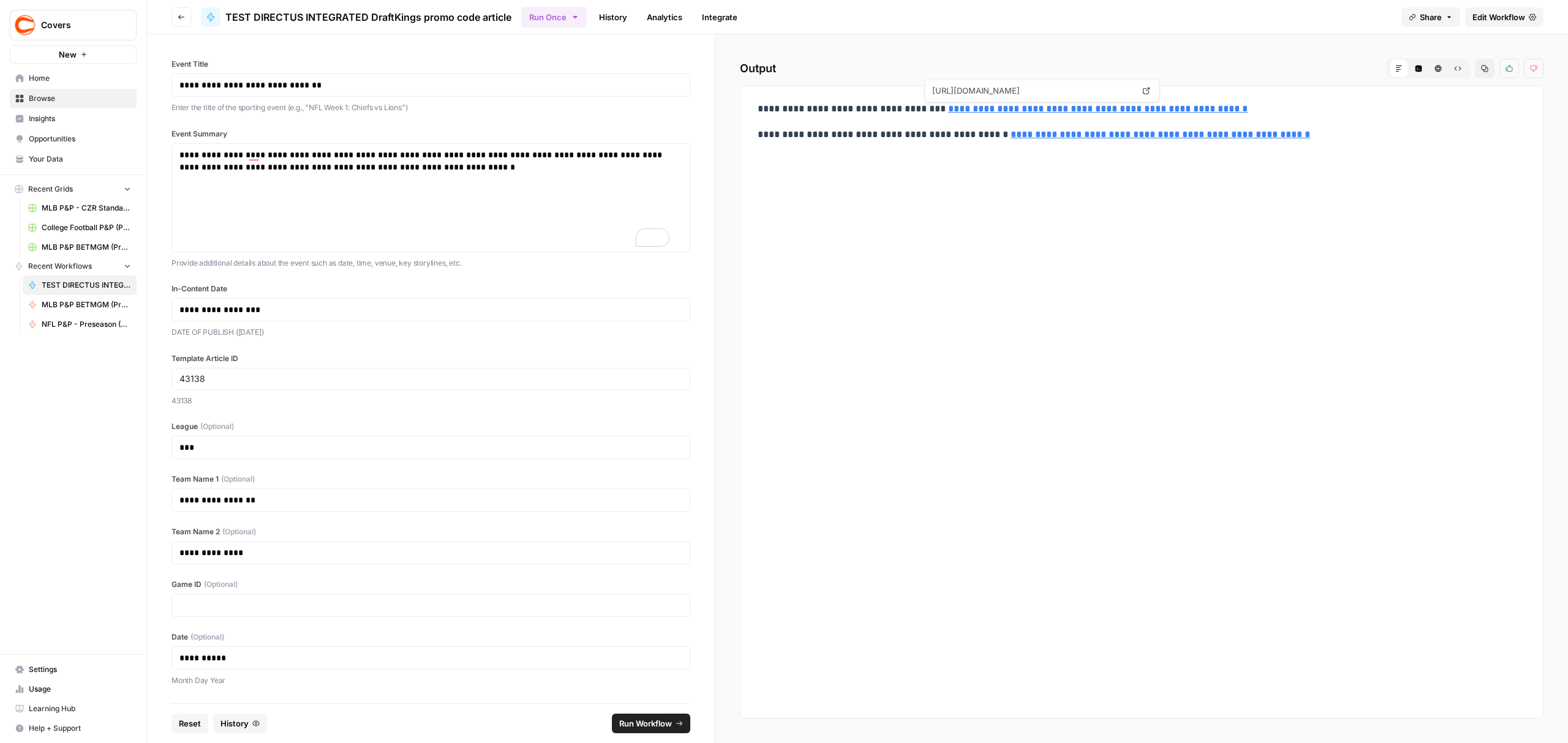
click at [1164, 111] on link "**********" at bounding box center [1097, 108] width 300 height 9
click at [182, 17] on icon "button" at bounding box center [181, 17] width 7 height 7
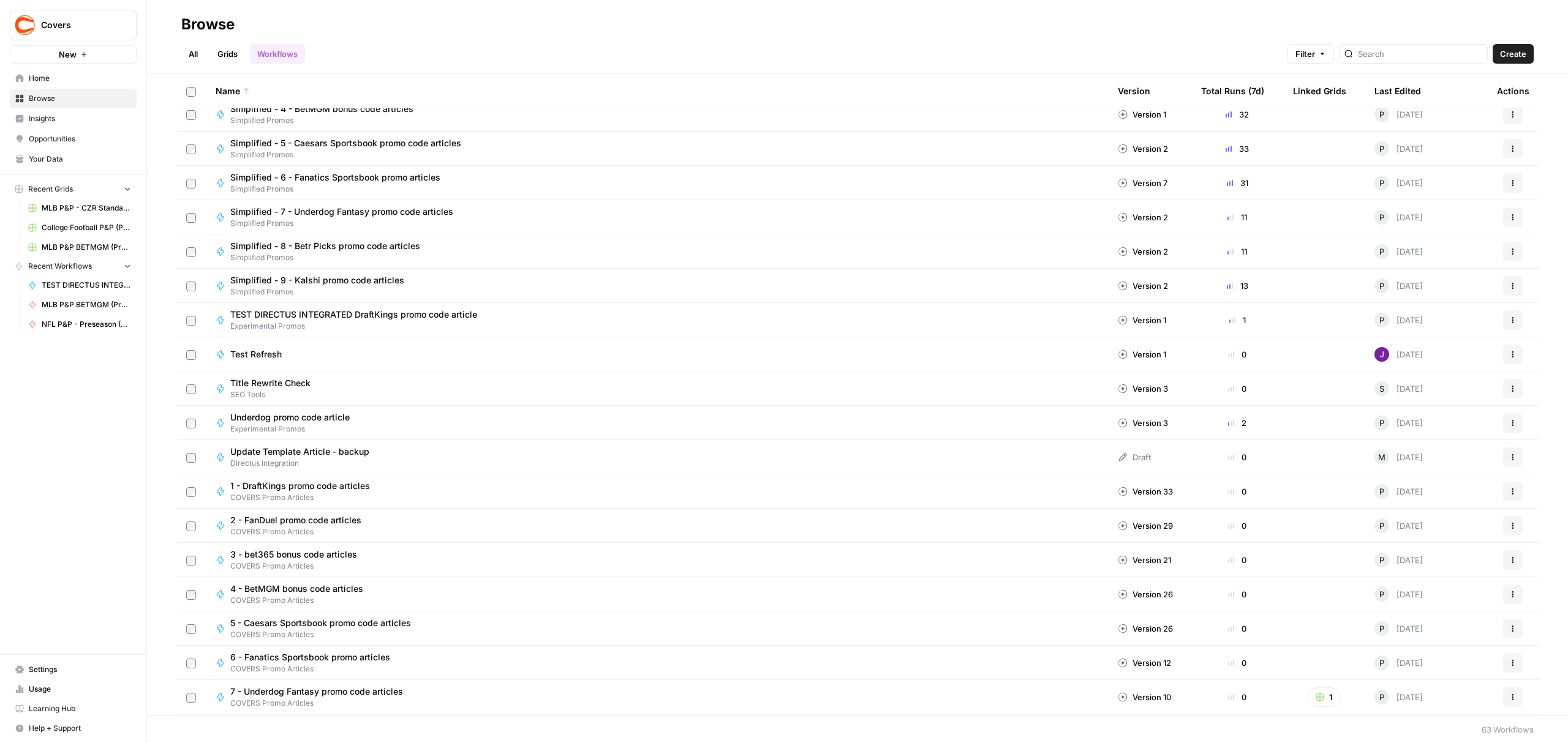
scroll to position [1552, 0]
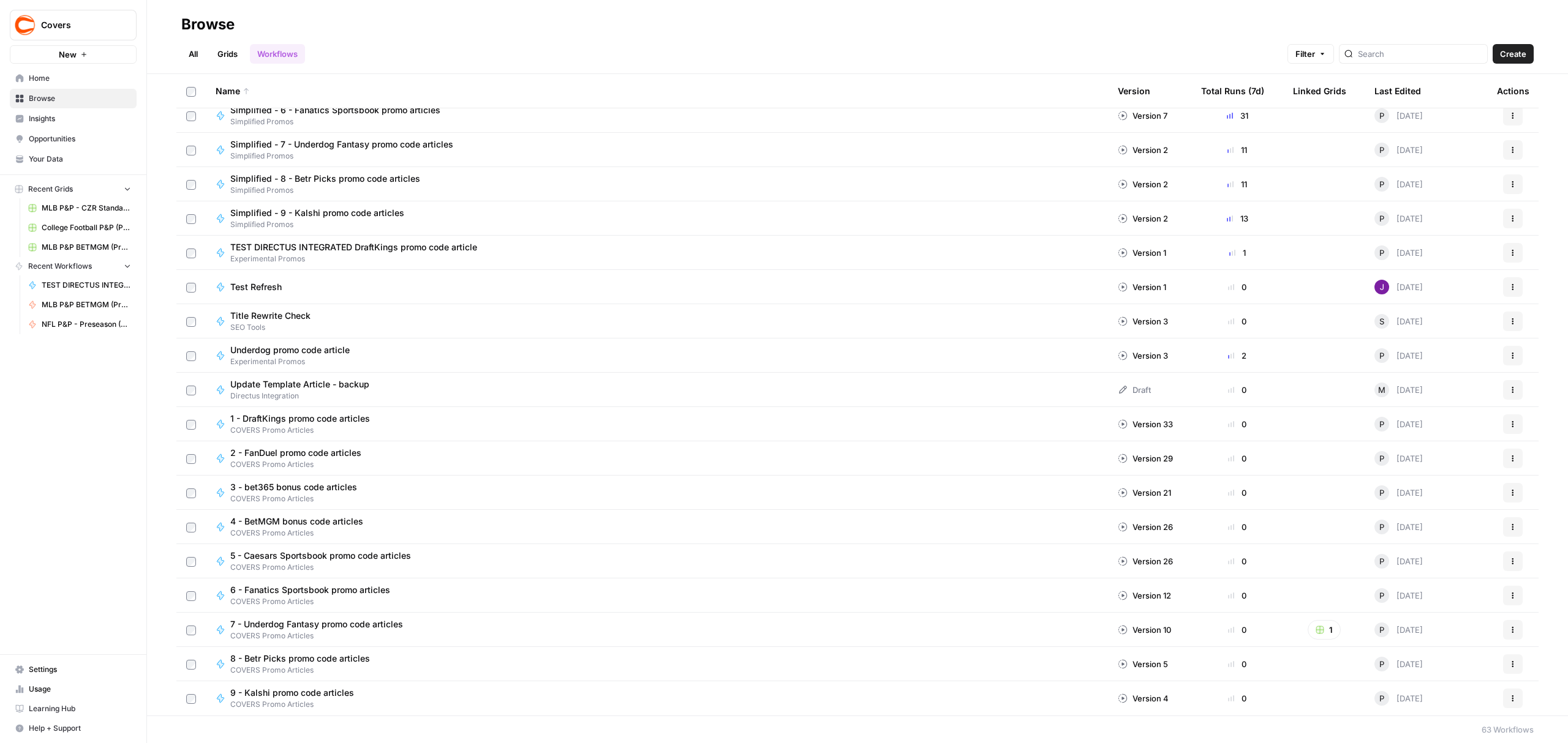
click at [431, 253] on span "Experimental Promos" at bounding box center [358, 259] width 257 height 11
